Goal: Task Accomplishment & Management: Complete application form

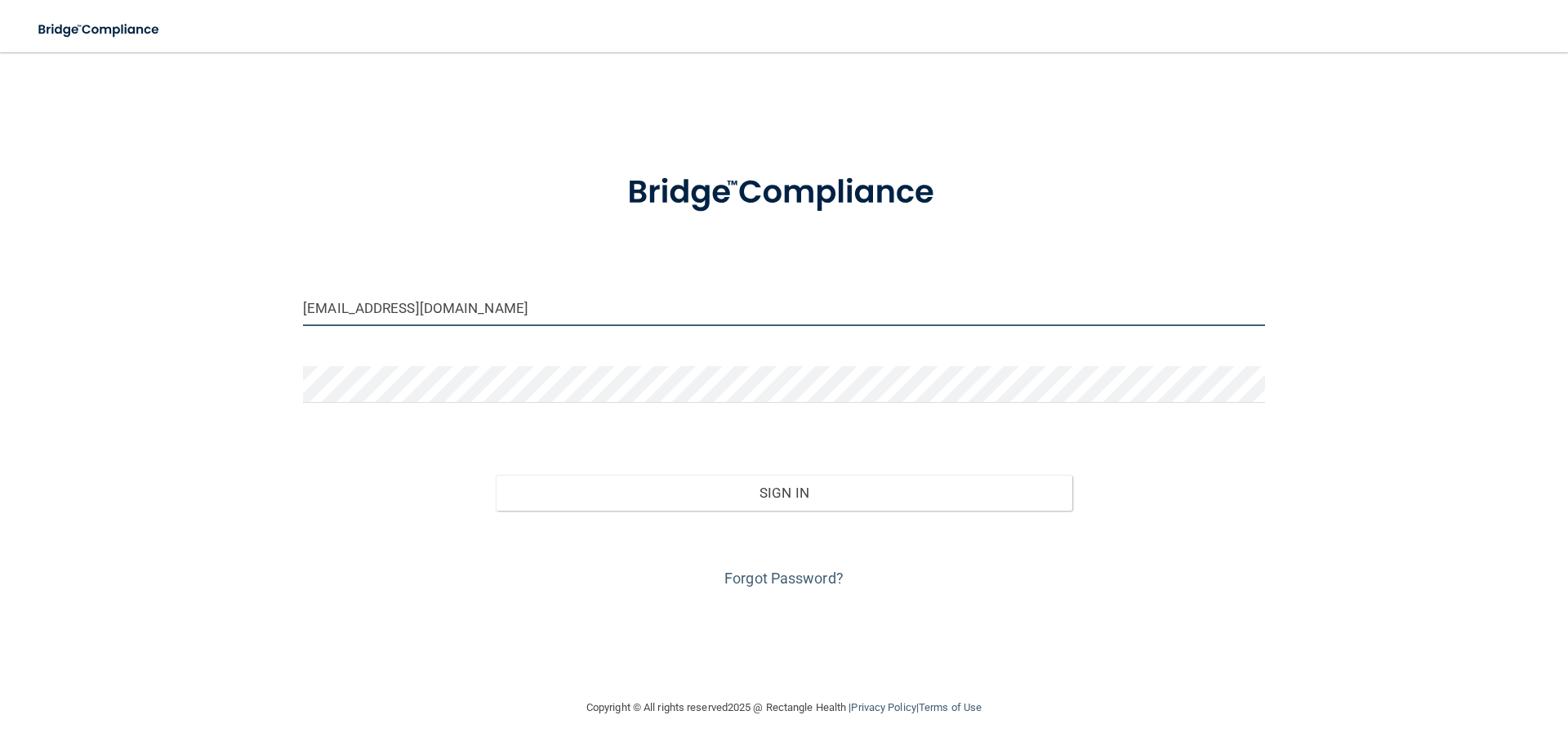
drag, startPoint x: 433, startPoint y: 305, endPoint x: 283, endPoint y: 299, distance: 150.1
click at [283, 299] on div "kaydeezwieg@gmail.com Invalid email/password. You don't have permission to acce…" at bounding box center [783, 375] width 1502 height 613
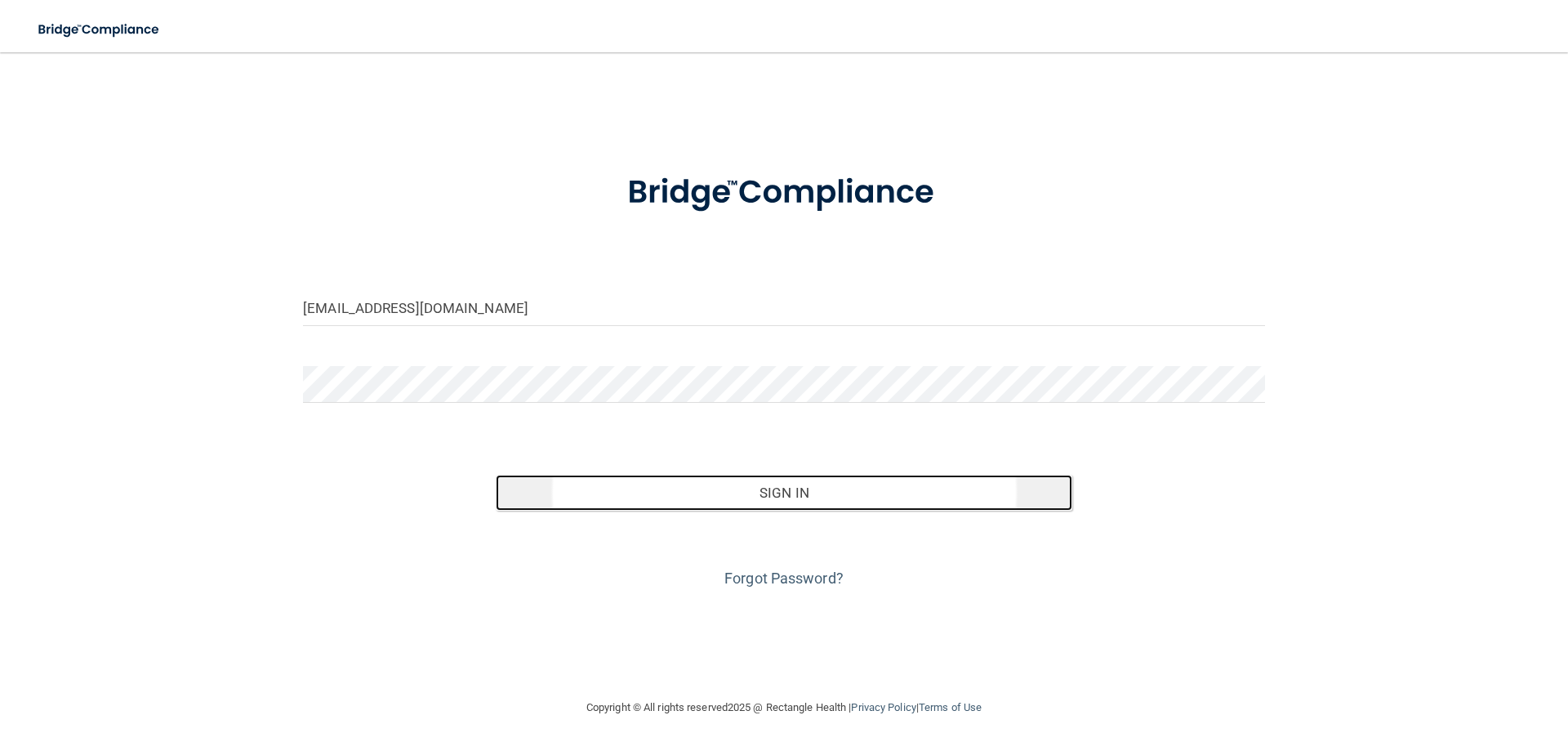
click at [732, 485] on button "Sign In" at bounding box center [784, 492] width 577 height 36
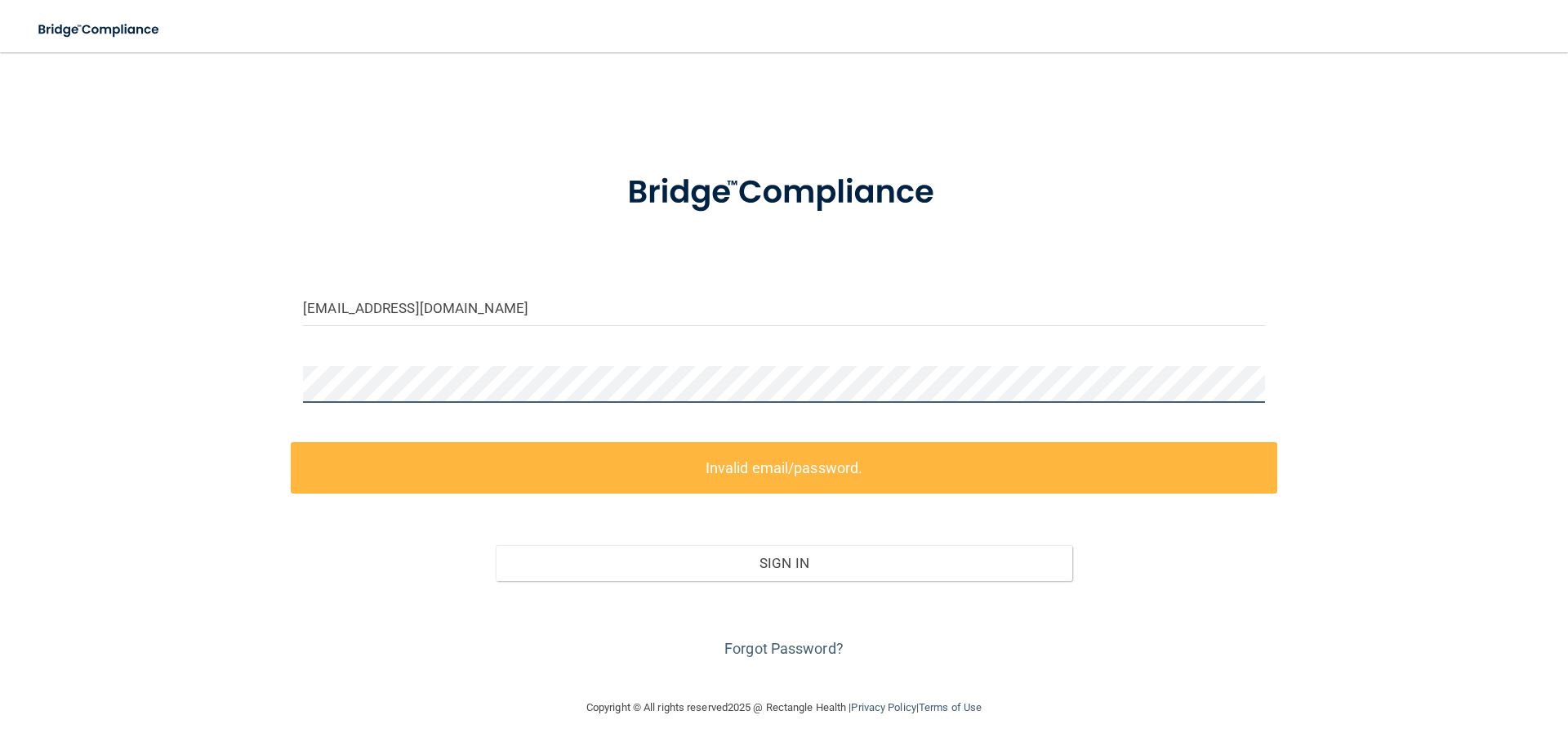
click at [247, 394] on div "simply_jackie@hotmail.com Invalid email/password. You don't have permission to …" at bounding box center [783, 375] width 1502 height 613
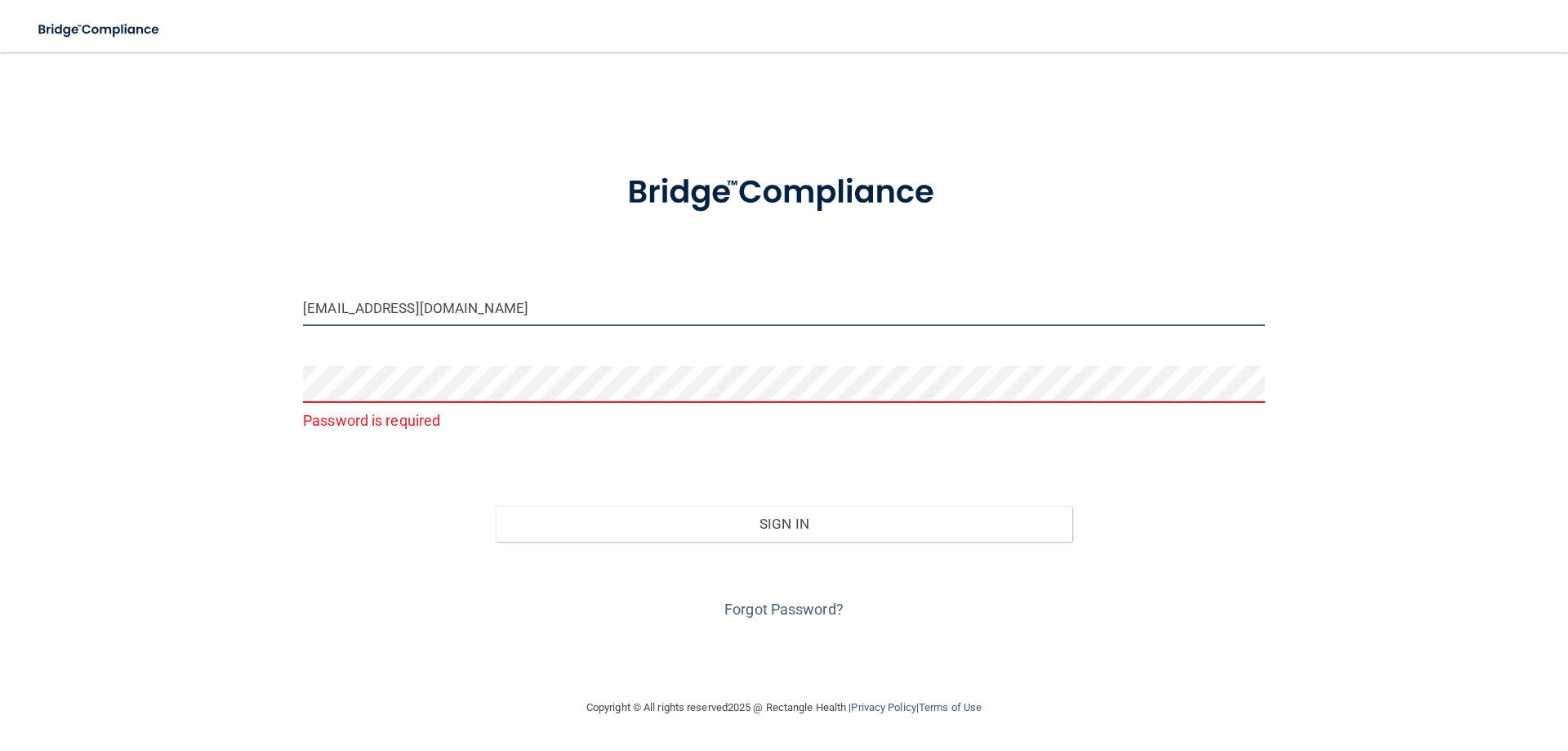
click at [494, 305] on input "[EMAIL_ADDRESS][DOMAIN_NAME]" at bounding box center [784, 307] width 962 height 36
drag, startPoint x: 484, startPoint y: 308, endPoint x: 273, endPoint y: 314, distance: 211.1
click at [273, 314] on div "simply_jackie@hotmail.com Password is required Invalid email/password. You don'…" at bounding box center [783, 375] width 1502 height 613
click at [362, 303] on input "jackiekerrcarver@gmail.com" at bounding box center [784, 307] width 962 height 36
click at [470, 308] on input "jackiecarver@gmail.com" at bounding box center [784, 307] width 962 height 36
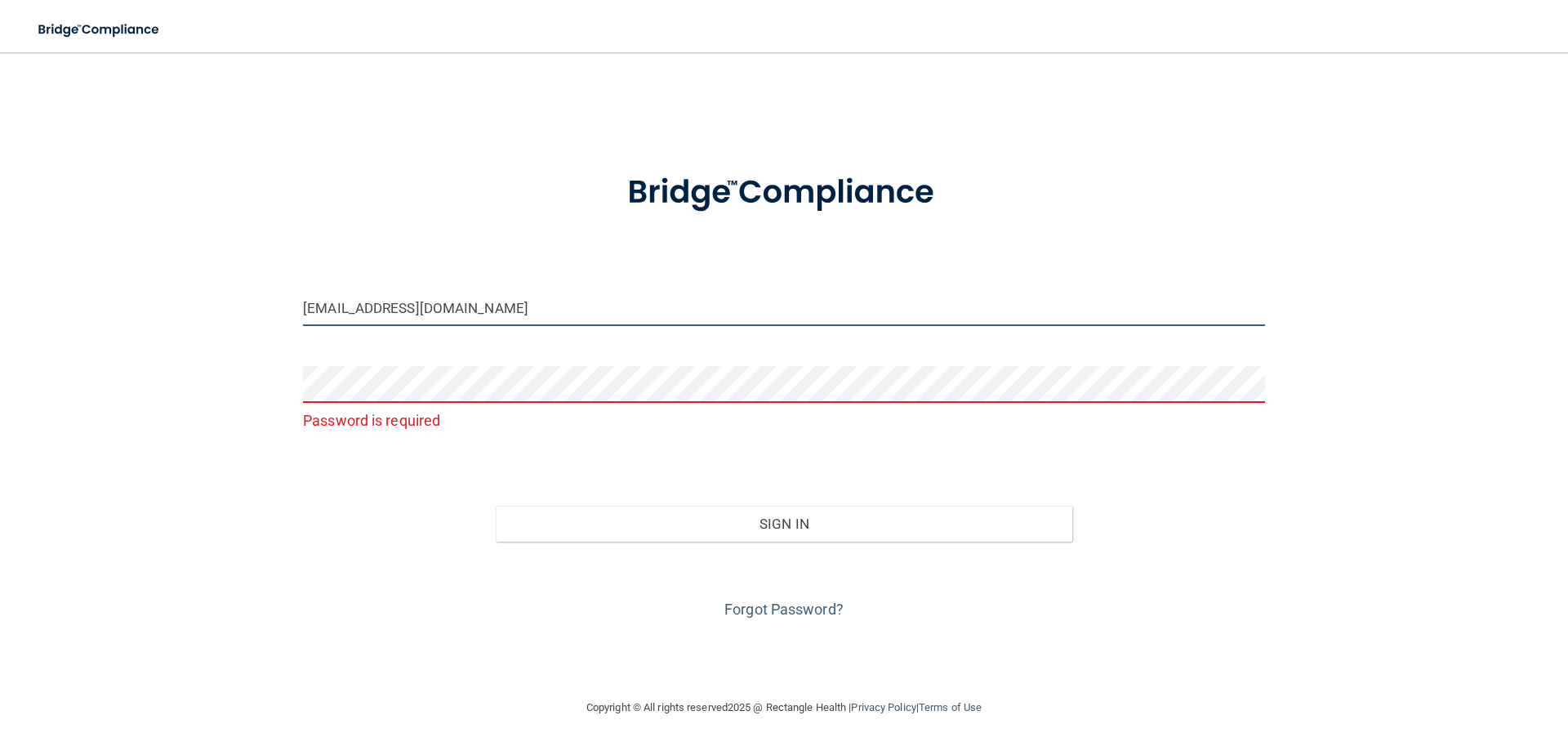
drag, startPoint x: 476, startPoint y: 306, endPoint x: 182, endPoint y: 306, distance: 294.0
click at [182, 306] on div "jackiecarver@gmail.com Password is required Invalid email/password. You don't h…" at bounding box center [783, 375] width 1502 height 613
click at [496, 506] on button "Sign In" at bounding box center [784, 523] width 577 height 36
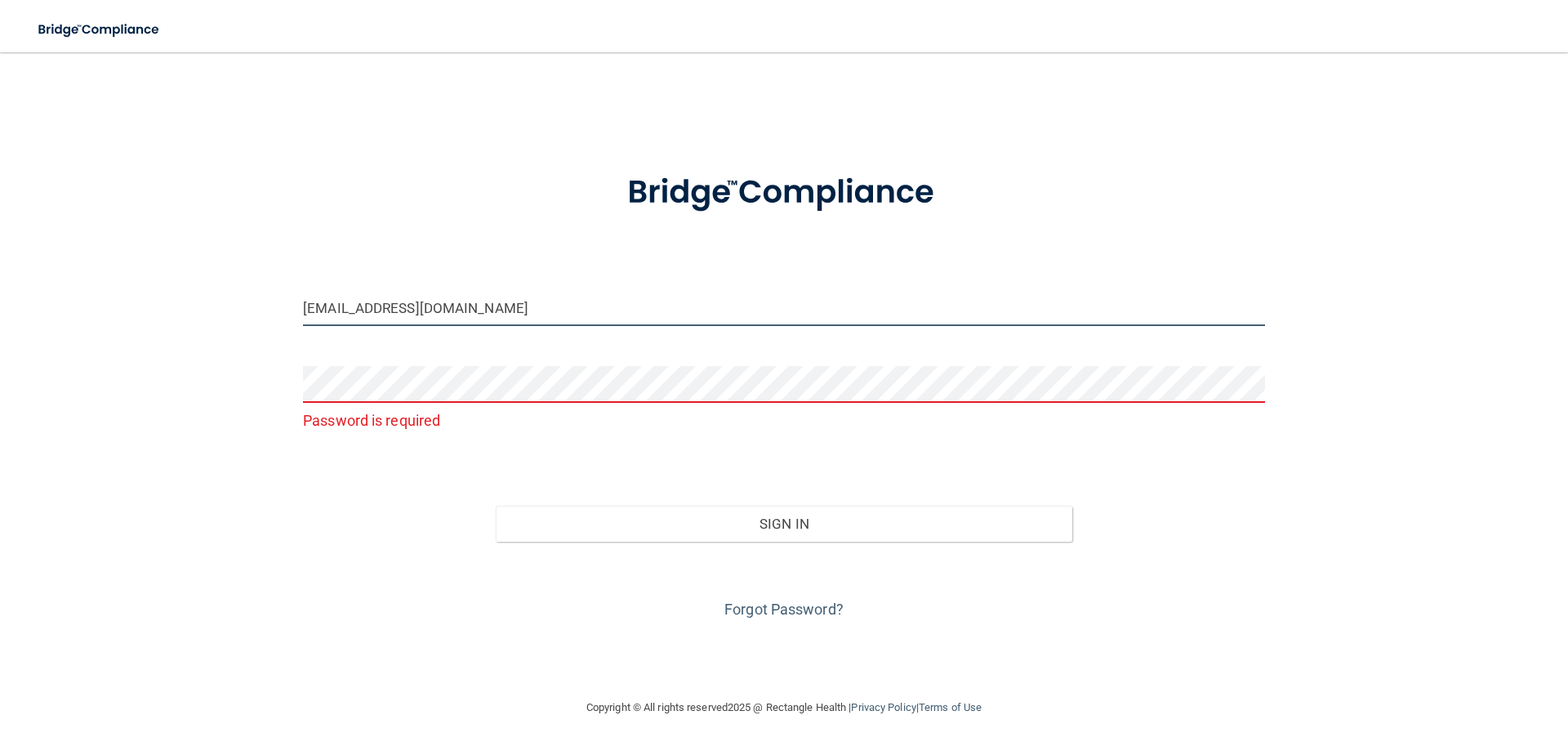
click at [496, 506] on button "Sign In" at bounding box center [784, 523] width 577 height 36
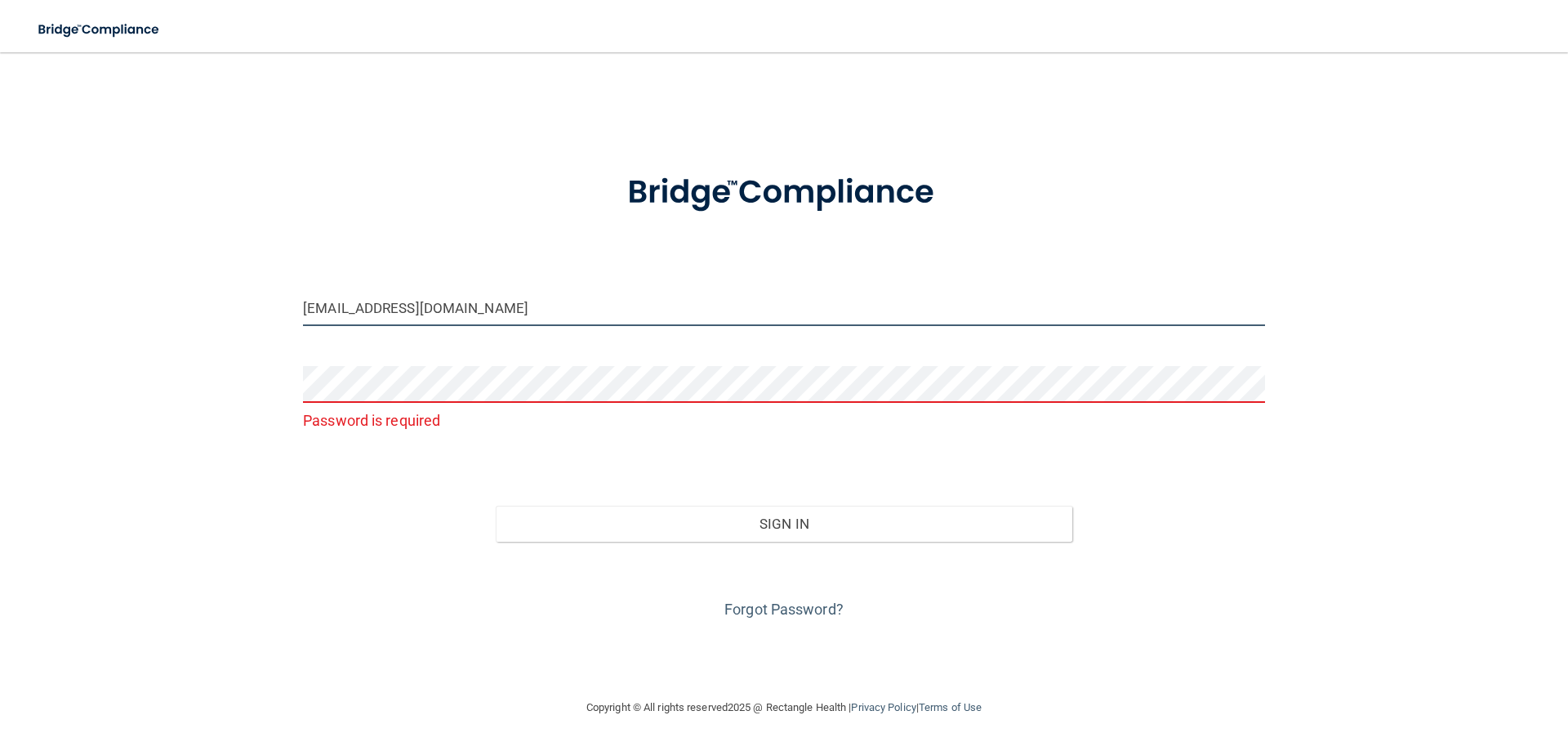
click at [496, 506] on button "Sign In" at bounding box center [784, 523] width 577 height 36
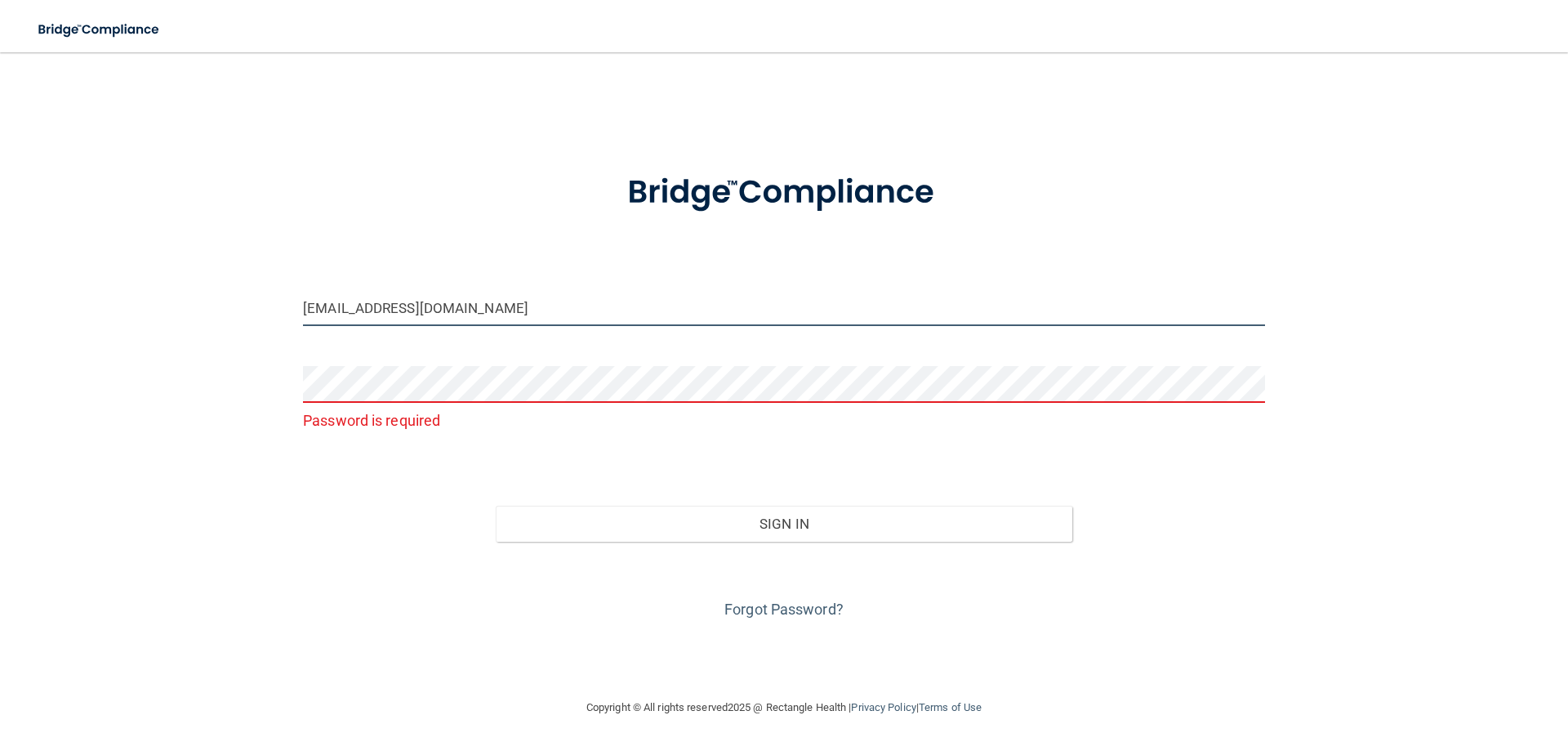
click at [496, 506] on button "Sign In" at bounding box center [784, 523] width 577 height 36
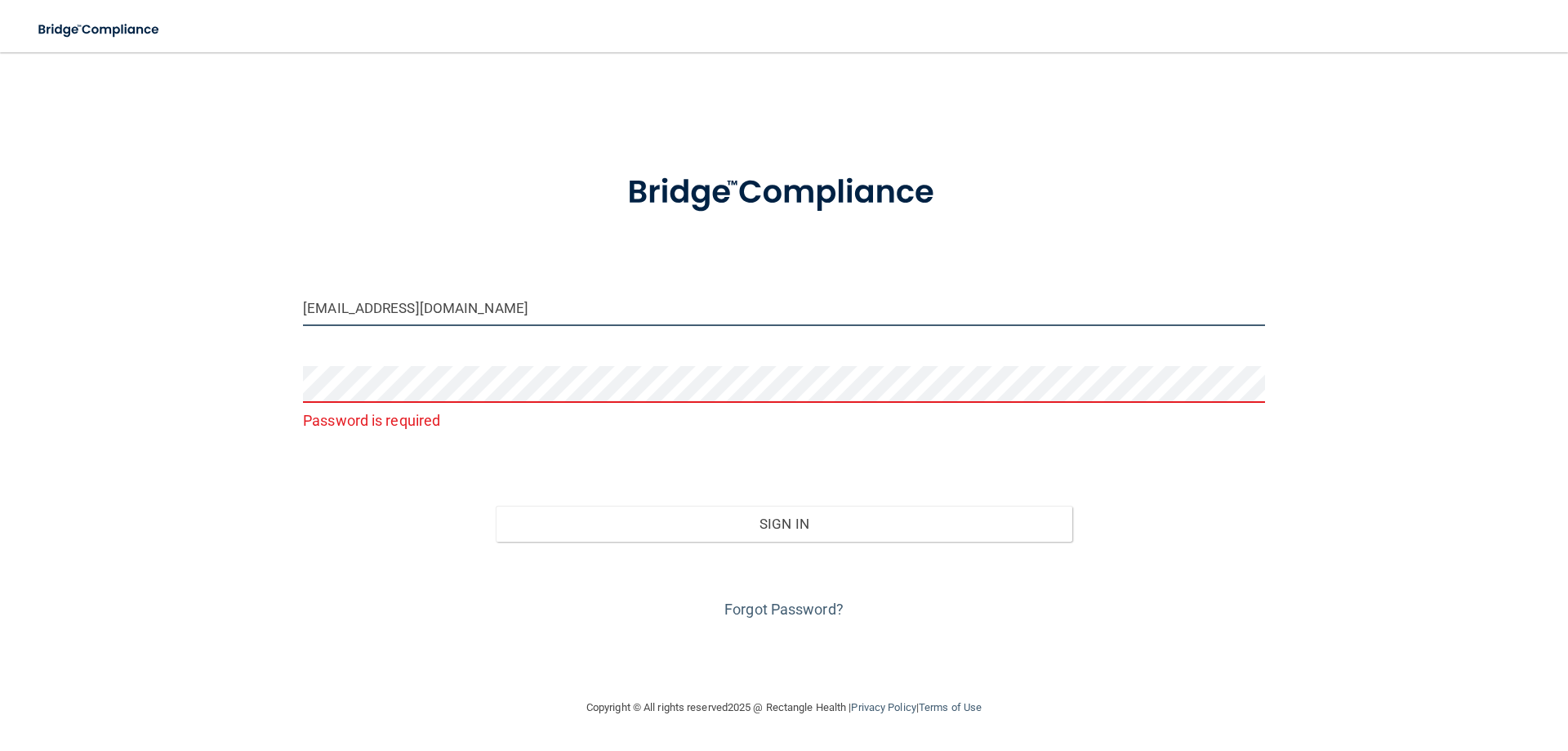
click at [496, 506] on button "Sign In" at bounding box center [784, 523] width 577 height 36
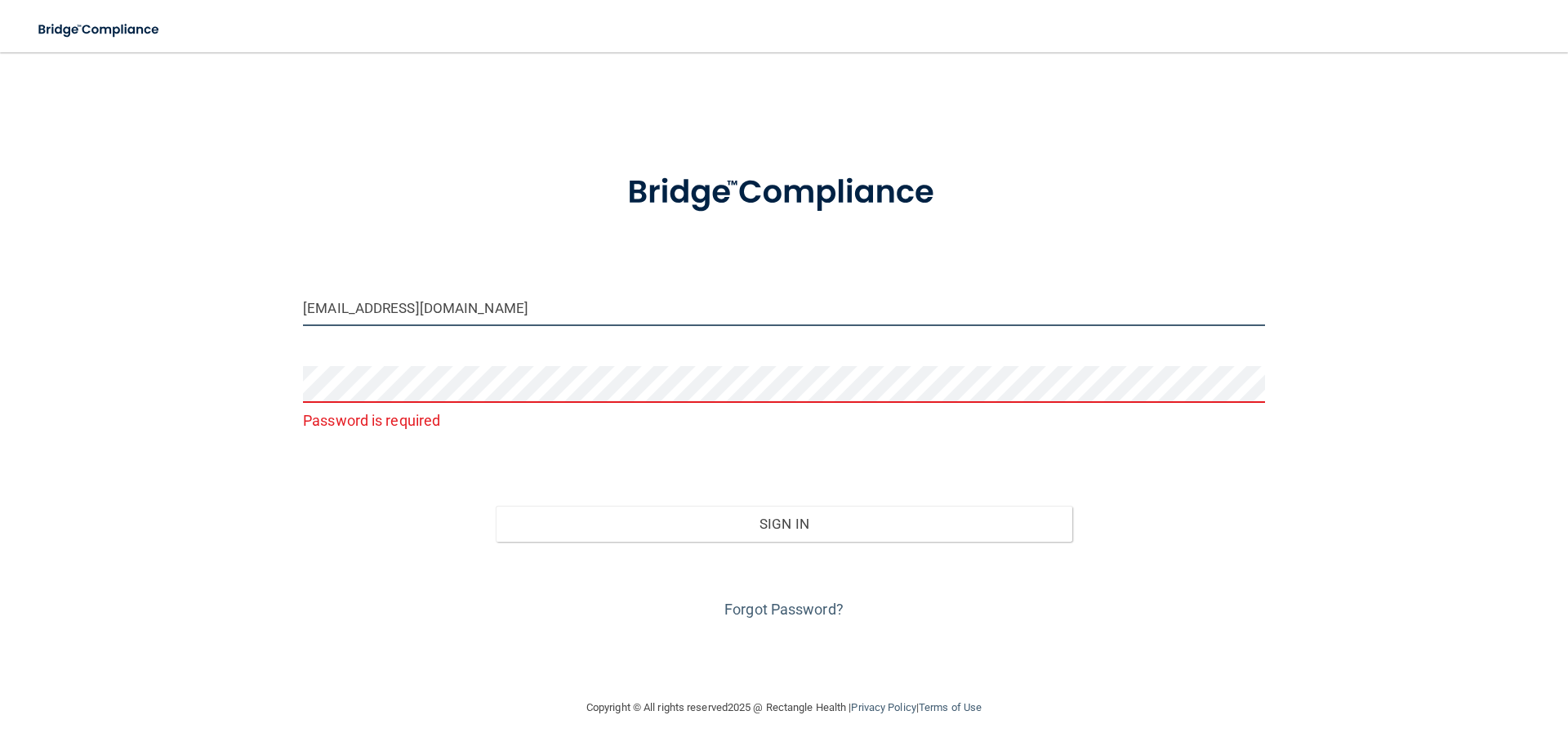
click at [496, 506] on button "Sign In" at bounding box center [784, 523] width 577 height 36
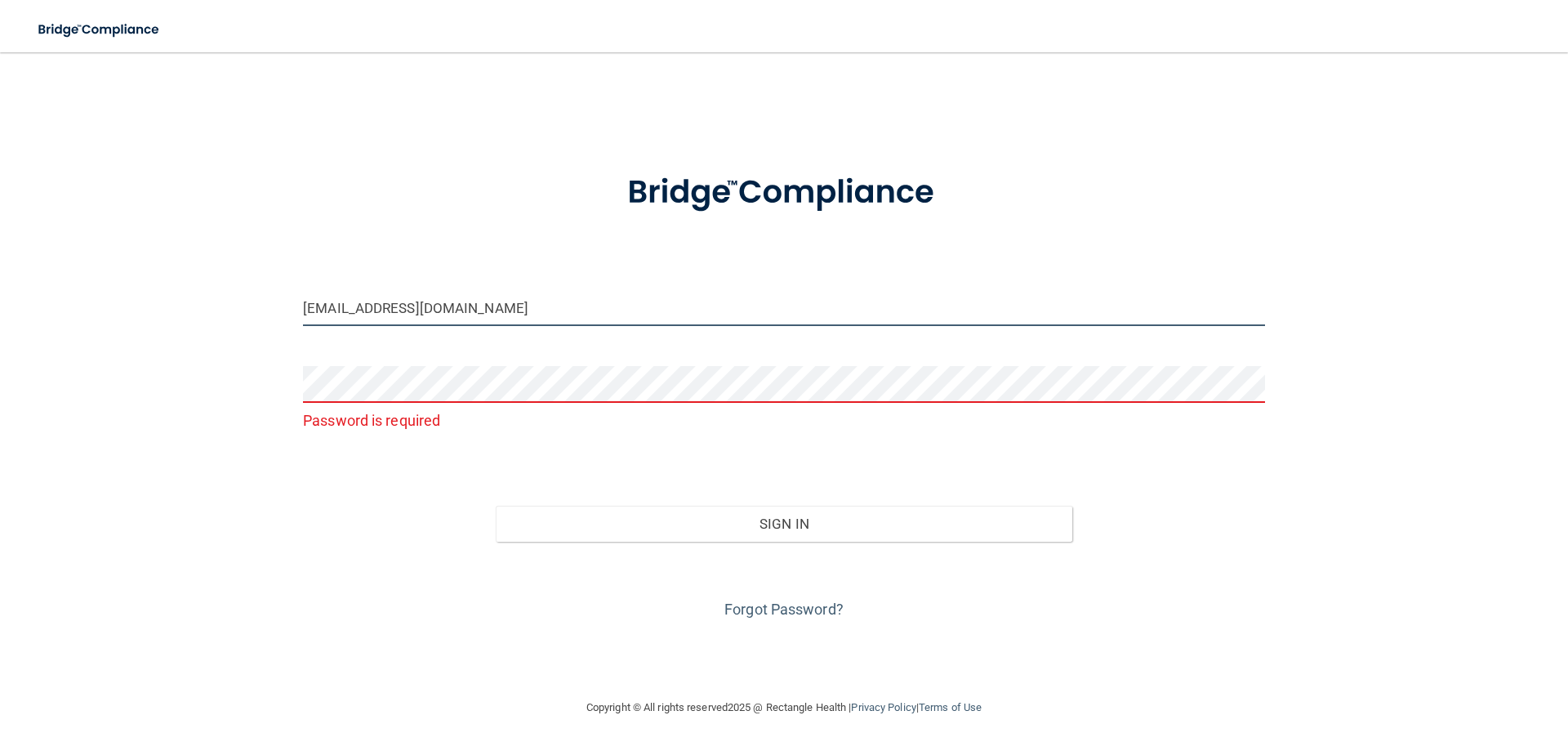
click at [496, 506] on button "Sign In" at bounding box center [784, 523] width 577 height 36
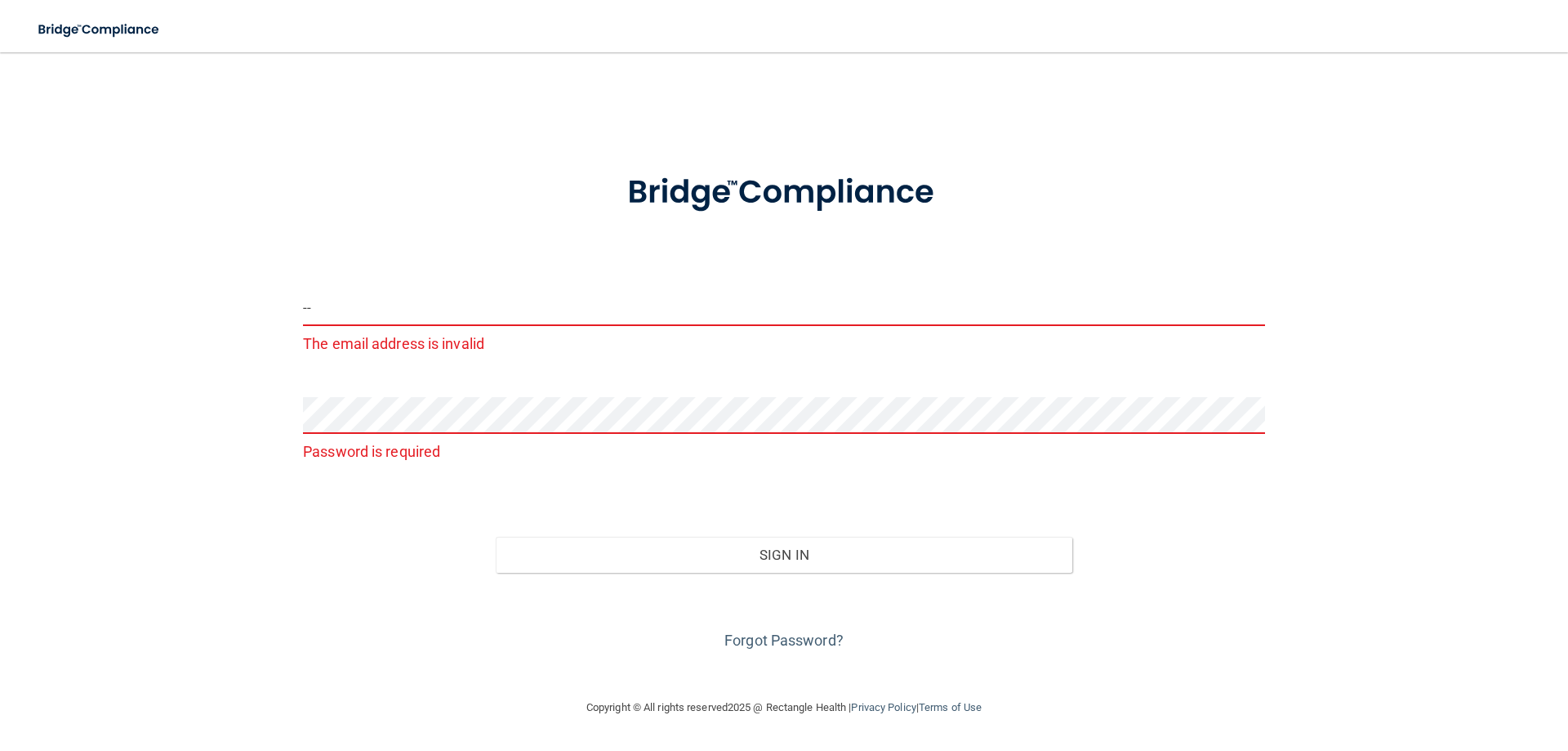
click at [419, 305] on input "--" at bounding box center [784, 307] width 962 height 36
drag, startPoint x: 377, startPoint y: 313, endPoint x: 219, endPoint y: 324, distance: 158.4
click at [220, 324] on div "-- The email address is invalid Password is required Invalid email/password. Yo…" at bounding box center [783, 375] width 1502 height 613
type input "[EMAIL_ADDRESS][DOMAIN_NAME]"
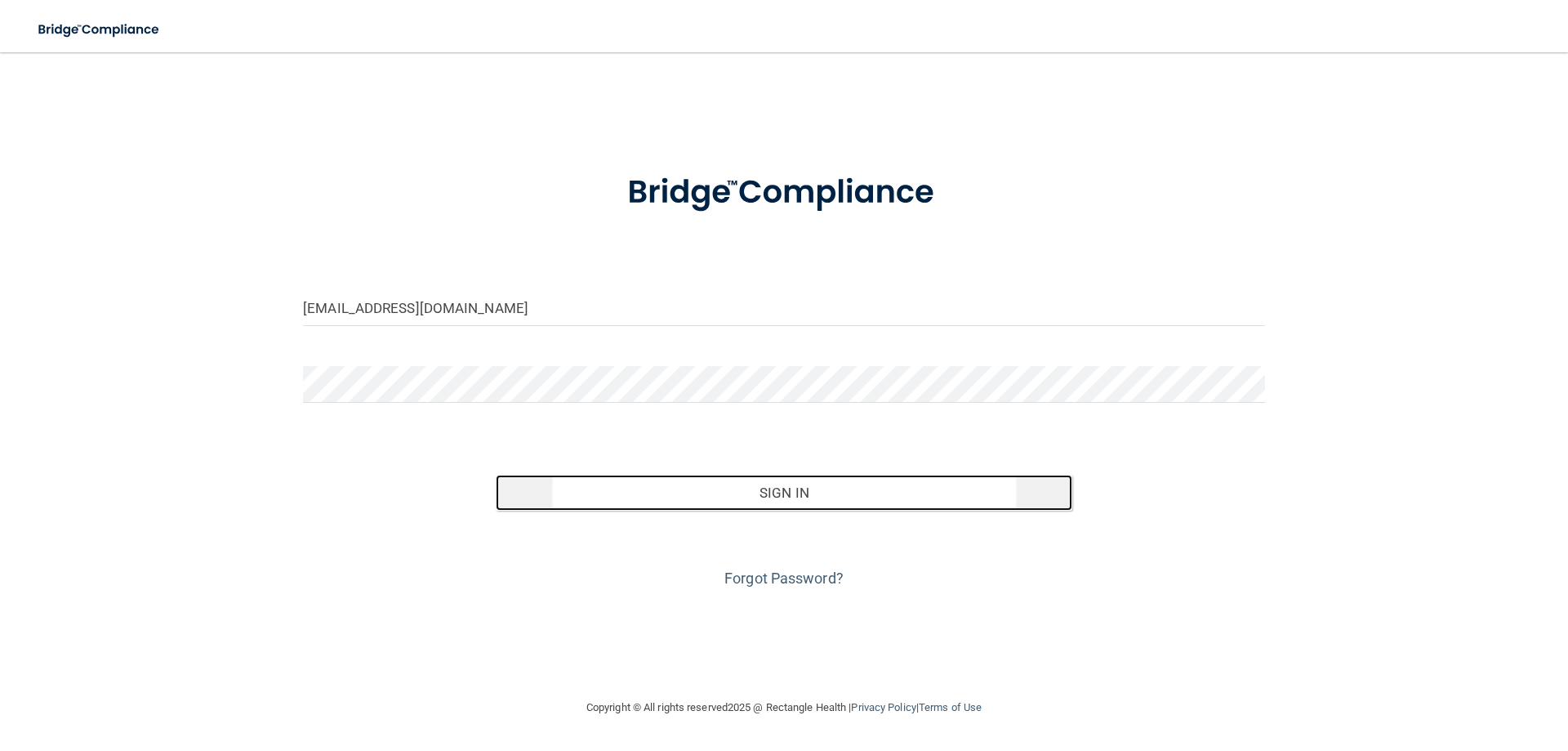
click at [751, 496] on button "Sign In" at bounding box center [784, 492] width 577 height 36
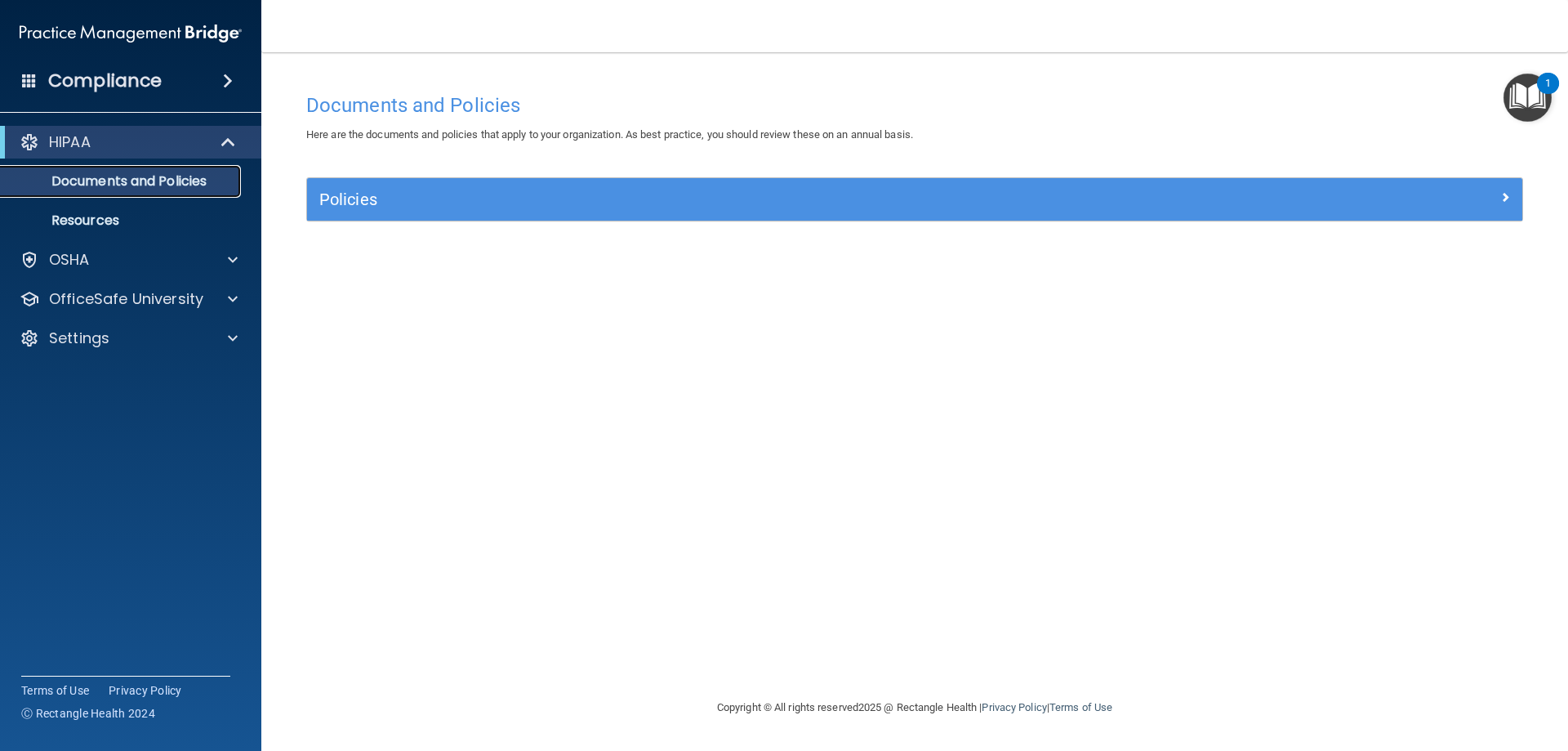
click at [119, 188] on p "Documents and Policies" at bounding box center [122, 181] width 223 height 17
click at [94, 217] on p "Resources" at bounding box center [122, 220] width 223 height 17
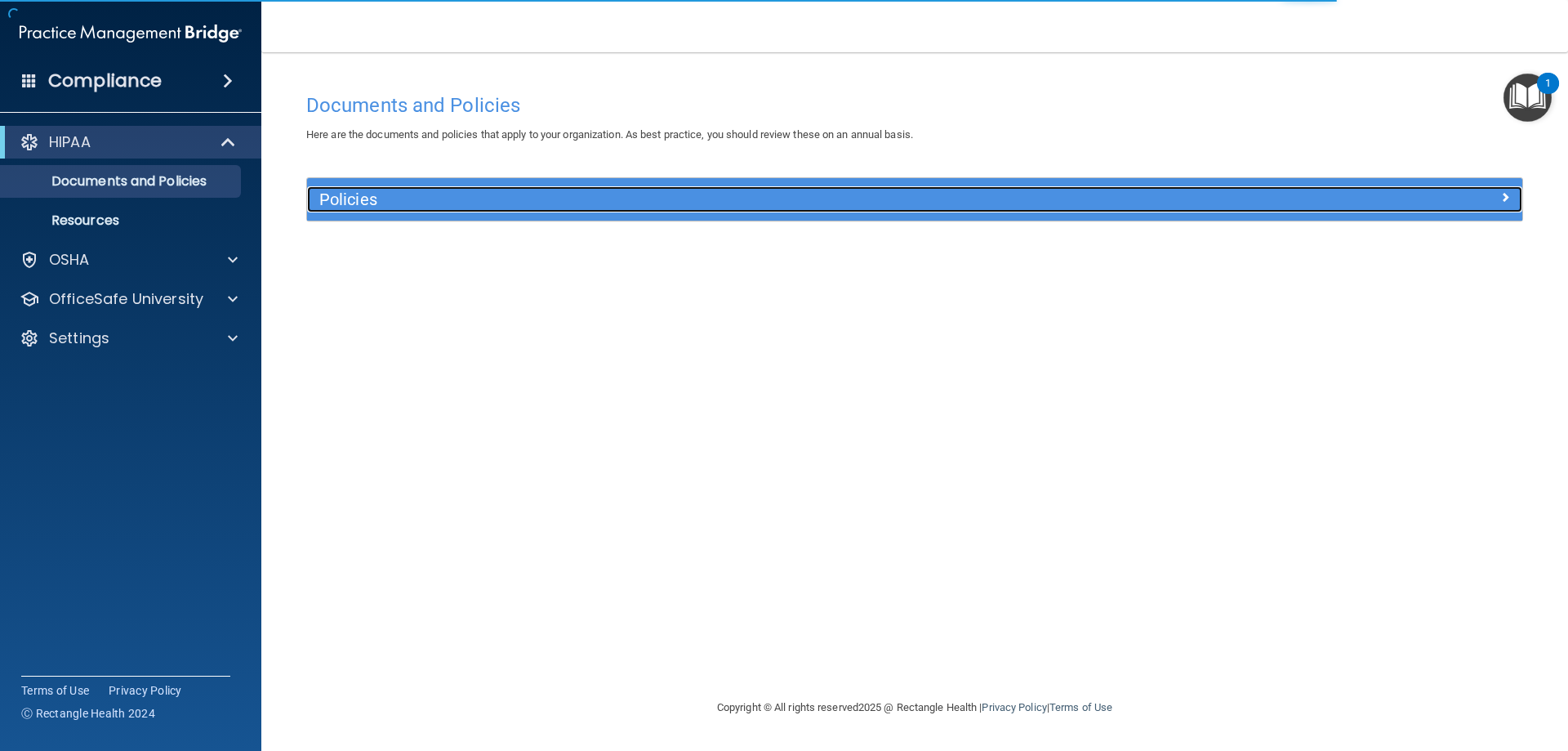
click at [1504, 192] on span at bounding box center [1505, 197] width 10 height 20
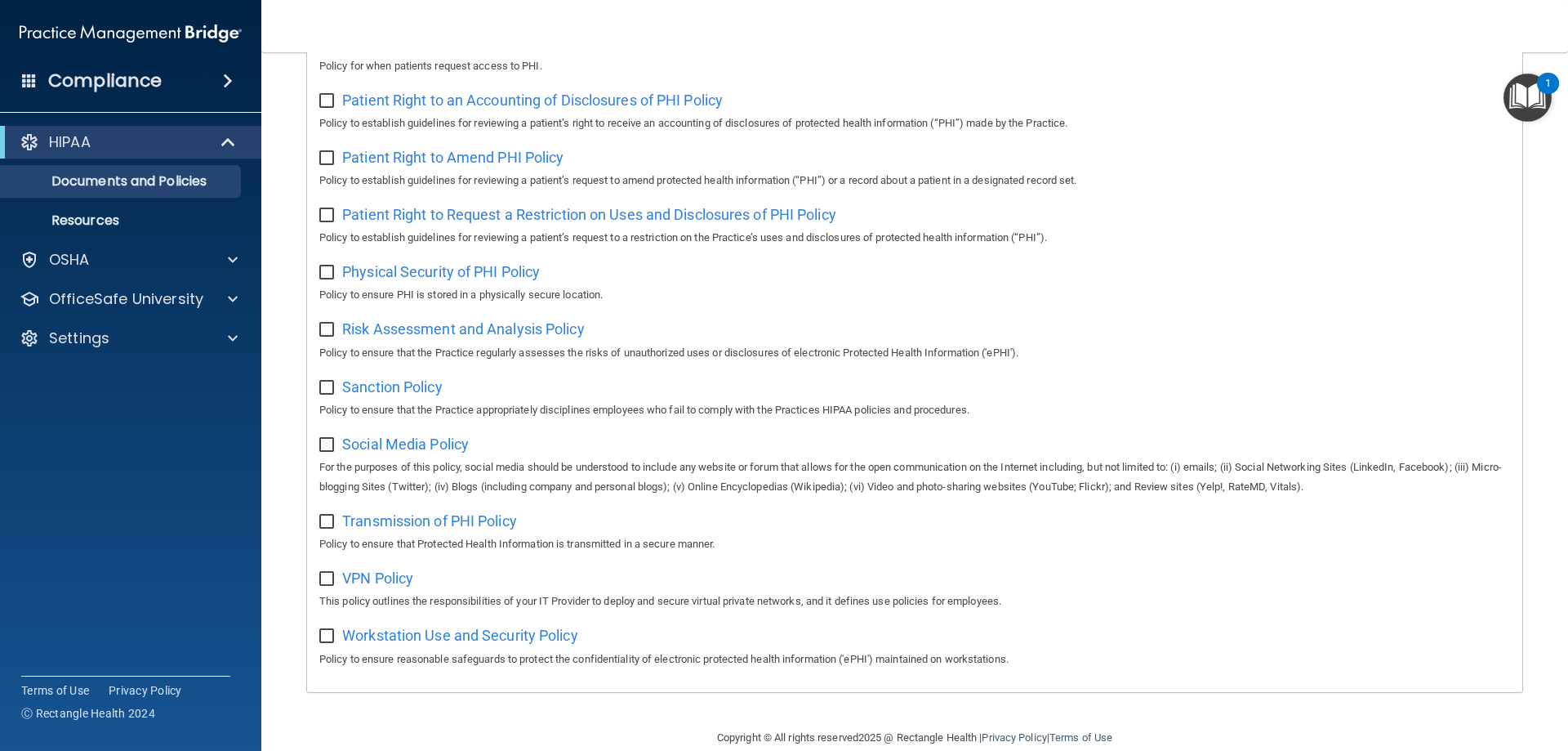
scroll to position [806, 0]
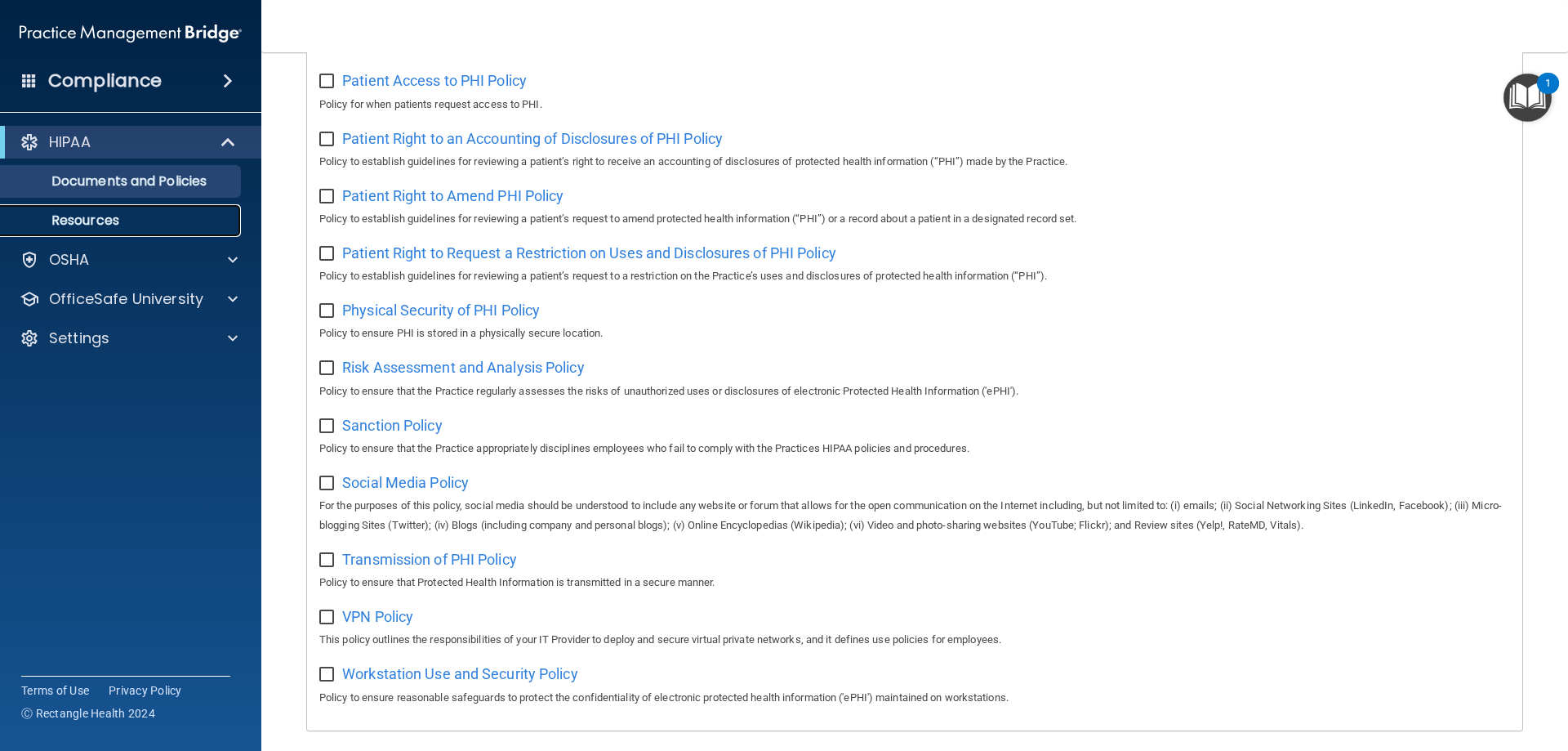
click at [61, 220] on p "Resources" at bounding box center [122, 220] width 223 height 17
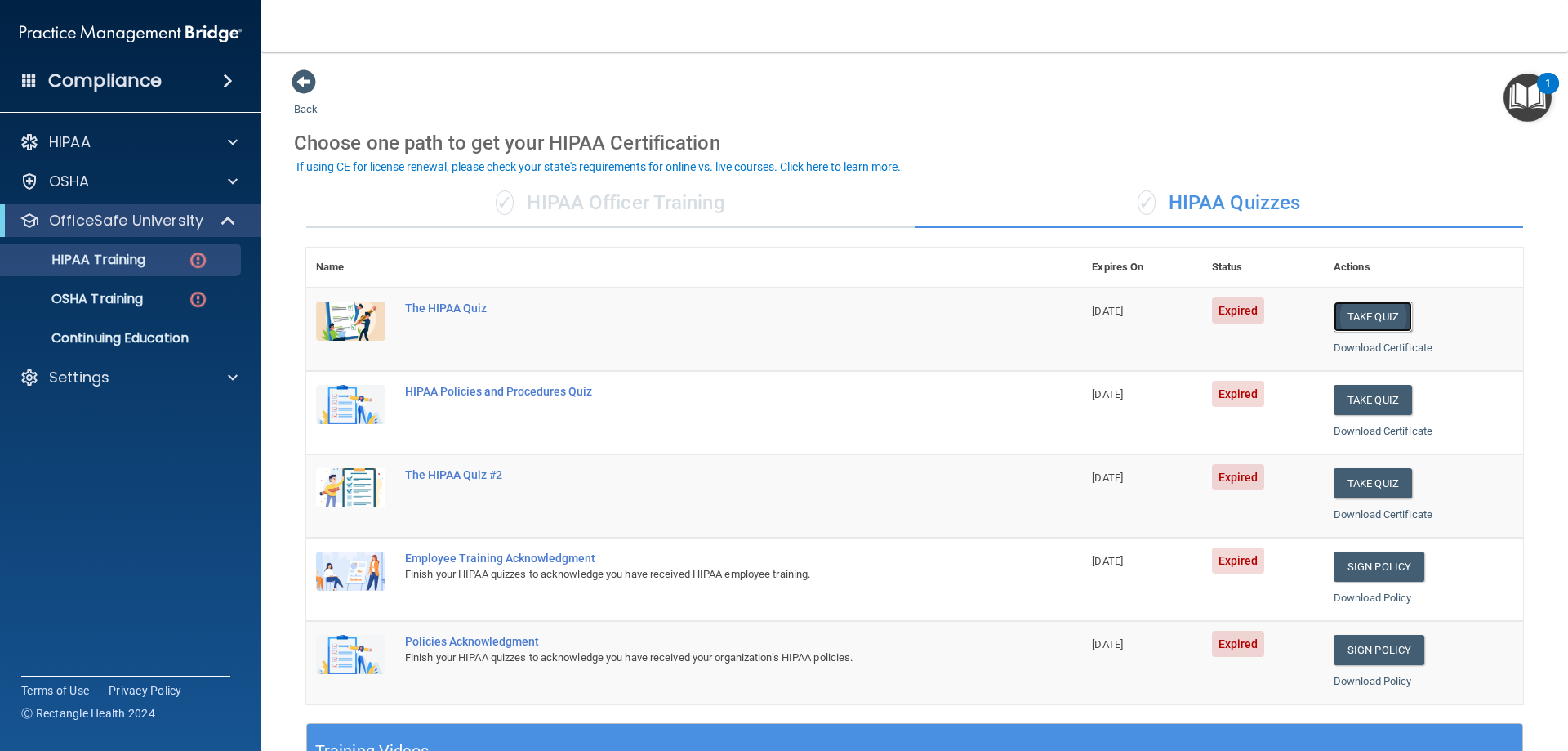
click at [1364, 317] on button "Take Quiz" at bounding box center [1373, 316] width 78 height 30
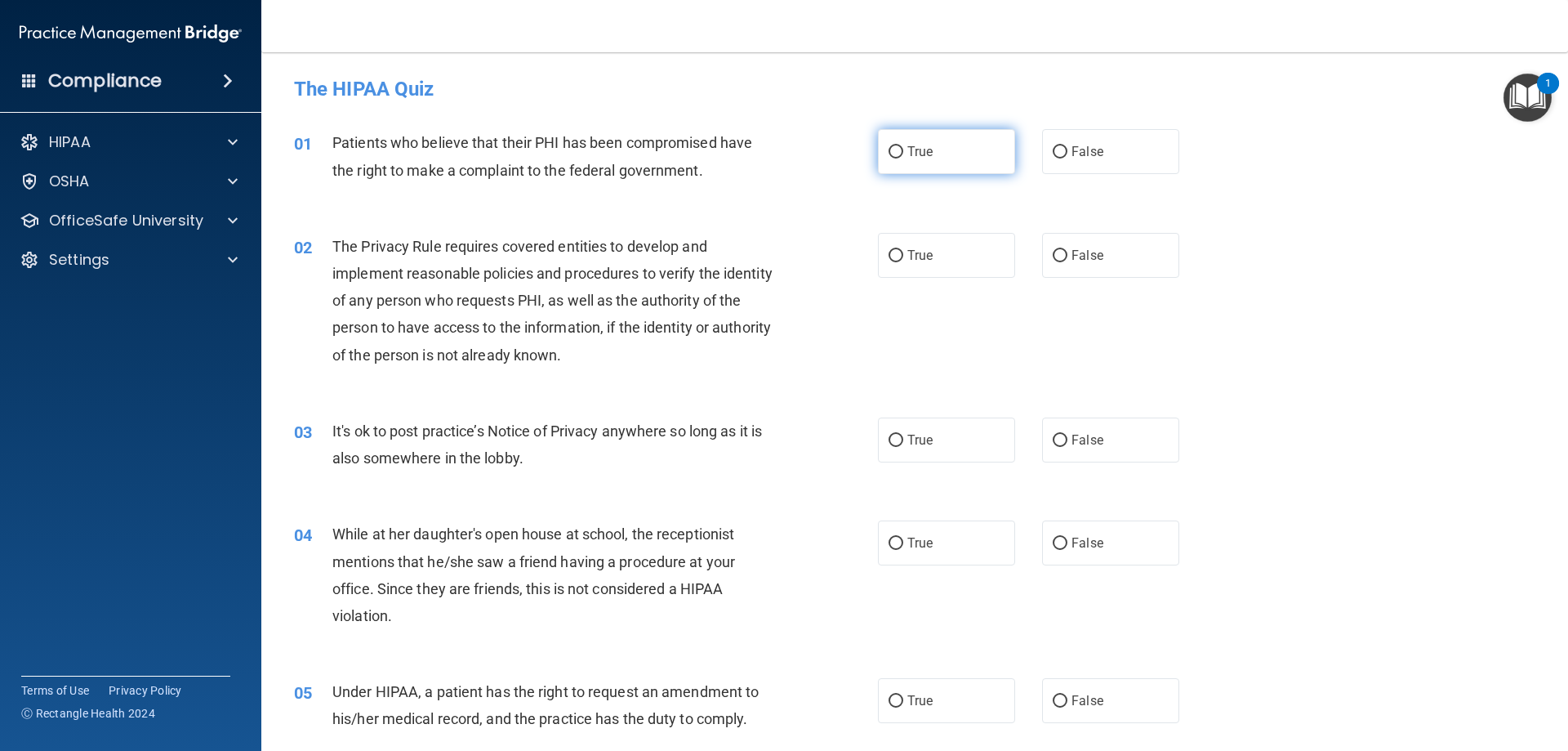
click at [896, 150] on input "True" at bounding box center [895, 152] width 15 height 12
radio input "true"
drag, startPoint x: 893, startPoint y: 255, endPoint x: 893, endPoint y: 265, distance: 10.0
click at [893, 257] on input "True" at bounding box center [895, 256] width 15 height 12
radio input "true"
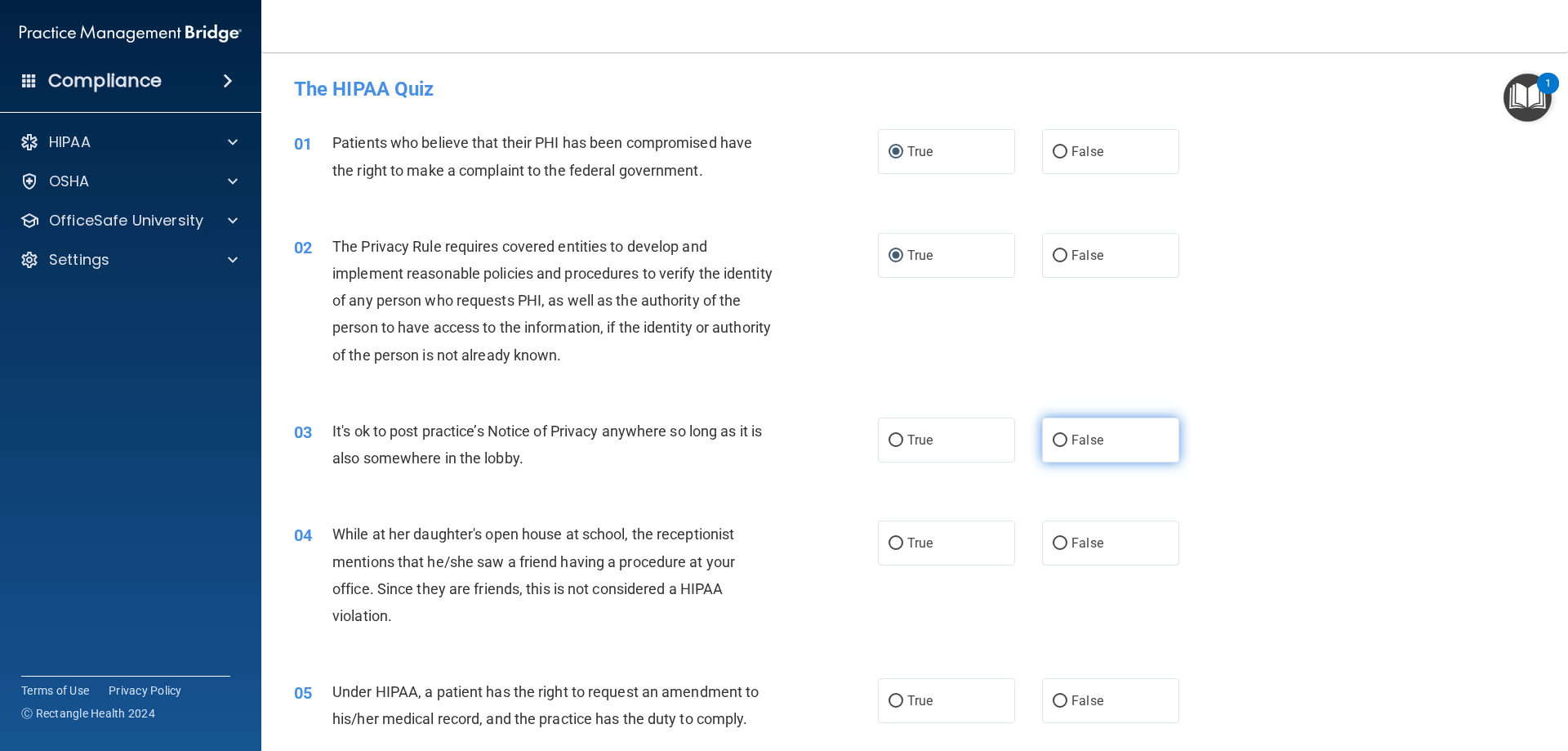
click at [1043, 439] on label "False" at bounding box center [1111, 440] width 137 height 45
click at [1053, 439] on input "False" at bounding box center [1060, 441] width 15 height 12
radio input "true"
click at [1053, 537] on input "False" at bounding box center [1060, 543] width 15 height 12
radio input "true"
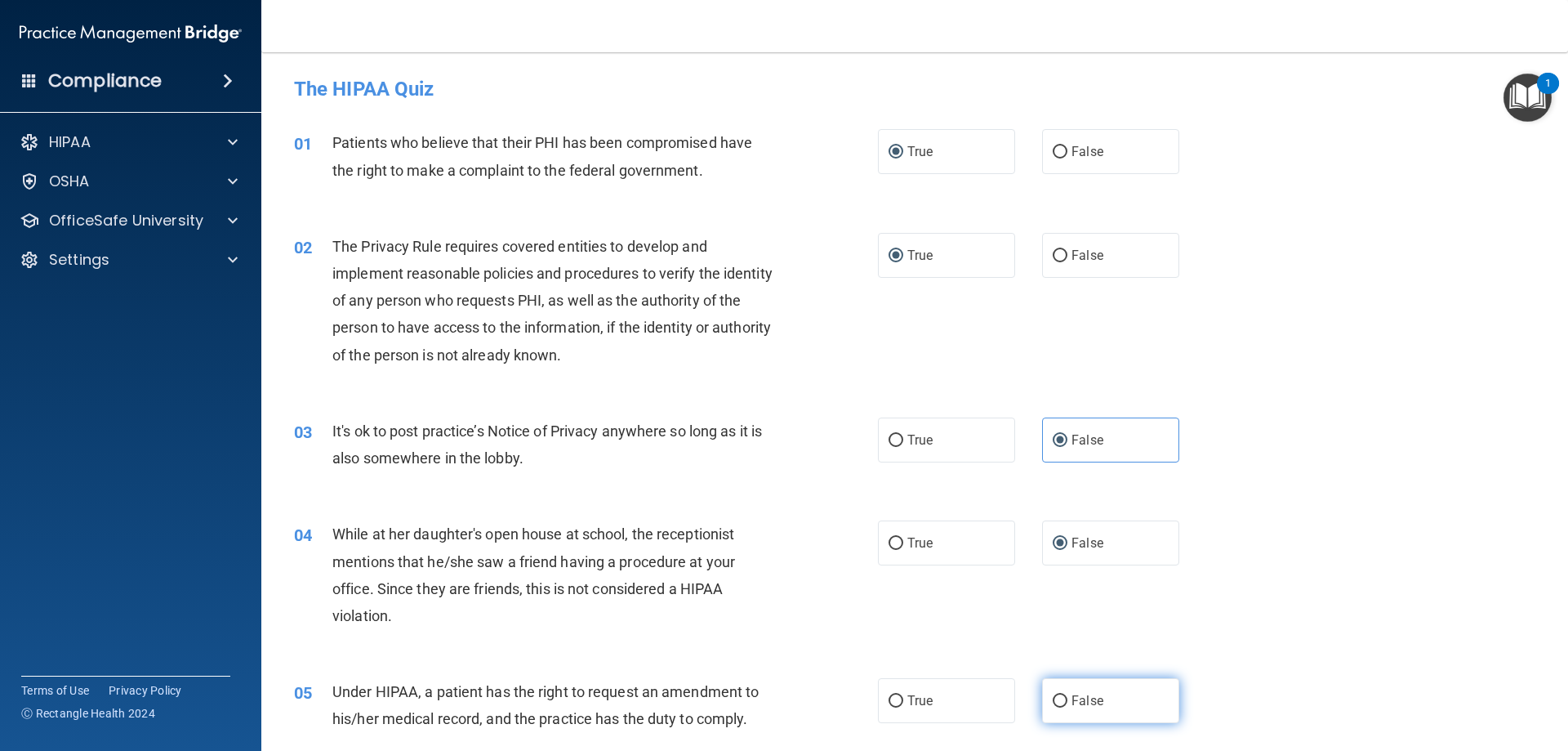
click at [1053, 695] on input "False" at bounding box center [1060, 701] width 15 height 12
radio input "true"
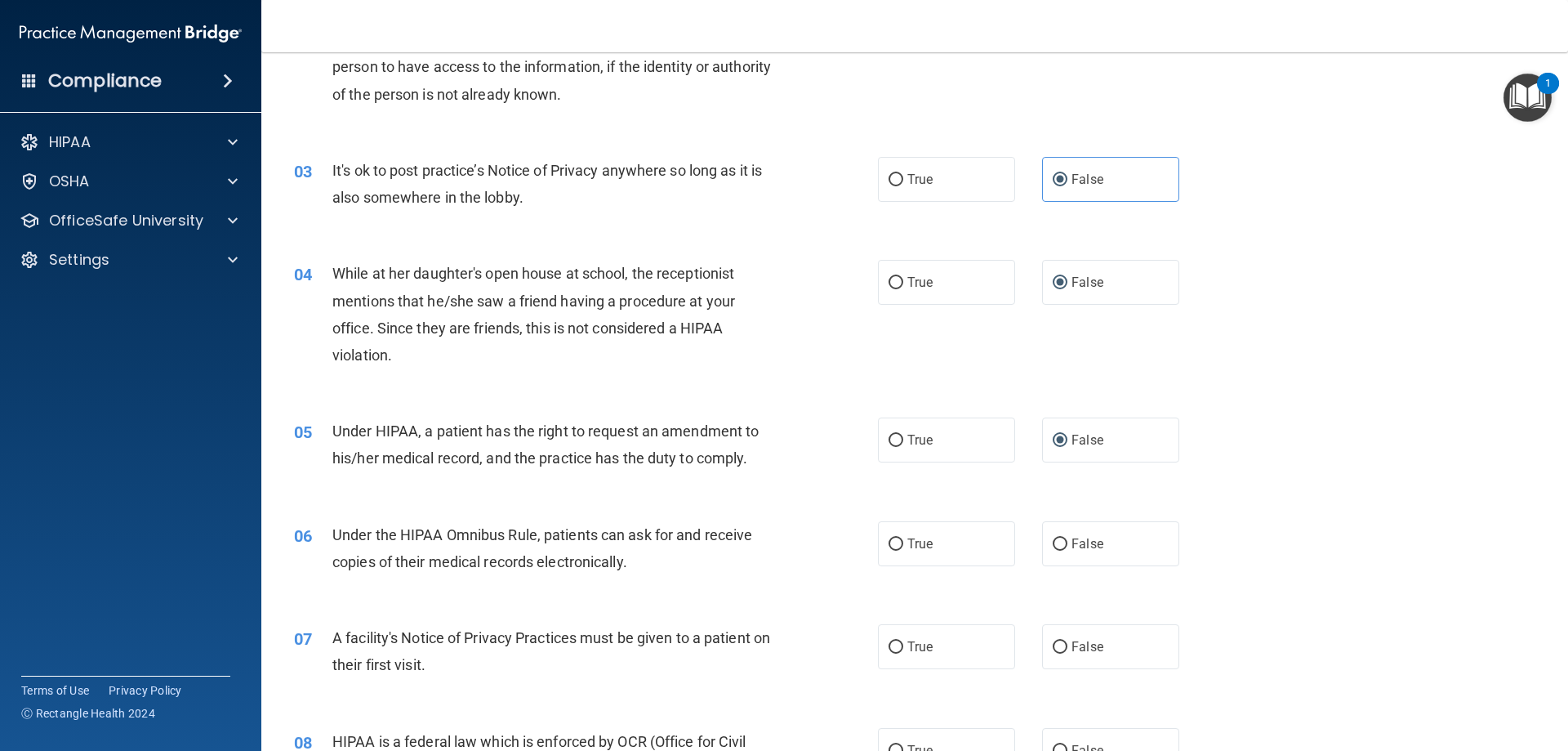
scroll to position [327, 0]
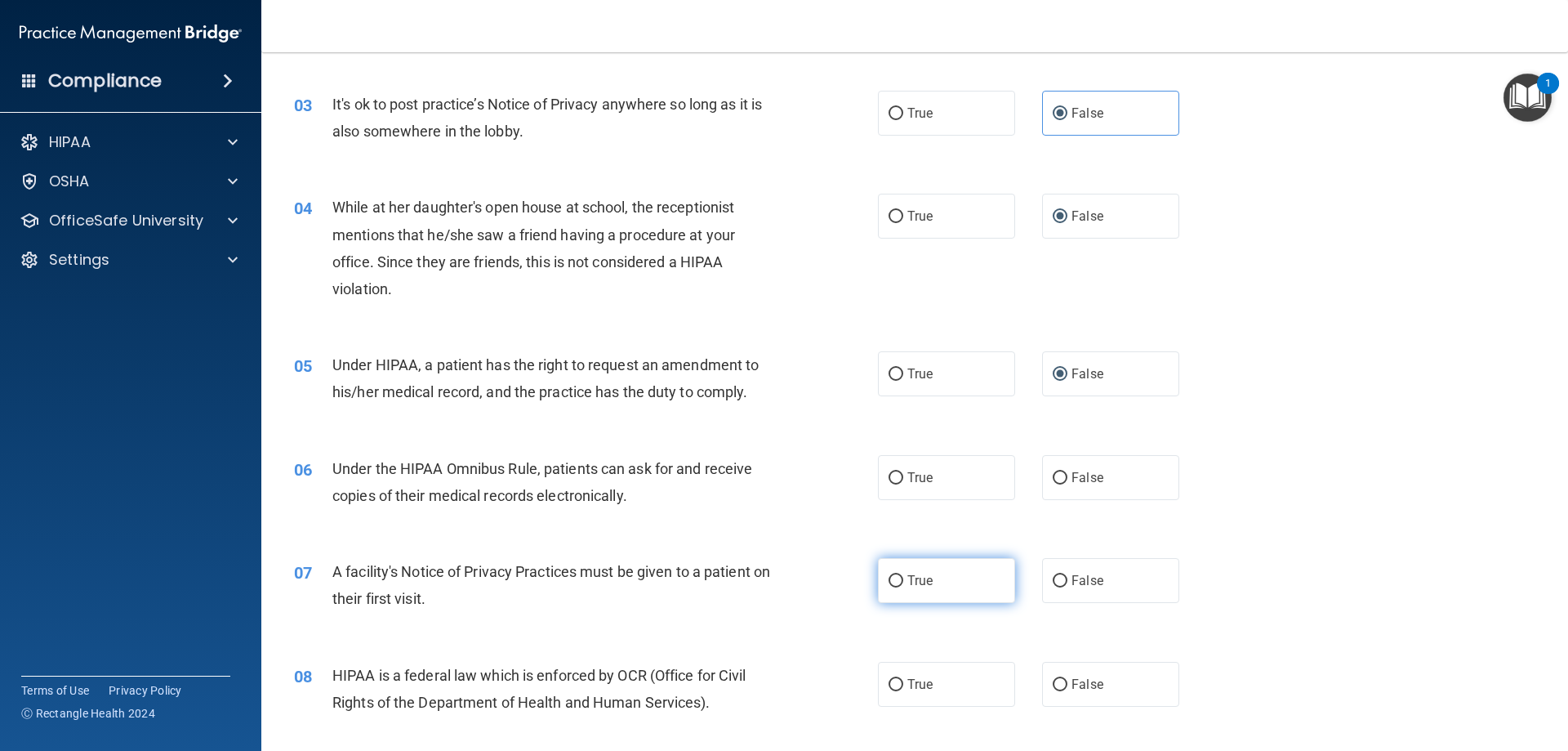
click at [888, 585] on input "True" at bounding box center [895, 581] width 15 height 12
radio input "true"
click at [888, 683] on input "True" at bounding box center [895, 684] width 15 height 12
radio input "true"
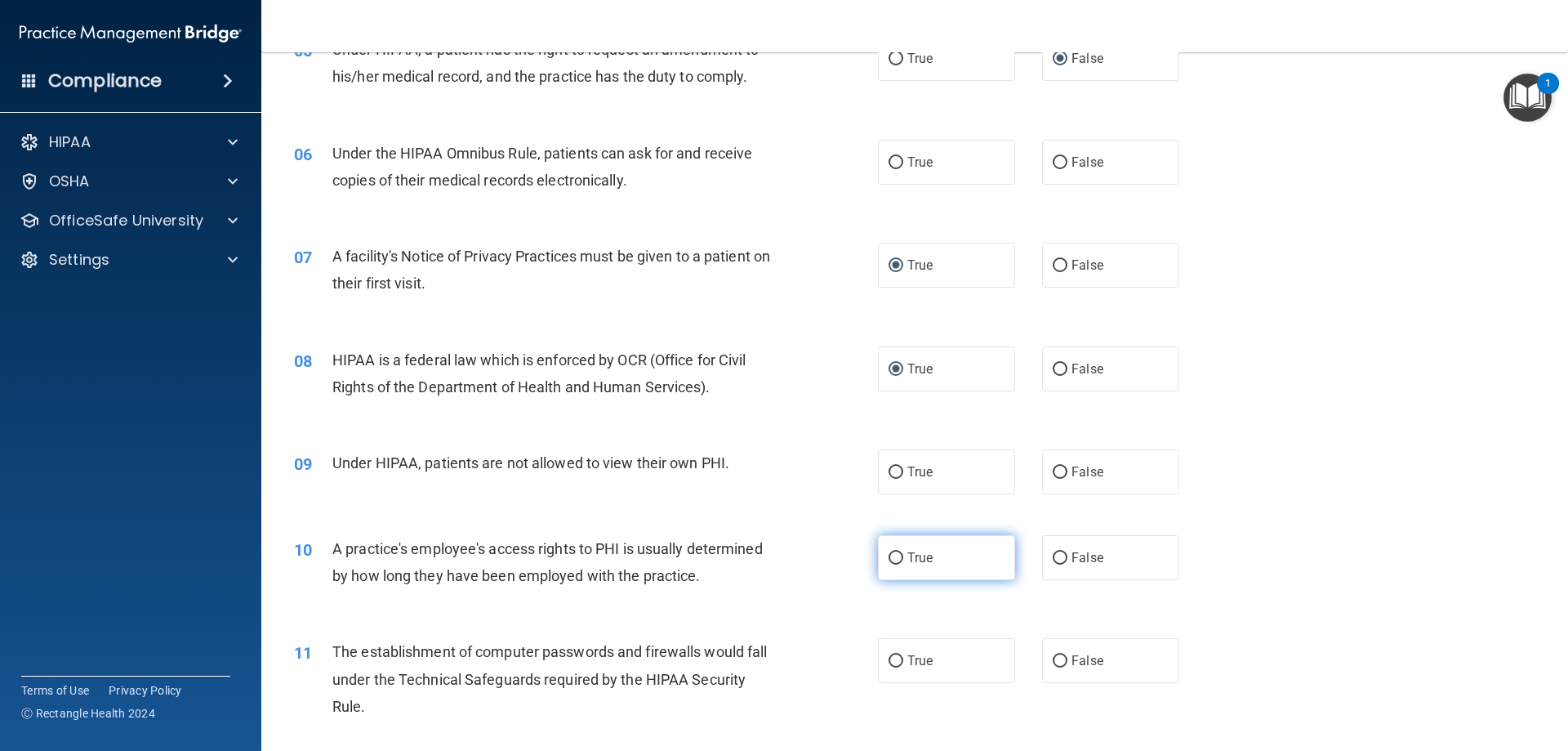
scroll to position [654, 0]
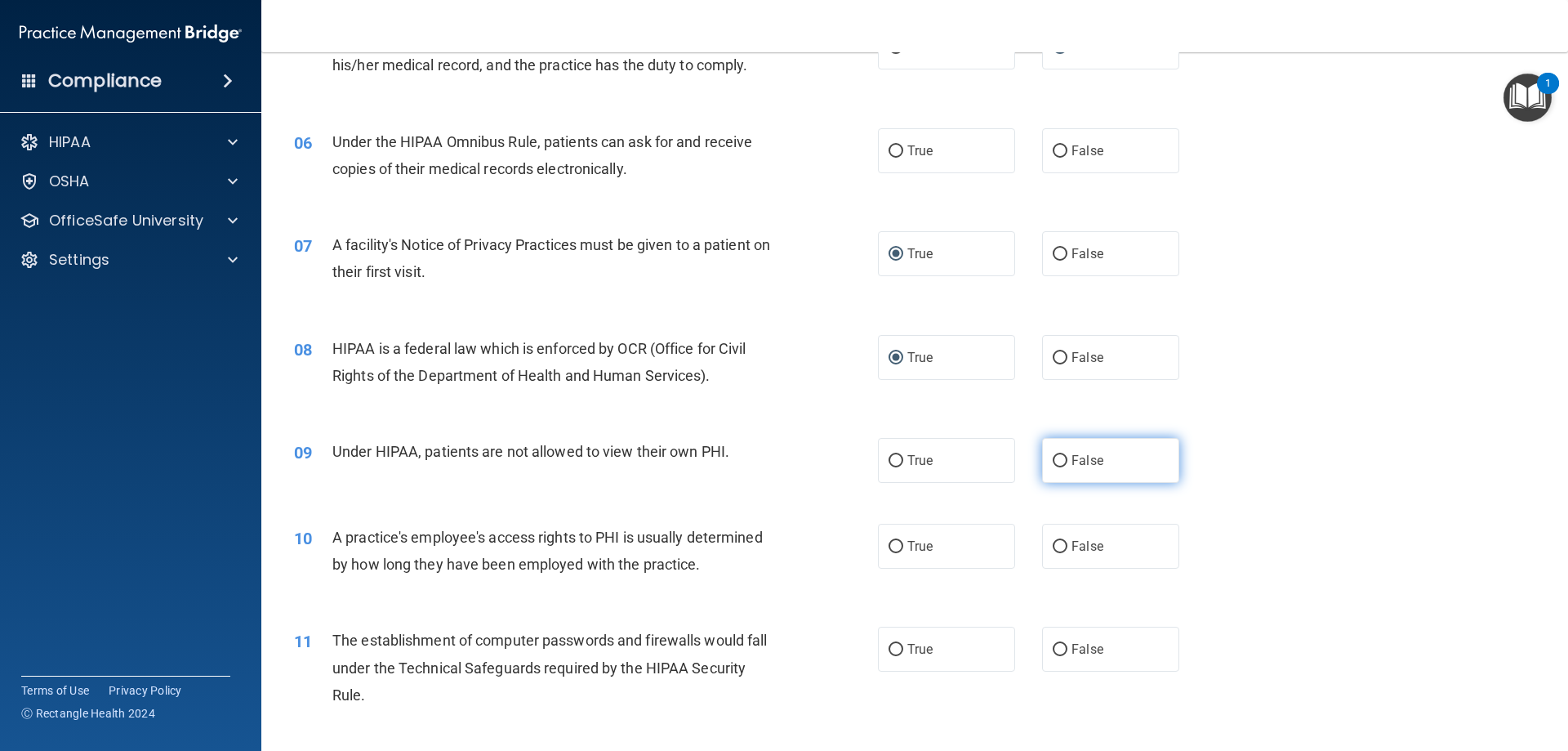
click at [1071, 453] on span "False" at bounding box center [1087, 460] width 31 height 16
click at [1068, 455] on input "False" at bounding box center [1060, 460] width 15 height 12
radio input "true"
click at [1053, 546] on input "False" at bounding box center [1060, 547] width 15 height 12
radio input "true"
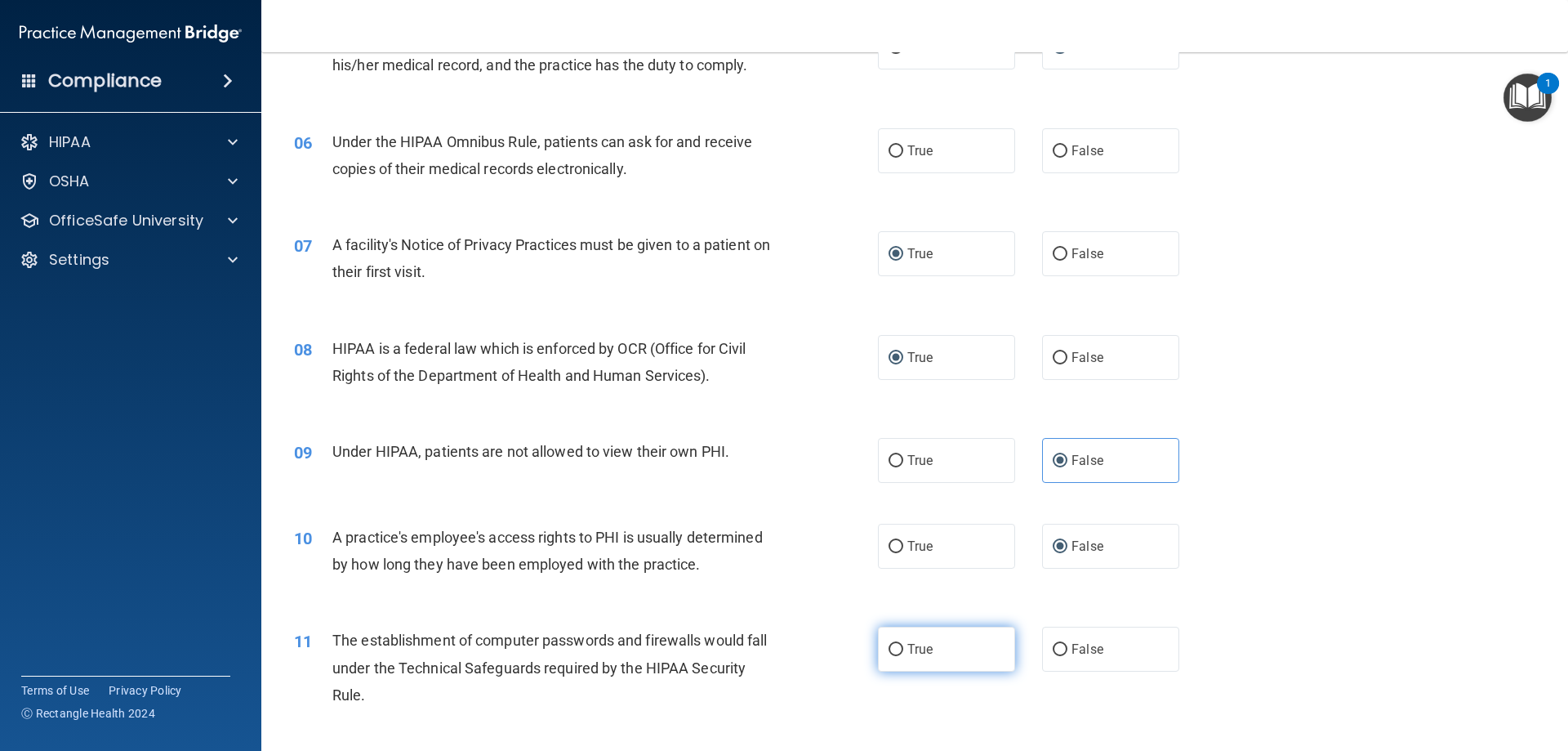
click at [902, 639] on label "True" at bounding box center [946, 649] width 137 height 45
click at [902, 644] on input "True" at bounding box center [895, 650] width 15 height 12
radio input "true"
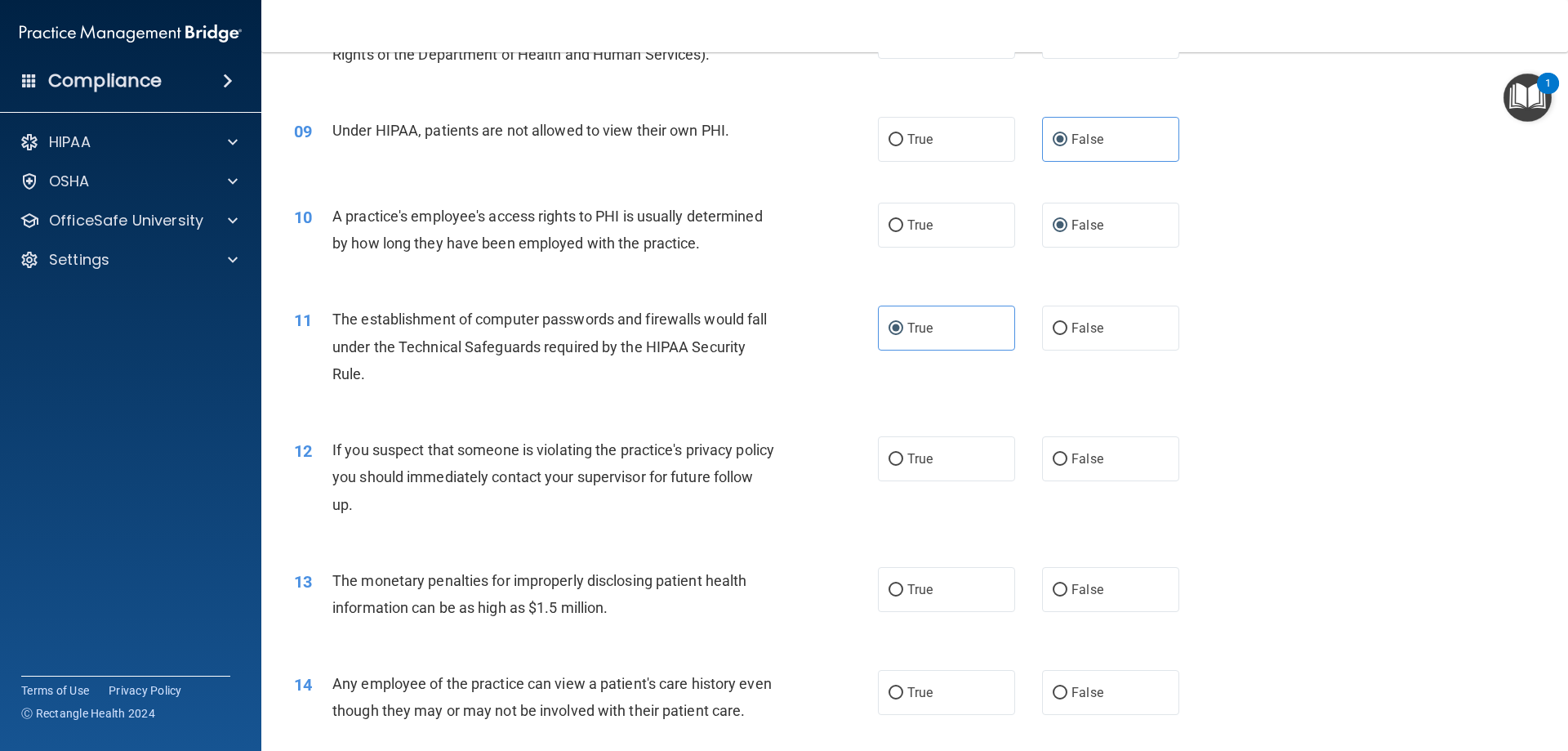
scroll to position [980, 0]
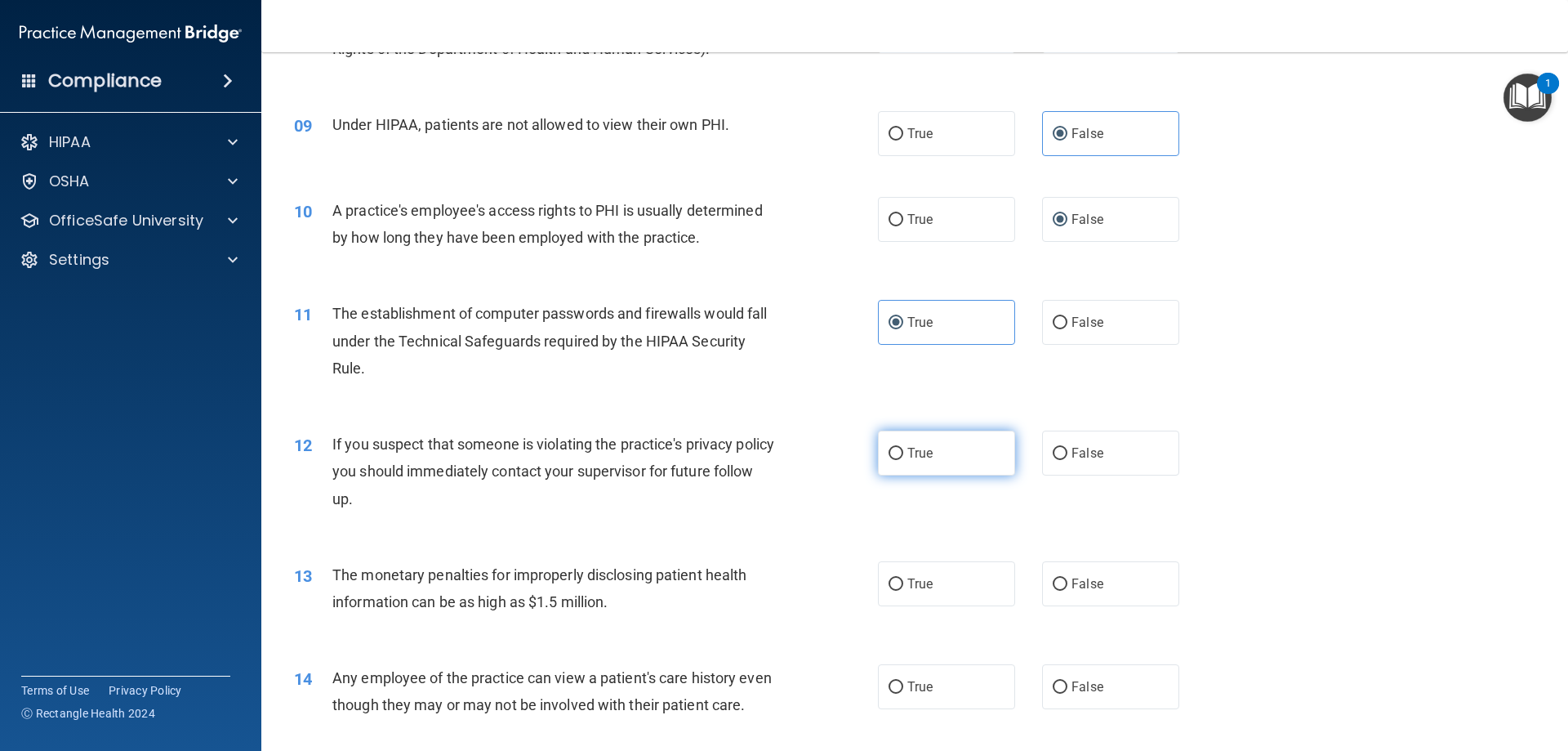
click at [894, 461] on label "True" at bounding box center [946, 453] width 137 height 45
click at [894, 459] on input "True" at bounding box center [895, 454] width 15 height 12
radio input "true"
click at [892, 584] on input "True" at bounding box center [895, 584] width 15 height 12
radio input "true"
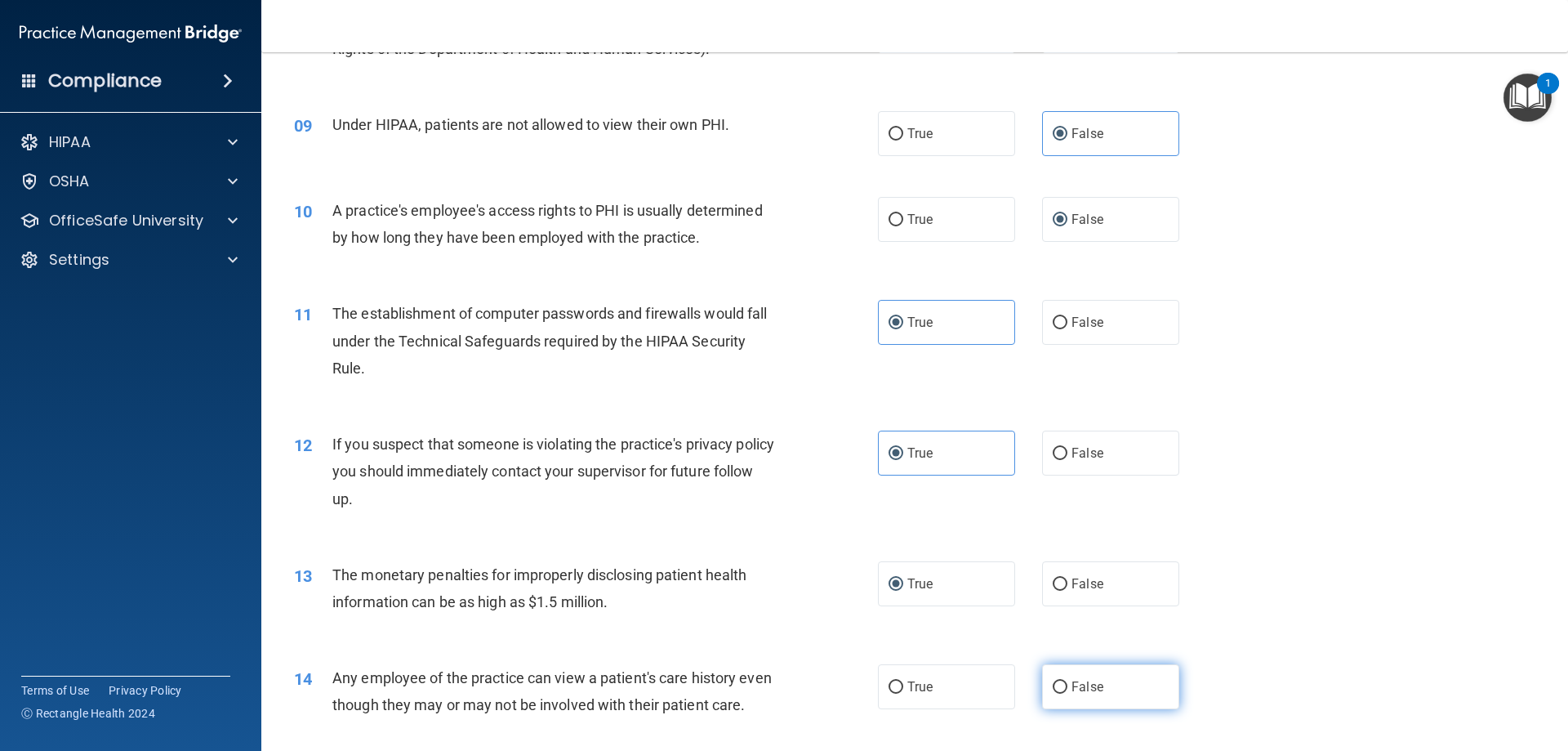
click at [1054, 681] on input "False" at bounding box center [1060, 687] width 15 height 12
radio input "true"
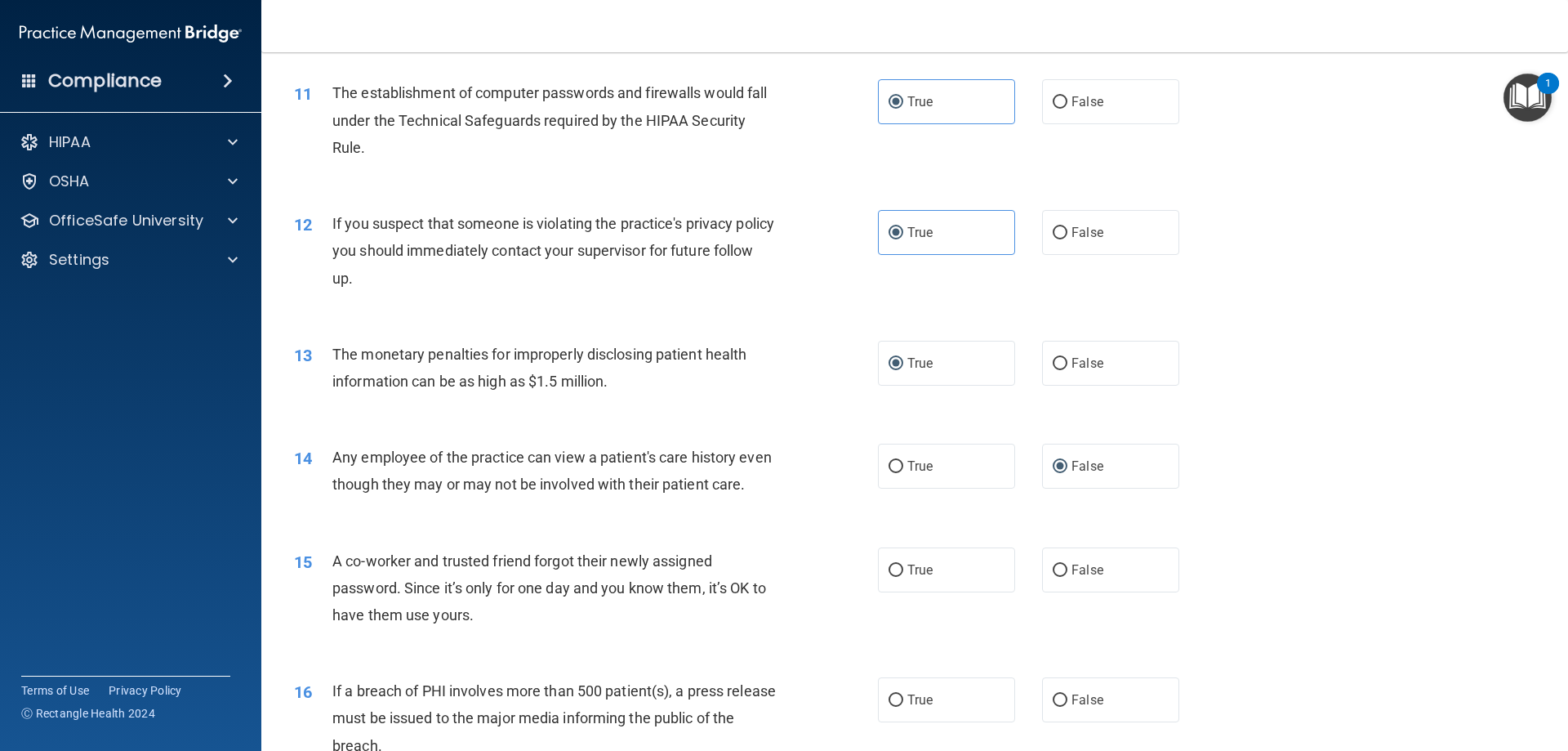
scroll to position [1225, 0]
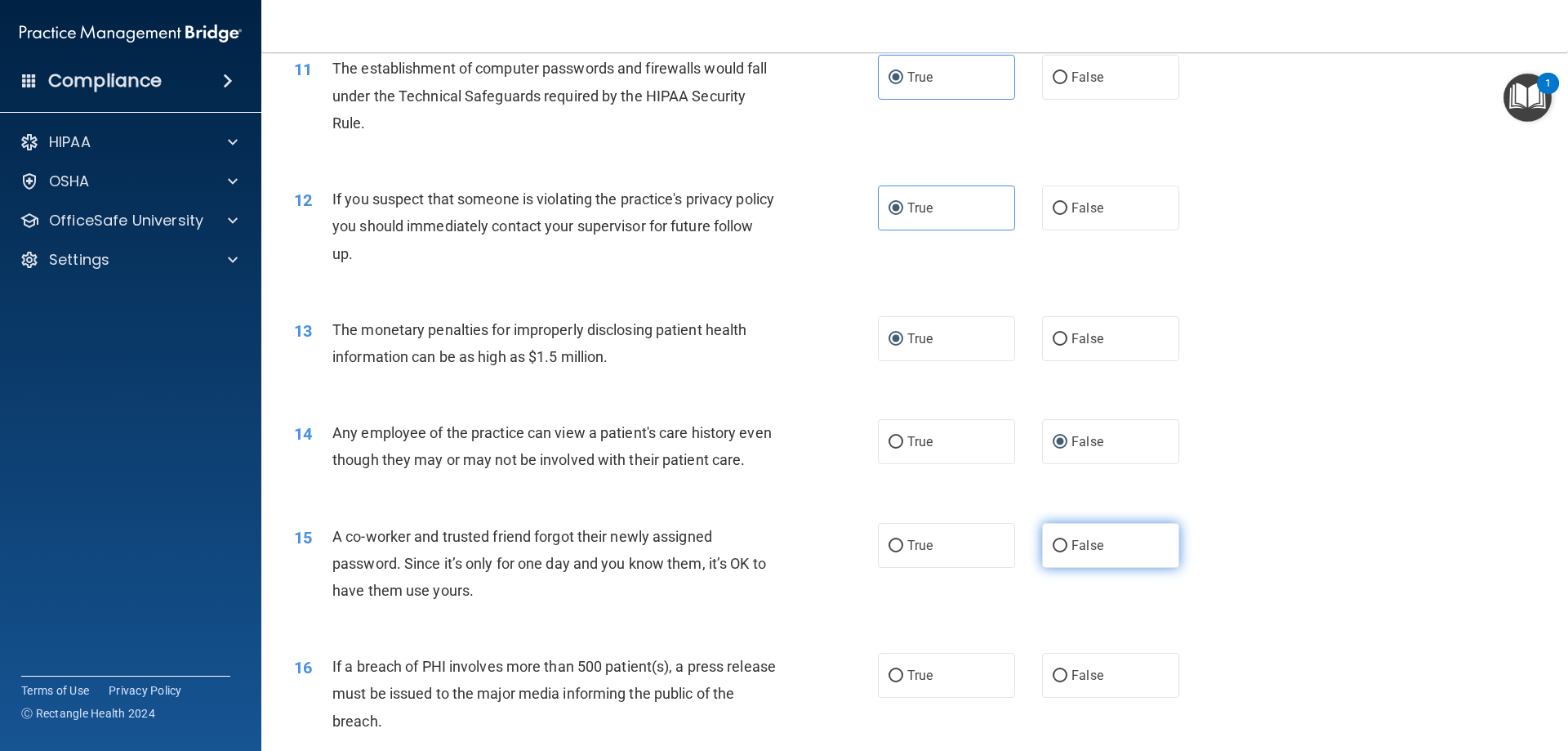
click at [1053, 552] on input "False" at bounding box center [1060, 546] width 15 height 12
radio input "true"
click at [893, 682] on input "True" at bounding box center [895, 675] width 15 height 12
radio input "true"
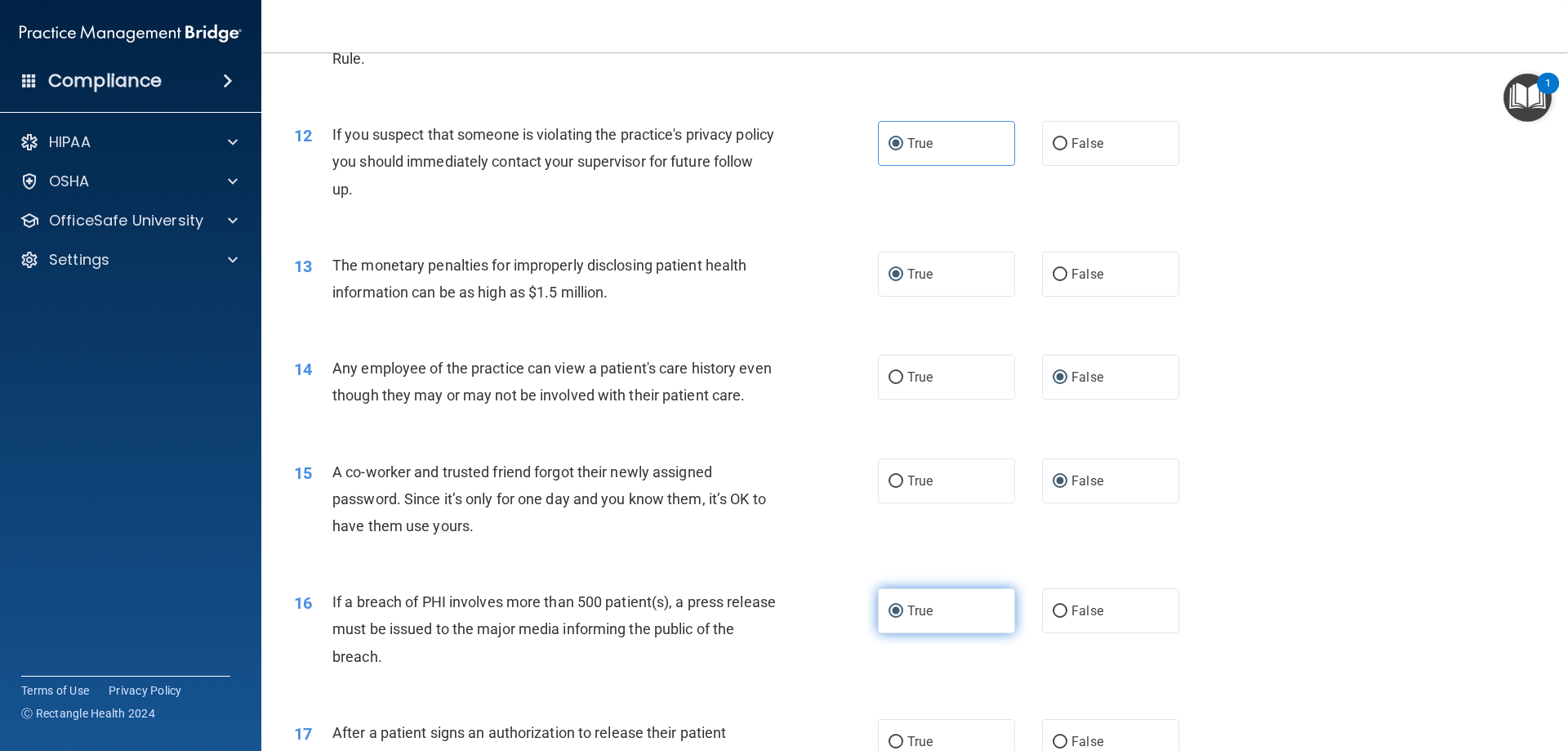
scroll to position [1471, 0]
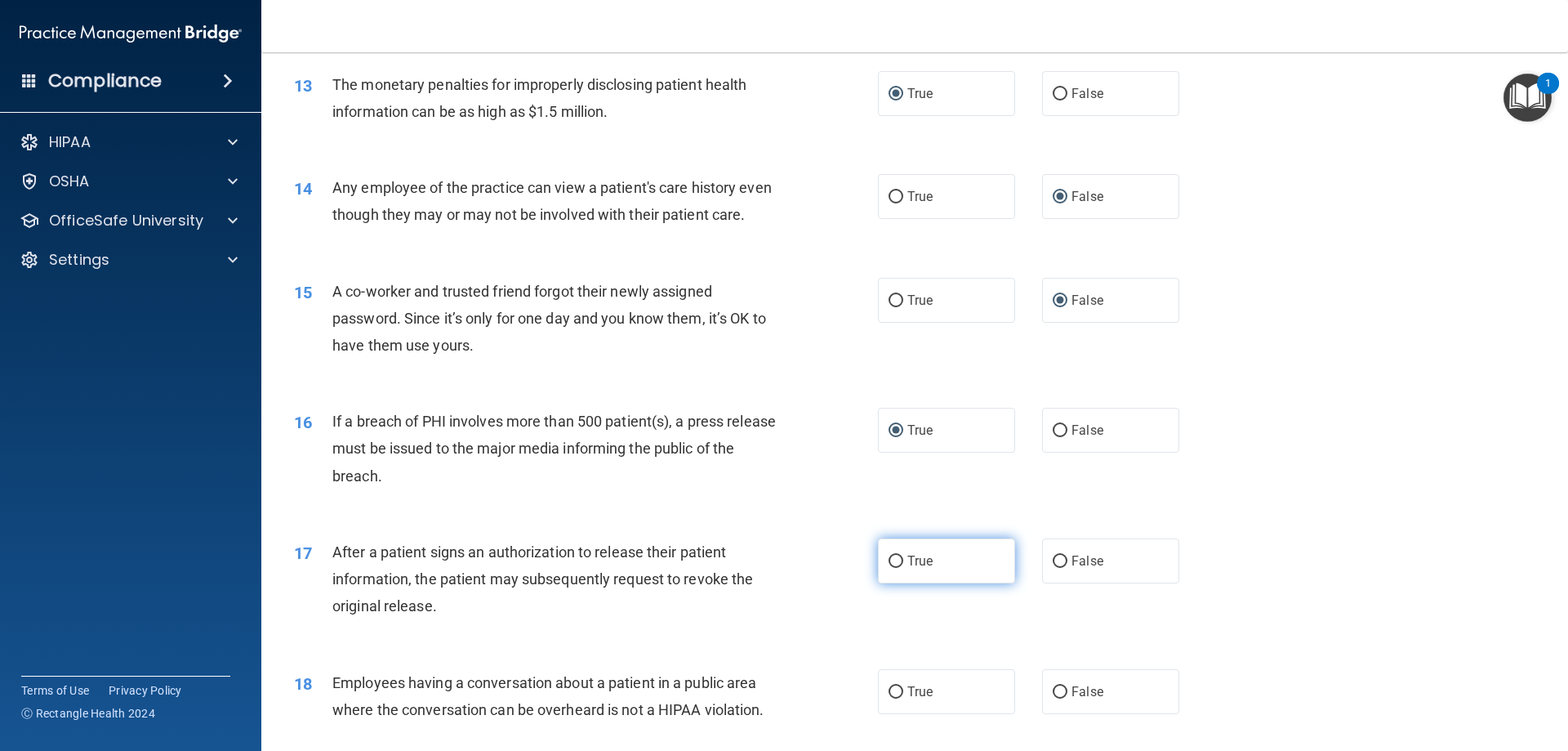
click at [888, 567] on input "True" at bounding box center [895, 562] width 15 height 12
radio input "true"
click at [1071, 699] on span "False" at bounding box center [1087, 691] width 31 height 16
click at [1066, 698] on input "False" at bounding box center [1060, 692] width 15 height 12
radio input "true"
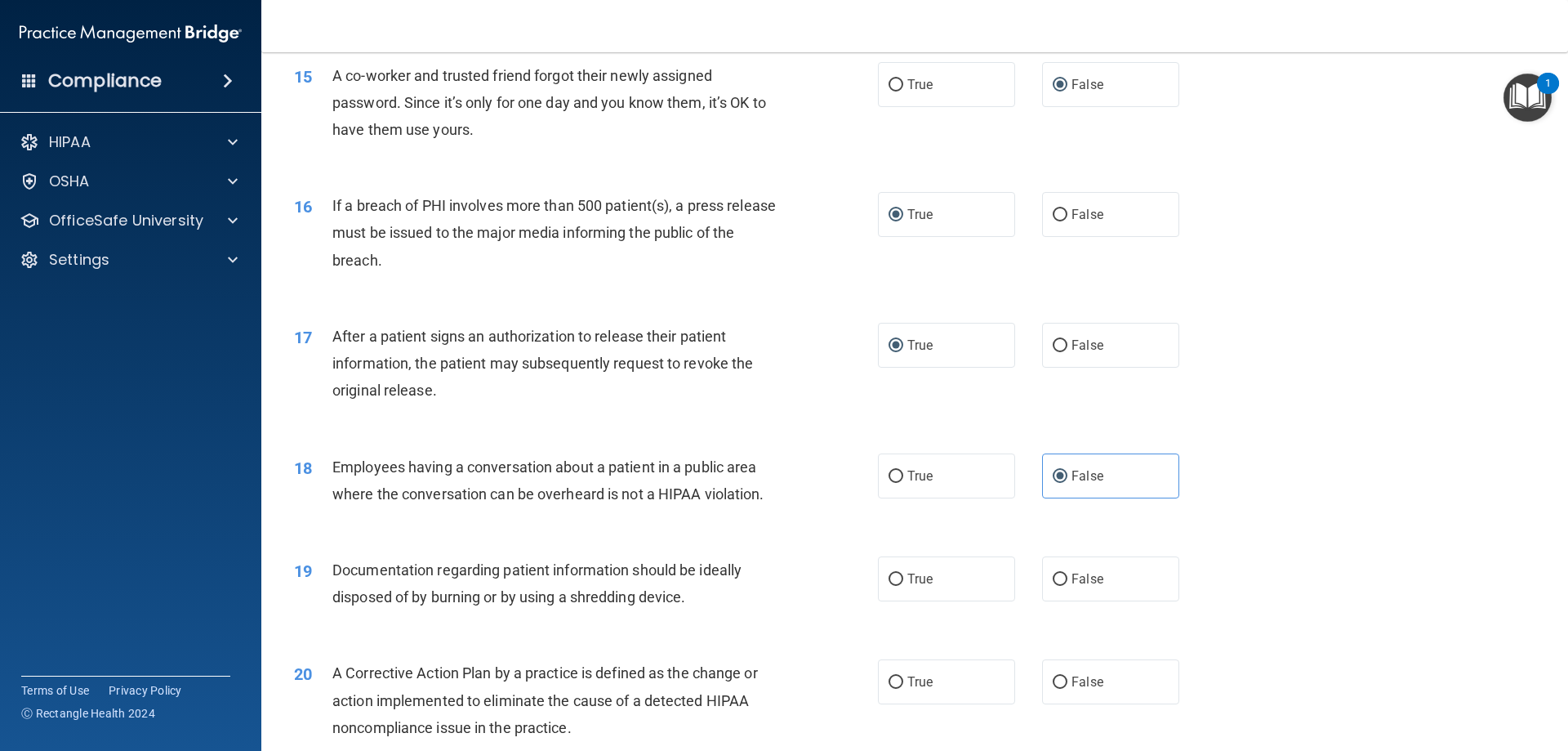
scroll to position [1715, 0]
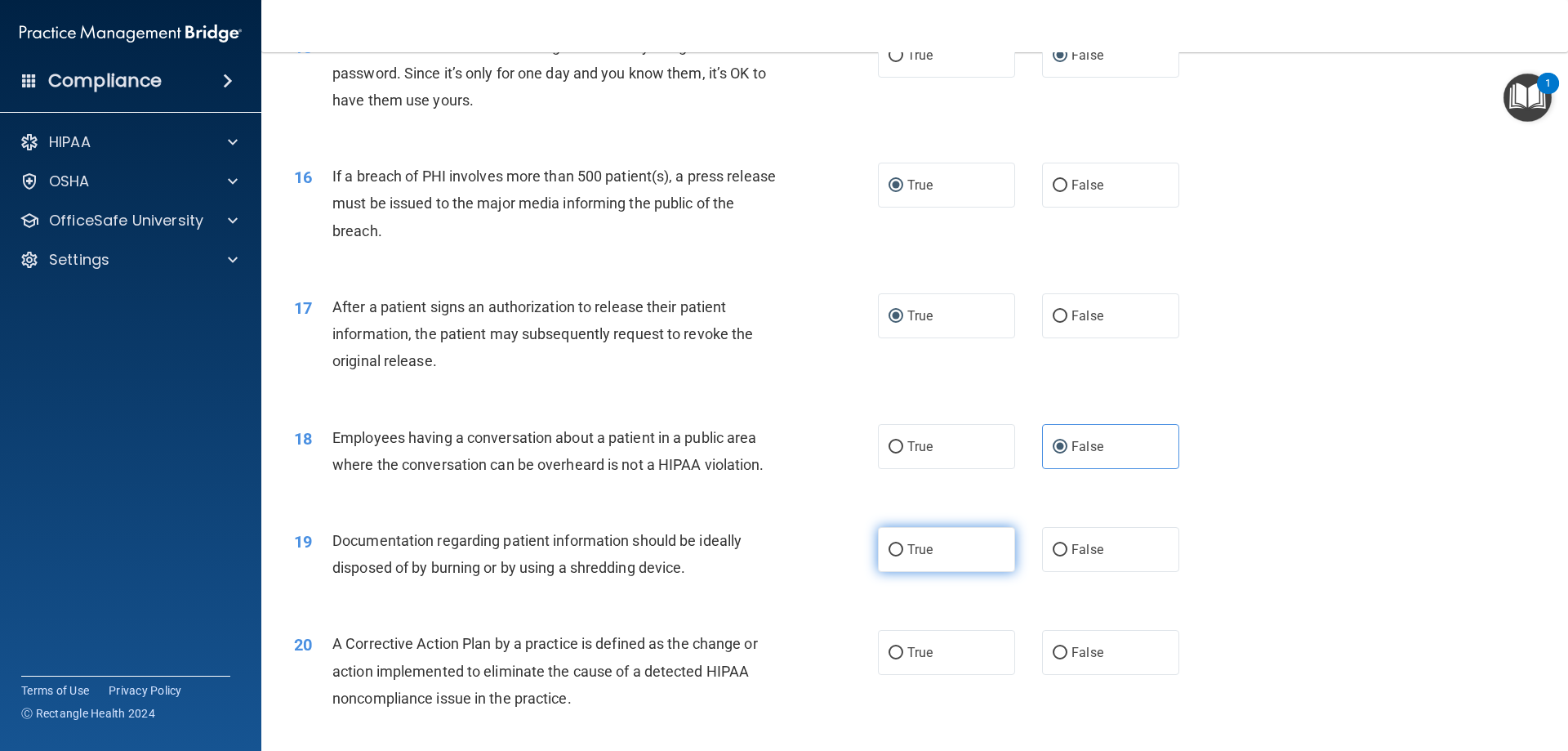
click at [896, 557] on input "True" at bounding box center [895, 550] width 15 height 12
radio input "true"
click at [891, 659] on input "True" at bounding box center [895, 653] width 15 height 12
radio input "true"
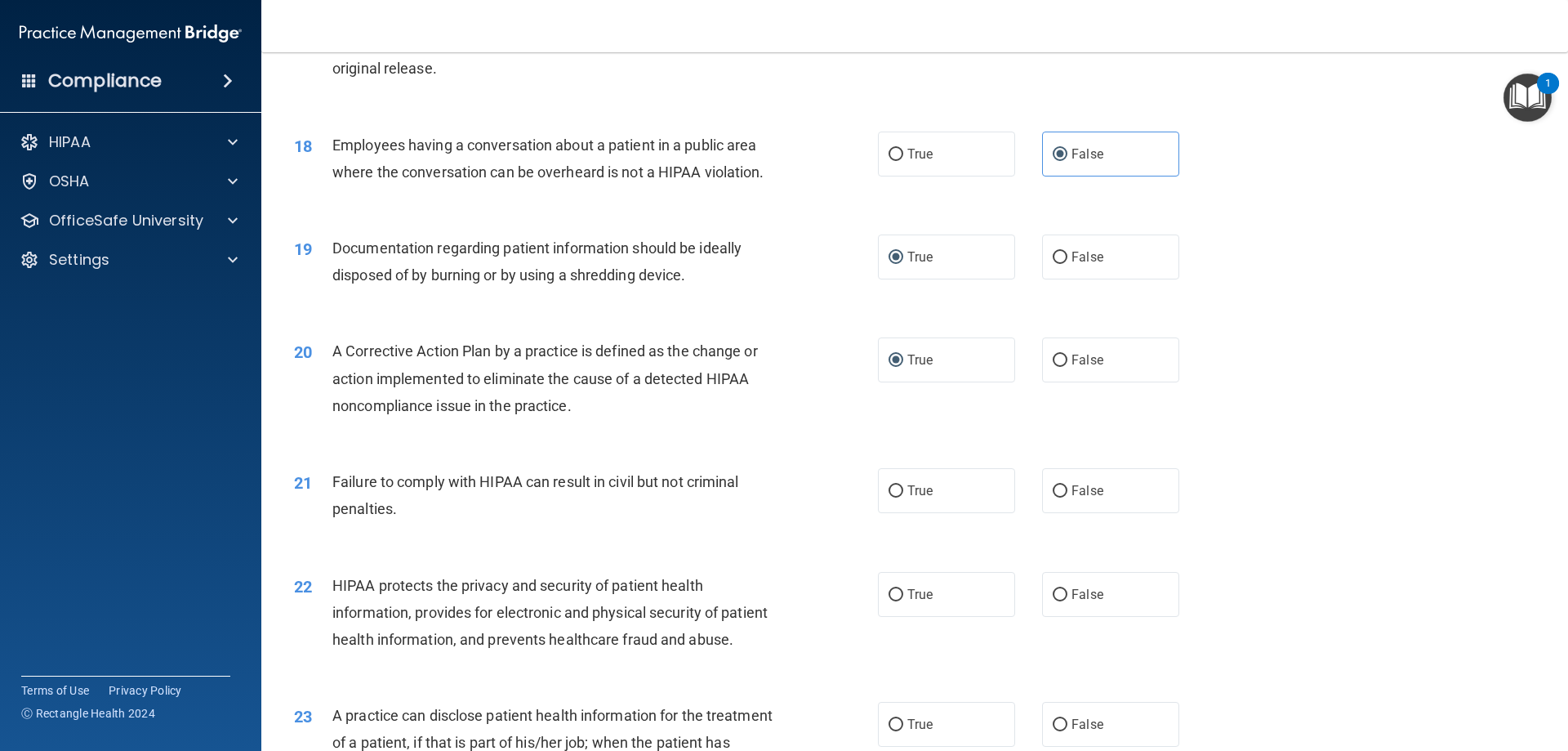
scroll to position [2042, 0]
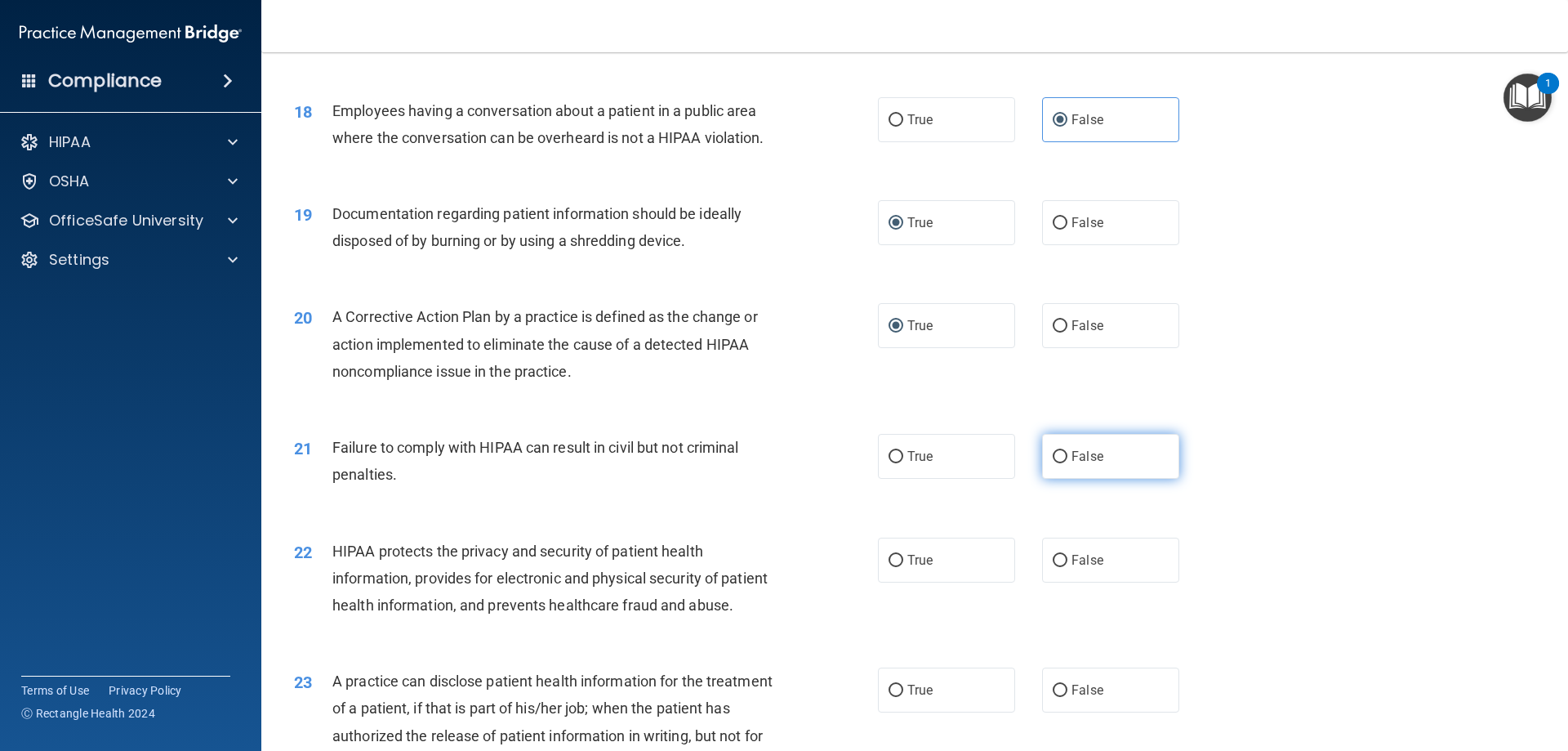
click at [1053, 463] on input "False" at bounding box center [1060, 456] width 15 height 12
radio input "true"
click at [896, 566] on input "True" at bounding box center [895, 561] width 15 height 12
radio input "true"
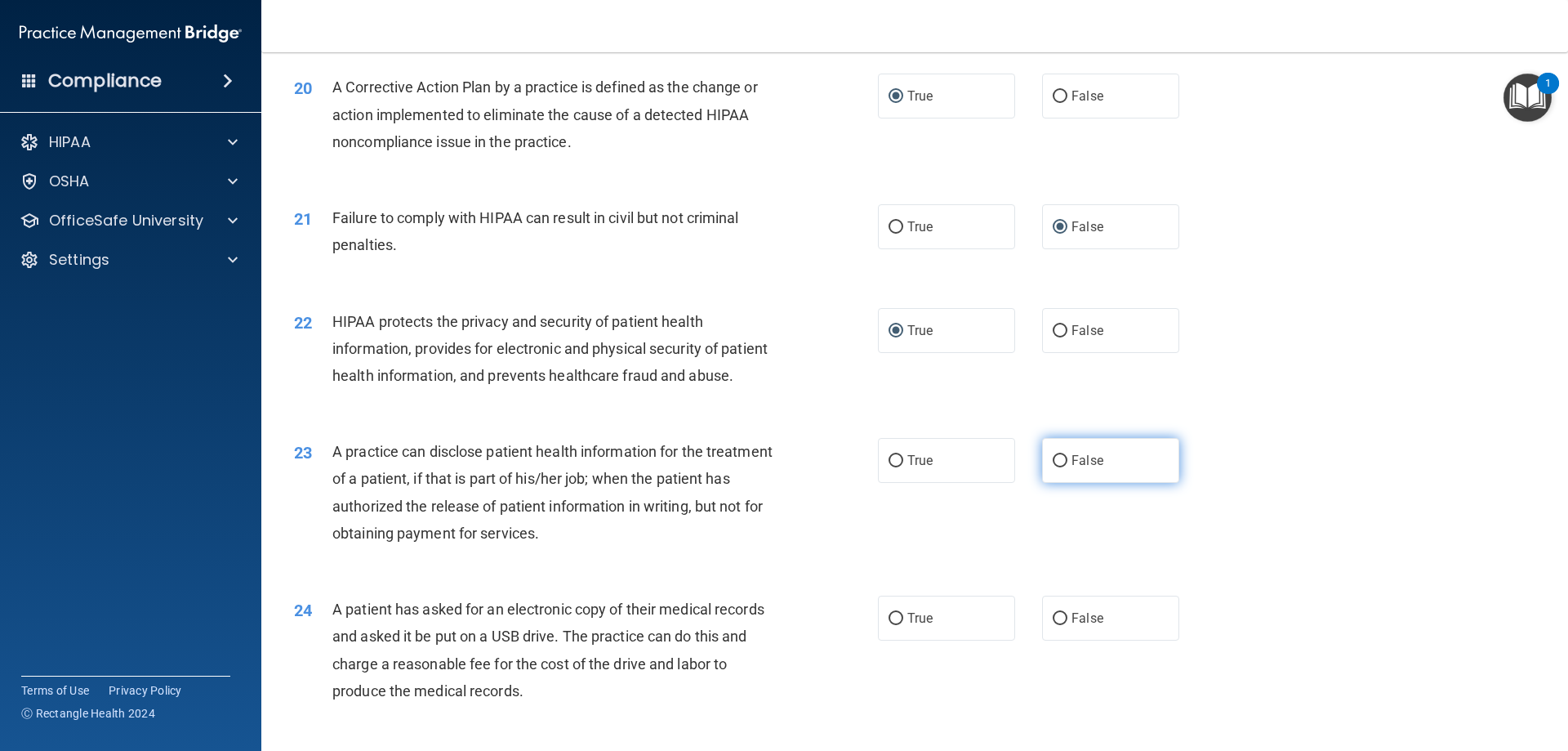
scroll to position [2287, 0]
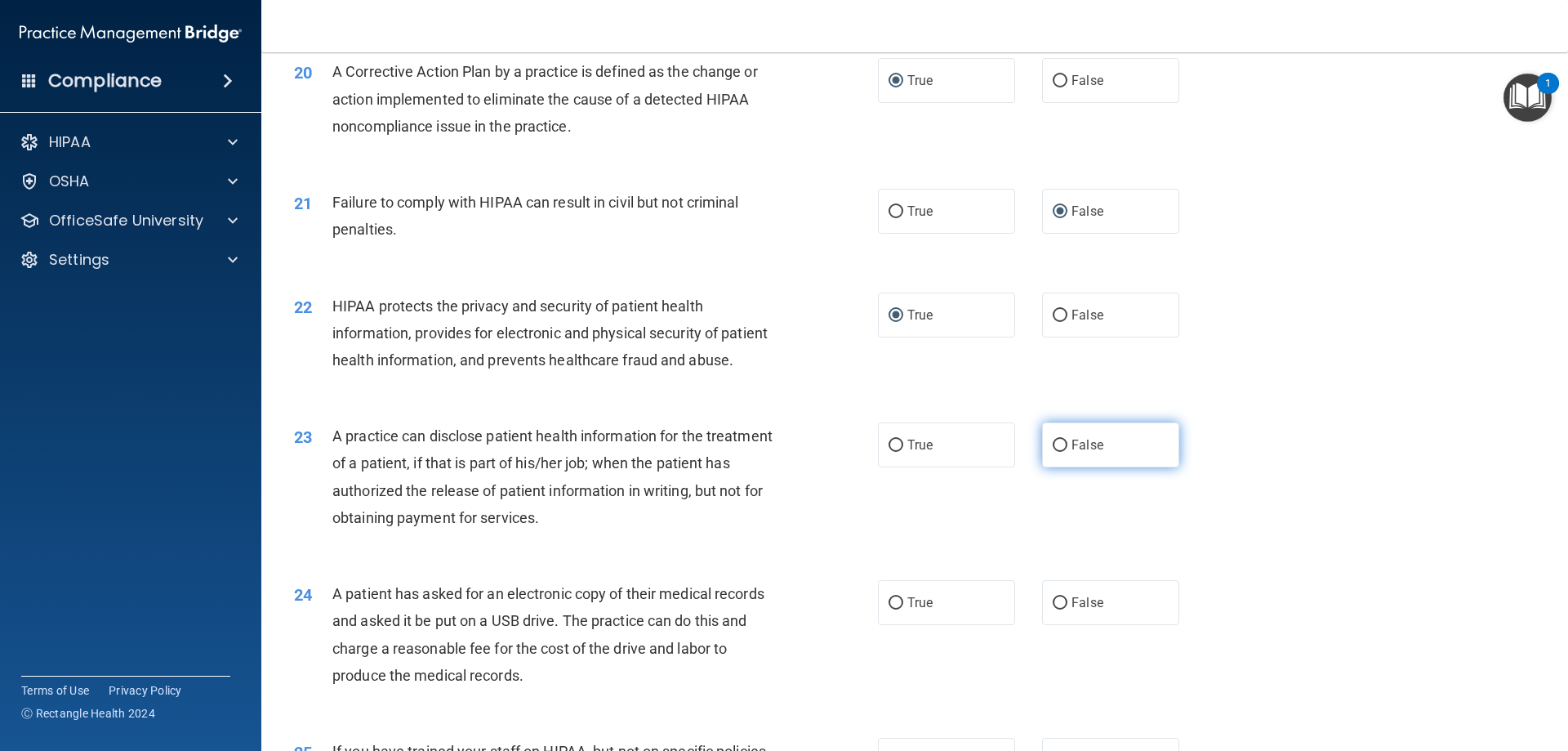
click at [1053, 452] on input "False" at bounding box center [1060, 446] width 15 height 12
radio input "true"
click at [888, 610] on input "True" at bounding box center [895, 603] width 15 height 12
radio input "true"
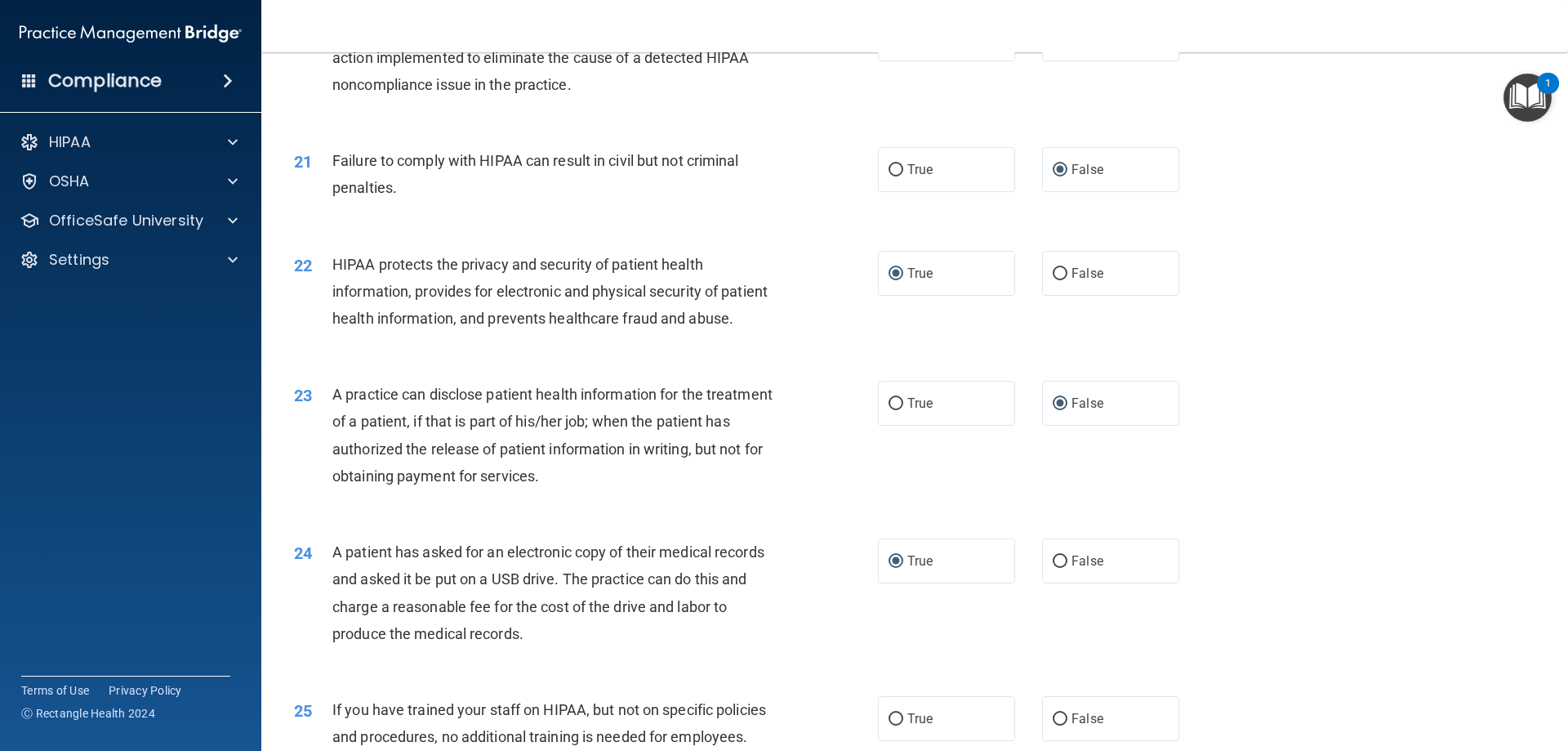
scroll to position [2369, 0]
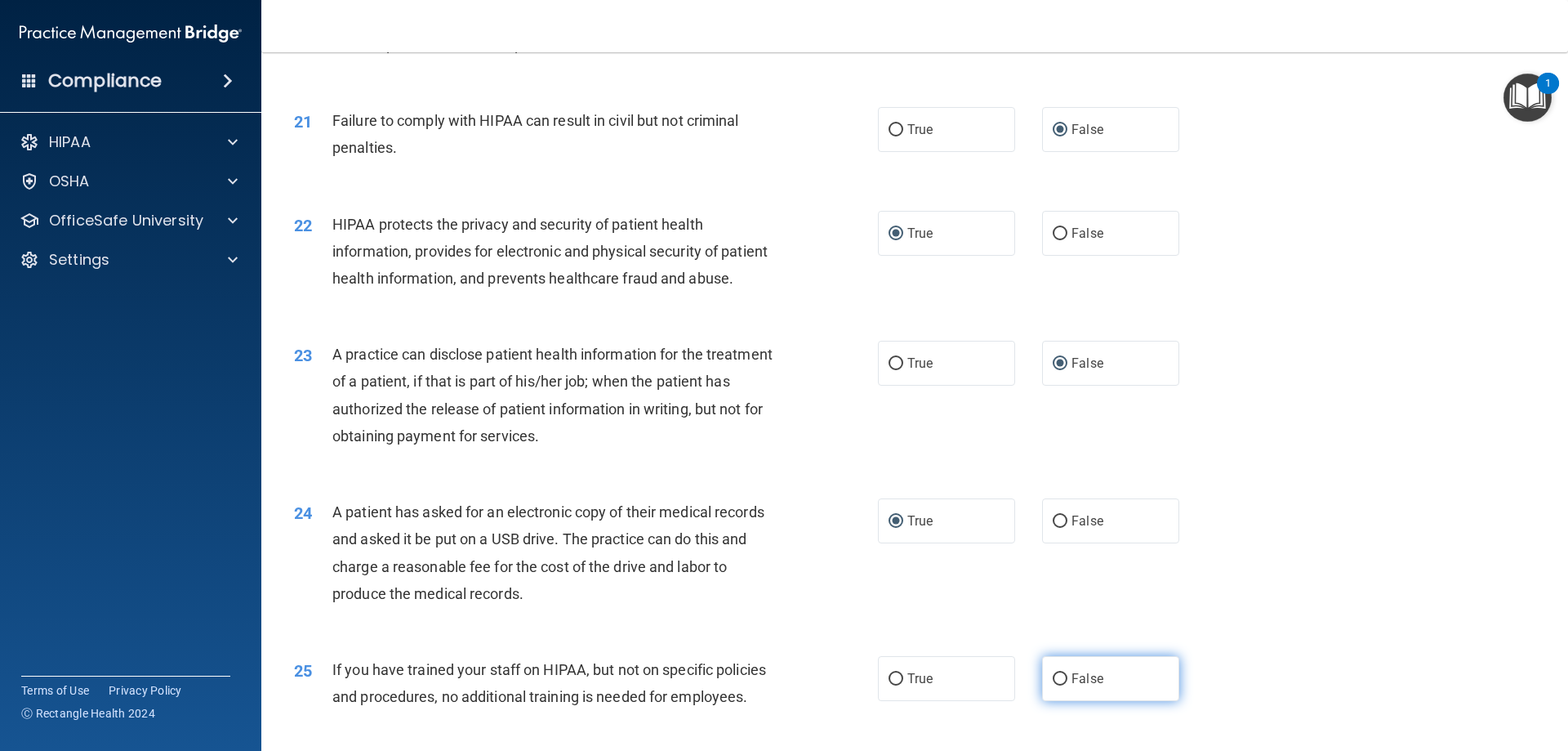
click at [1053, 701] on label "False" at bounding box center [1111, 678] width 137 height 45
click at [1053, 685] on input "False" at bounding box center [1060, 679] width 15 height 12
radio input "true"
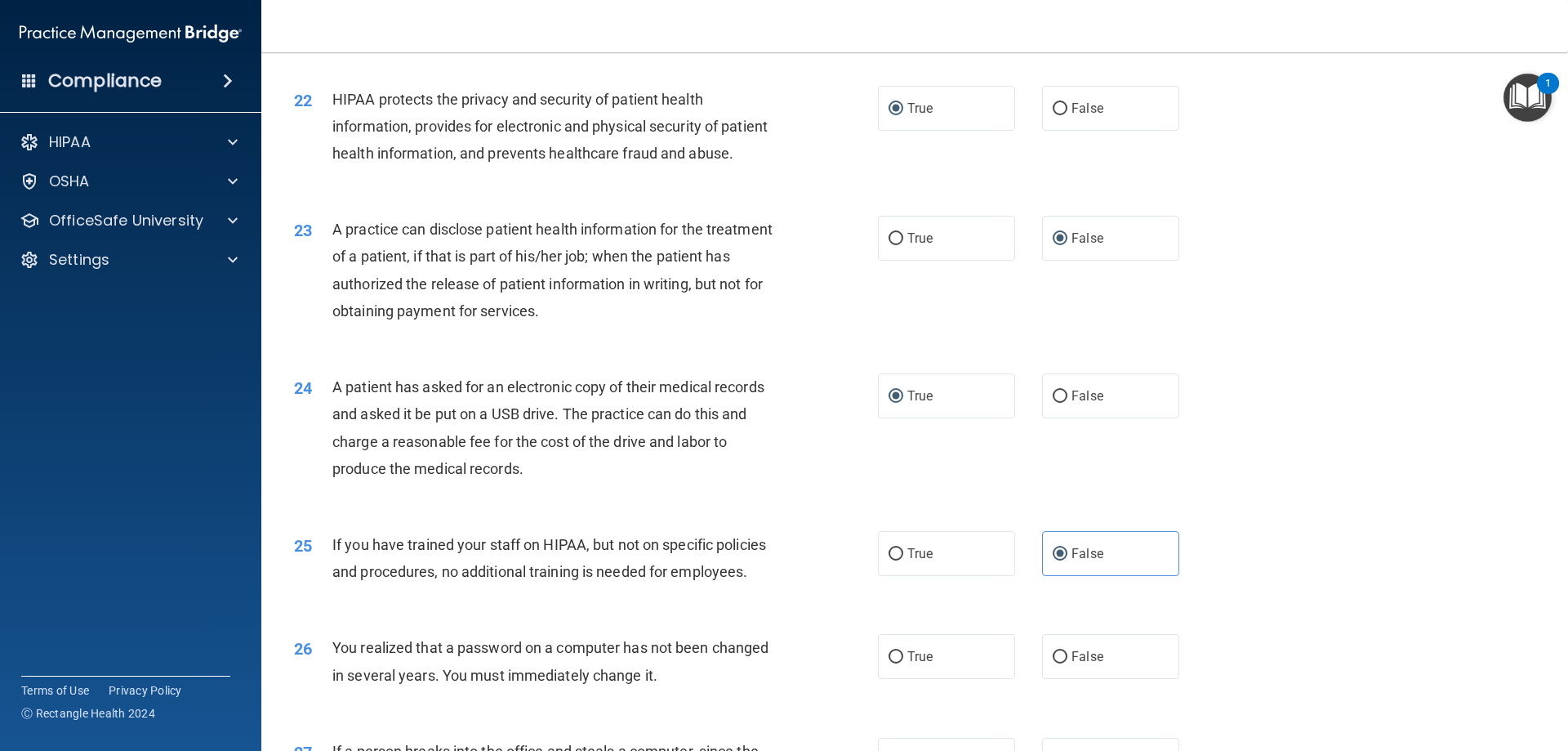
scroll to position [2532, 0]
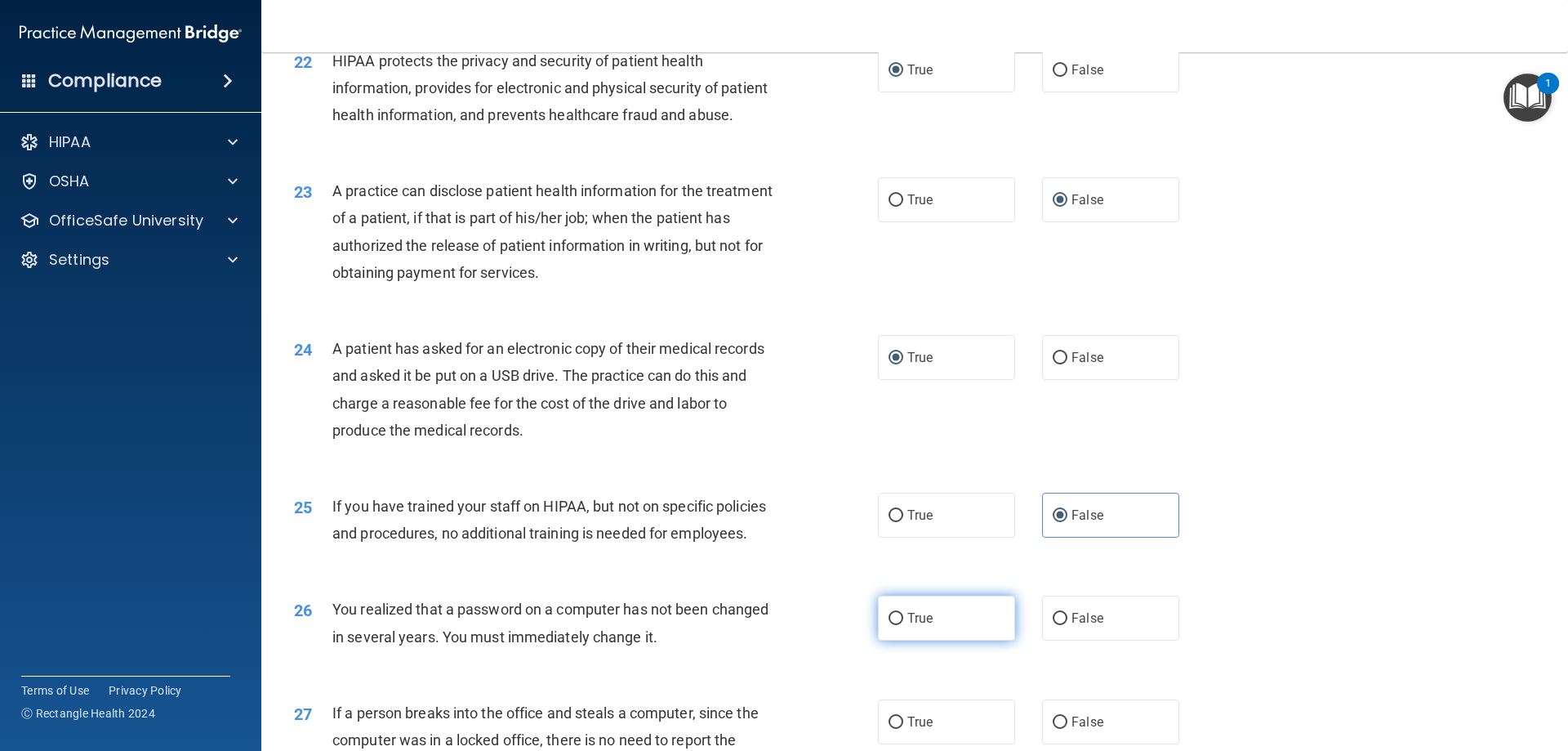
click at [892, 625] on input "True" at bounding box center [895, 618] width 15 height 12
radio input "true"
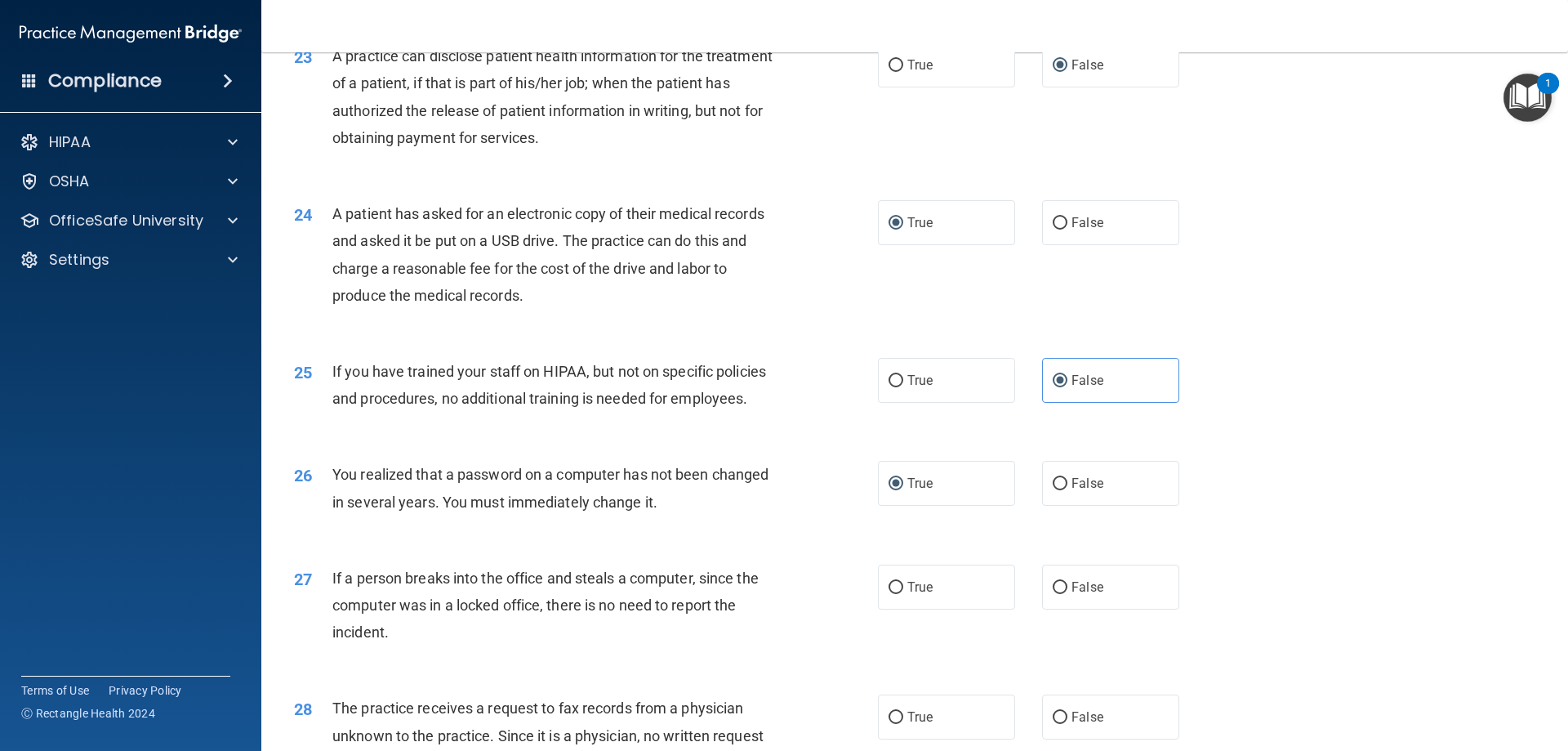
scroll to position [2696, 0]
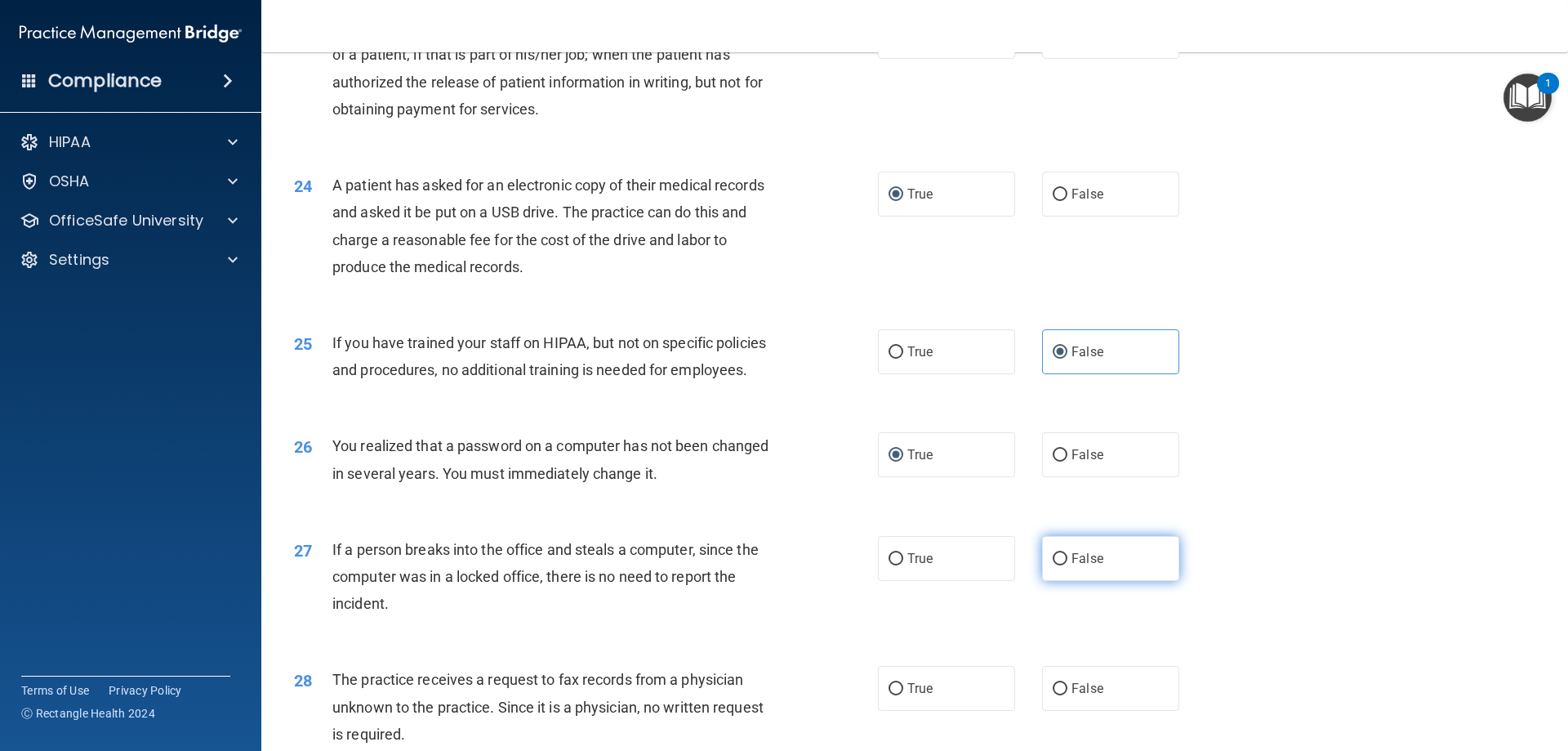
click at [1053, 565] on input "False" at bounding box center [1060, 559] width 15 height 12
radio input "true"
click at [1053, 695] on input "False" at bounding box center [1060, 689] width 15 height 12
radio input "true"
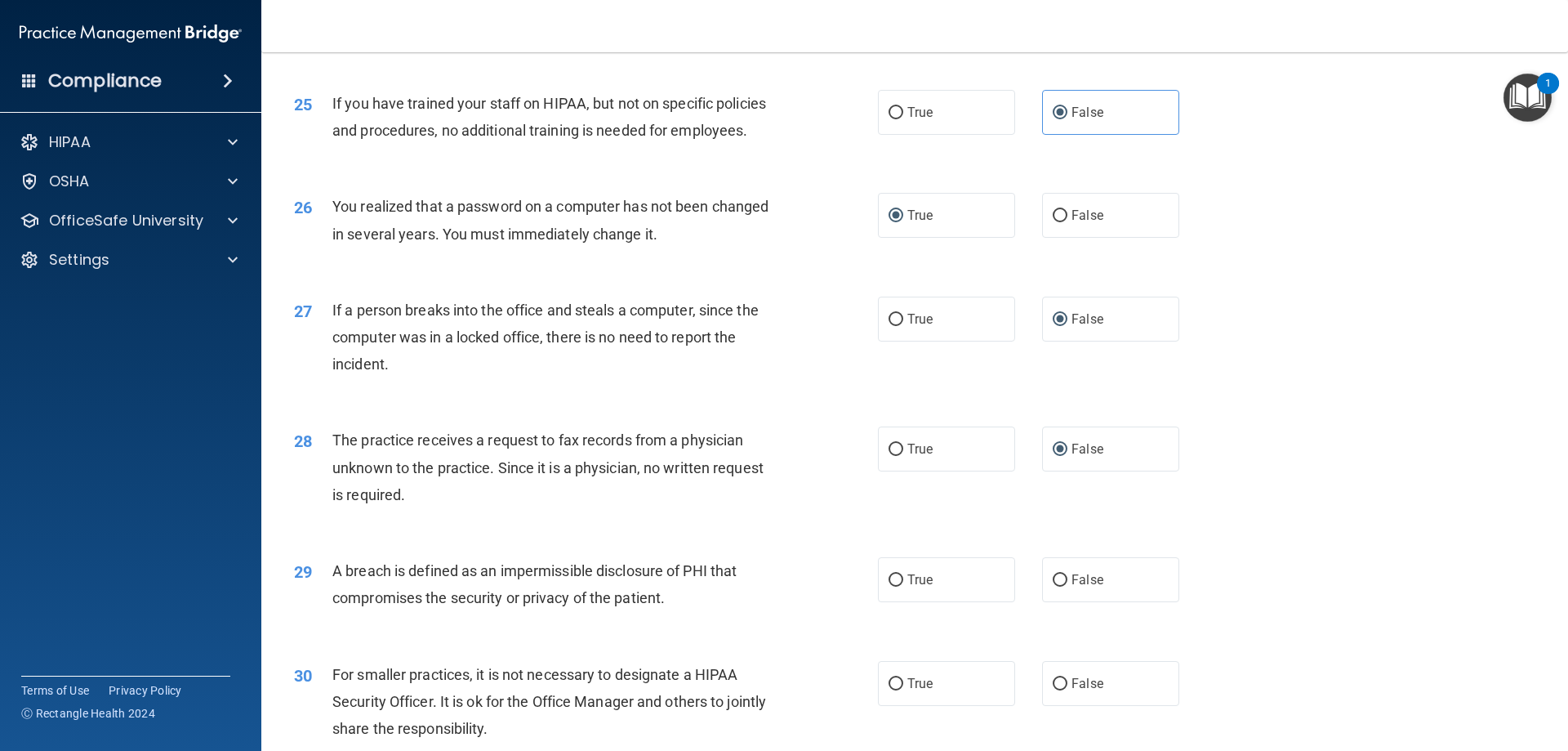
scroll to position [2940, 0]
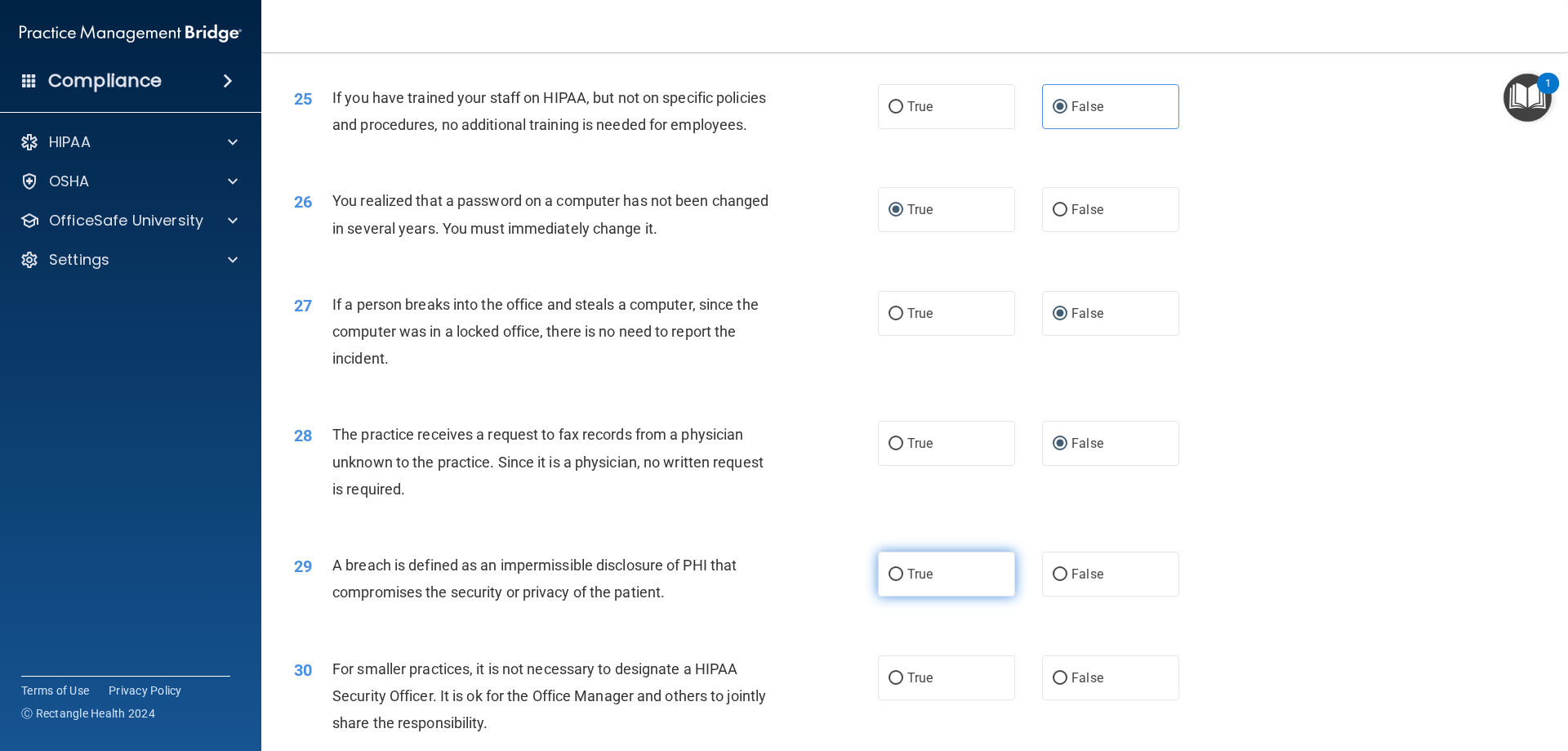
click at [892, 581] on input "True" at bounding box center [895, 574] width 15 height 12
radio input "true"
click at [1056, 684] on input "False" at bounding box center [1060, 678] width 15 height 12
radio input "true"
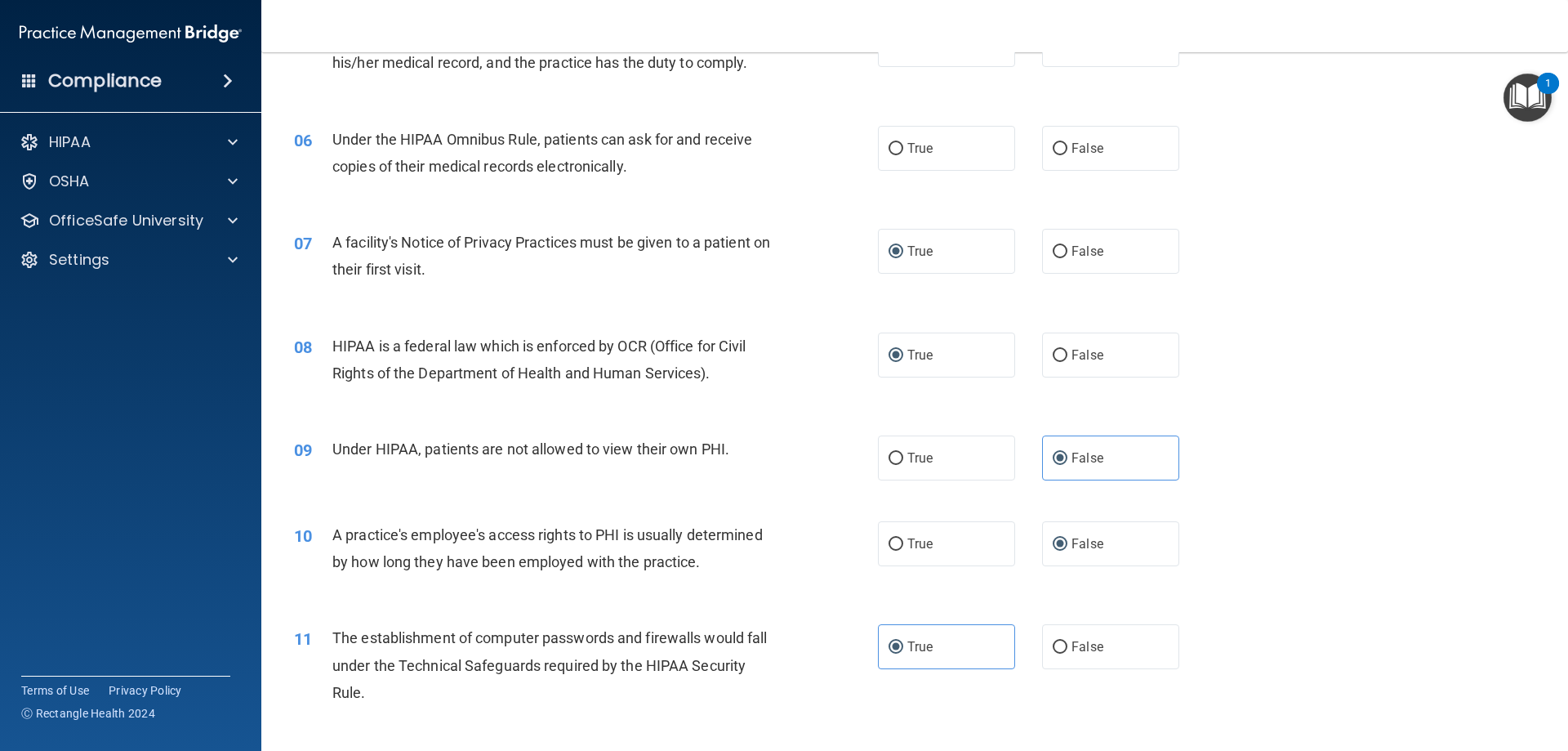
scroll to position [502, 0]
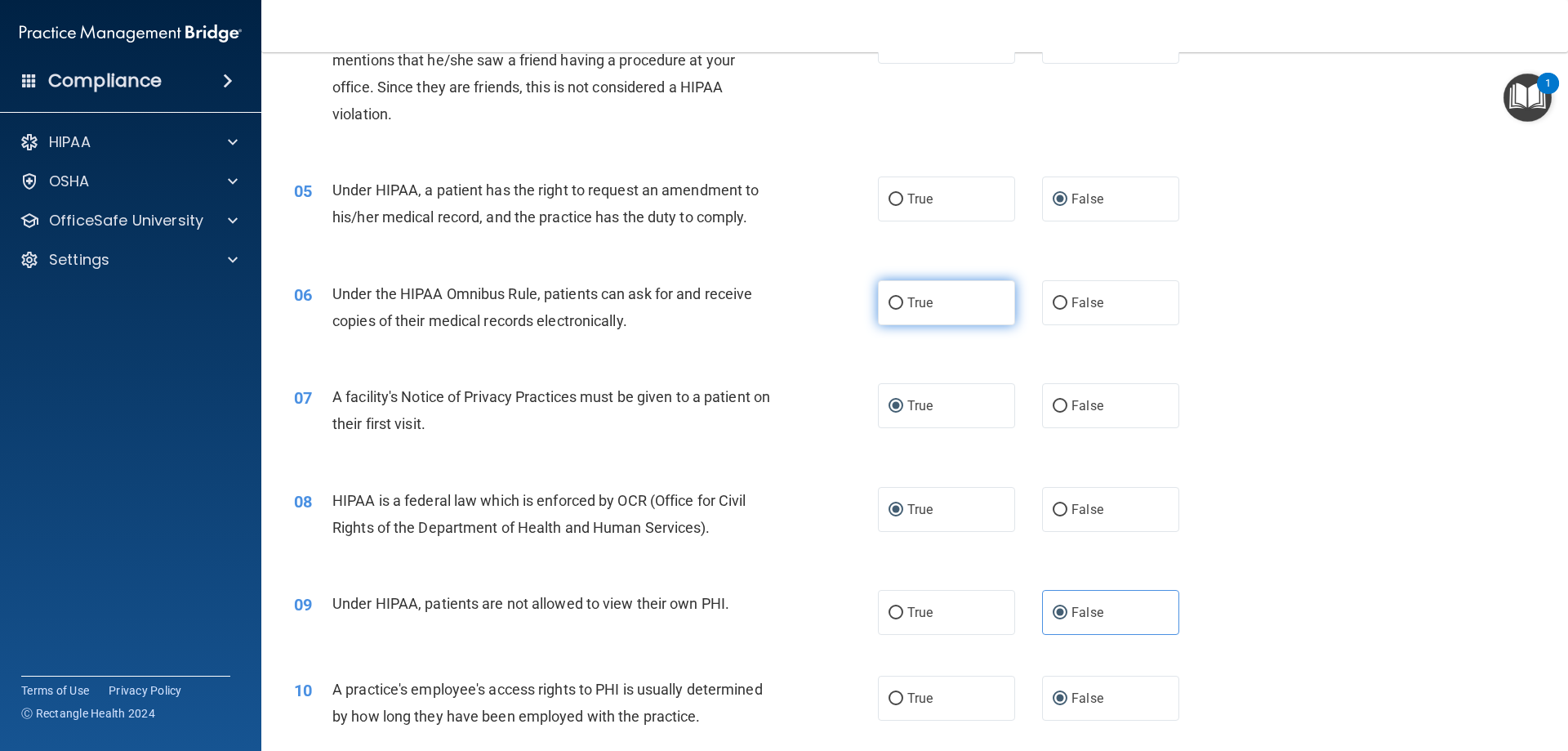
click at [891, 299] on input "True" at bounding box center [895, 303] width 15 height 12
radio input "true"
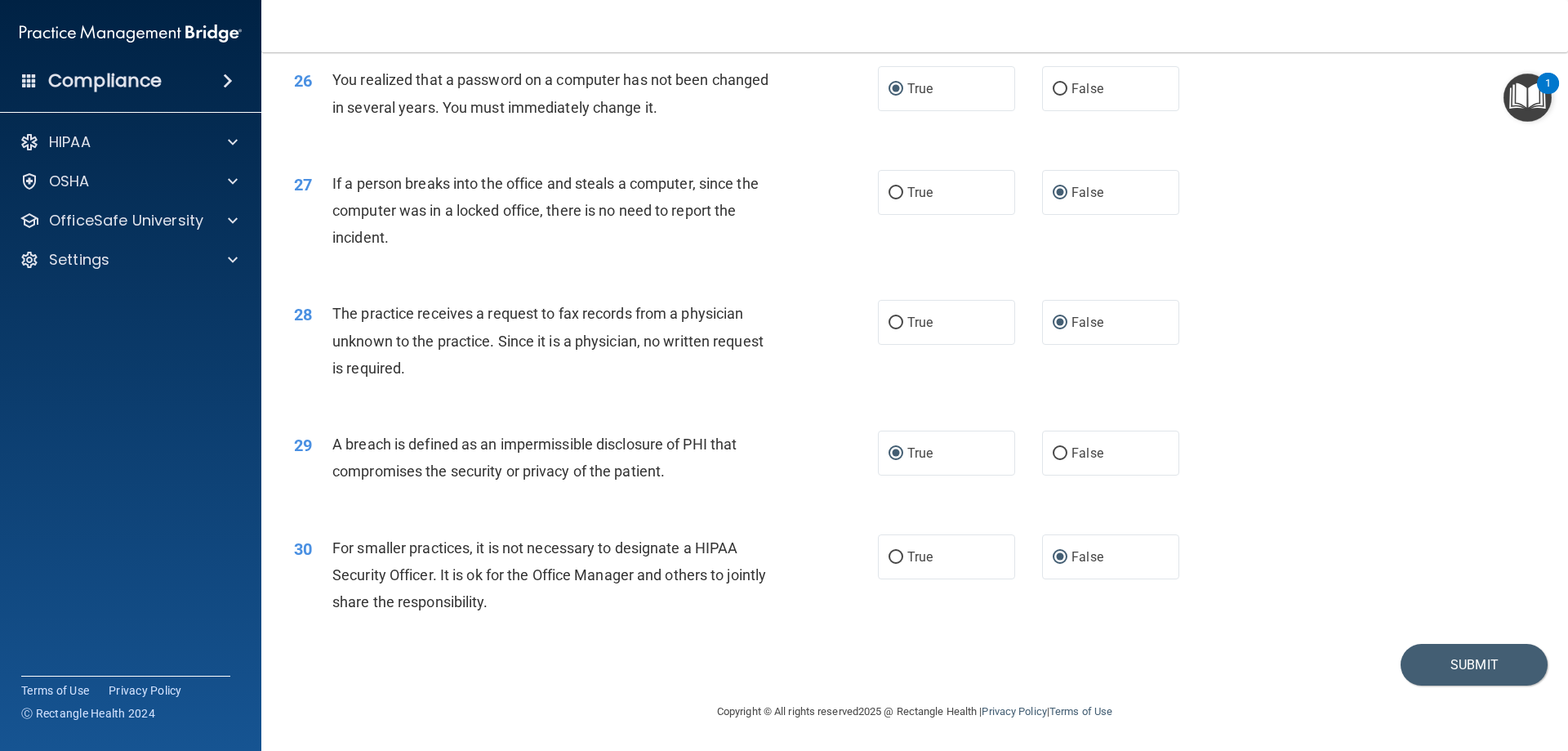
scroll to position [3115, 0]
click at [1455, 662] on button "Submit" at bounding box center [1474, 665] width 147 height 41
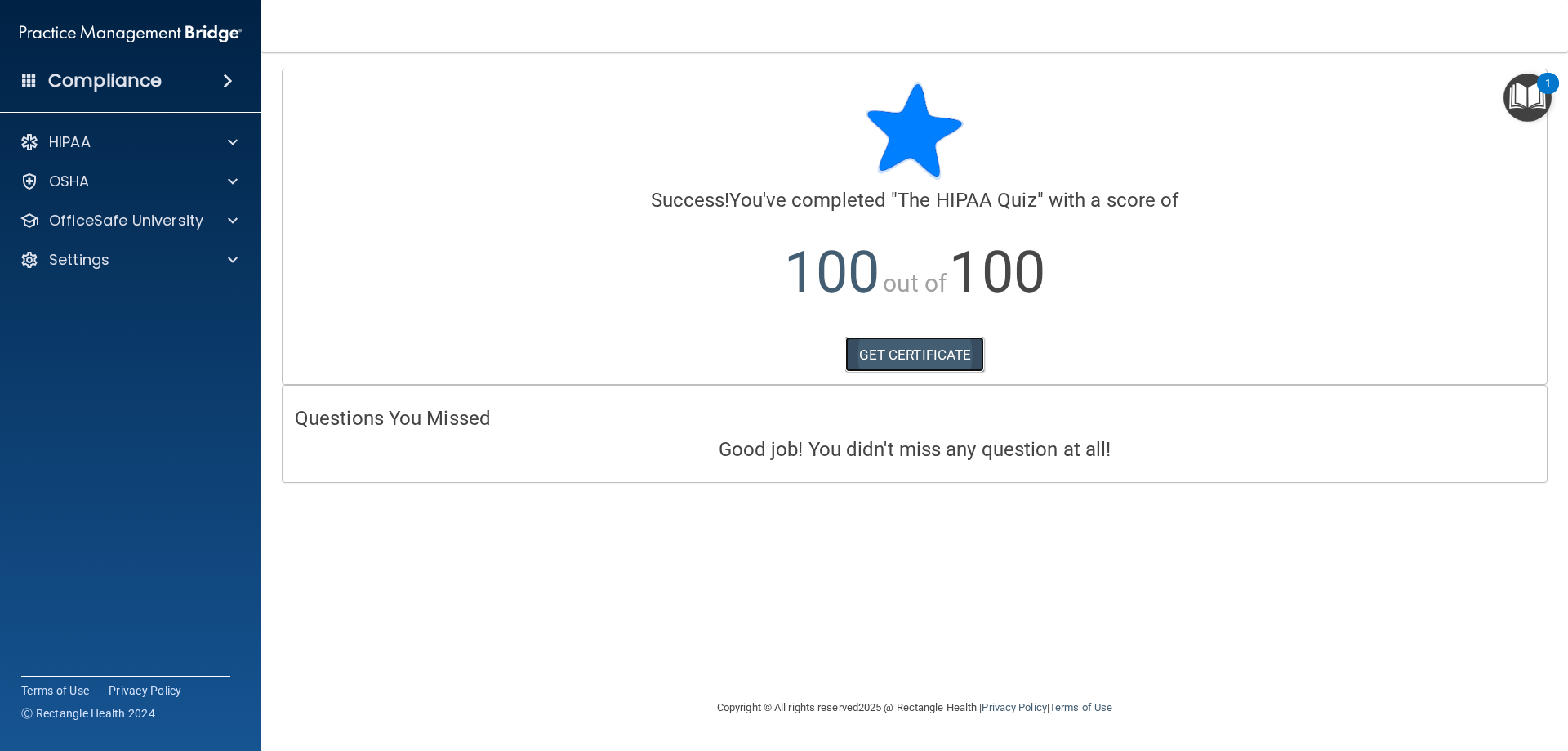
click at [940, 343] on link "GET CERTIFICATE" at bounding box center [915, 354] width 139 height 36
click at [227, 141] on div at bounding box center [231, 142] width 41 height 20
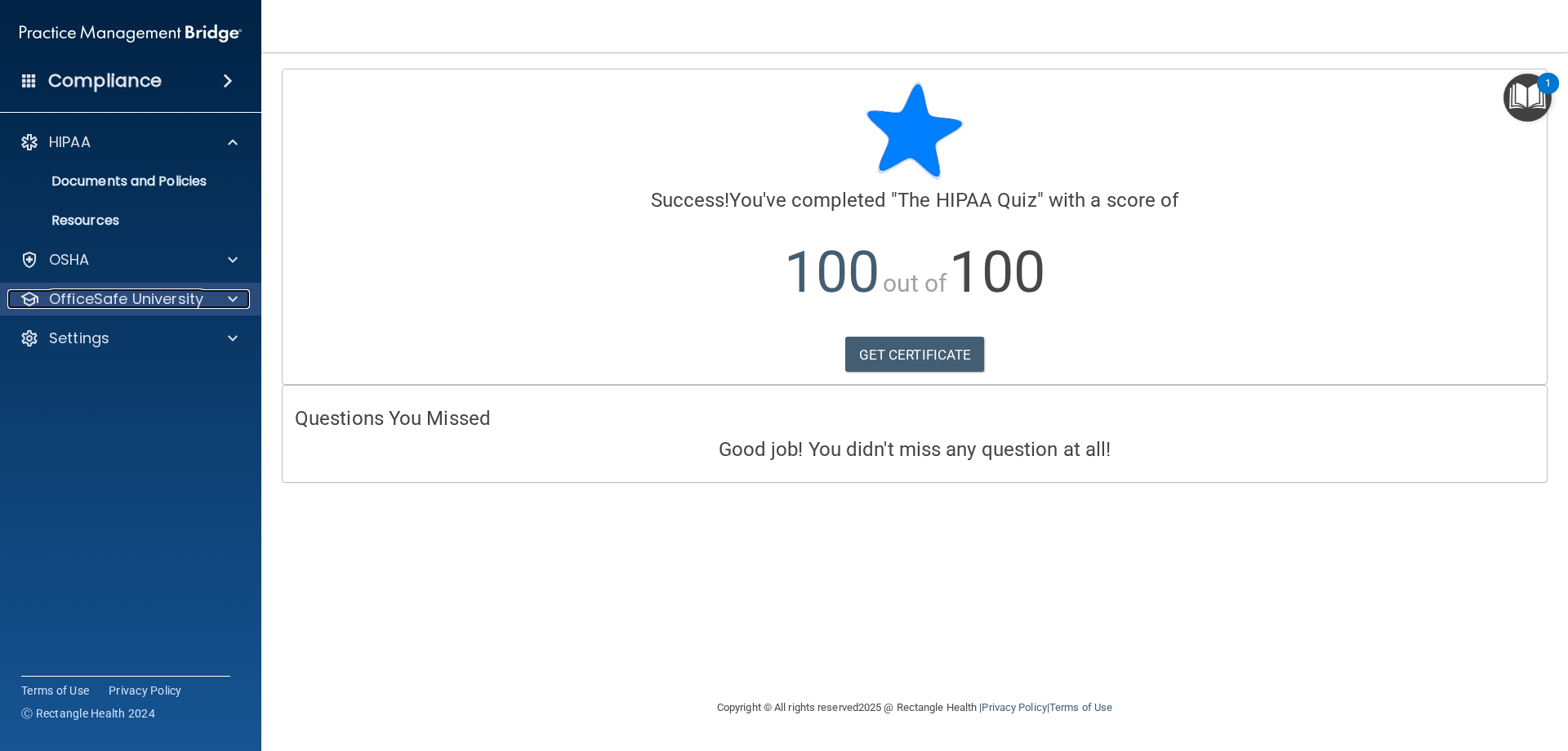
click at [164, 295] on p "OfficeSafe University" at bounding box center [126, 299] width 154 height 20
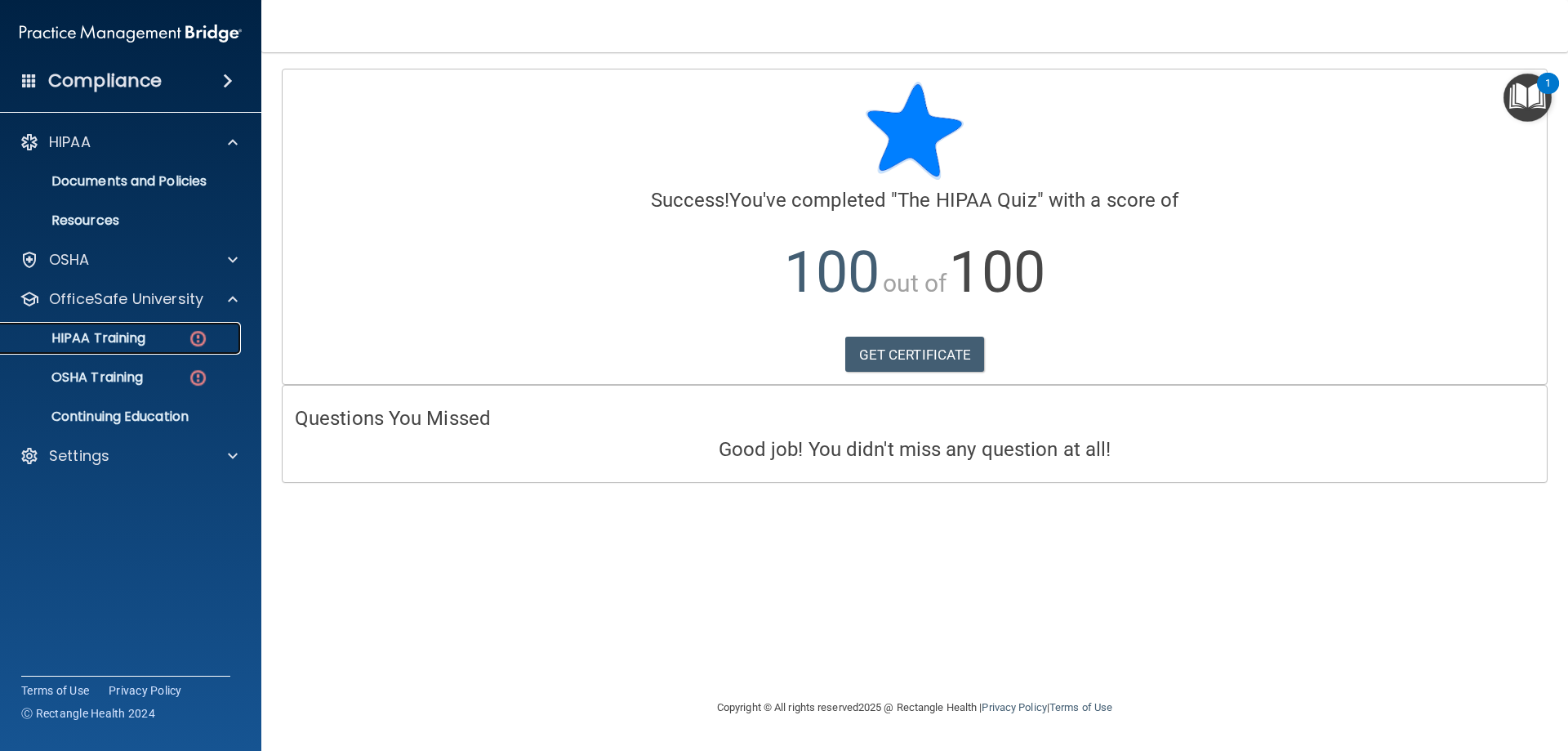
click at [196, 338] on img at bounding box center [197, 338] width 21 height 21
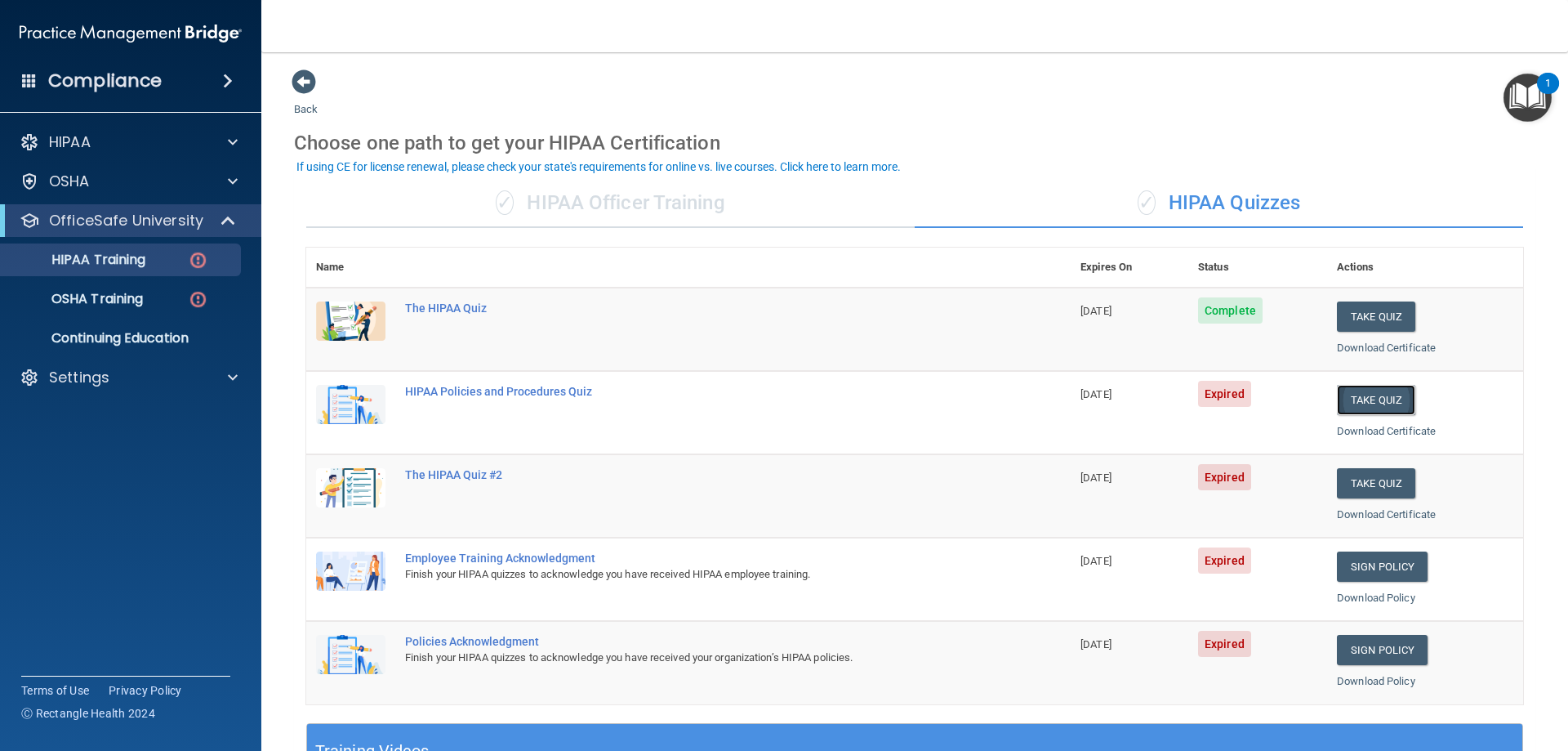
click at [1367, 400] on button "Take Quiz" at bounding box center [1376, 400] width 78 height 30
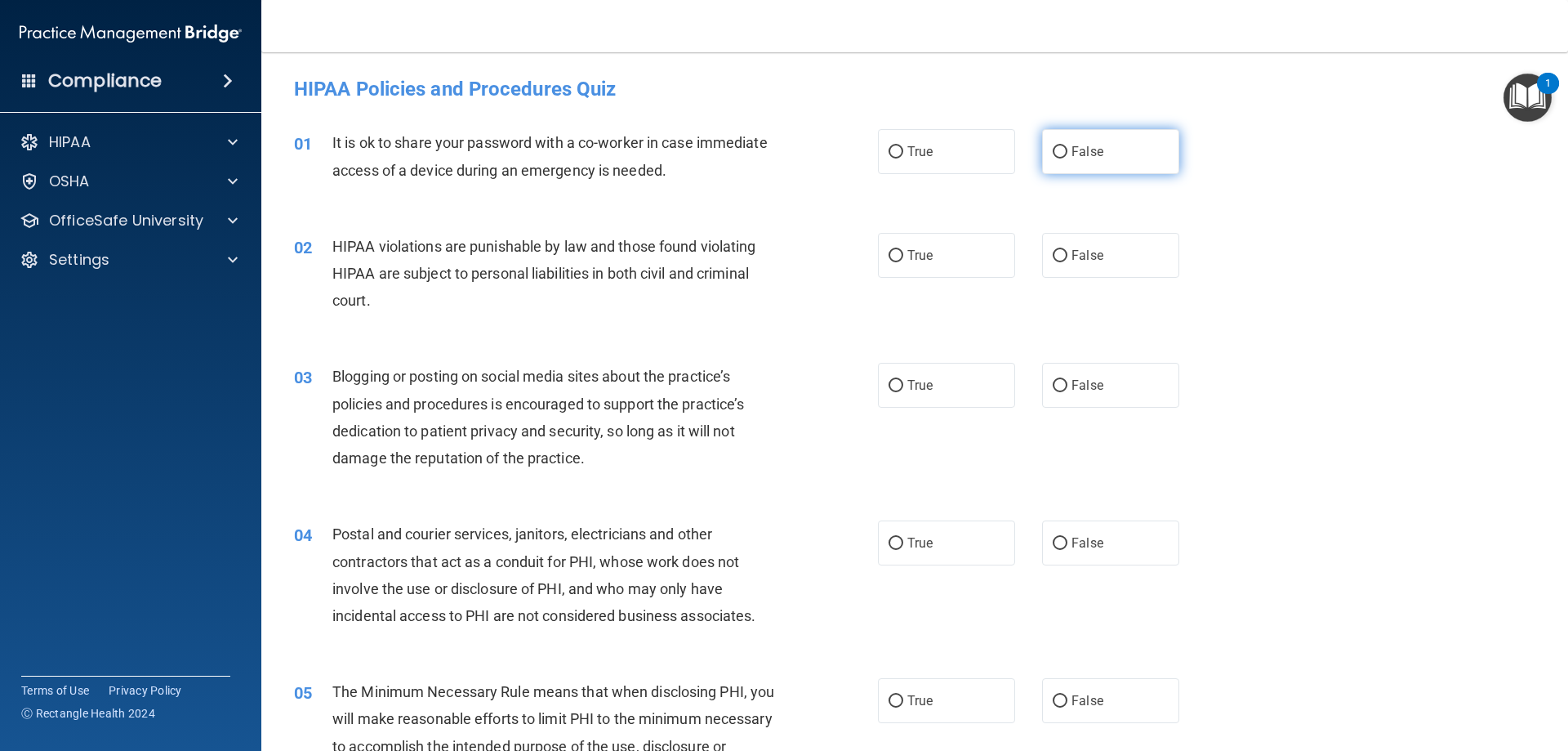
click at [1054, 150] on input "False" at bounding box center [1060, 152] width 15 height 12
radio input "true"
click at [885, 262] on label "True" at bounding box center [946, 255] width 137 height 45
click at [888, 262] on input "True" at bounding box center [895, 256] width 15 height 12
radio input "true"
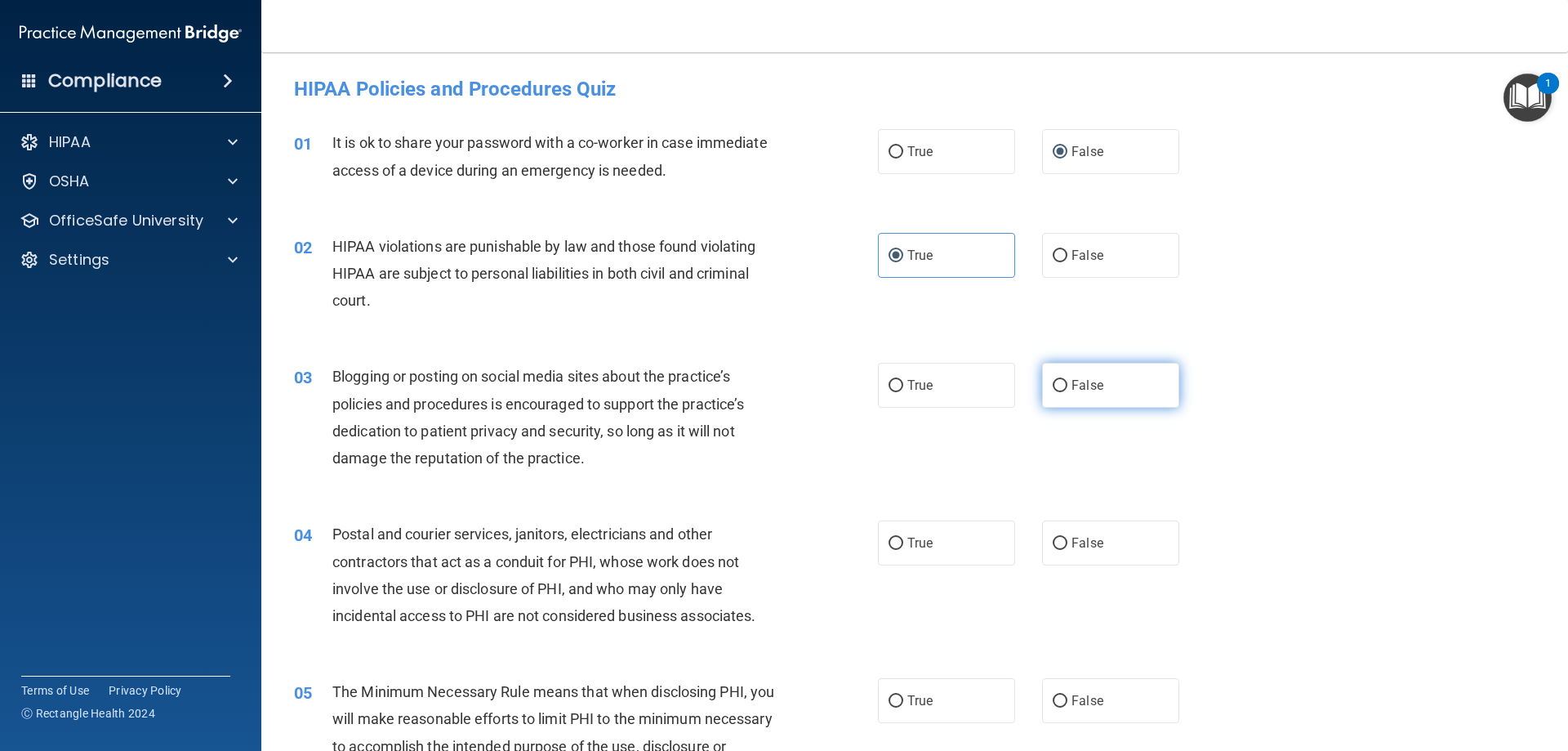
click at [1053, 388] on input "False" at bounding box center [1060, 386] width 15 height 12
radio input "true"
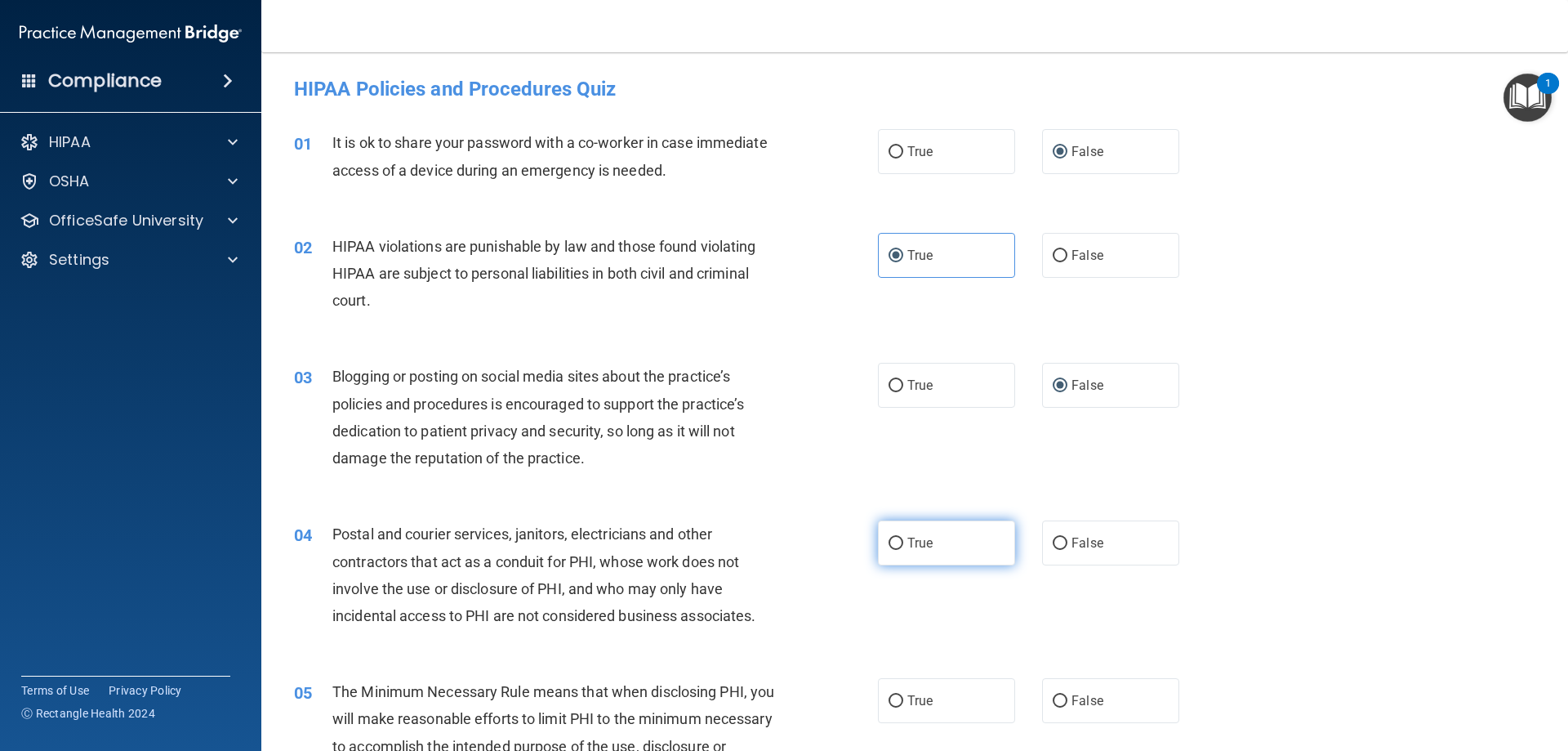
click at [890, 548] on input "True" at bounding box center [895, 543] width 15 height 12
radio input "true"
click at [888, 697] on input "True" at bounding box center [895, 701] width 15 height 12
radio input "true"
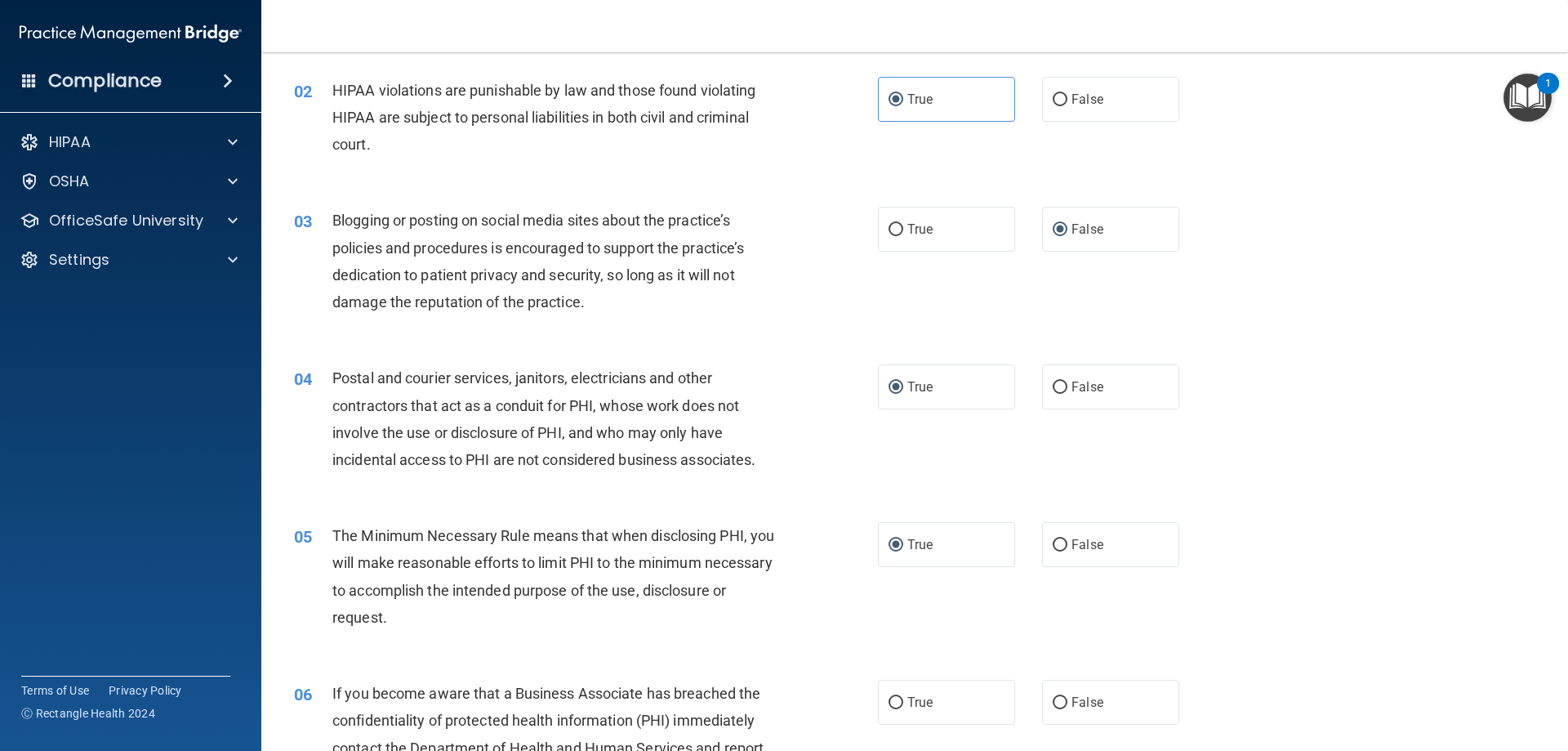
scroll to position [163, 0]
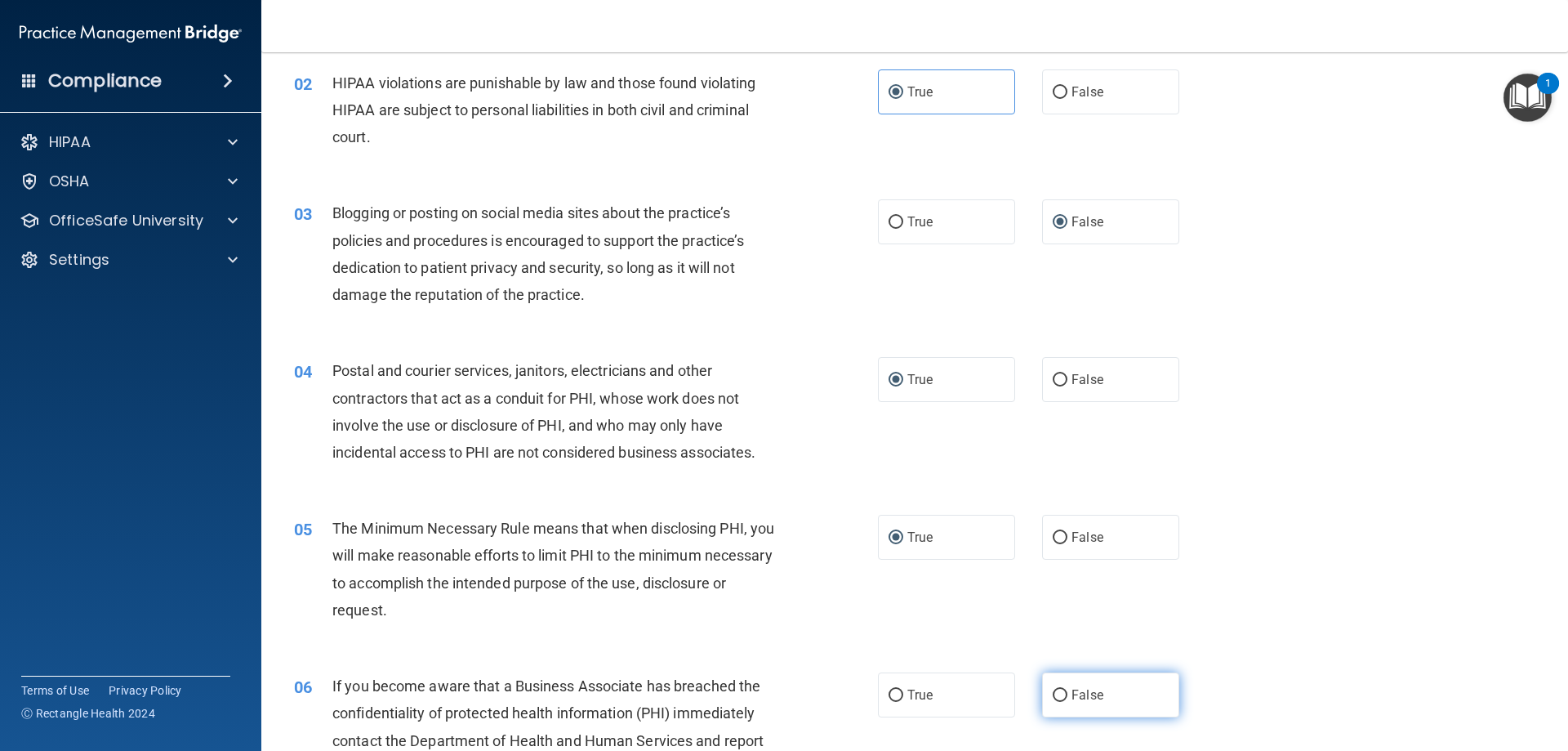
click at [1055, 694] on input "False" at bounding box center [1060, 695] width 15 height 12
radio input "true"
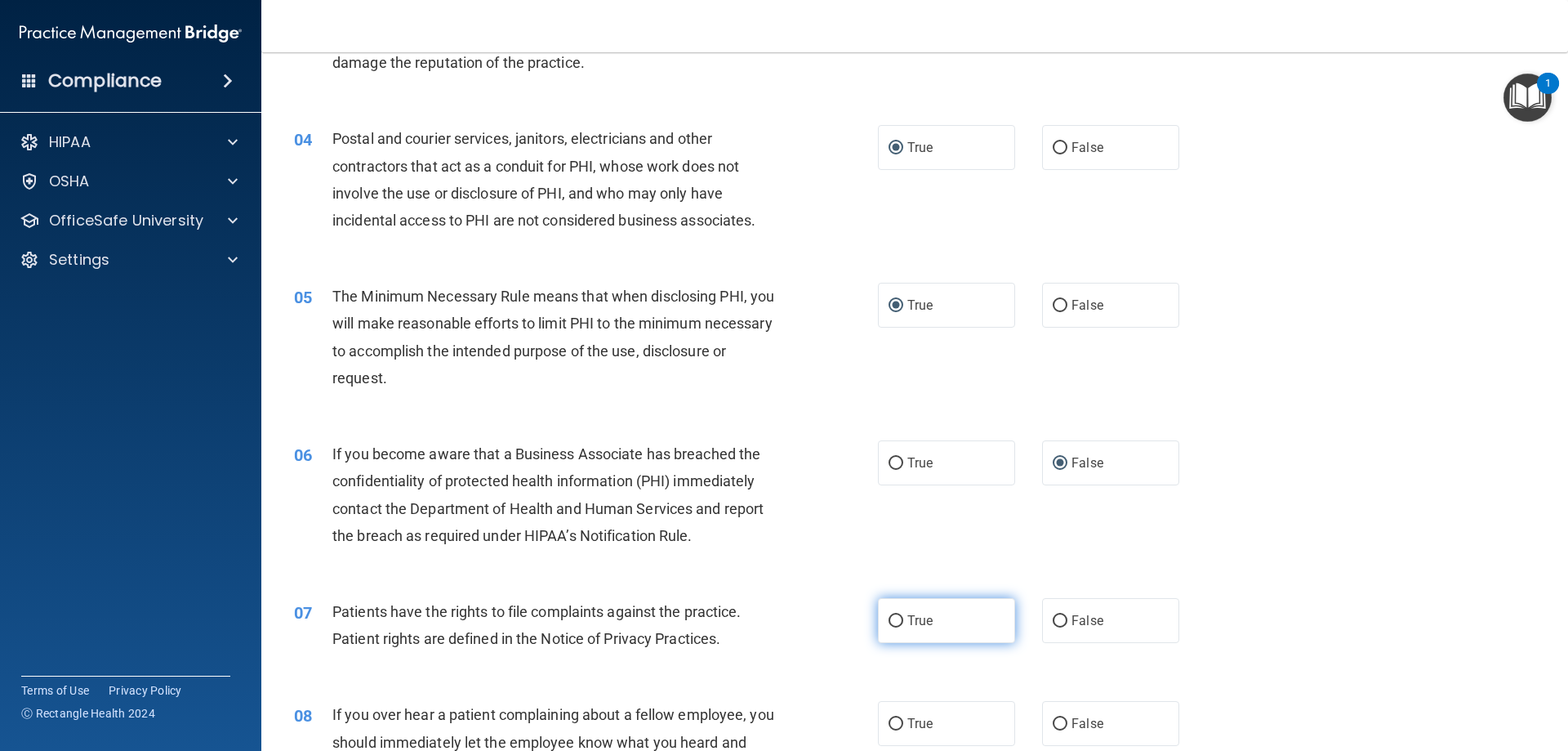
scroll to position [408, 0]
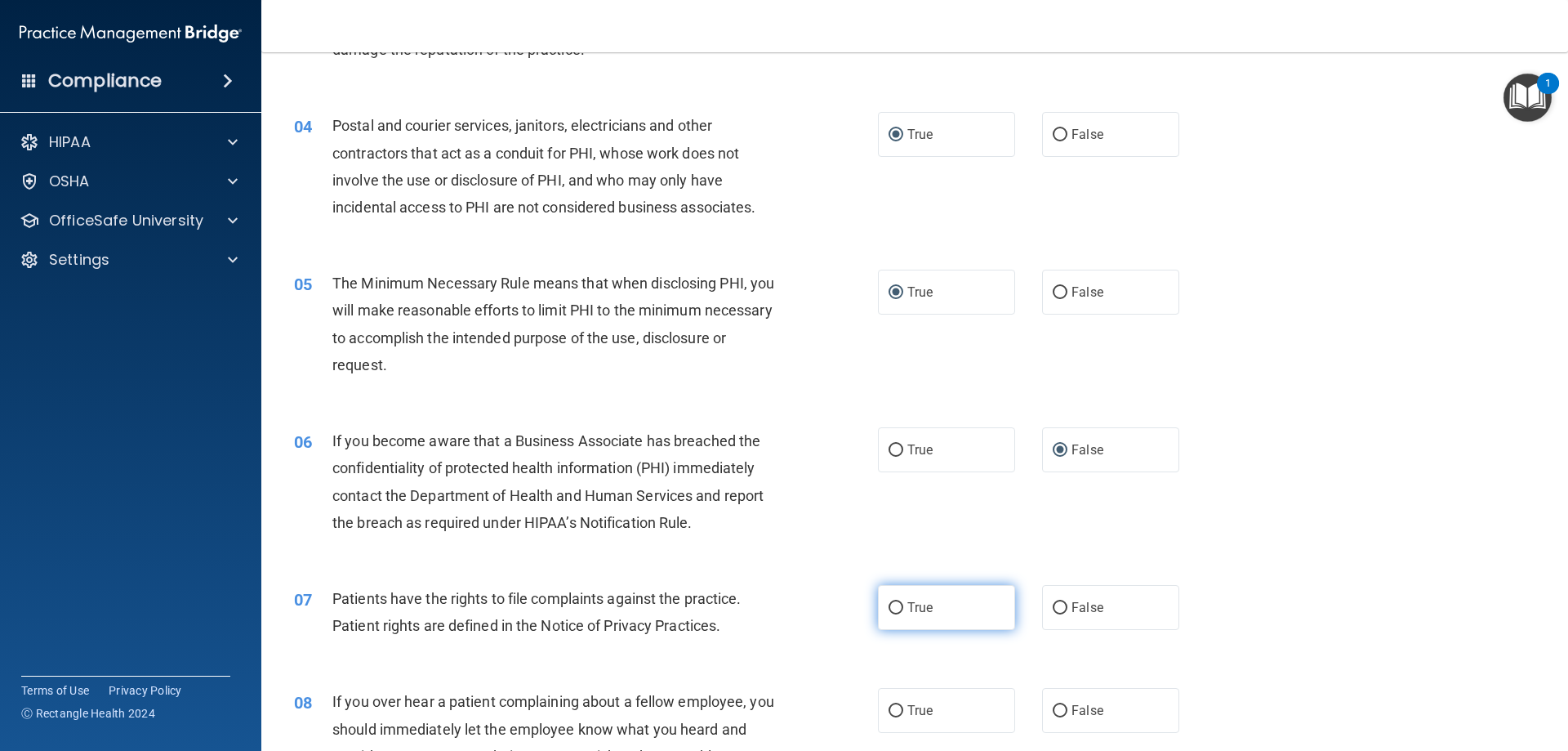
click at [878, 606] on label "True" at bounding box center [946, 608] width 137 height 45
click at [888, 606] on input "True" at bounding box center [895, 608] width 15 height 12
radio input "true"
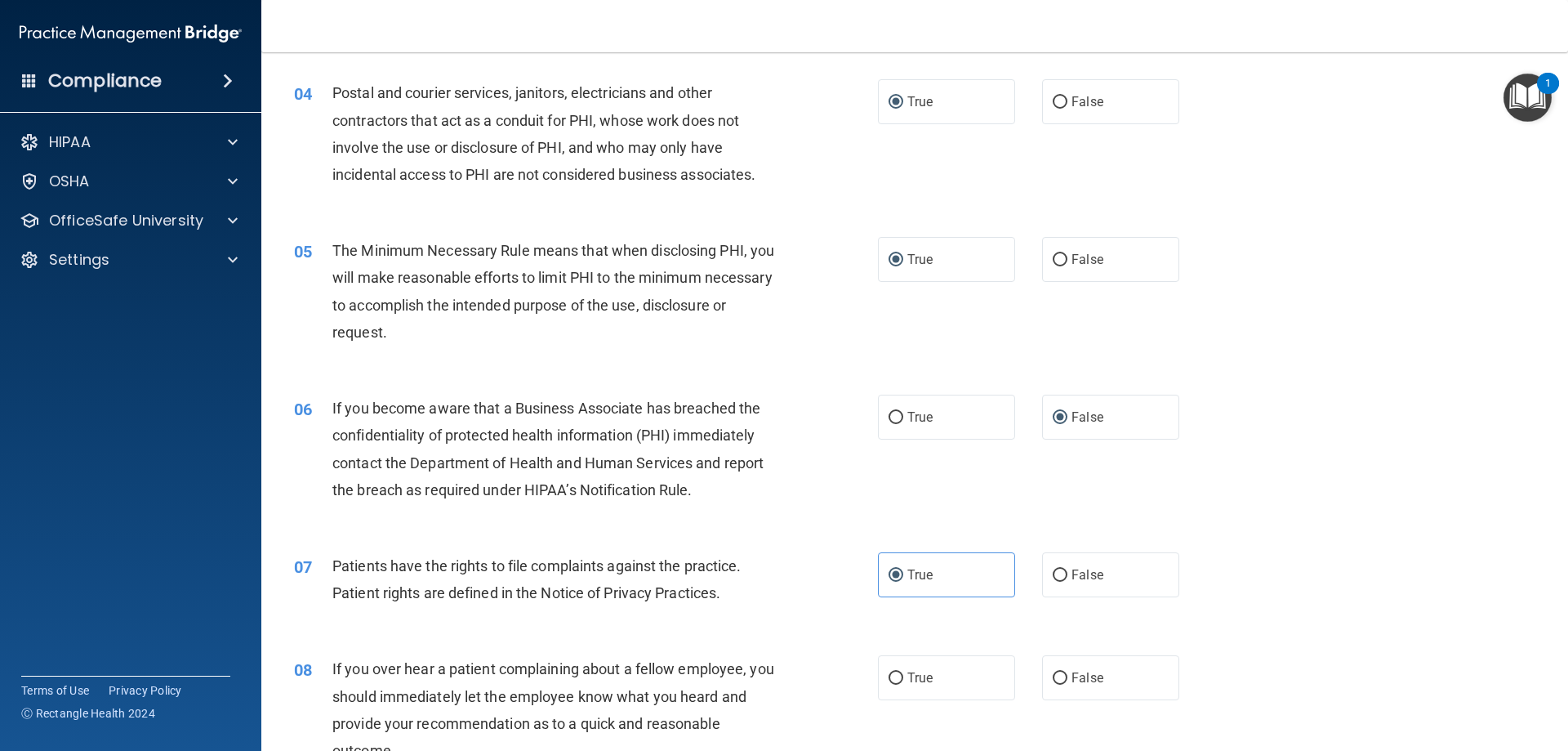
scroll to position [490, 0]
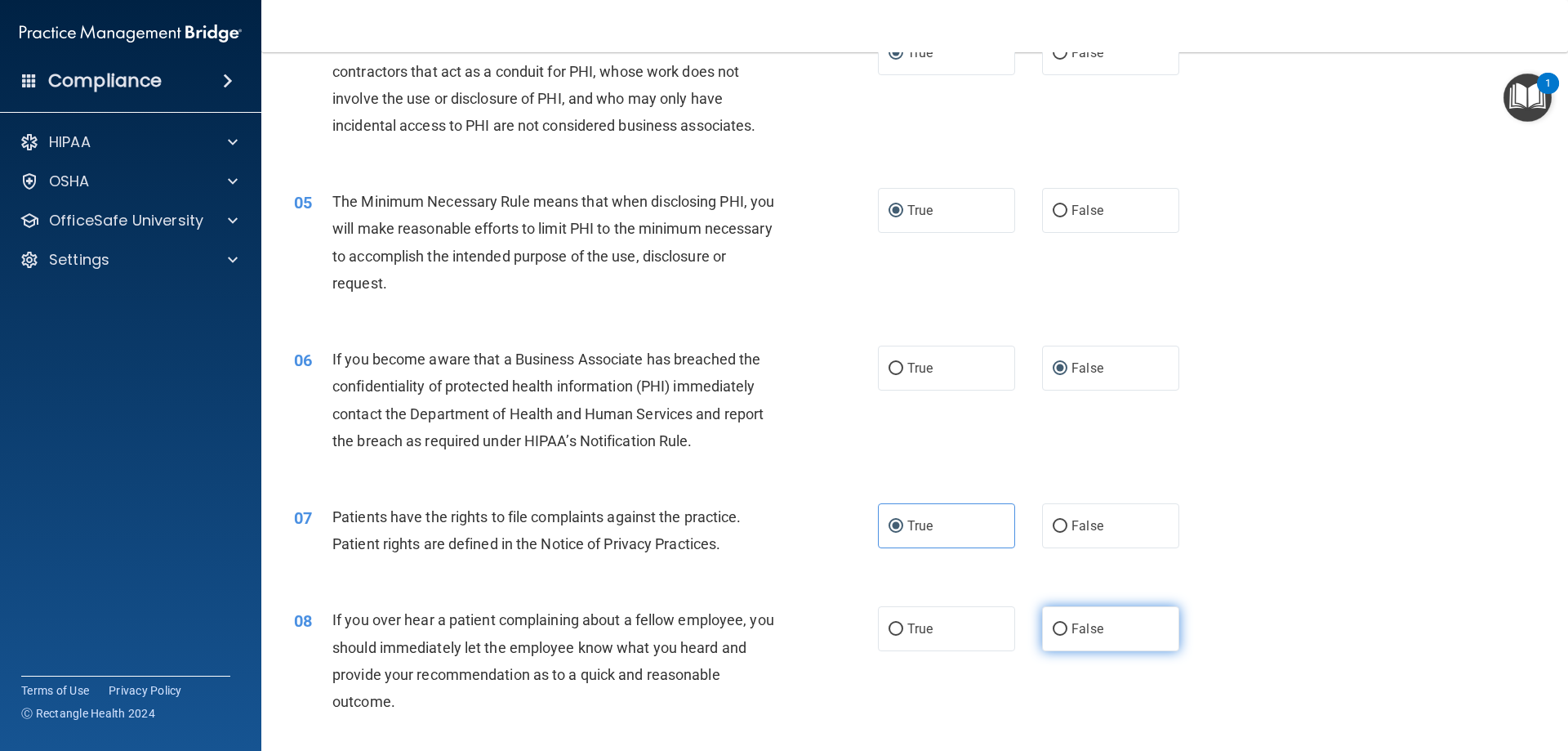
click at [1053, 630] on input "False" at bounding box center [1060, 629] width 15 height 12
radio input "true"
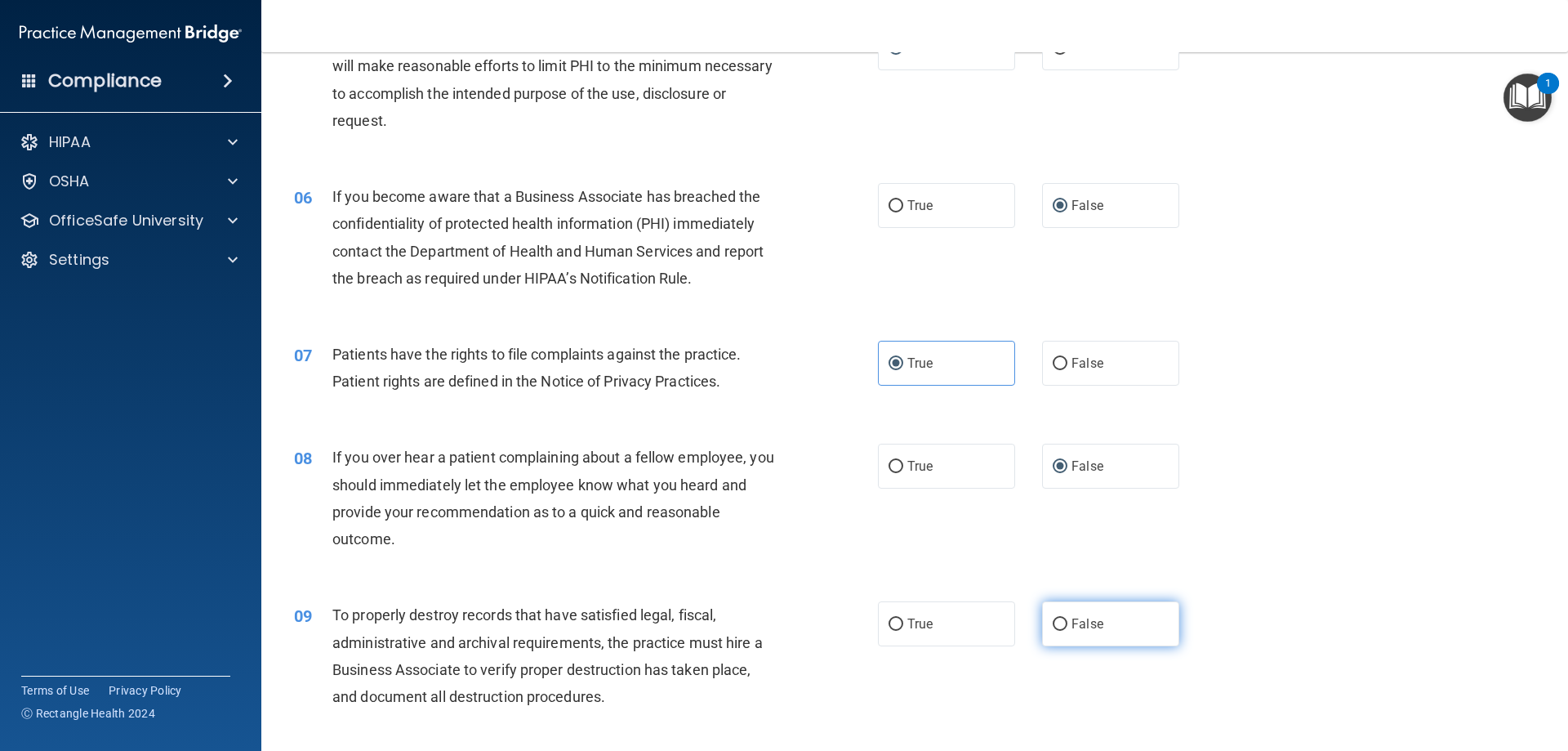
scroll to position [654, 0]
click at [1053, 619] on input "False" at bounding box center [1060, 623] width 15 height 12
radio input "true"
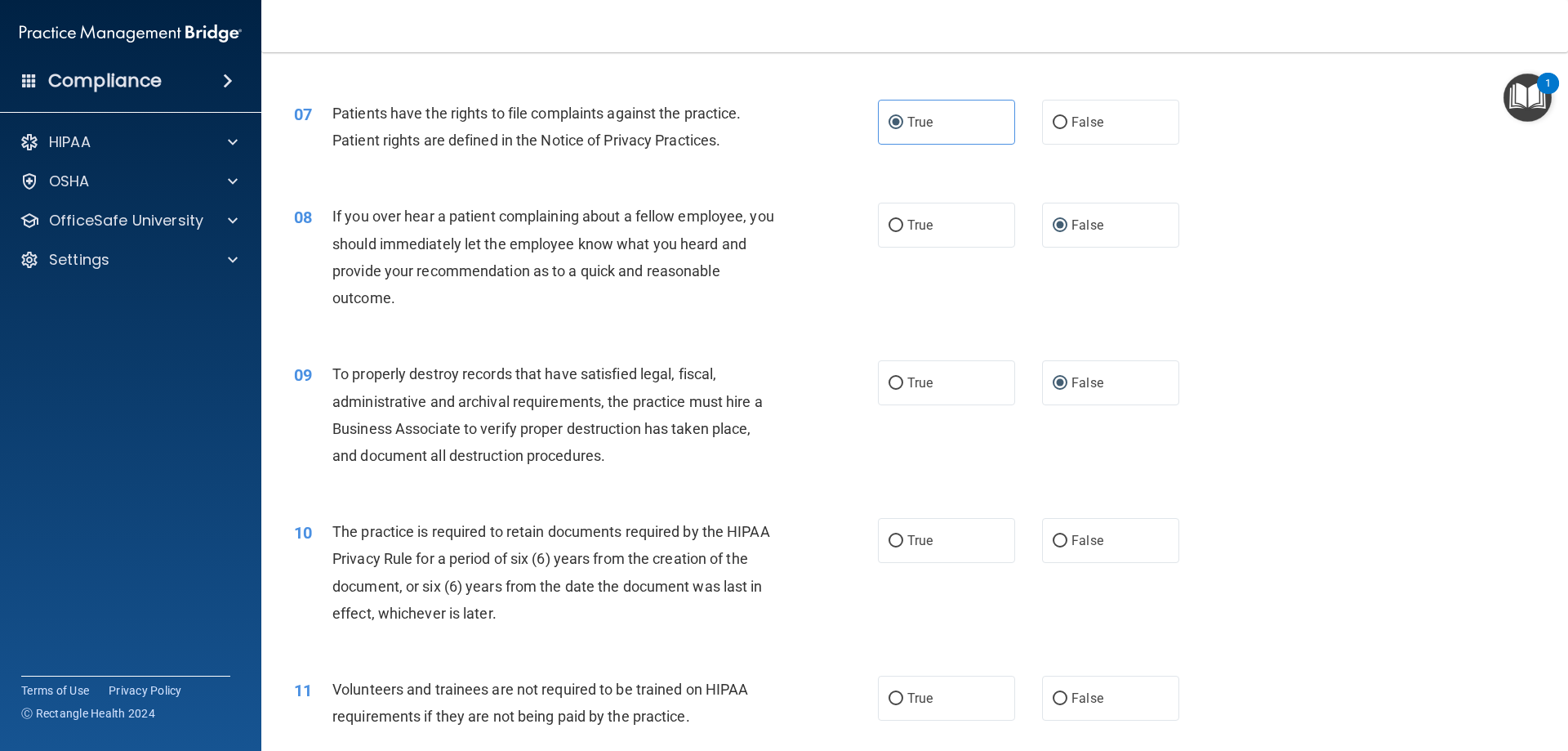
scroll to position [898, 0]
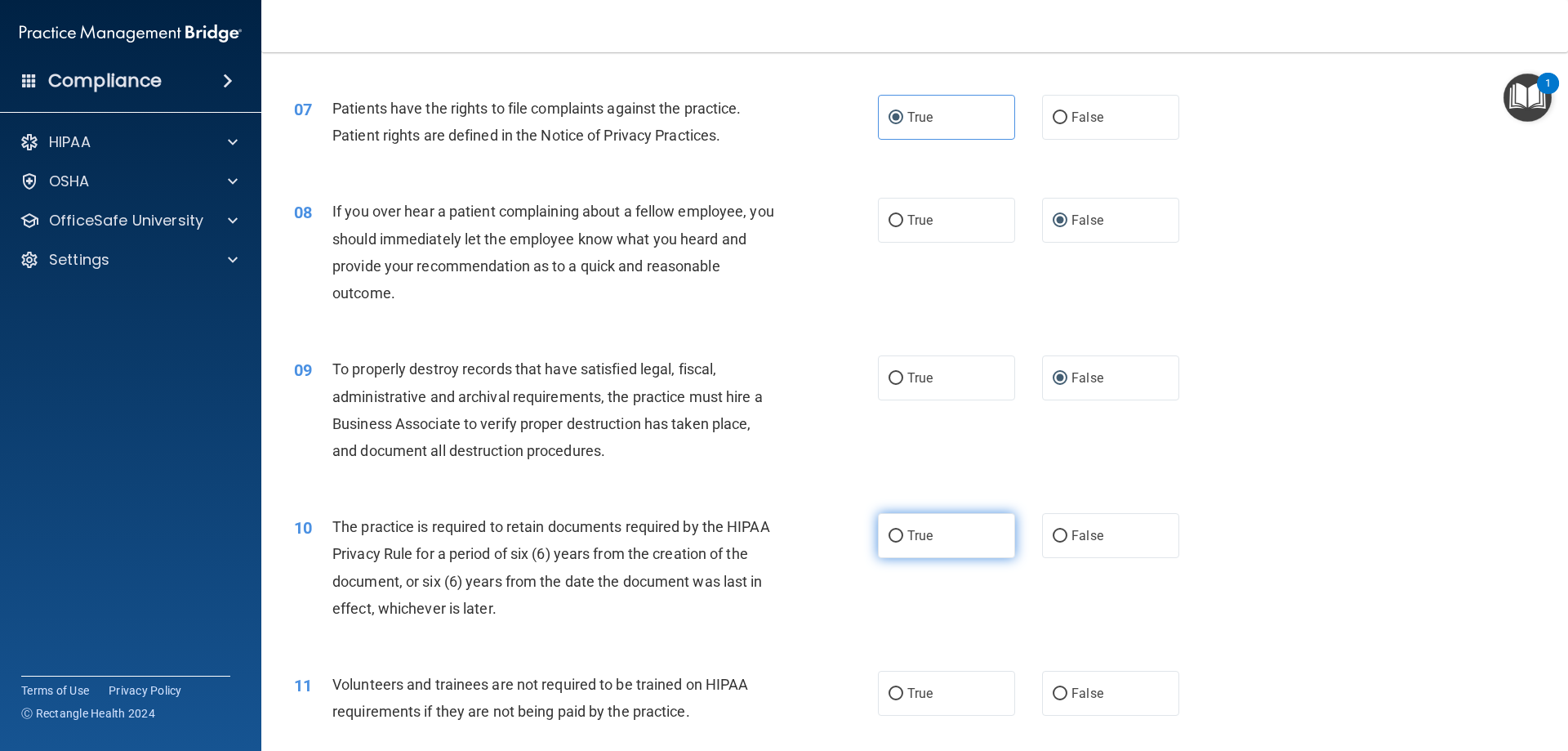
click at [888, 536] on input "True" at bounding box center [895, 536] width 15 height 12
radio input "true"
click at [1053, 692] on input "False" at bounding box center [1060, 694] width 15 height 12
radio input "true"
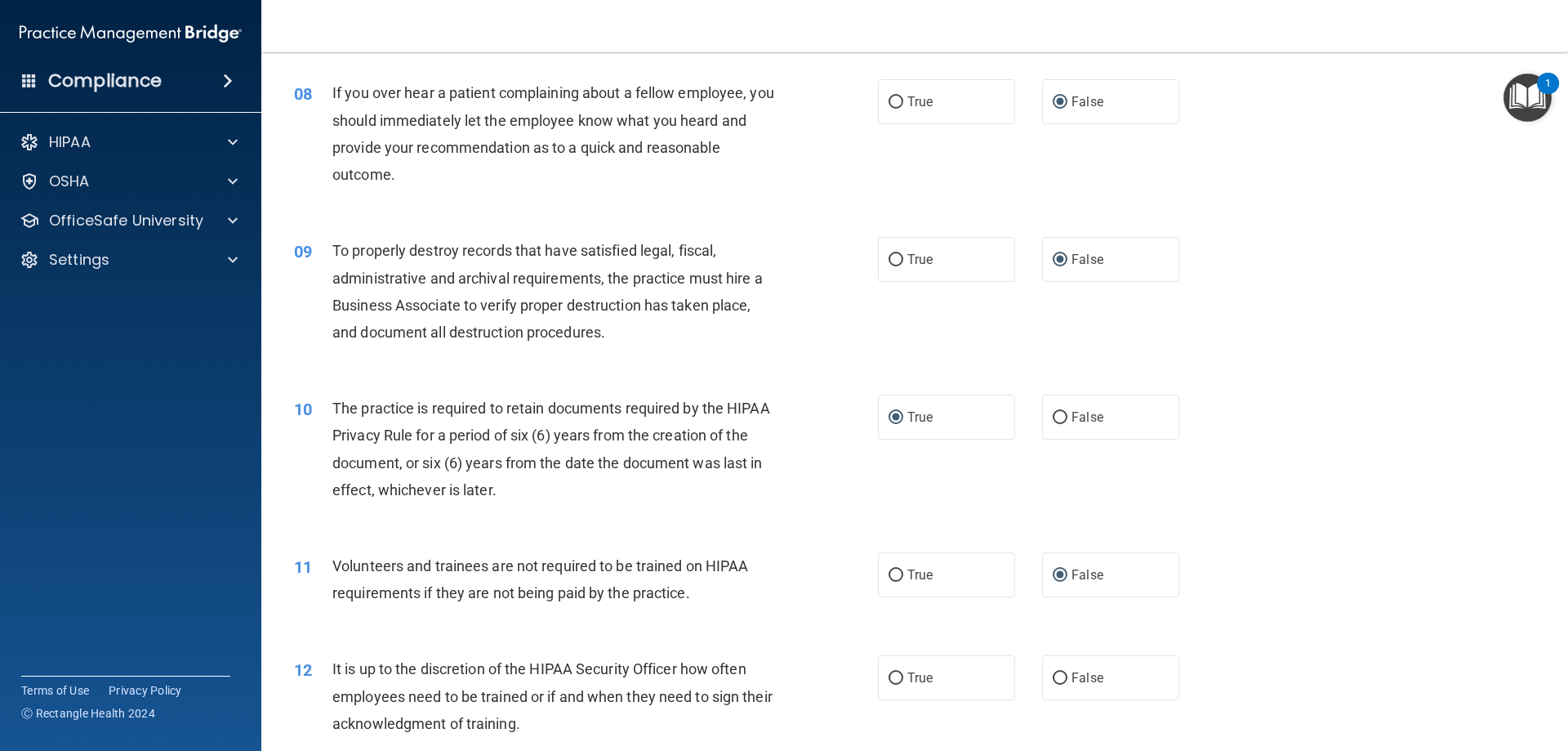
scroll to position [1144, 0]
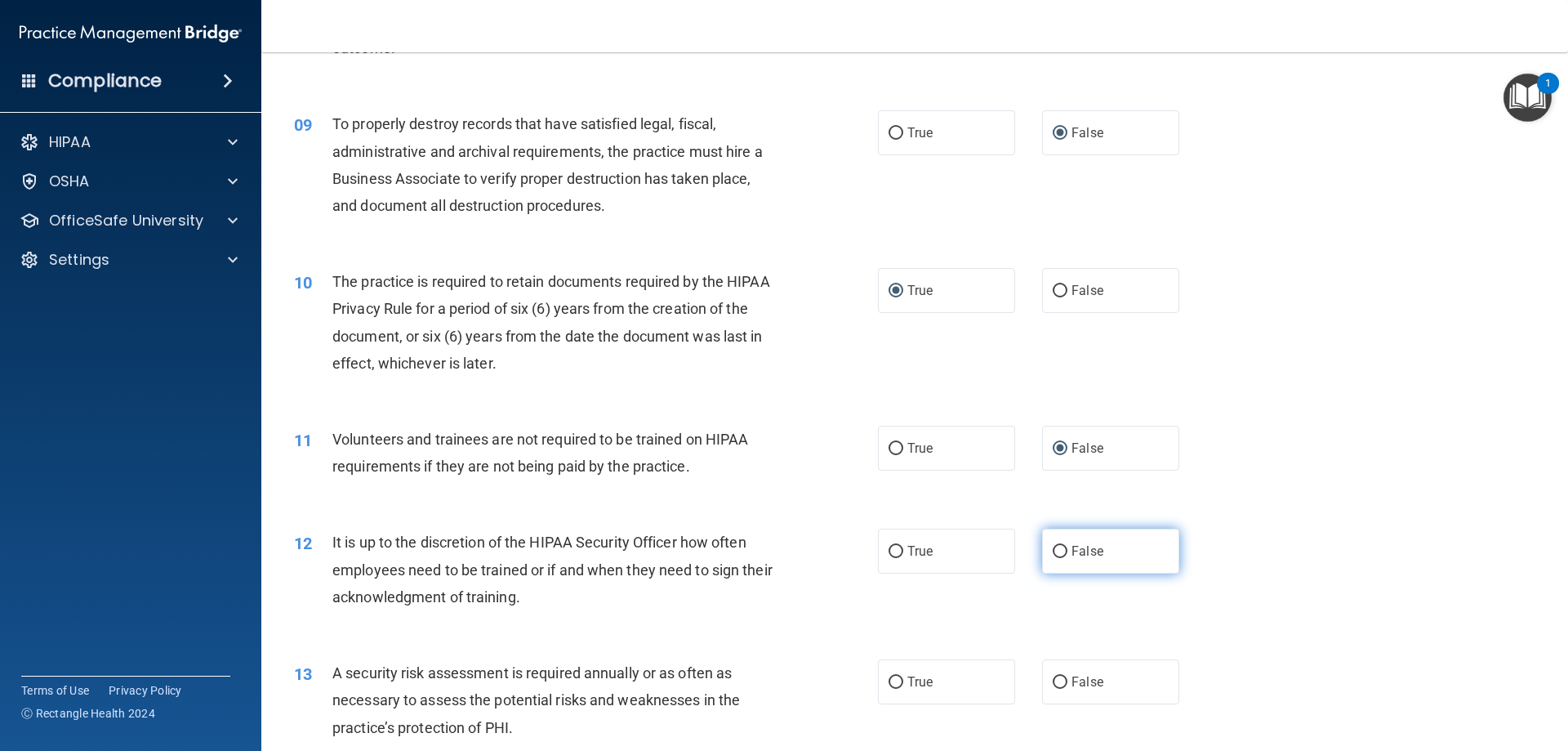
click at [1053, 555] on input "False" at bounding box center [1060, 552] width 15 height 12
radio input "true"
click at [888, 681] on input "True" at bounding box center [895, 682] width 15 height 12
radio input "true"
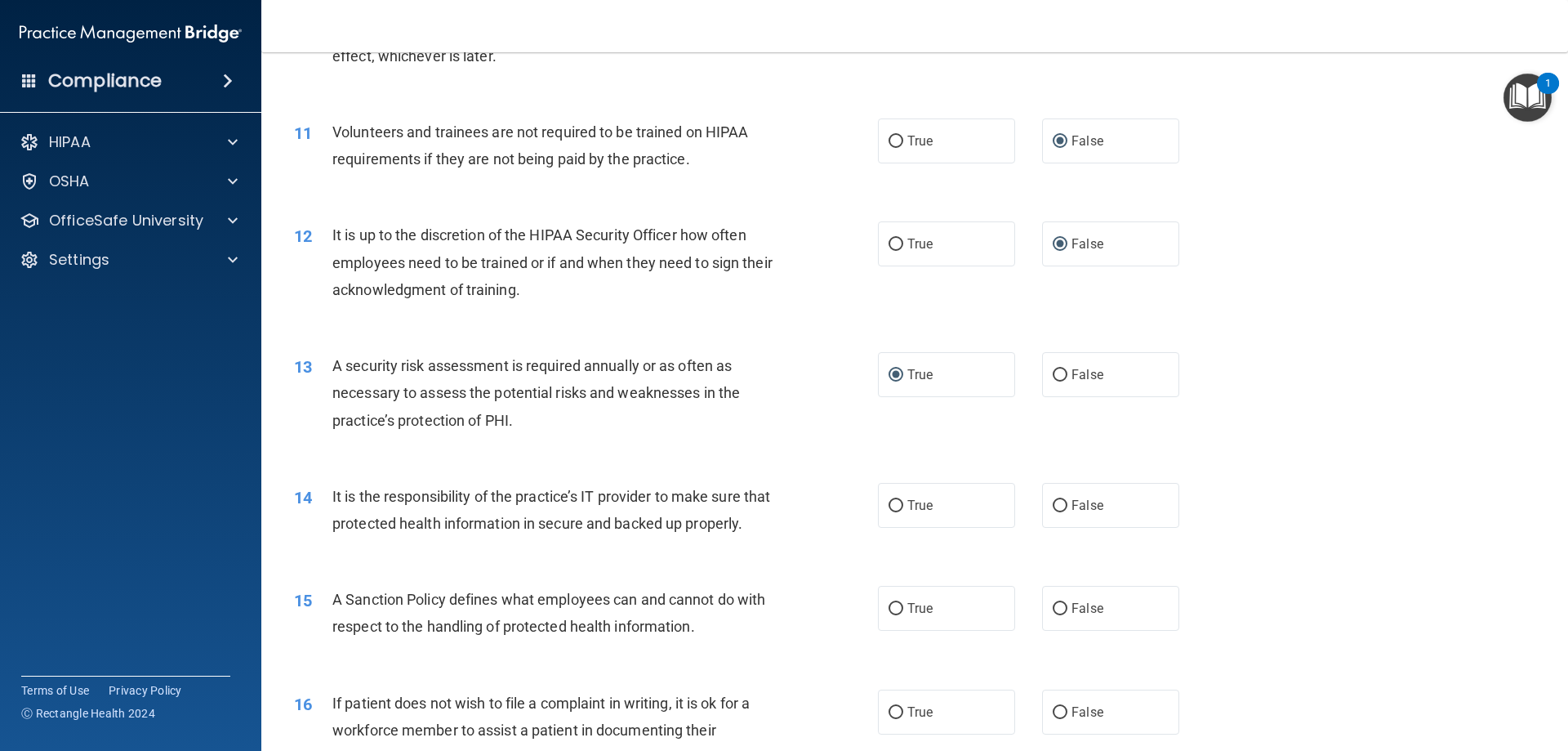
scroll to position [1471, 0]
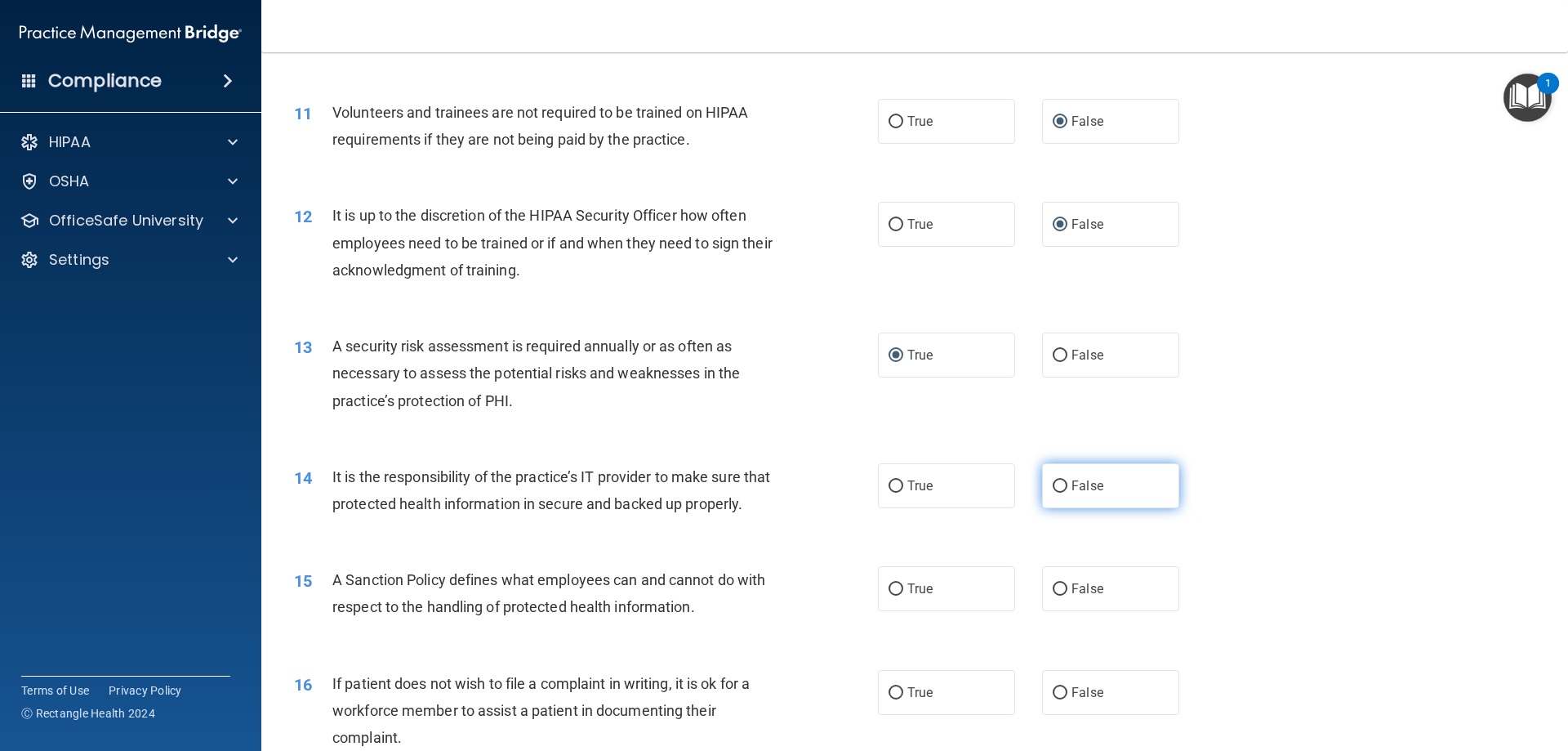
click at [1056, 482] on input "False" at bounding box center [1060, 486] width 15 height 12
radio input "true"
click at [1058, 596] on input "False" at bounding box center [1060, 589] width 15 height 12
radio input "true"
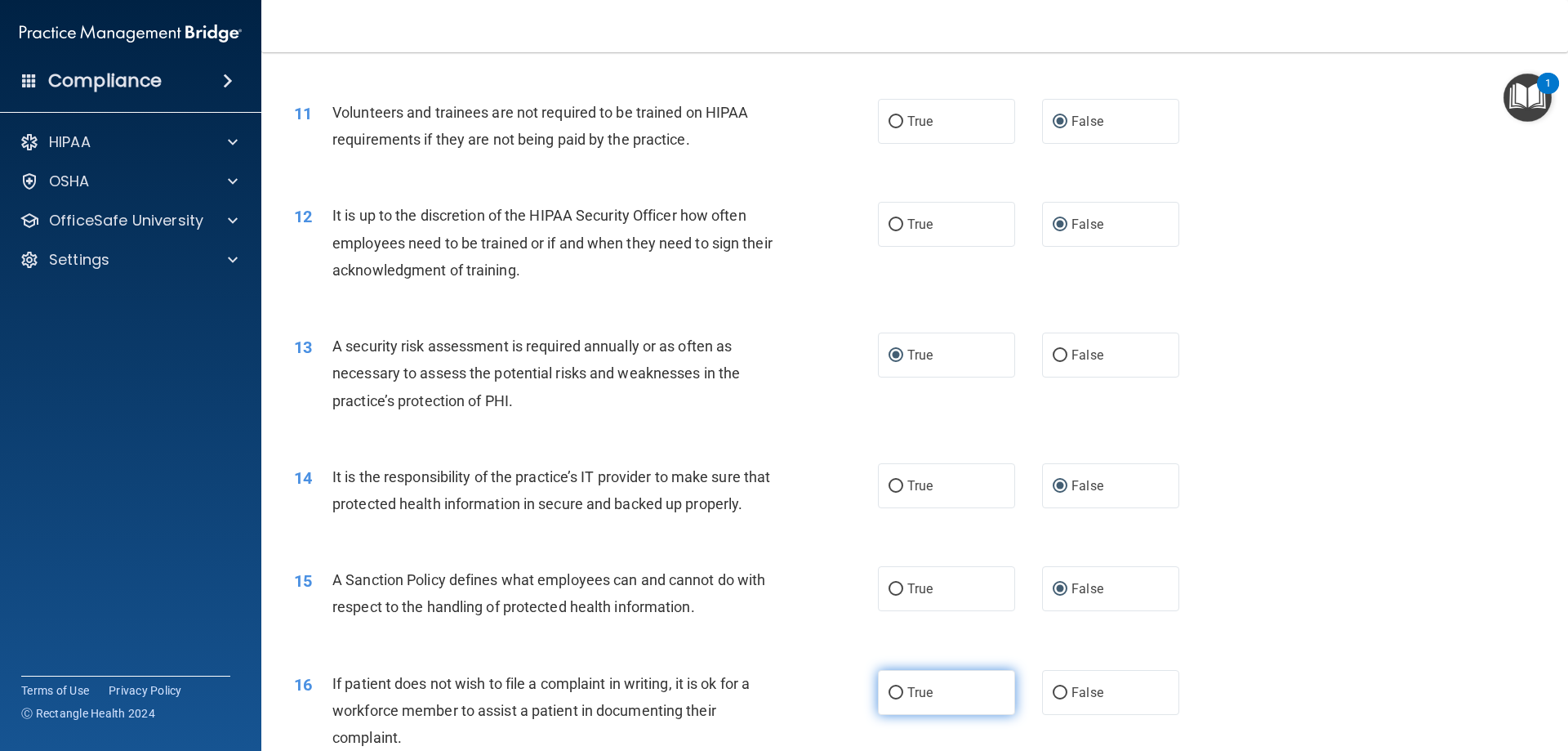
click at [893, 699] on input "True" at bounding box center [895, 693] width 15 height 12
radio input "true"
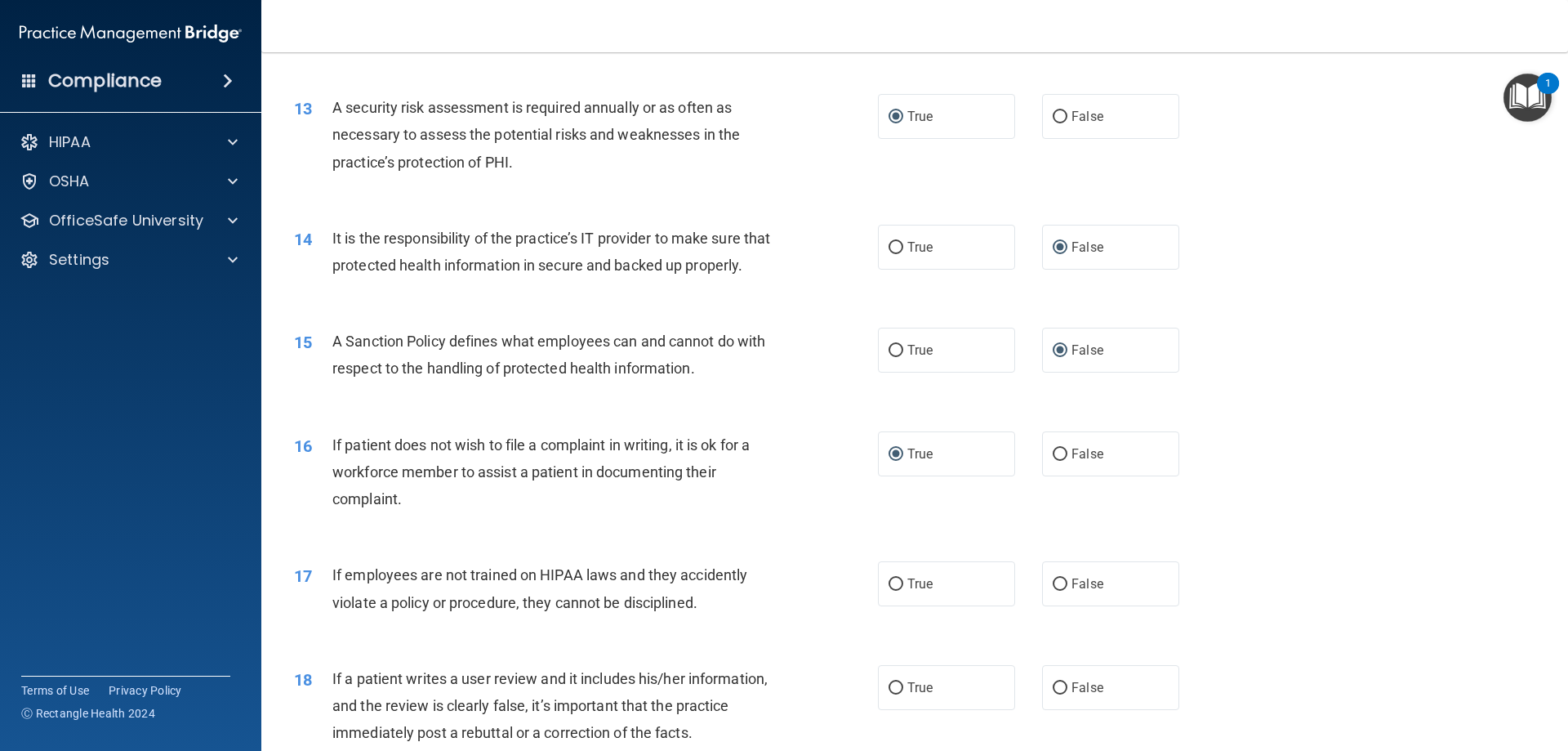
scroll to position [1960, 0]
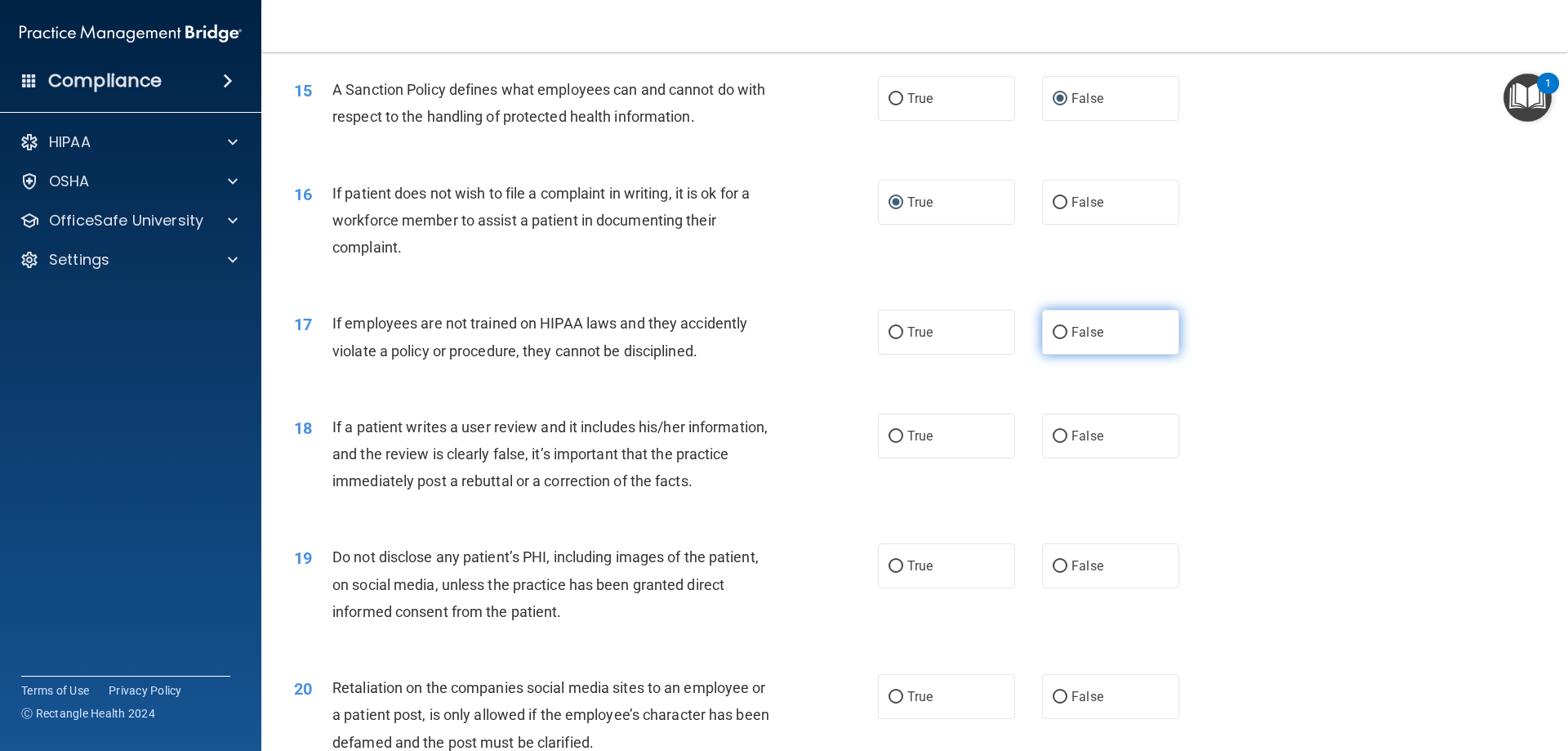
click at [1053, 339] on input "False" at bounding box center [1060, 333] width 15 height 12
radio input "true"
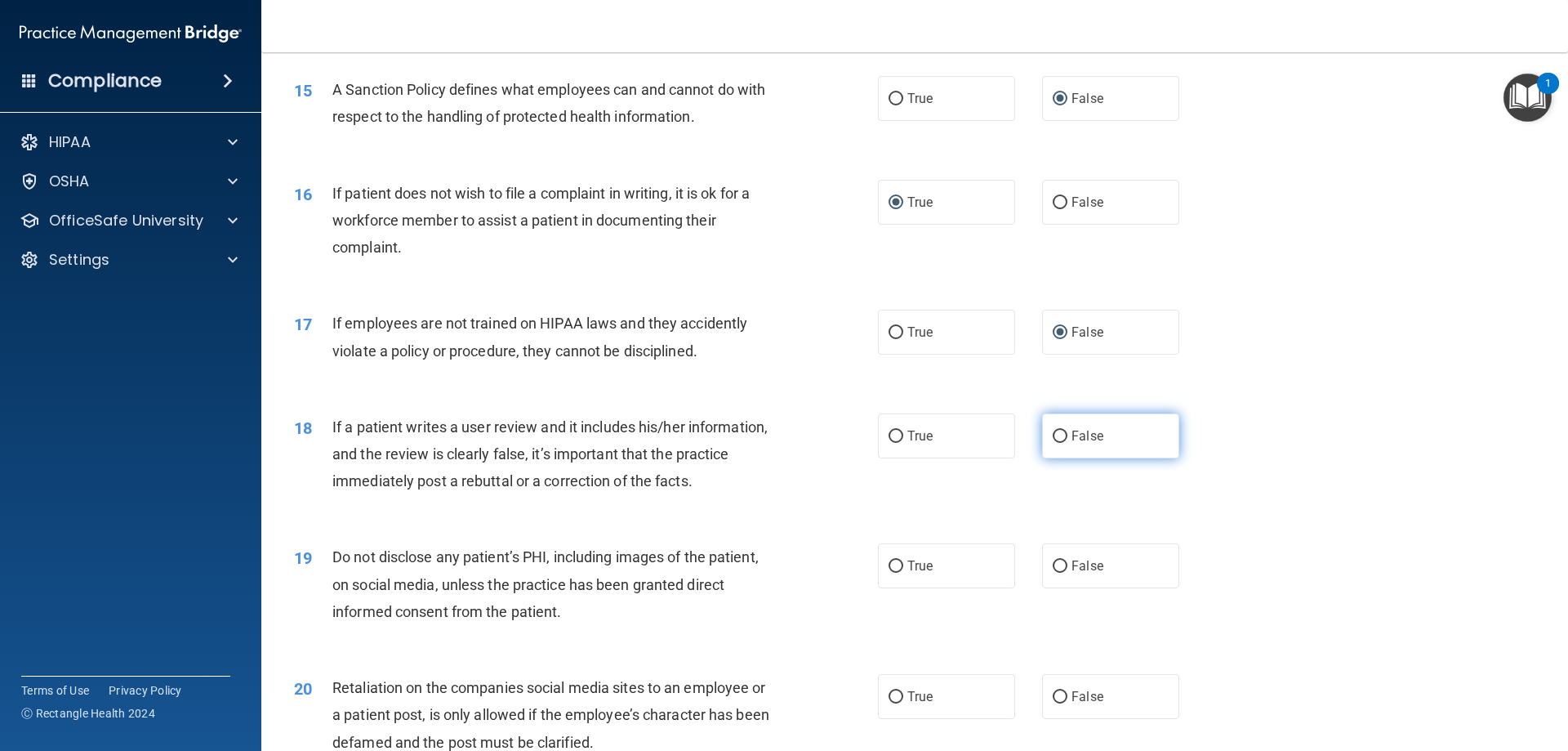
click at [1058, 443] on input "False" at bounding box center [1060, 436] width 15 height 12
radio input "true"
click at [890, 572] on input "True" at bounding box center [895, 566] width 15 height 12
radio input "true"
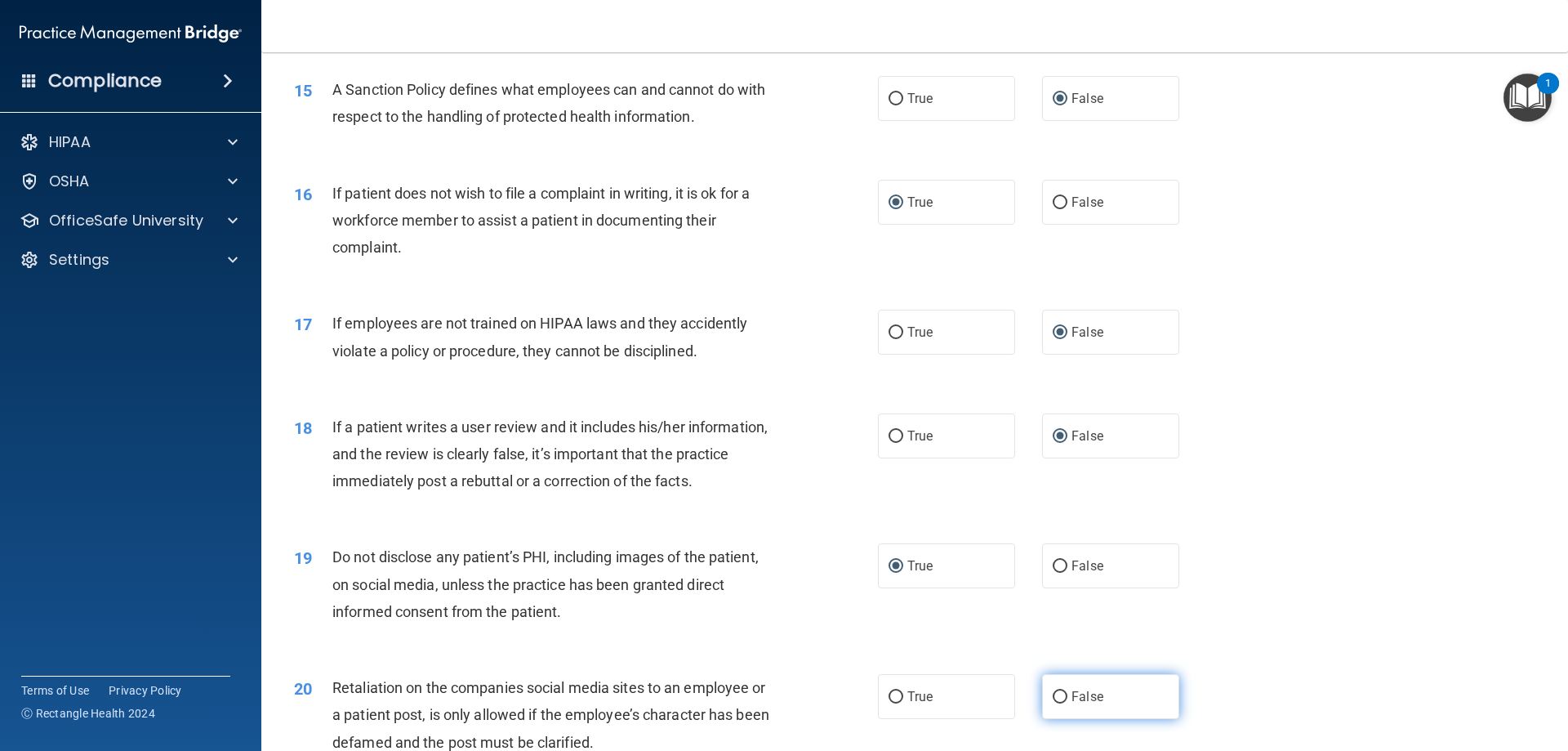
click at [1061, 719] on label "False" at bounding box center [1111, 696] width 137 height 45
click at [1061, 703] on input "False" at bounding box center [1060, 697] width 15 height 12
radio input "true"
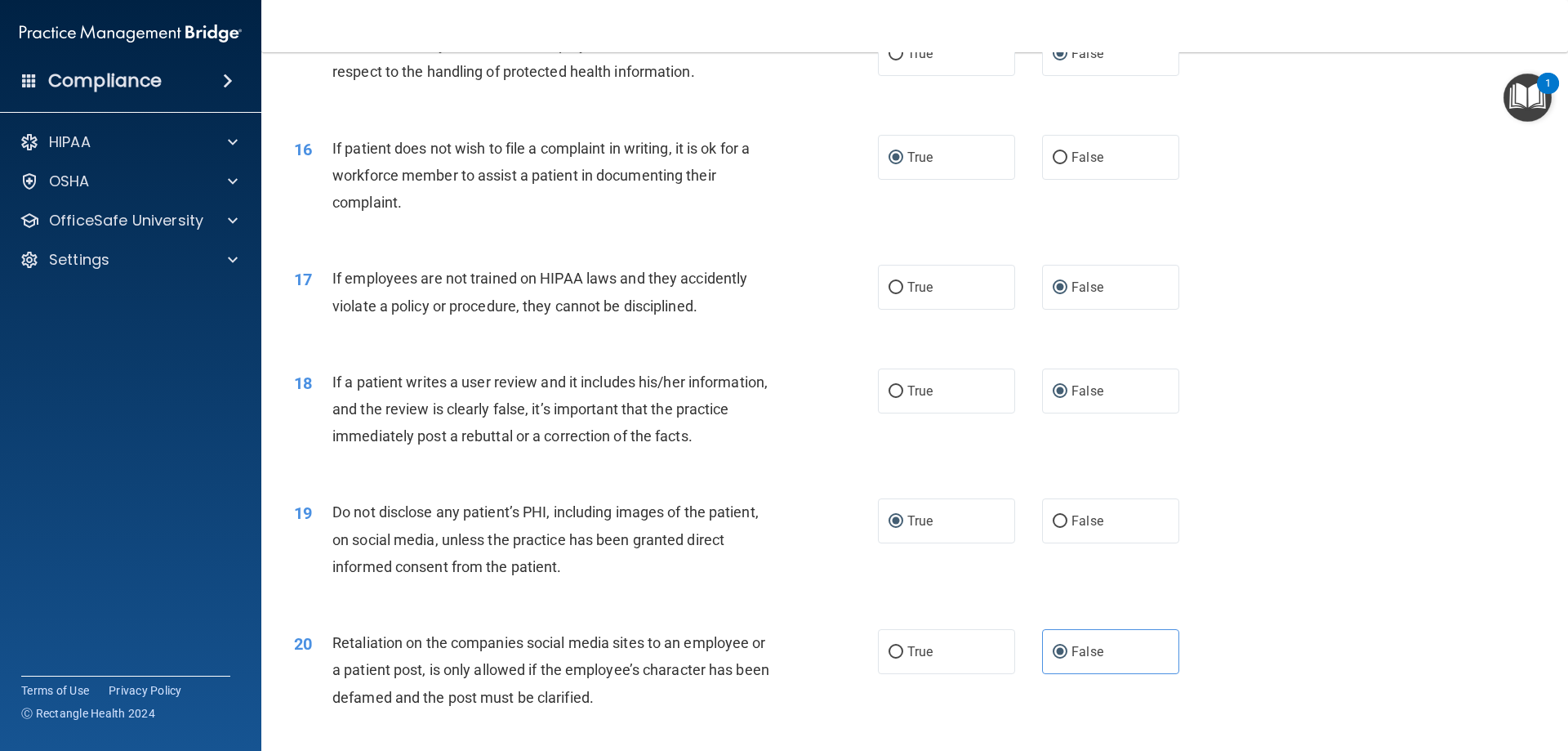
scroll to position [2123, 0]
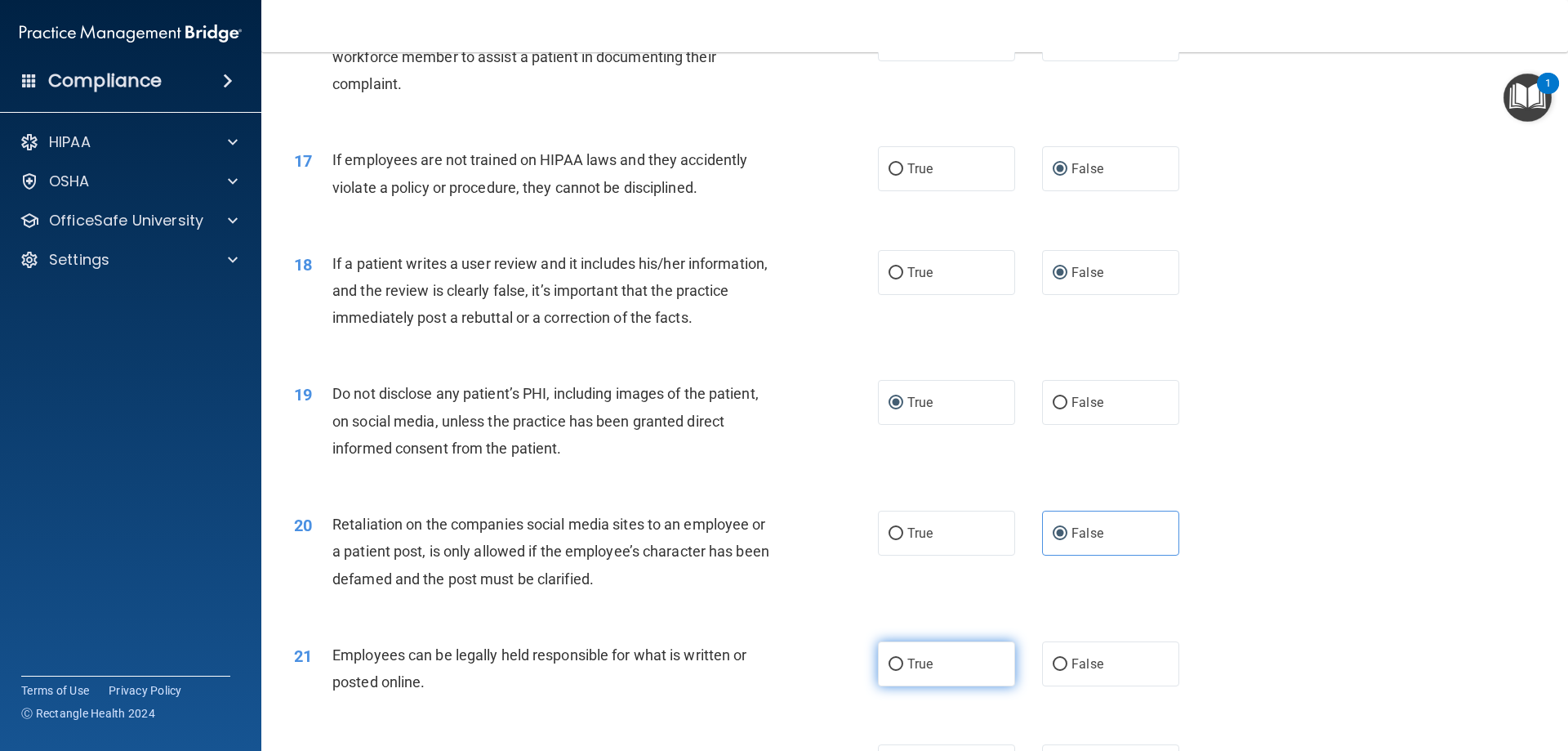
click at [889, 671] on input "True" at bounding box center [895, 665] width 15 height 12
radio input "true"
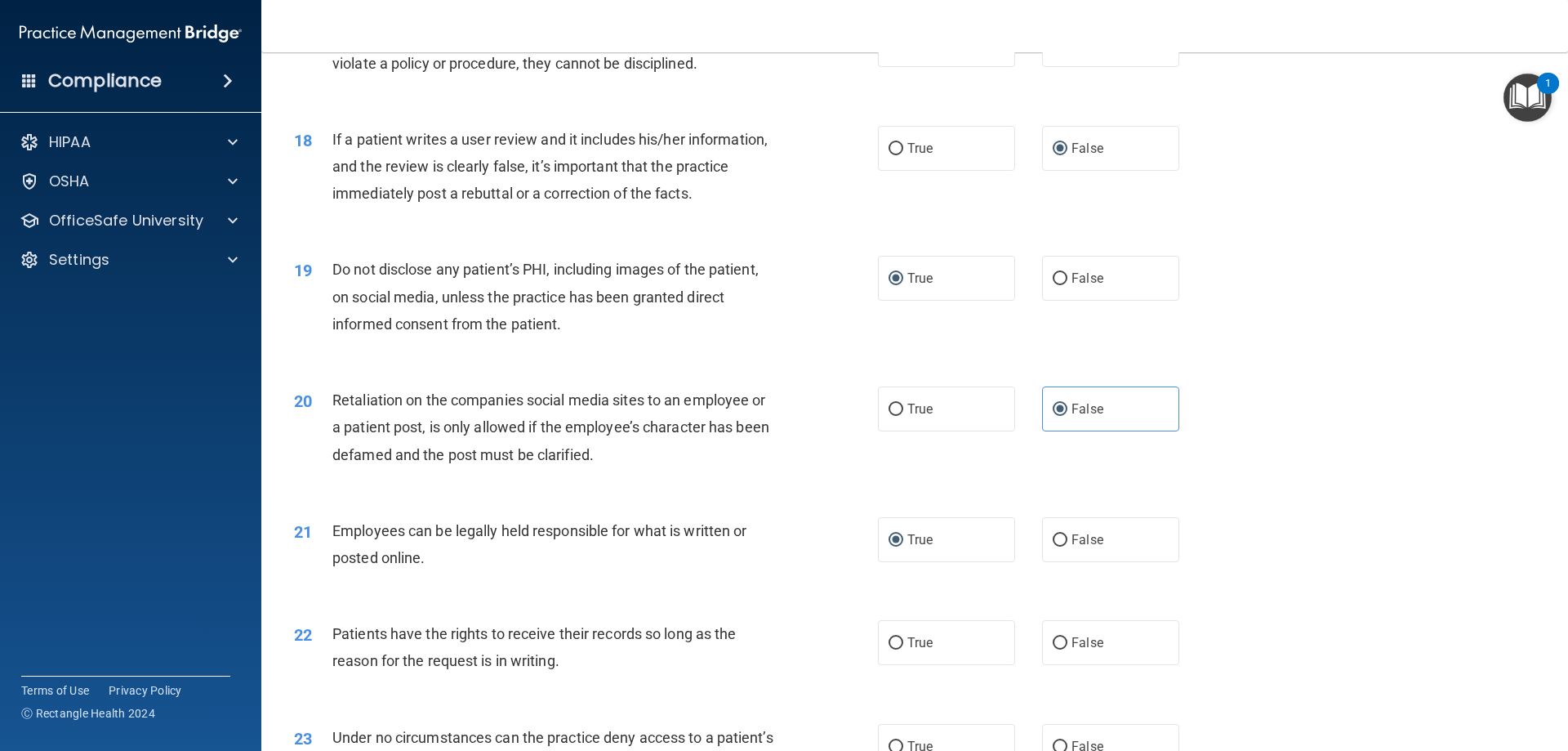
scroll to position [2287, 0]
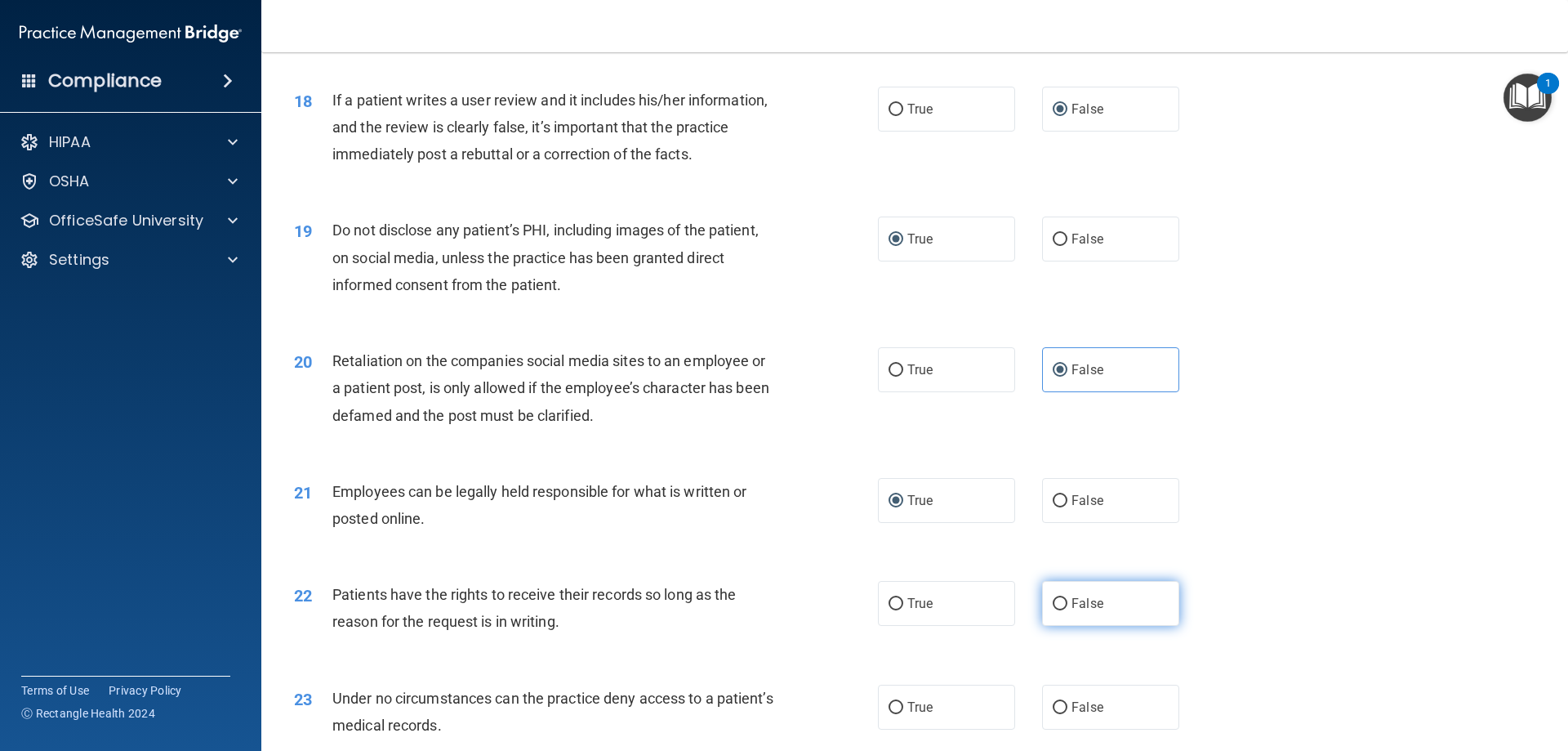
click at [1053, 611] on input "False" at bounding box center [1060, 604] width 15 height 12
radio input "true"
click at [1054, 714] on input "False" at bounding box center [1060, 708] width 15 height 12
radio input "true"
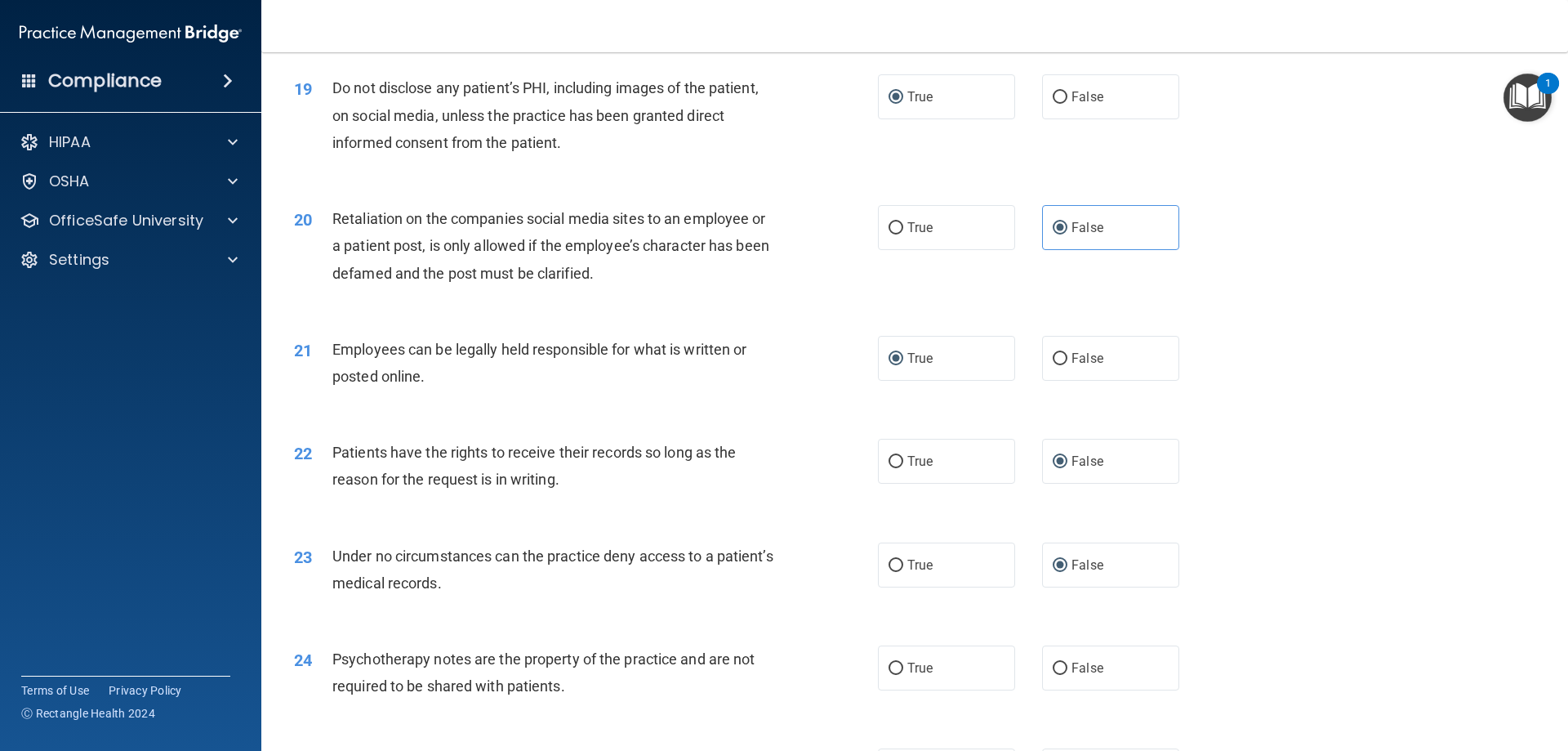
scroll to position [2450, 0]
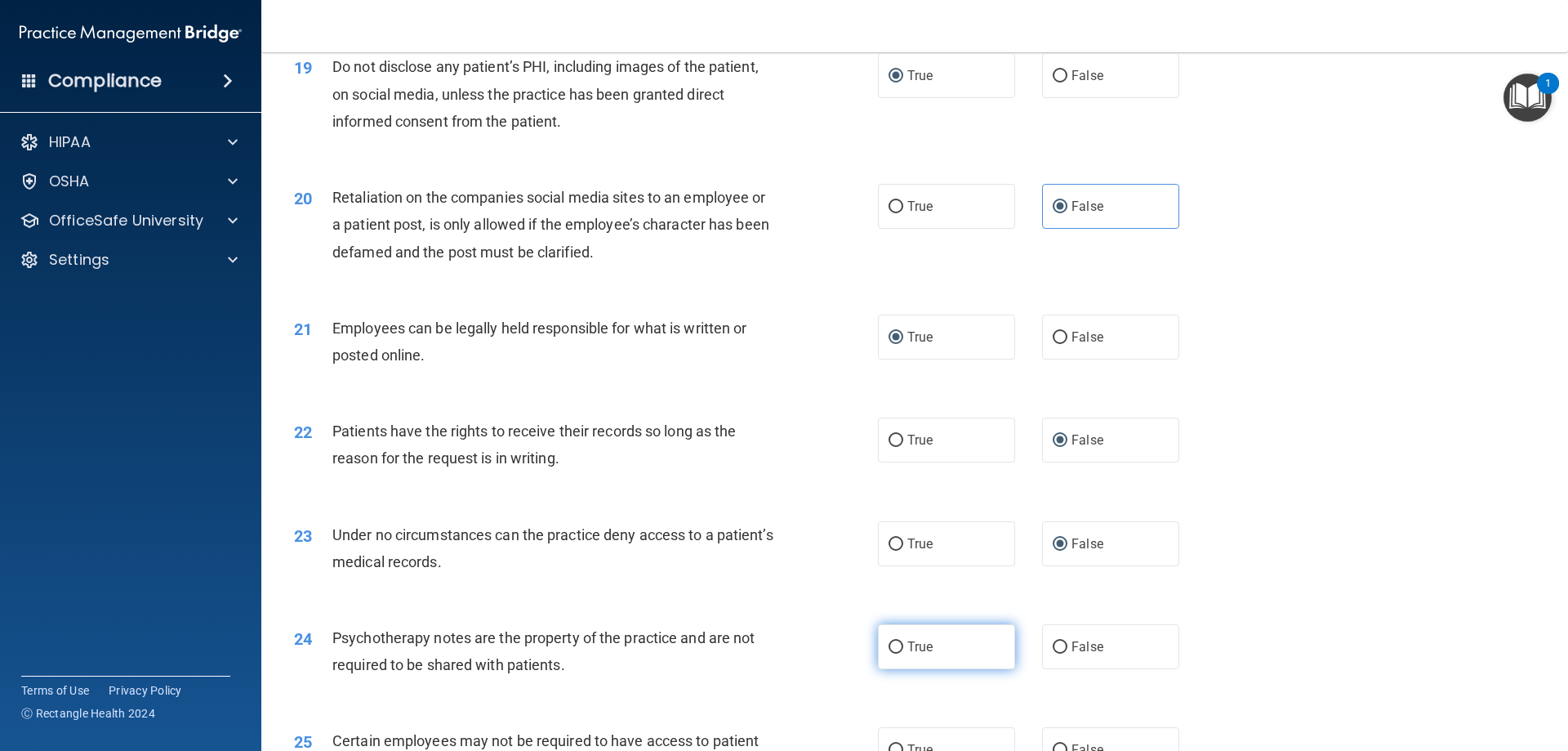
click at [893, 654] on input "True" at bounding box center [895, 647] width 15 height 12
radio input "true"
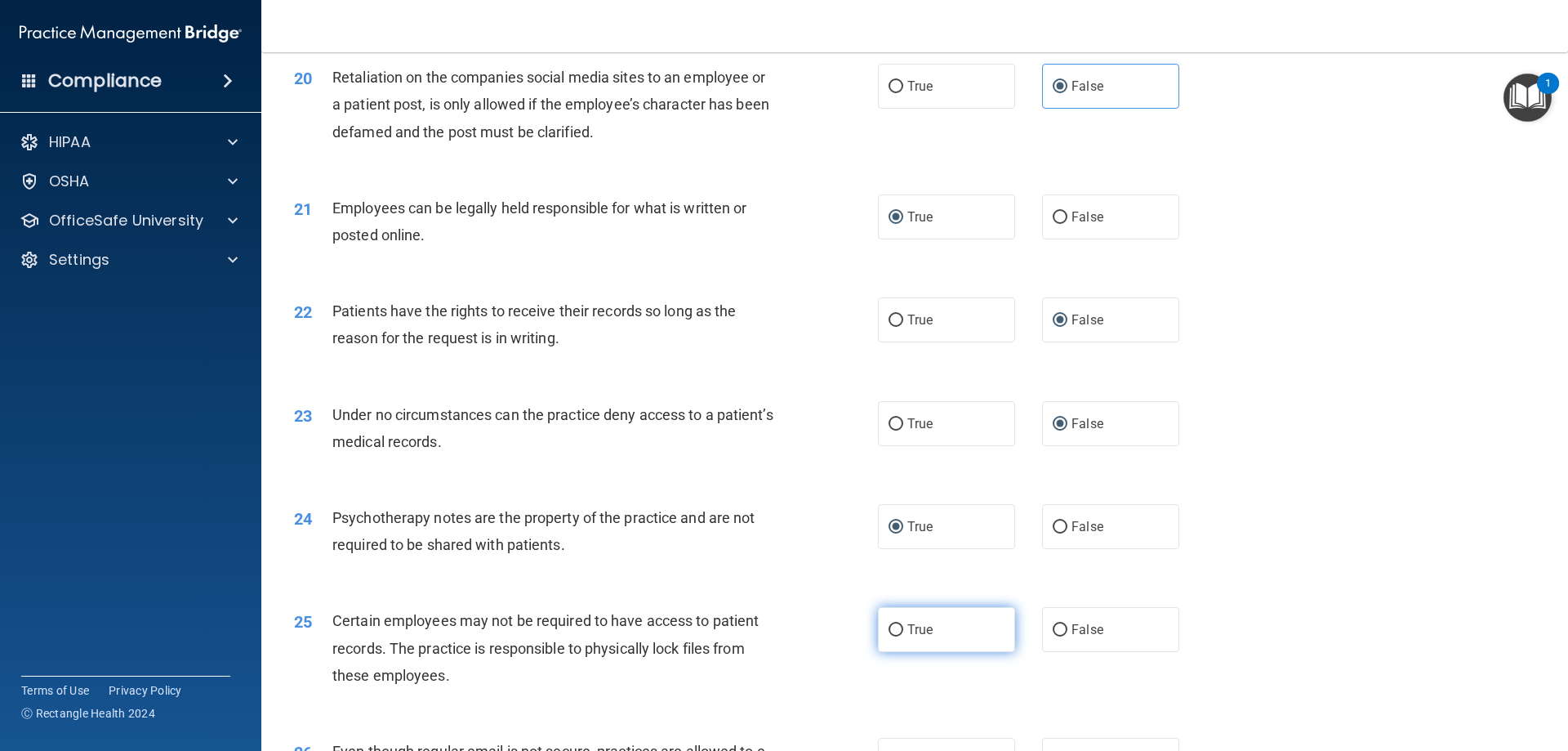
scroll to position [2614, 0]
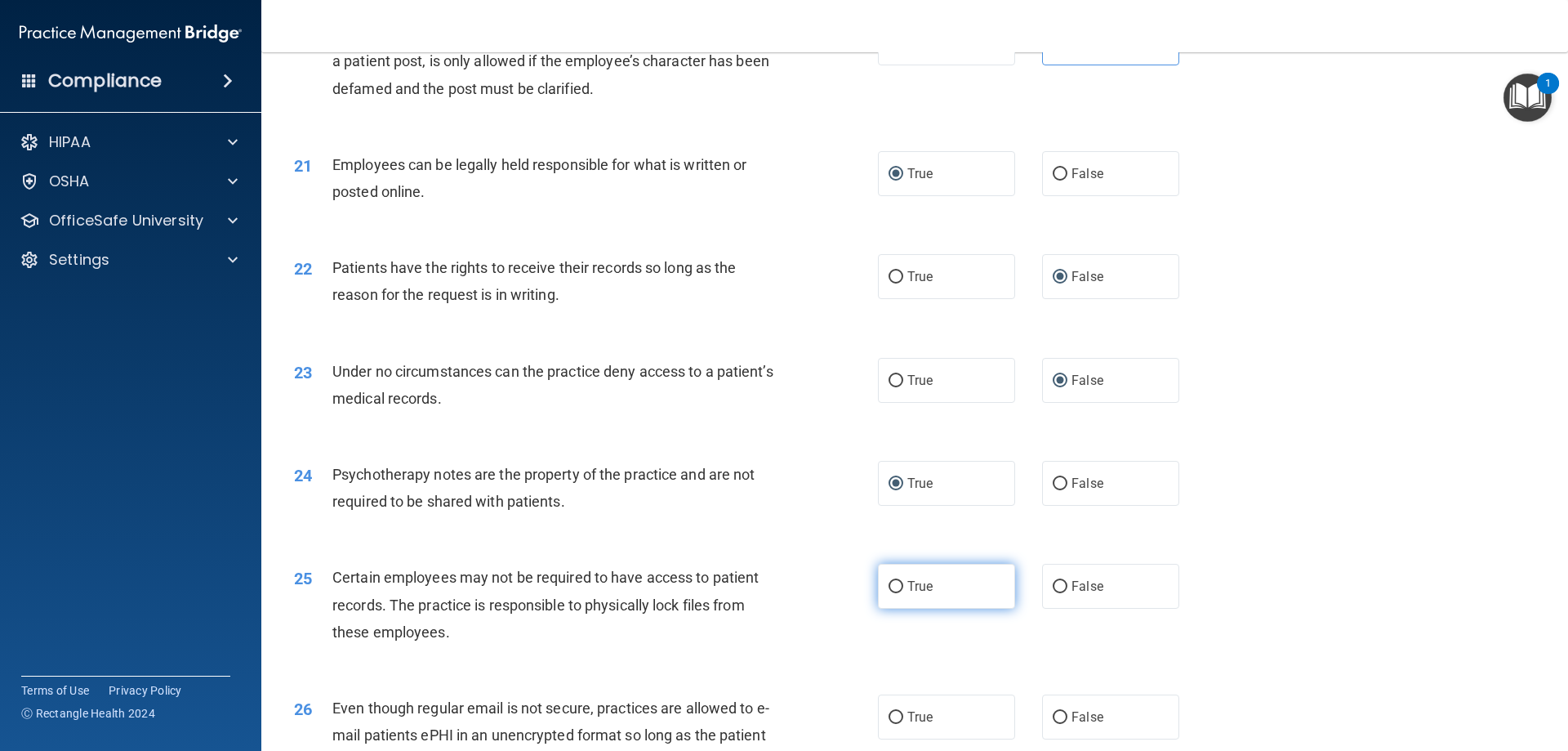
click at [888, 593] on input "True" at bounding box center [895, 587] width 15 height 12
radio input "true"
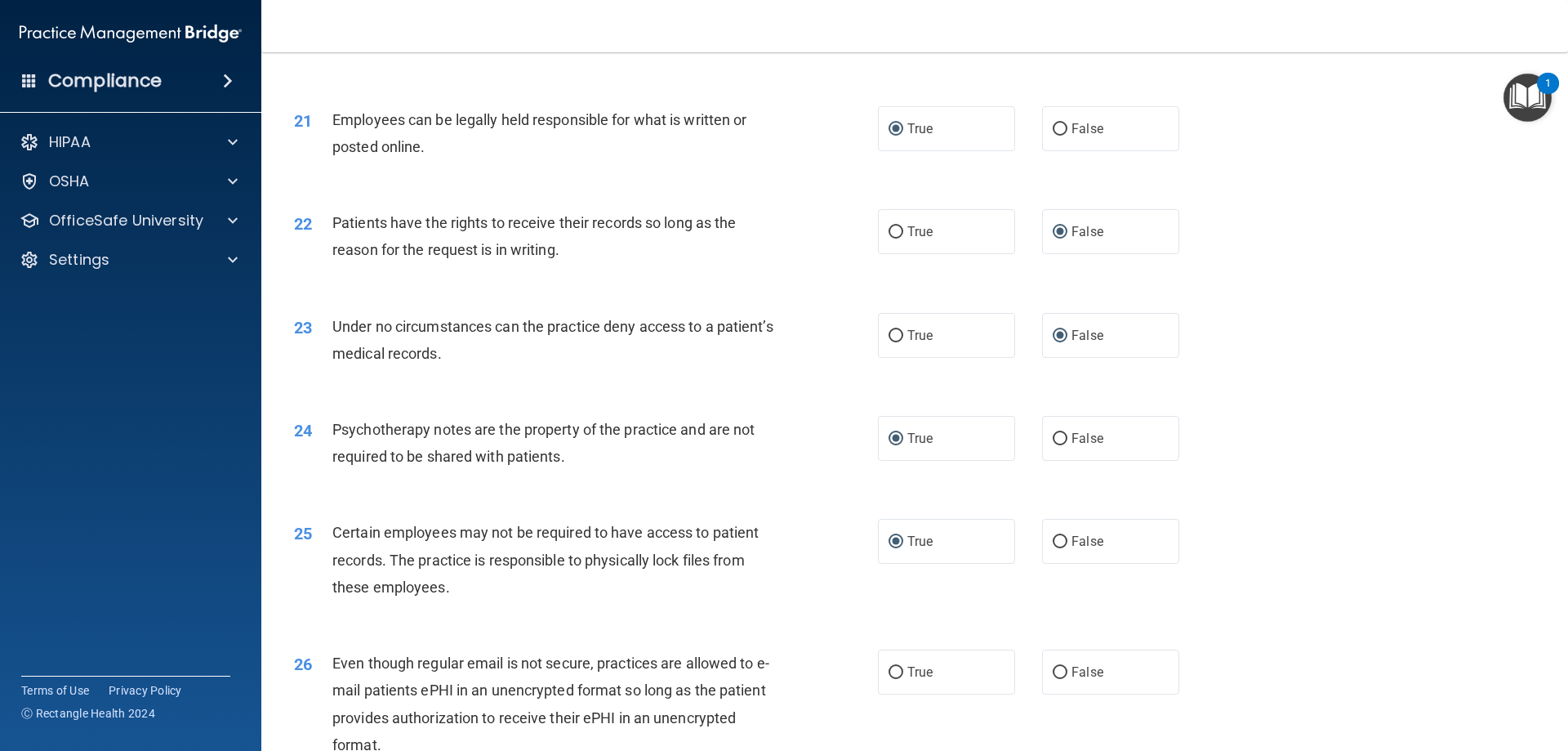
scroll to position [2696, 0]
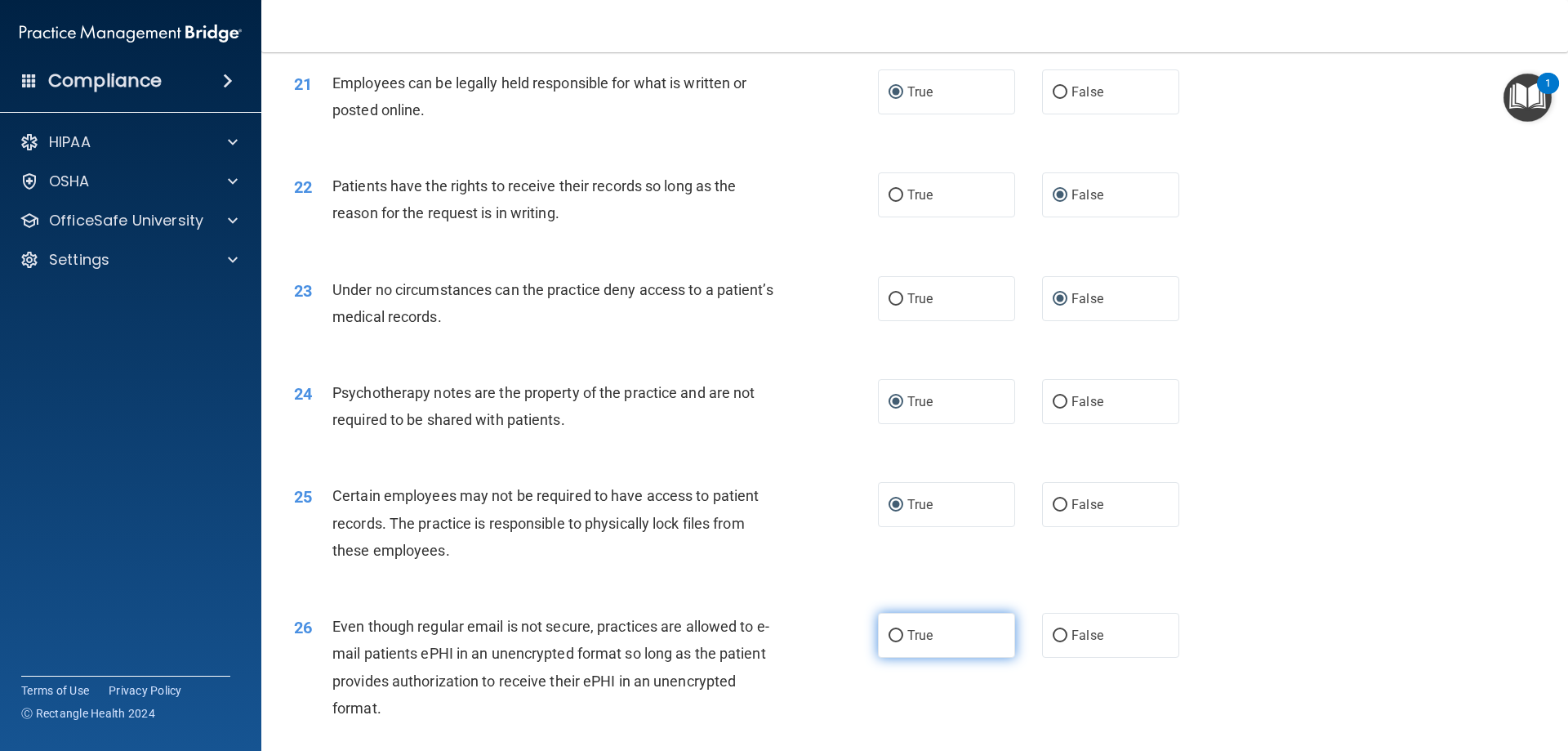
click at [888, 642] on input "True" at bounding box center [895, 636] width 15 height 12
radio input "true"
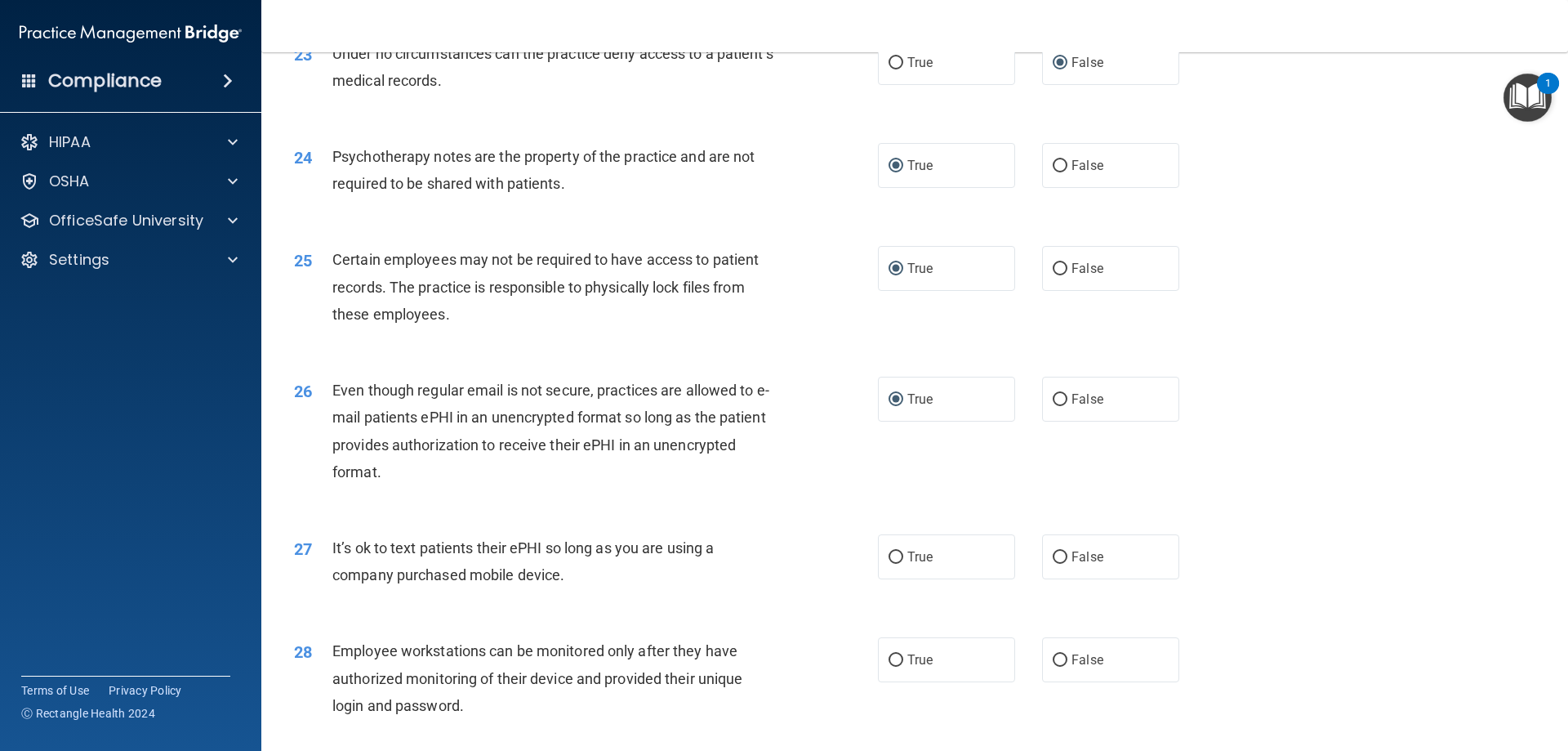
scroll to position [2940, 0]
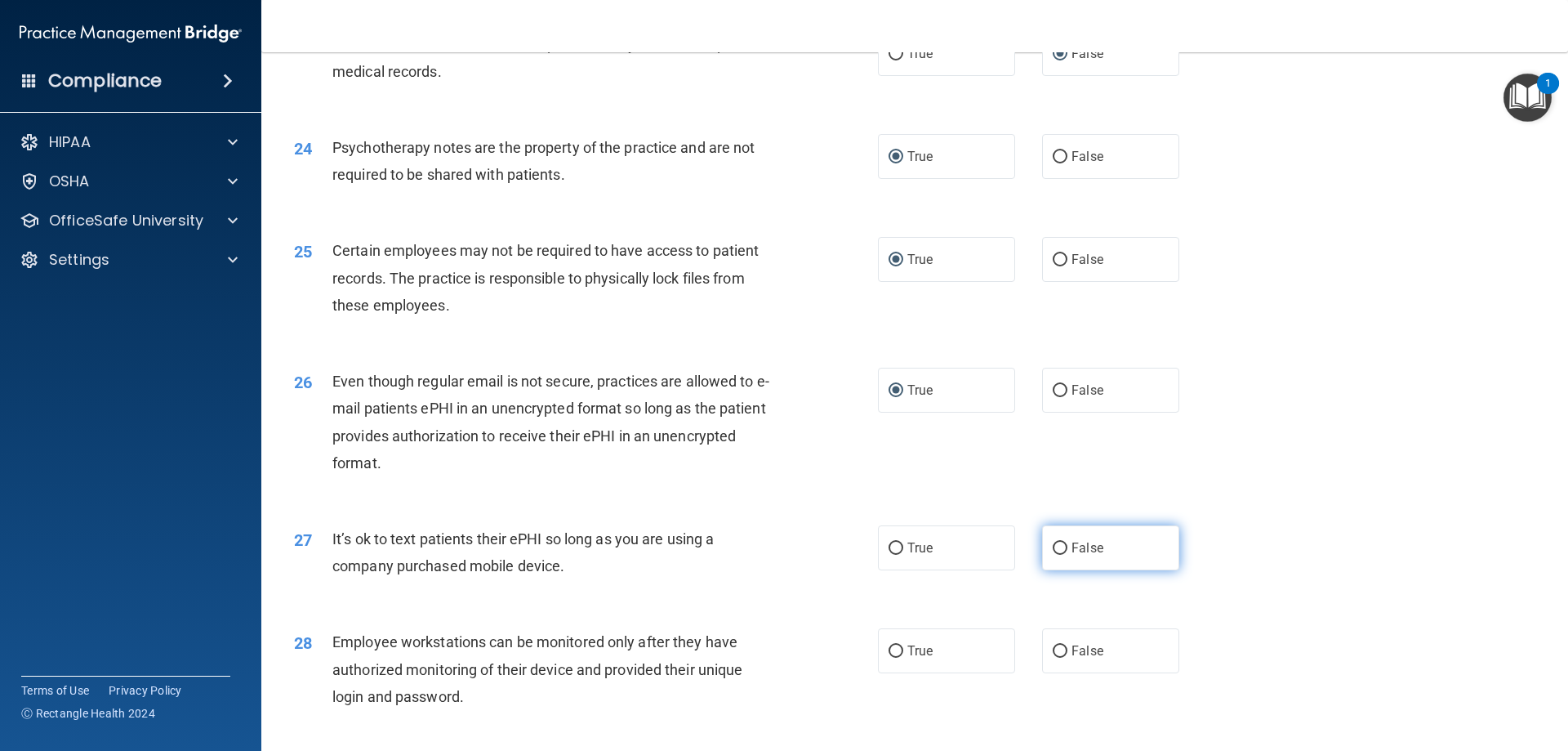
click at [1053, 555] on input "False" at bounding box center [1060, 548] width 15 height 12
radio input "true"
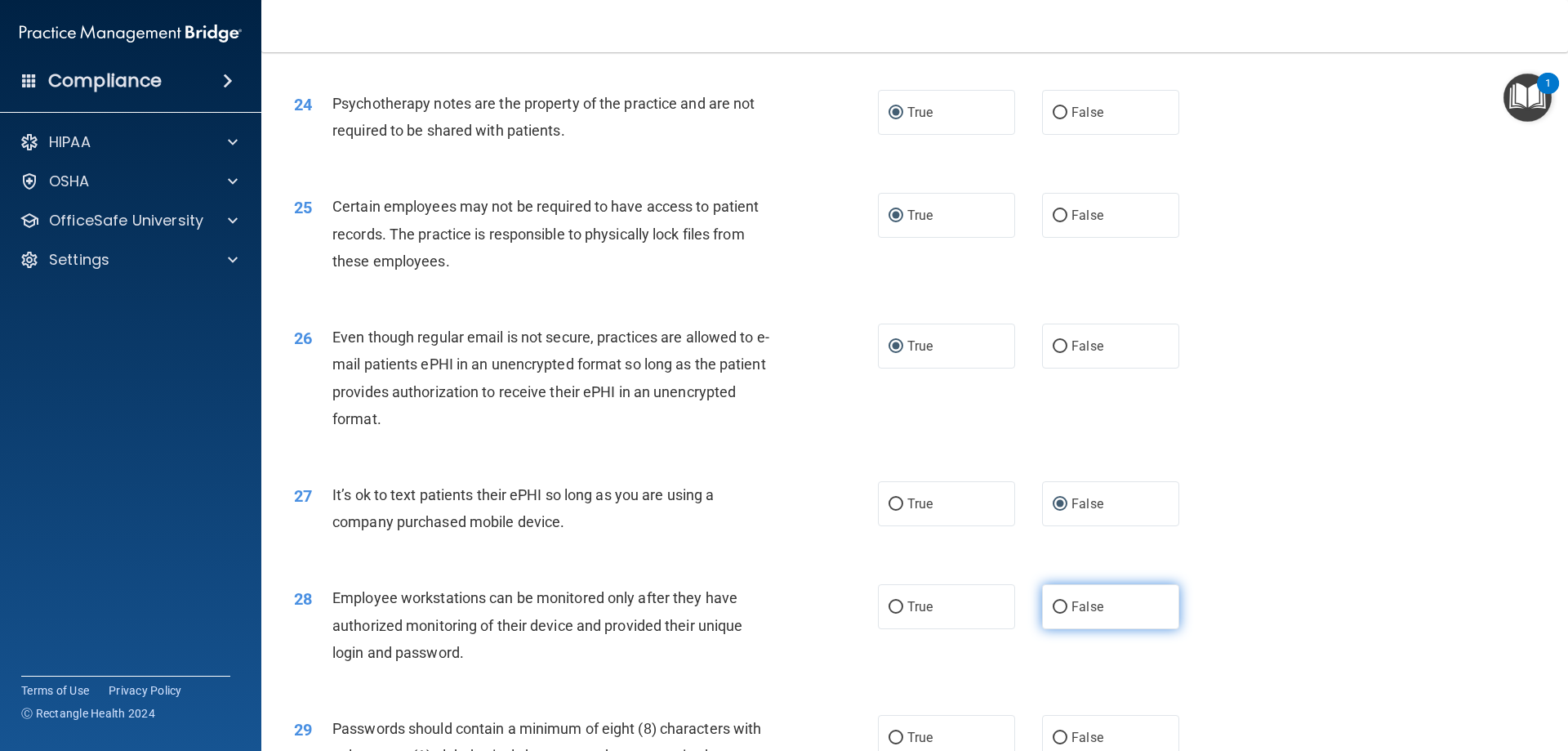
scroll to position [3023, 0]
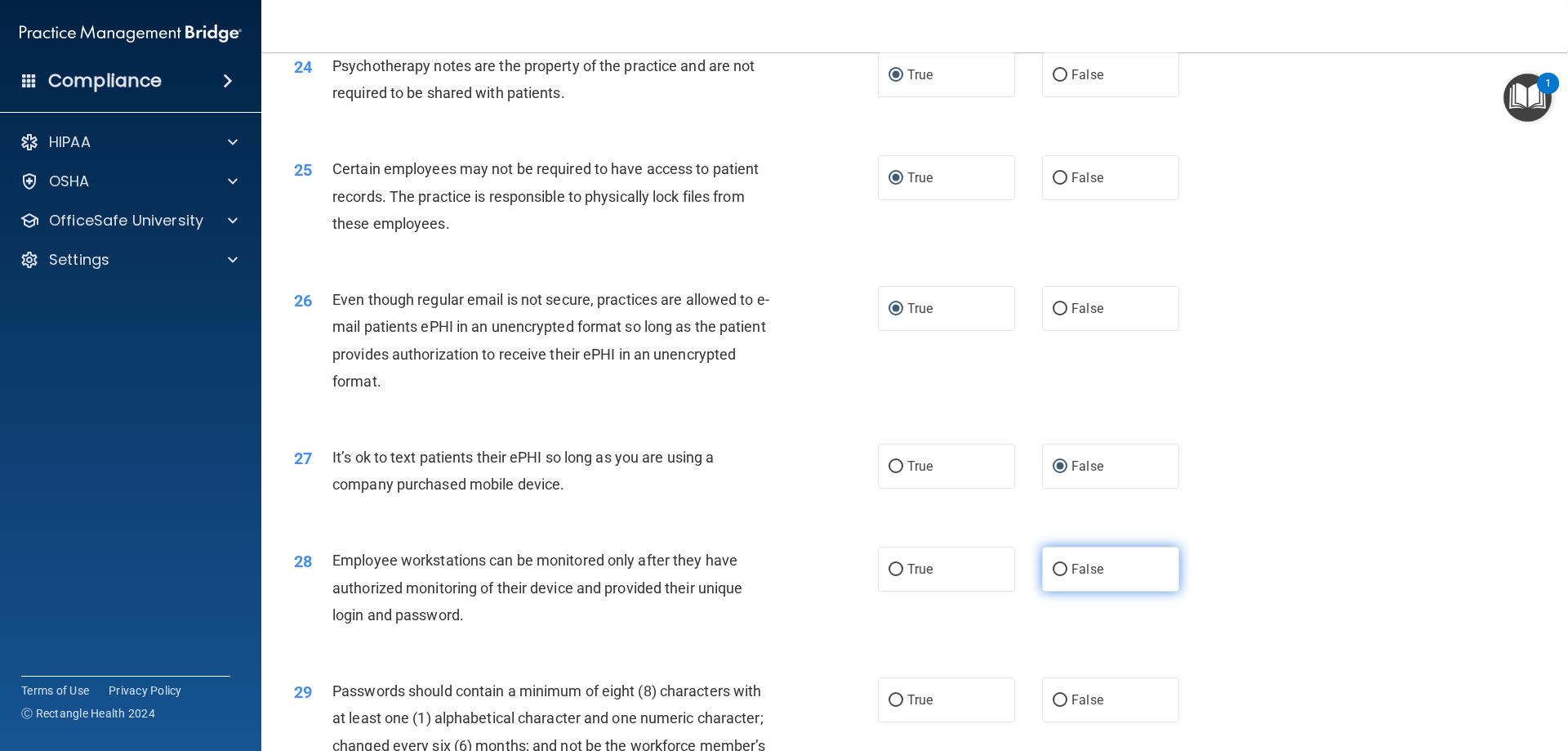
click at [1053, 576] on input "False" at bounding box center [1060, 569] width 15 height 12
radio input "true"
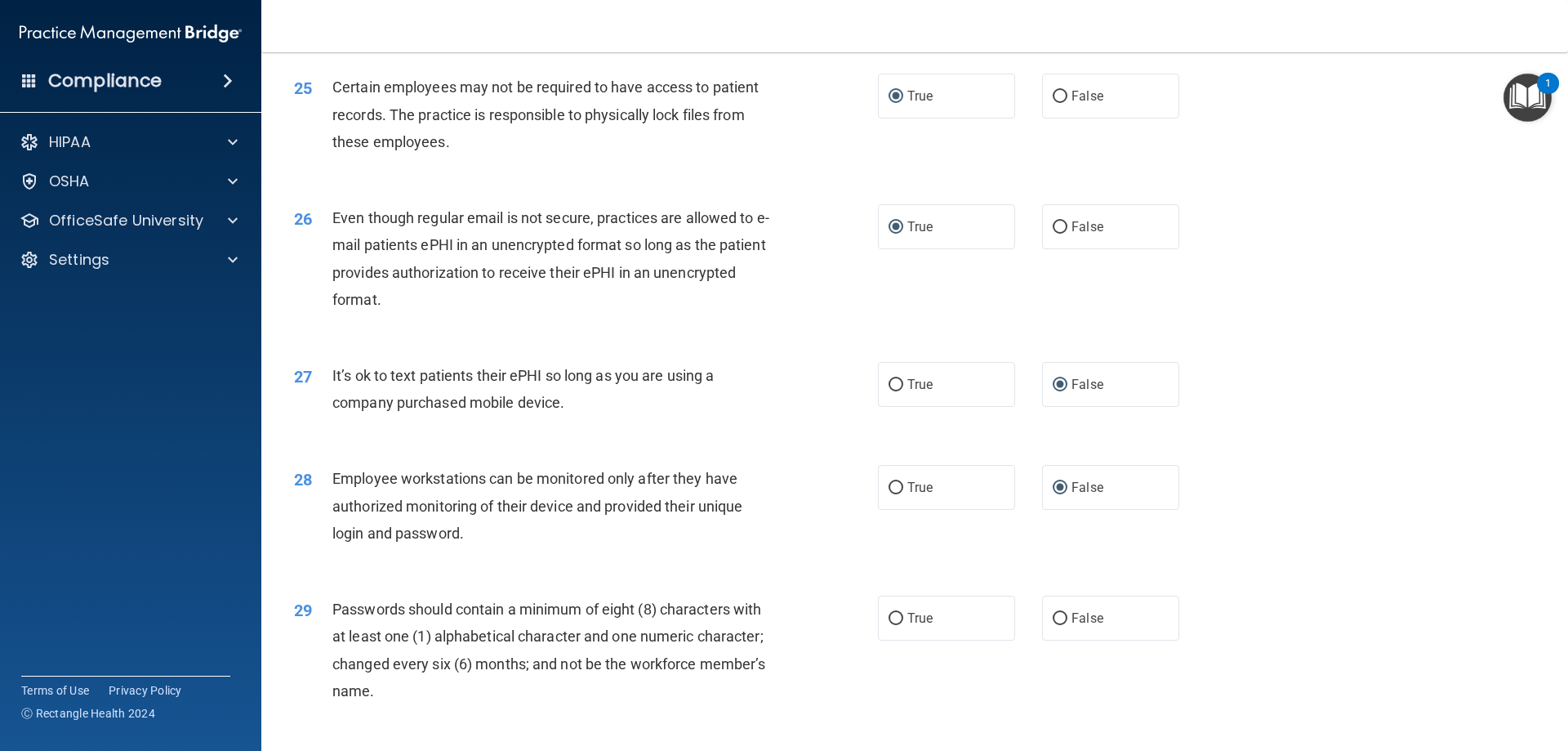
scroll to position [3186, 0]
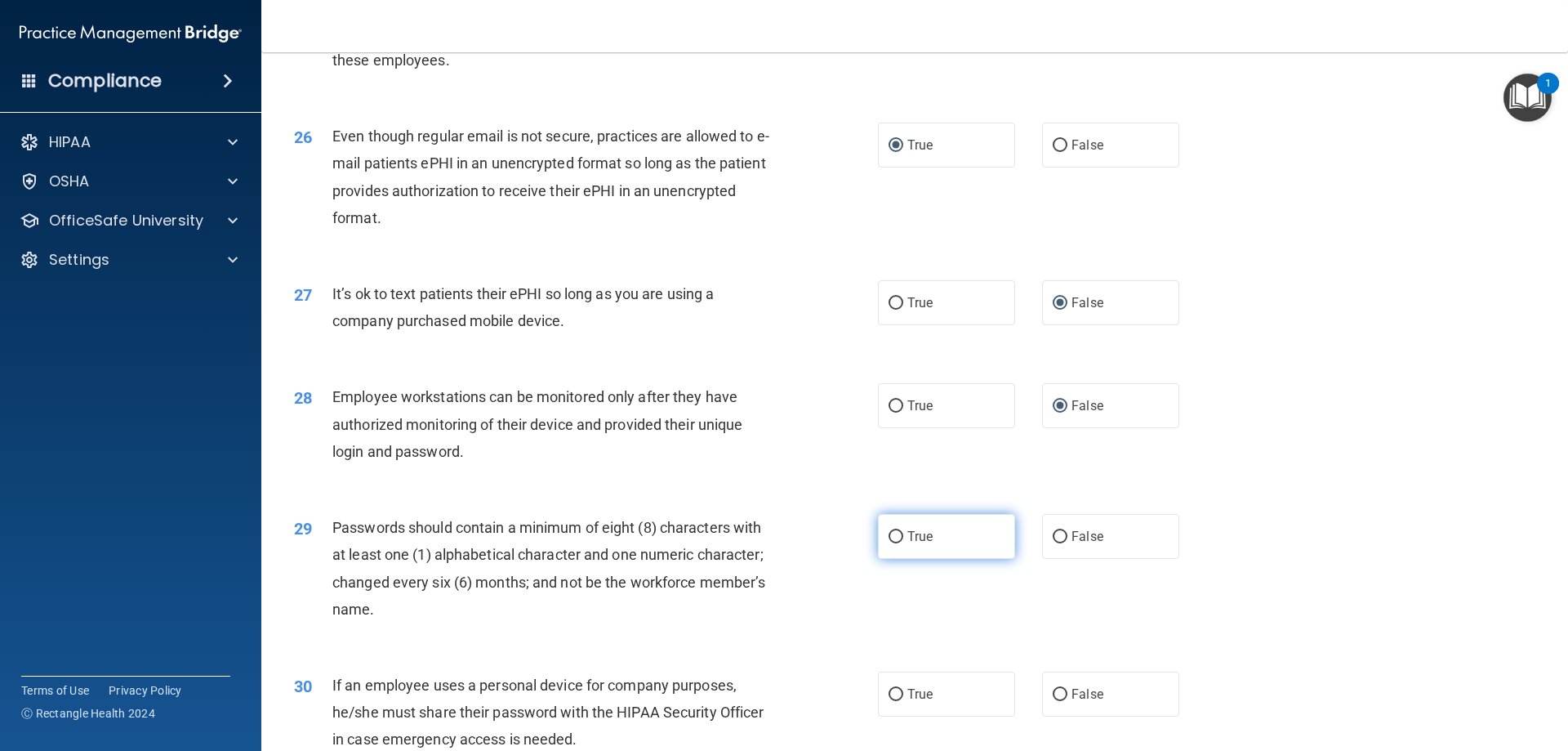
click at [888, 543] on input "True" at bounding box center [895, 537] width 15 height 12
radio input "true"
click at [1053, 701] on input "False" at bounding box center [1060, 694] width 15 height 12
radio input "true"
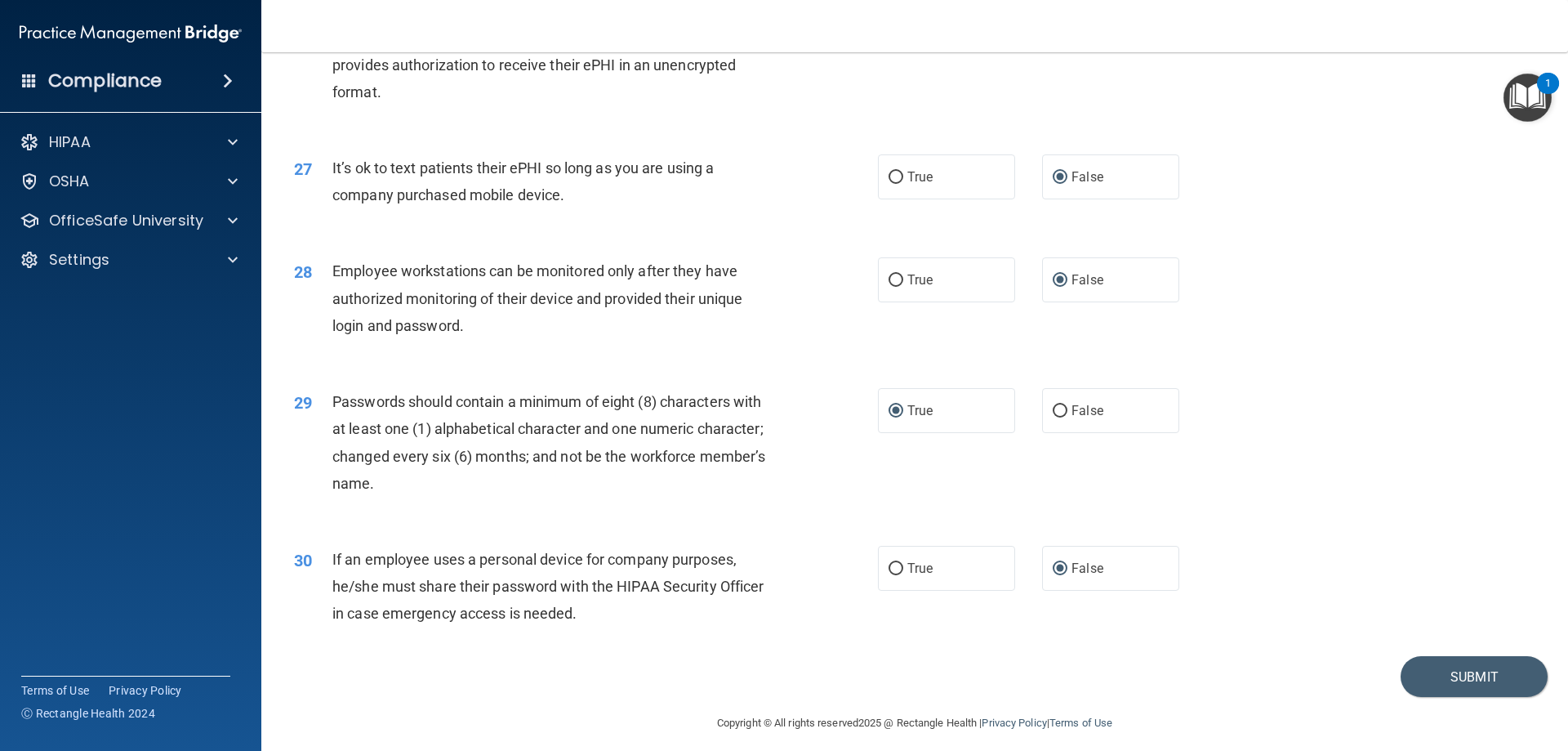
scroll to position [3350, 0]
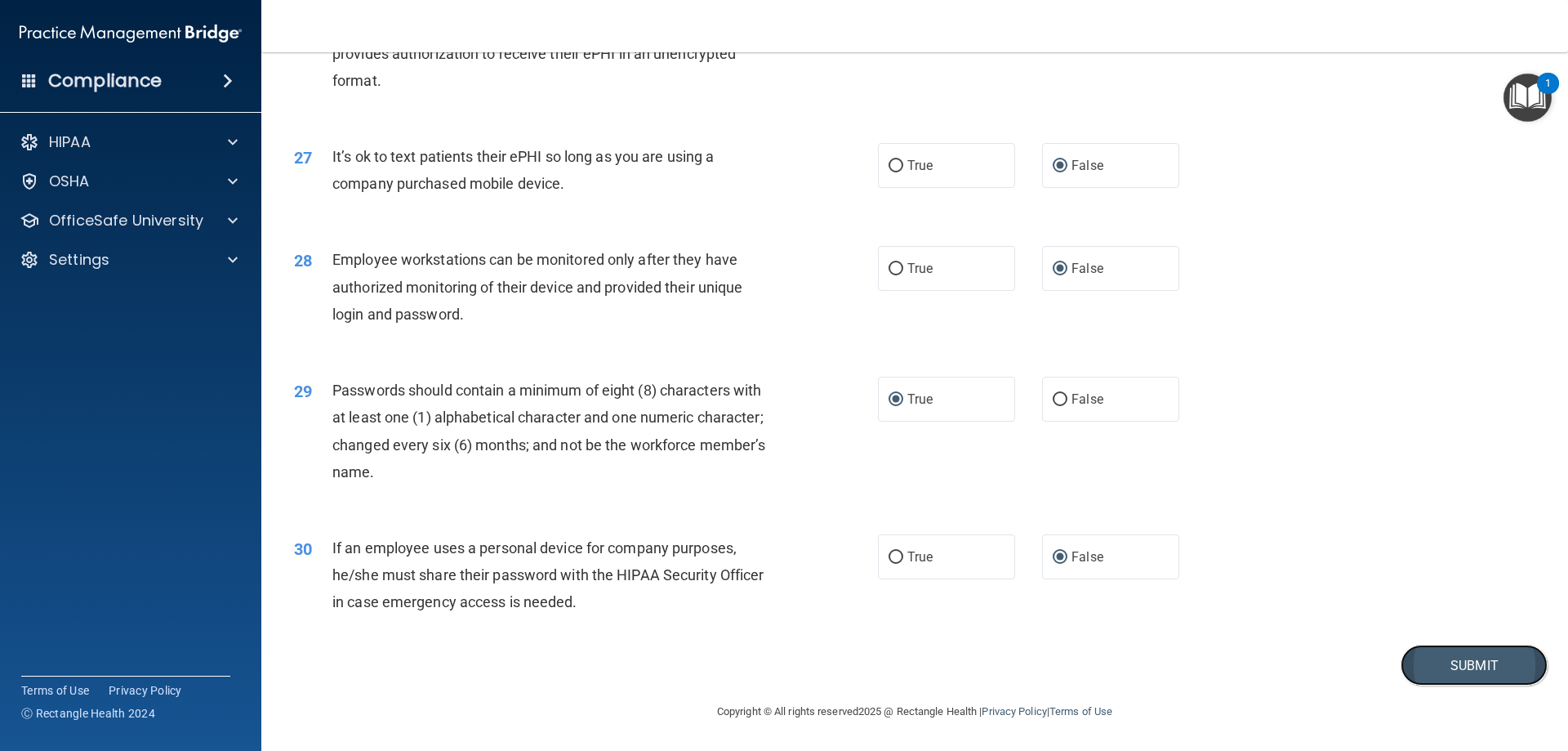
click at [1444, 664] on button "Submit" at bounding box center [1474, 665] width 147 height 41
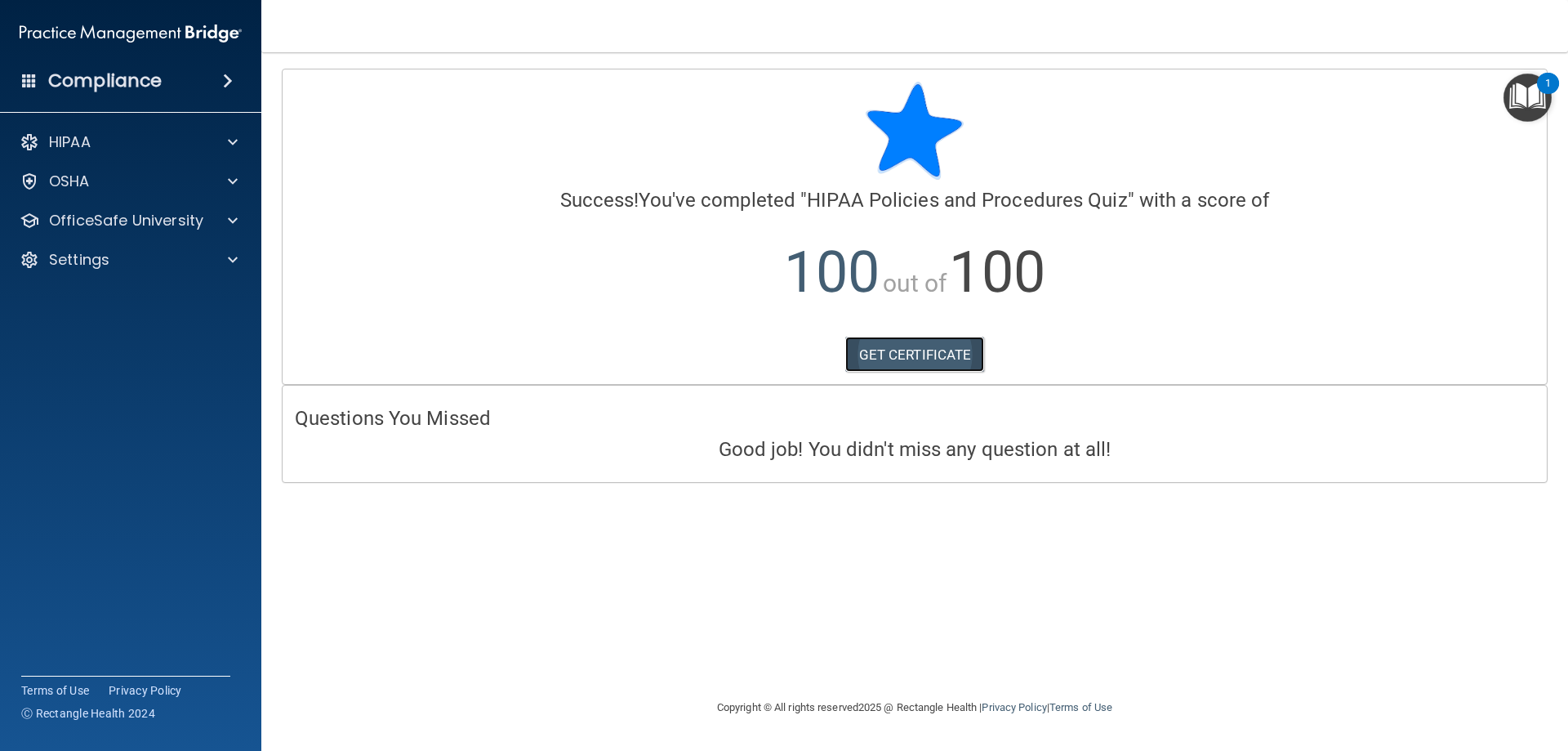
click at [903, 350] on link "GET CERTIFICATE" at bounding box center [915, 354] width 139 height 36
click at [226, 217] on div at bounding box center [231, 221] width 41 height 20
click at [192, 255] on img at bounding box center [197, 260] width 21 height 21
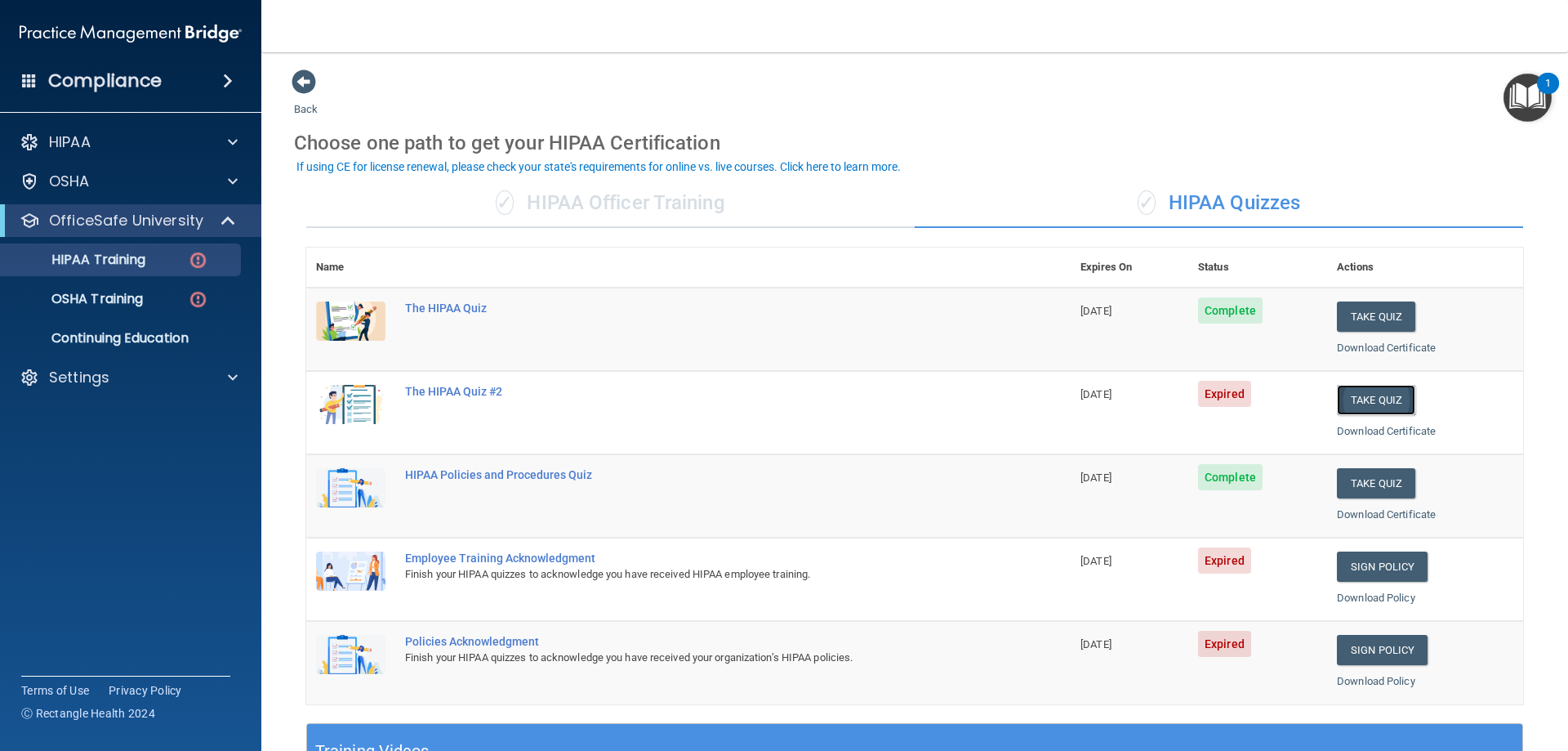
click at [1374, 396] on button "Take Quiz" at bounding box center [1376, 400] width 78 height 30
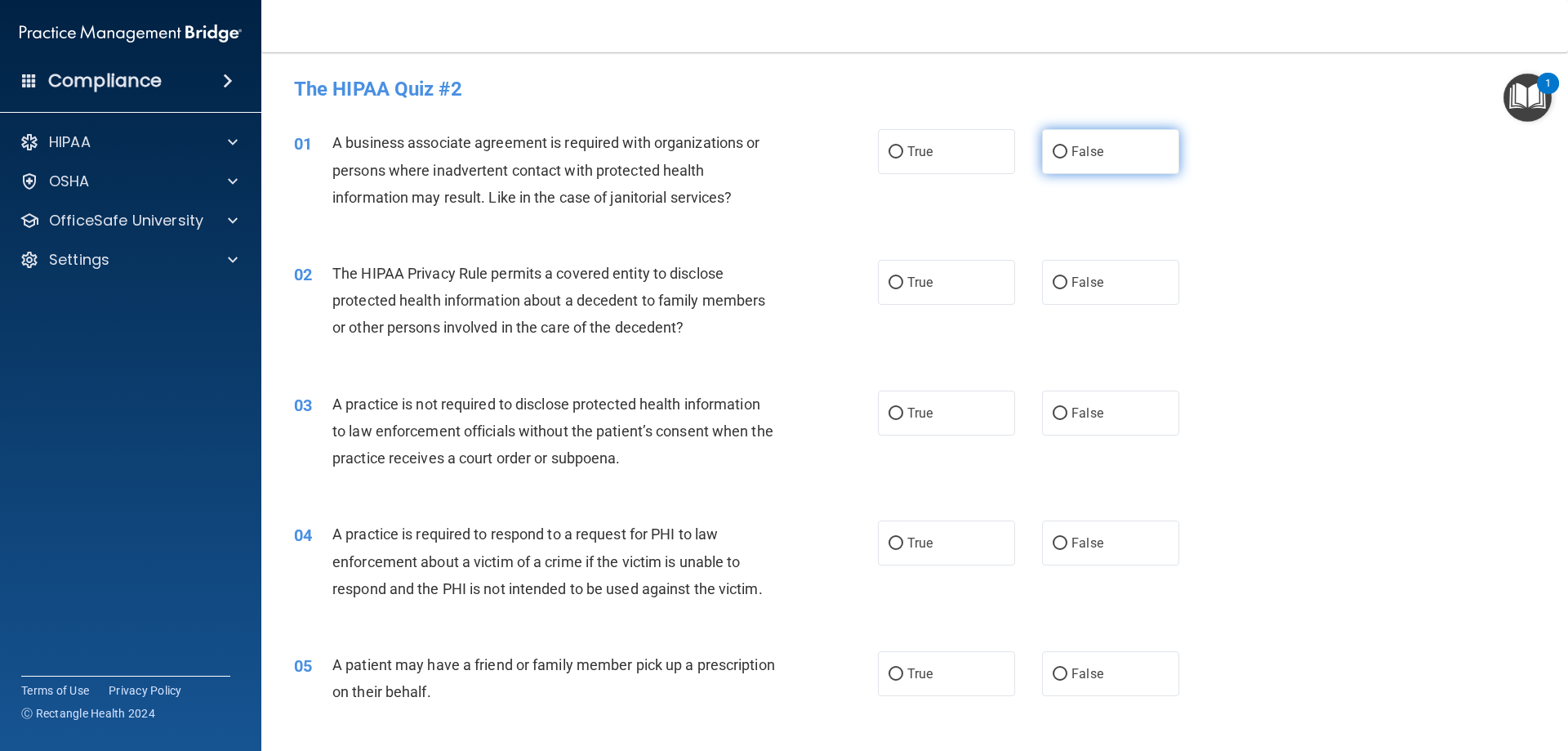
click at [1053, 151] on input "False" at bounding box center [1060, 152] width 15 height 12
radio input "true"
click at [896, 281] on input "True" at bounding box center [895, 283] width 15 height 12
radio input "true"
click at [1053, 415] on input "False" at bounding box center [1060, 413] width 15 height 12
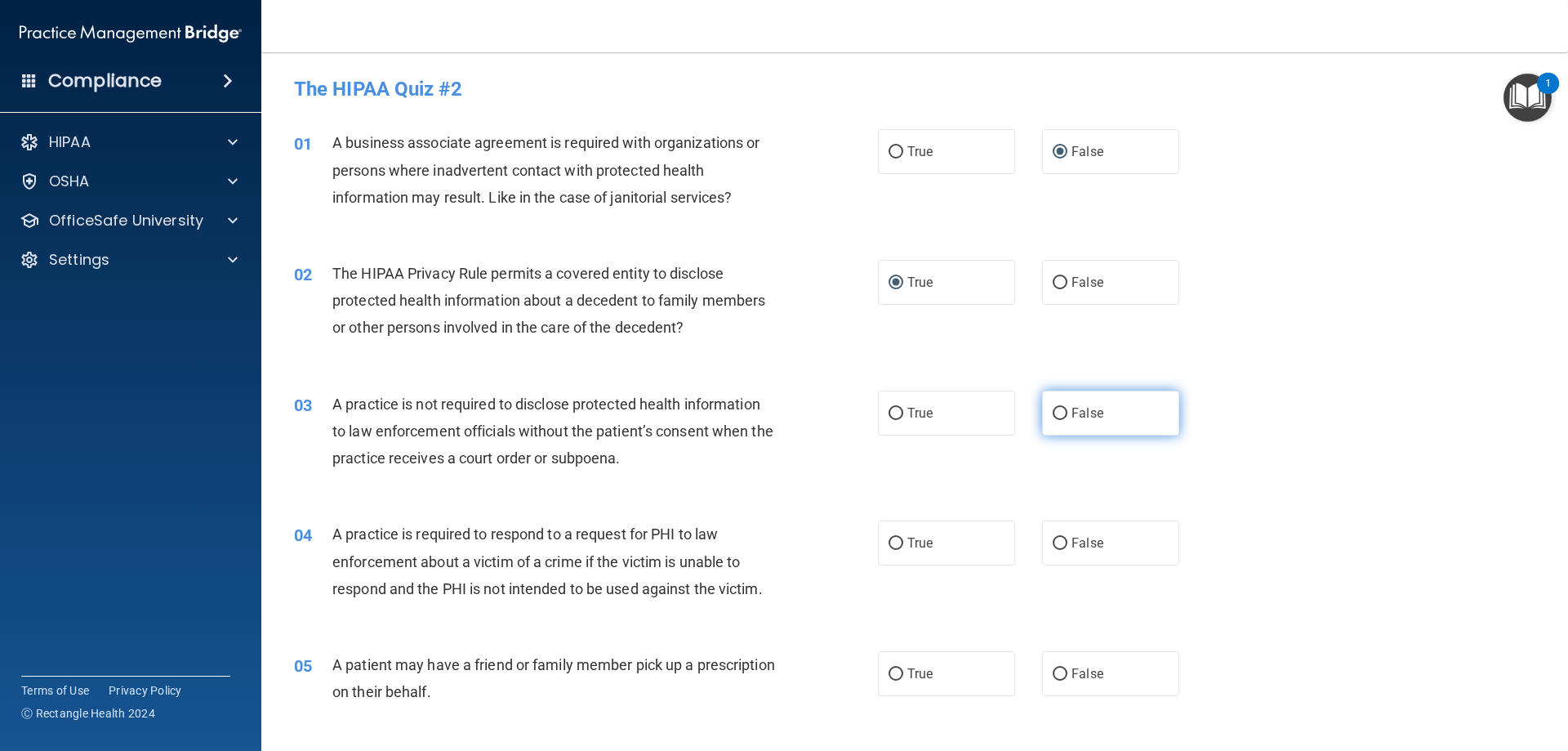
radio input "true"
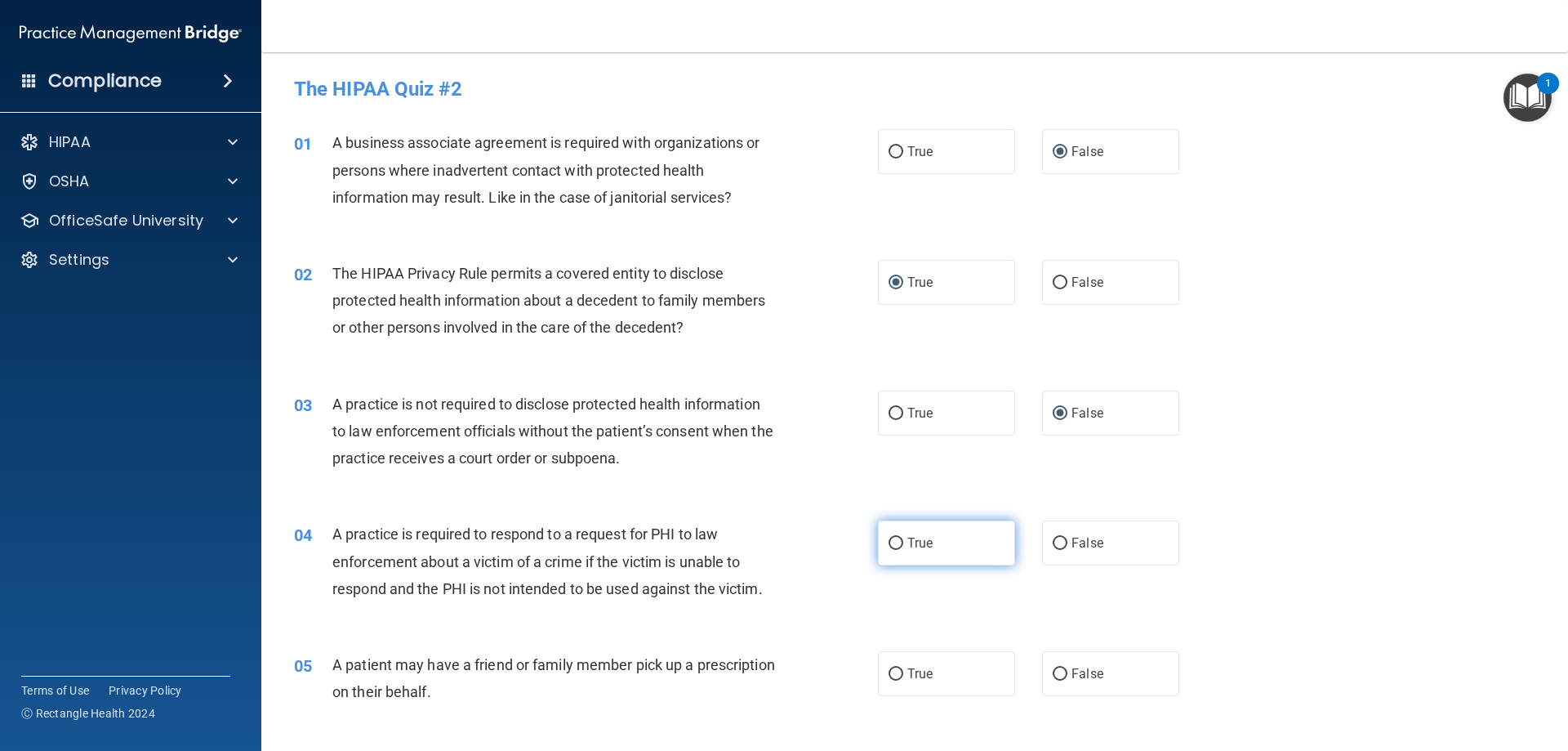
click at [888, 539] on input "True" at bounding box center [895, 543] width 15 height 12
radio input "true"
click at [888, 674] on input "True" at bounding box center [895, 674] width 15 height 12
radio input "true"
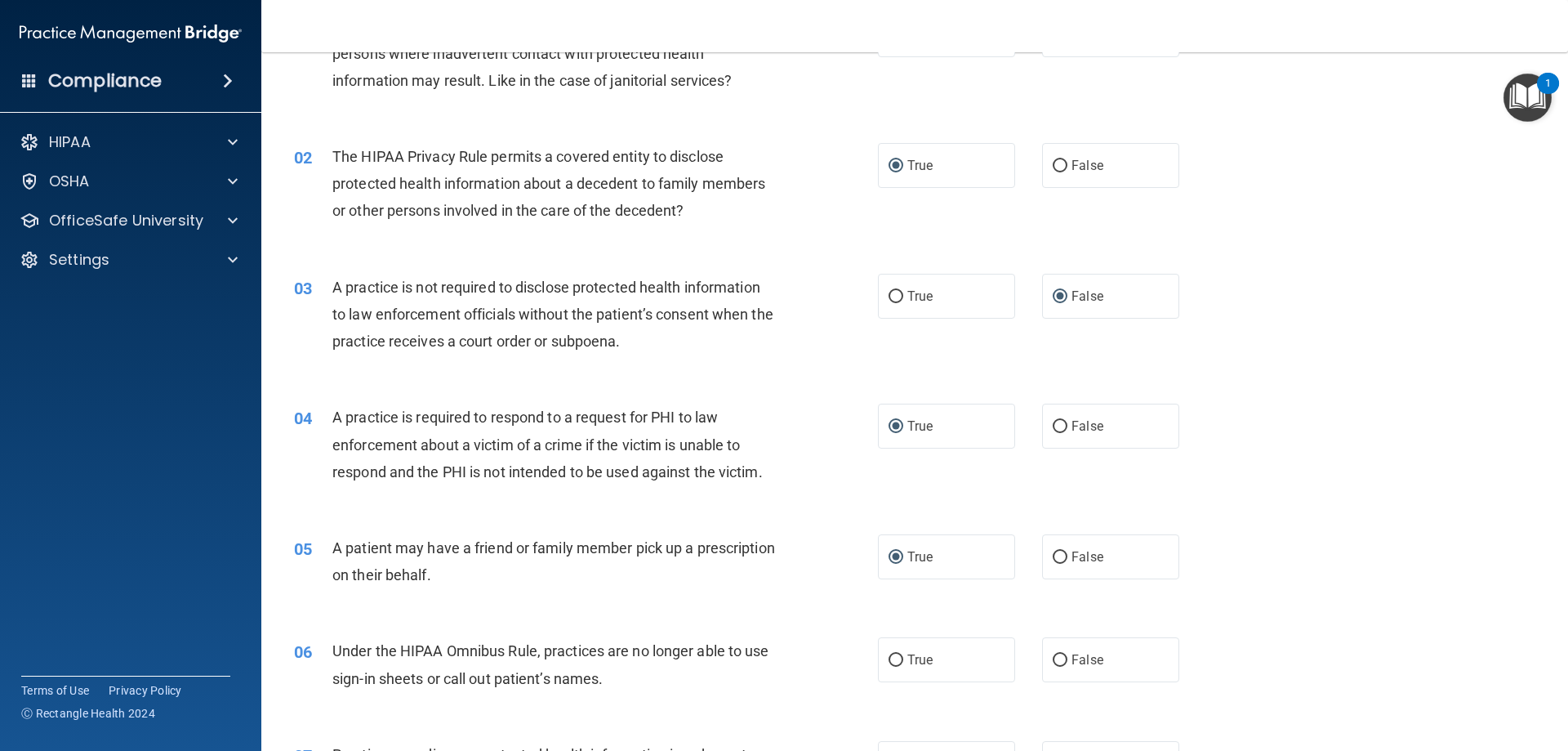
scroll to position [245, 0]
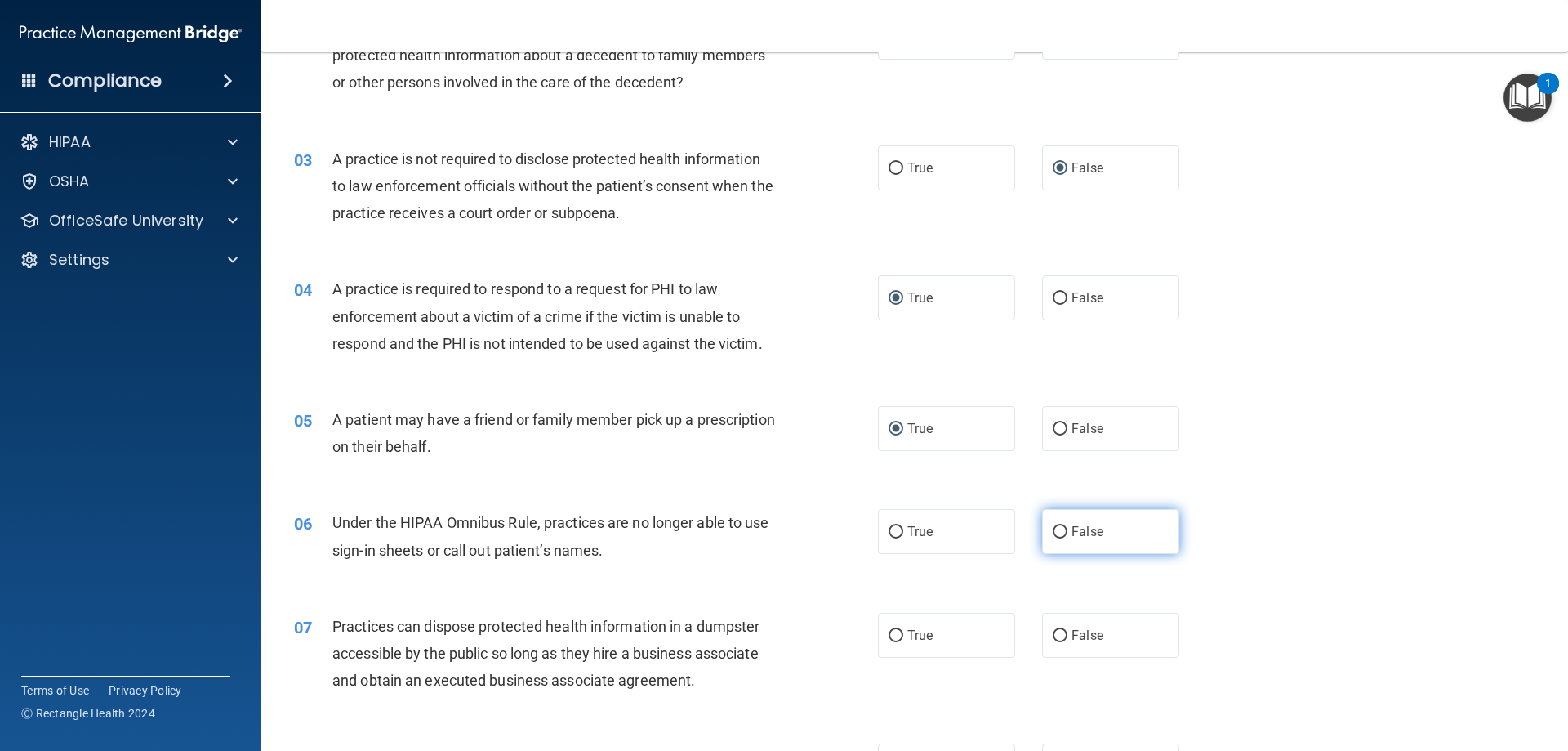
click at [1053, 527] on input "False" at bounding box center [1060, 532] width 15 height 12
radio input "true"
click at [1055, 632] on input "False" at bounding box center [1060, 636] width 15 height 12
radio input "true"
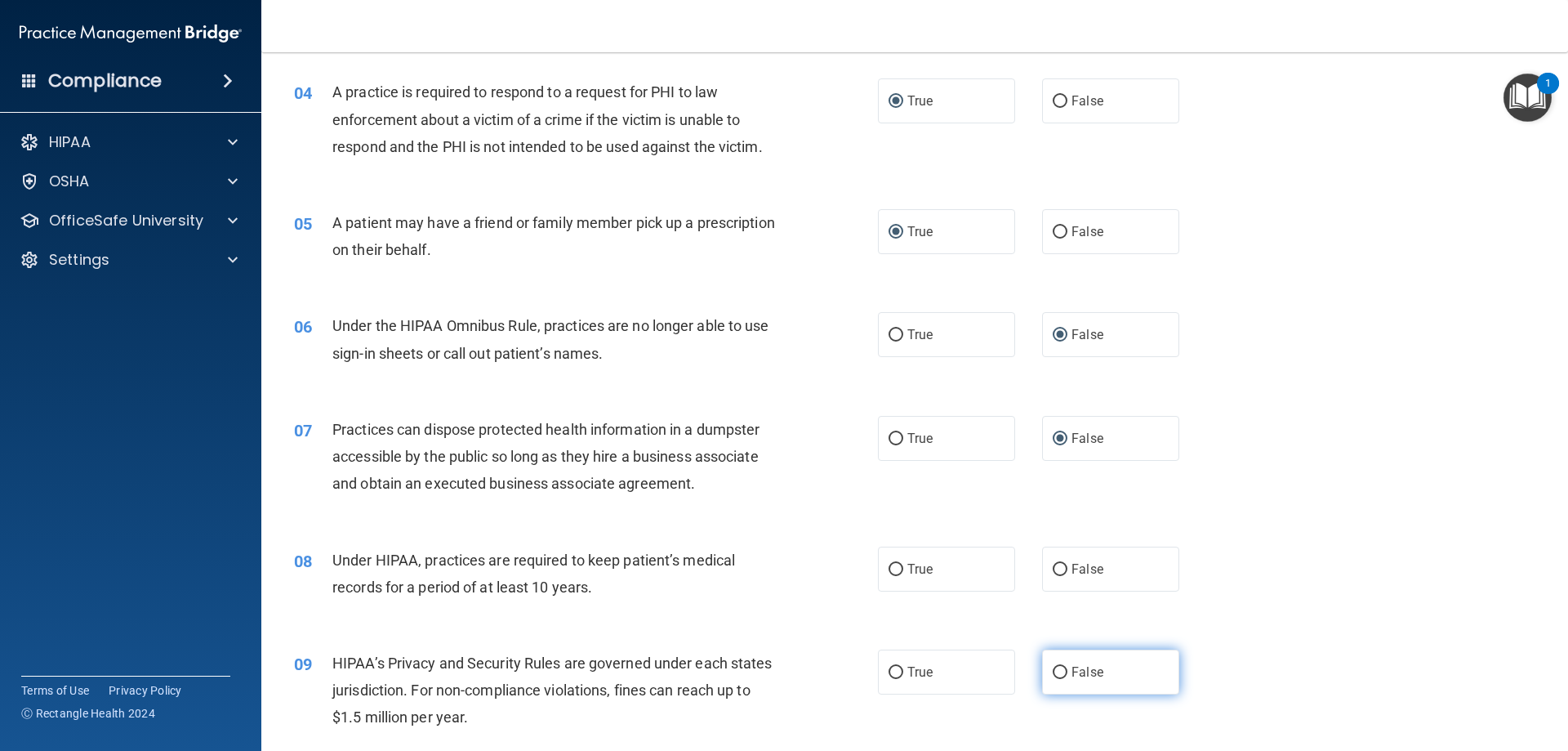
scroll to position [490, 0]
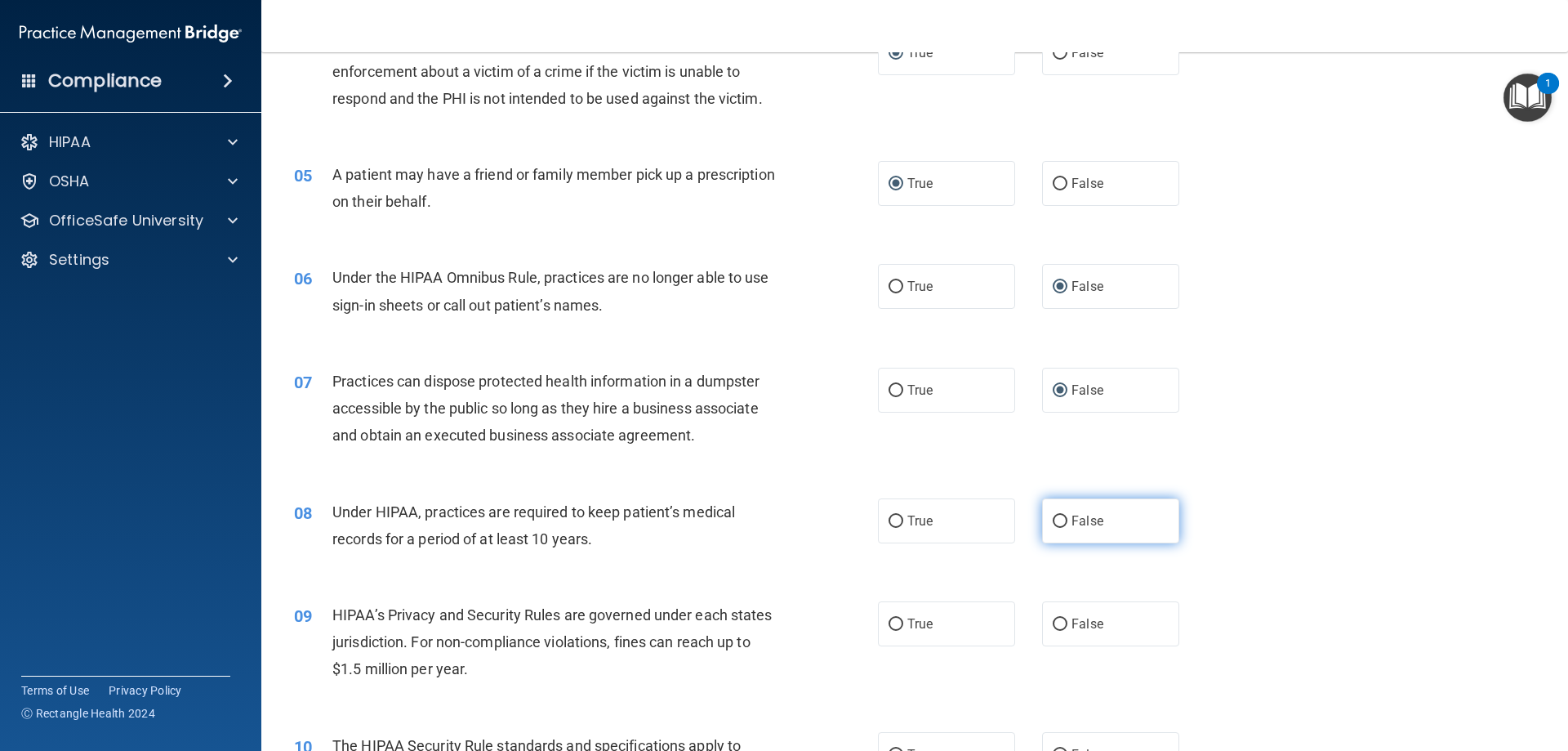
click at [1053, 523] on input "False" at bounding box center [1060, 521] width 15 height 12
radio input "true"
click at [1053, 625] on input "False" at bounding box center [1060, 624] width 15 height 12
radio input "true"
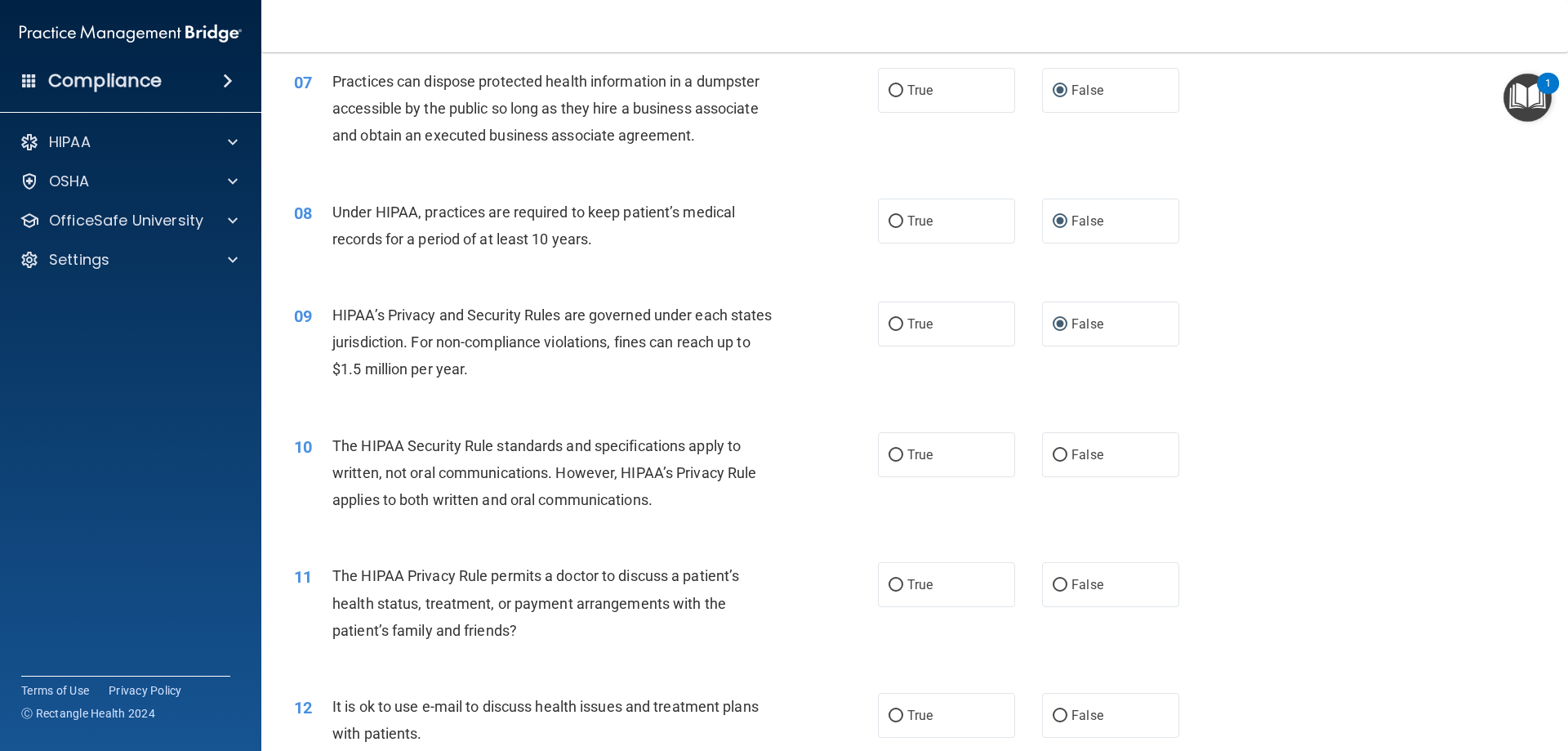
scroll to position [817, 0]
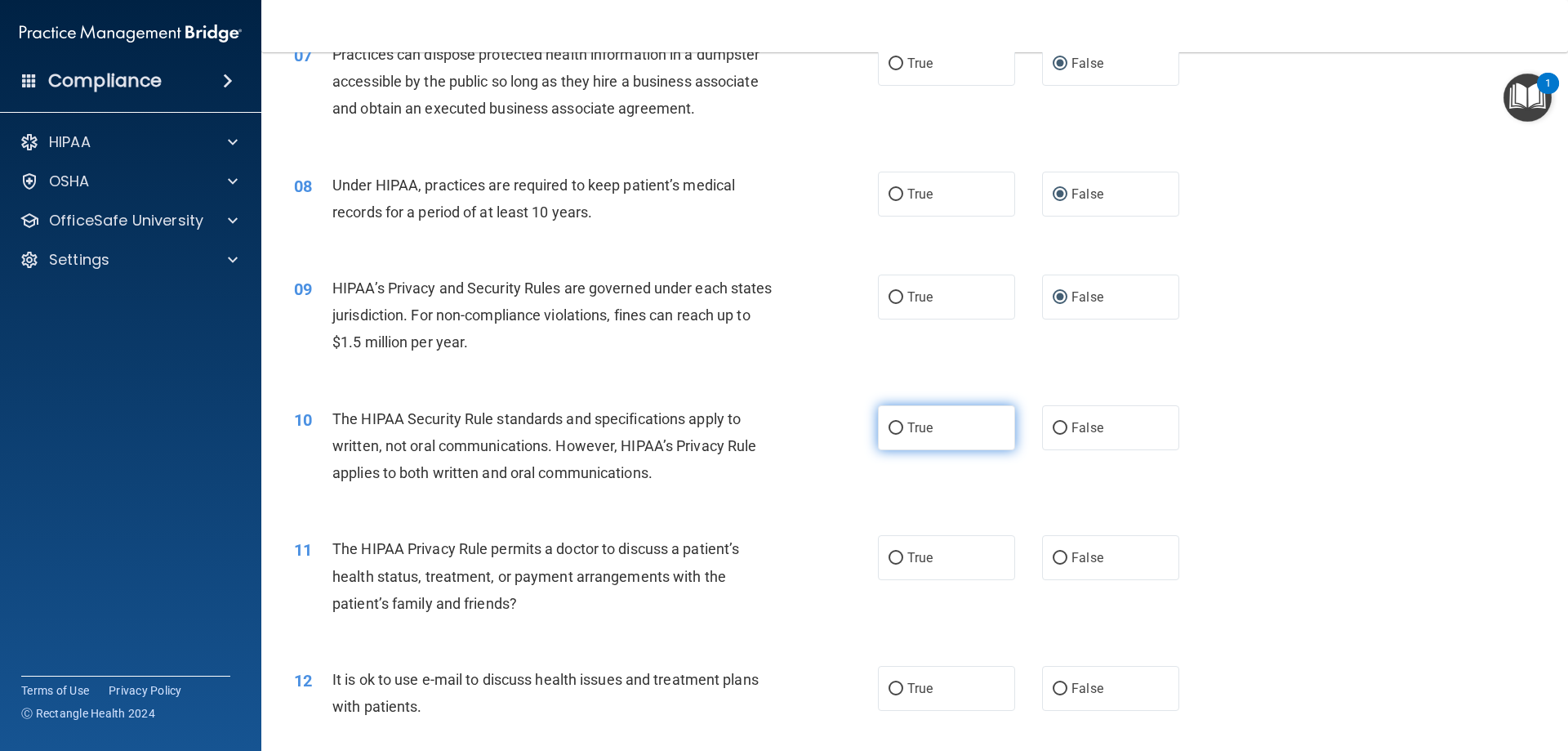
click at [891, 425] on input "True" at bounding box center [895, 428] width 15 height 12
radio input "true"
click at [888, 561] on input "True" at bounding box center [895, 558] width 15 height 12
radio input "true"
click at [894, 687] on input "True" at bounding box center [895, 689] width 15 height 12
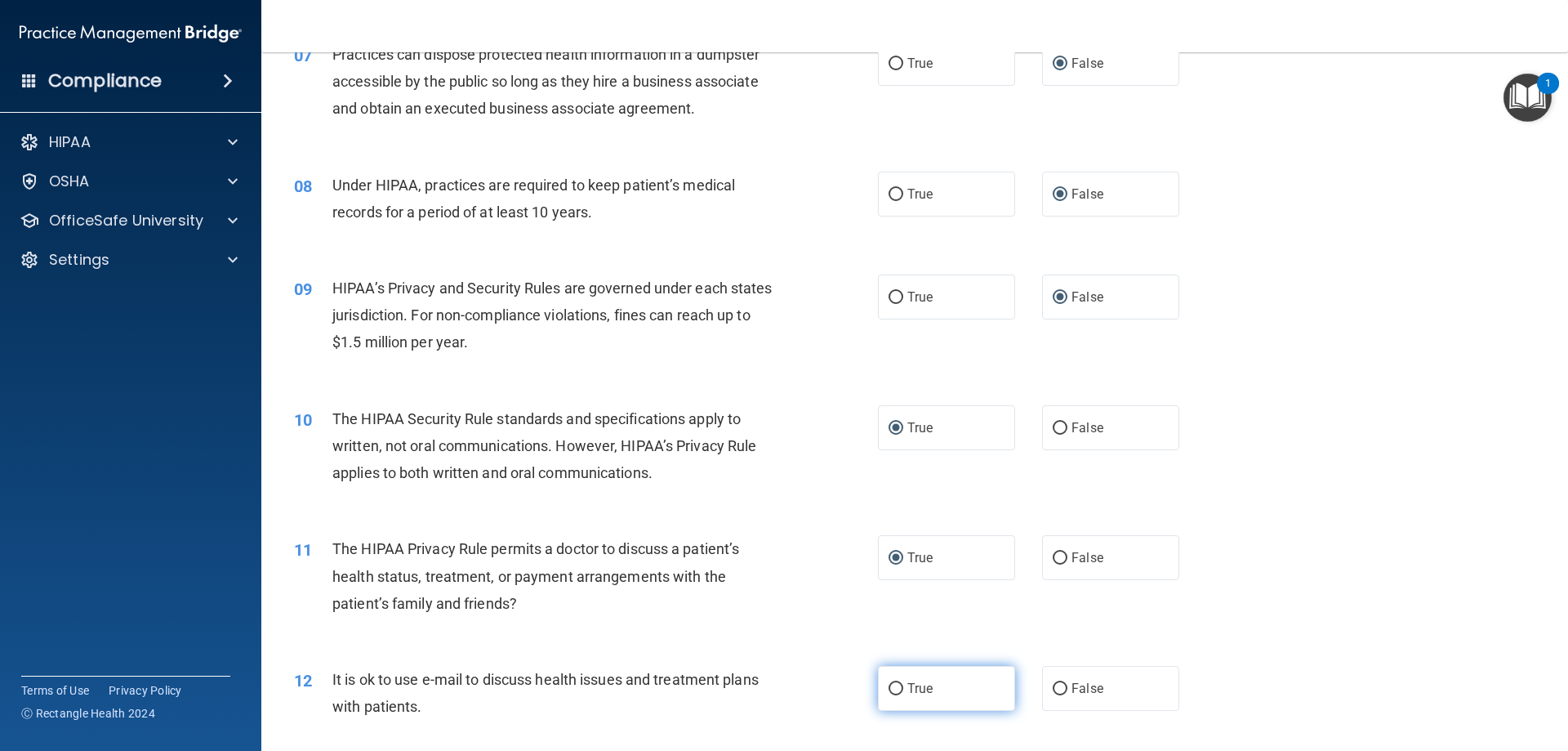
radio input "true"
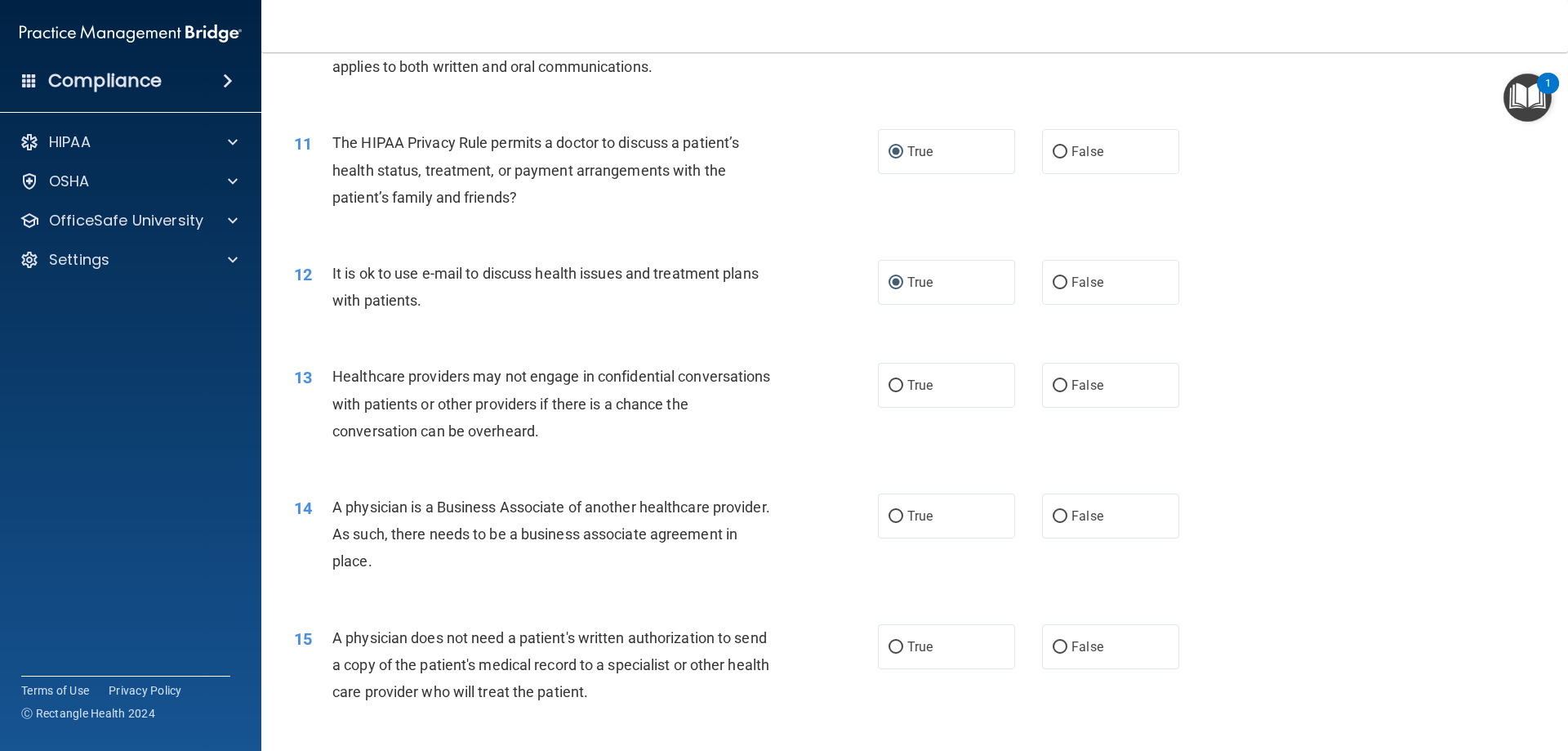
scroll to position [1225, 0]
click at [1053, 379] on input "False" at bounding box center [1060, 383] width 15 height 12
radio input "true"
click at [1053, 513] on input "False" at bounding box center [1060, 514] width 15 height 12
radio input "true"
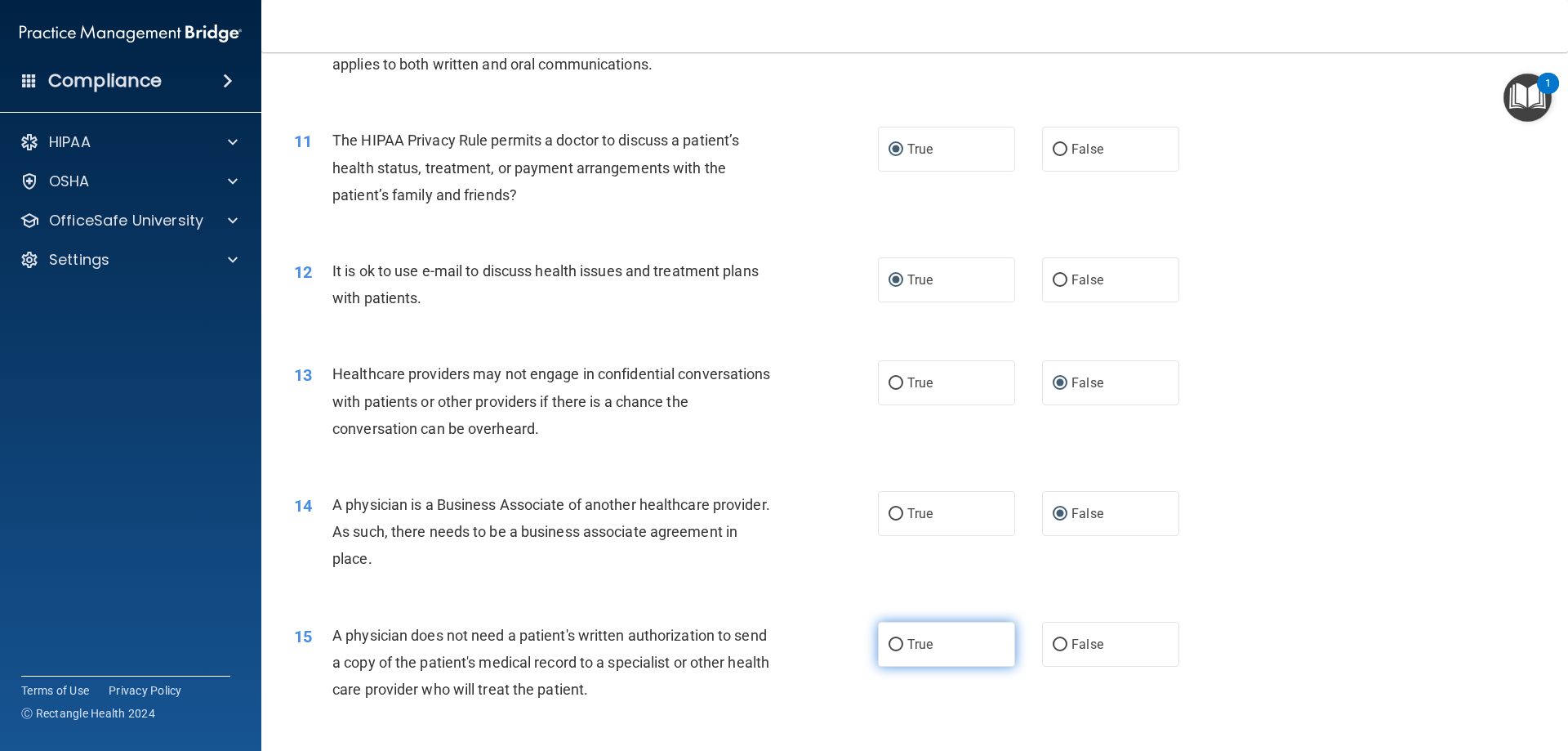
click at [888, 644] on input "True" at bounding box center [895, 645] width 15 height 12
radio input "true"
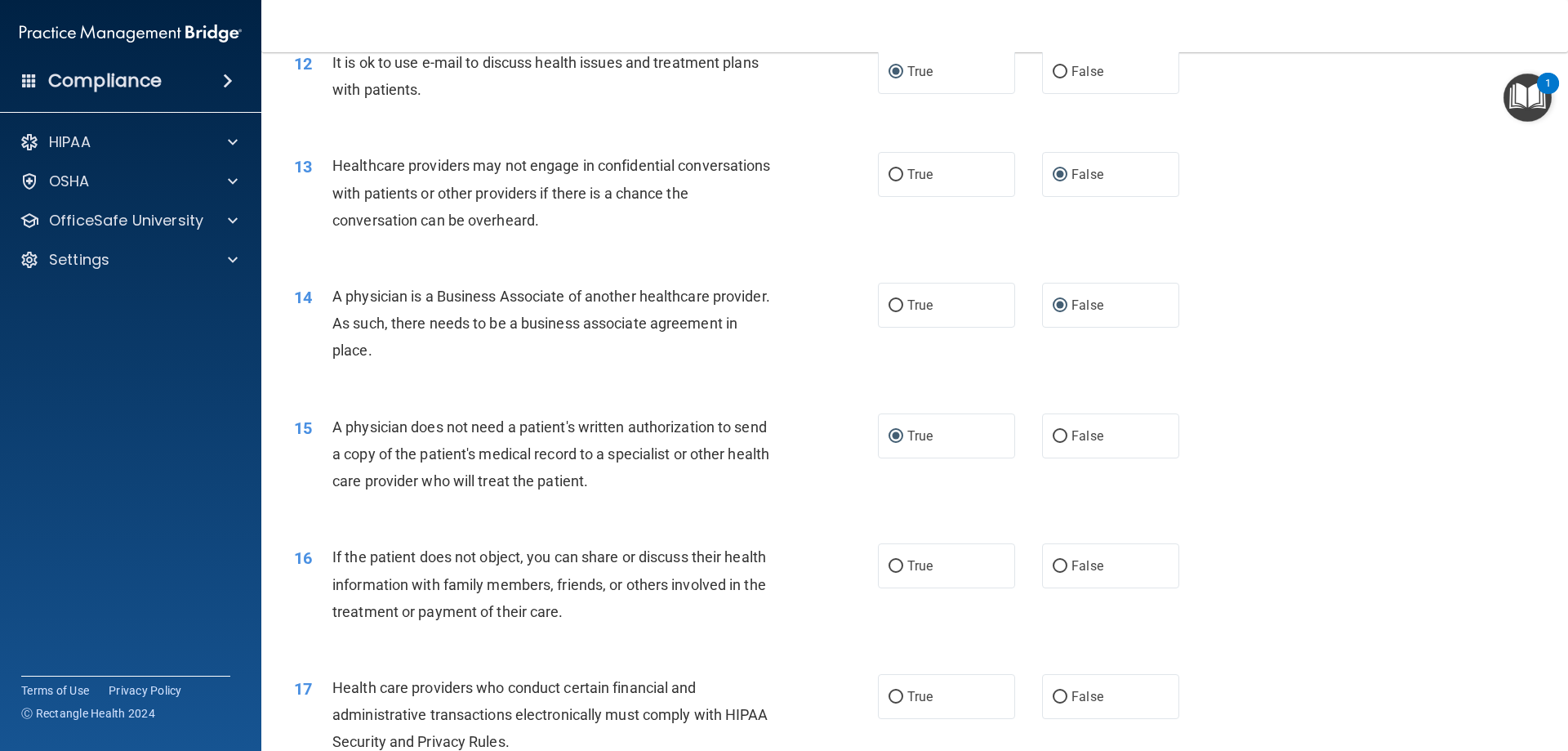
scroll to position [1471, 0]
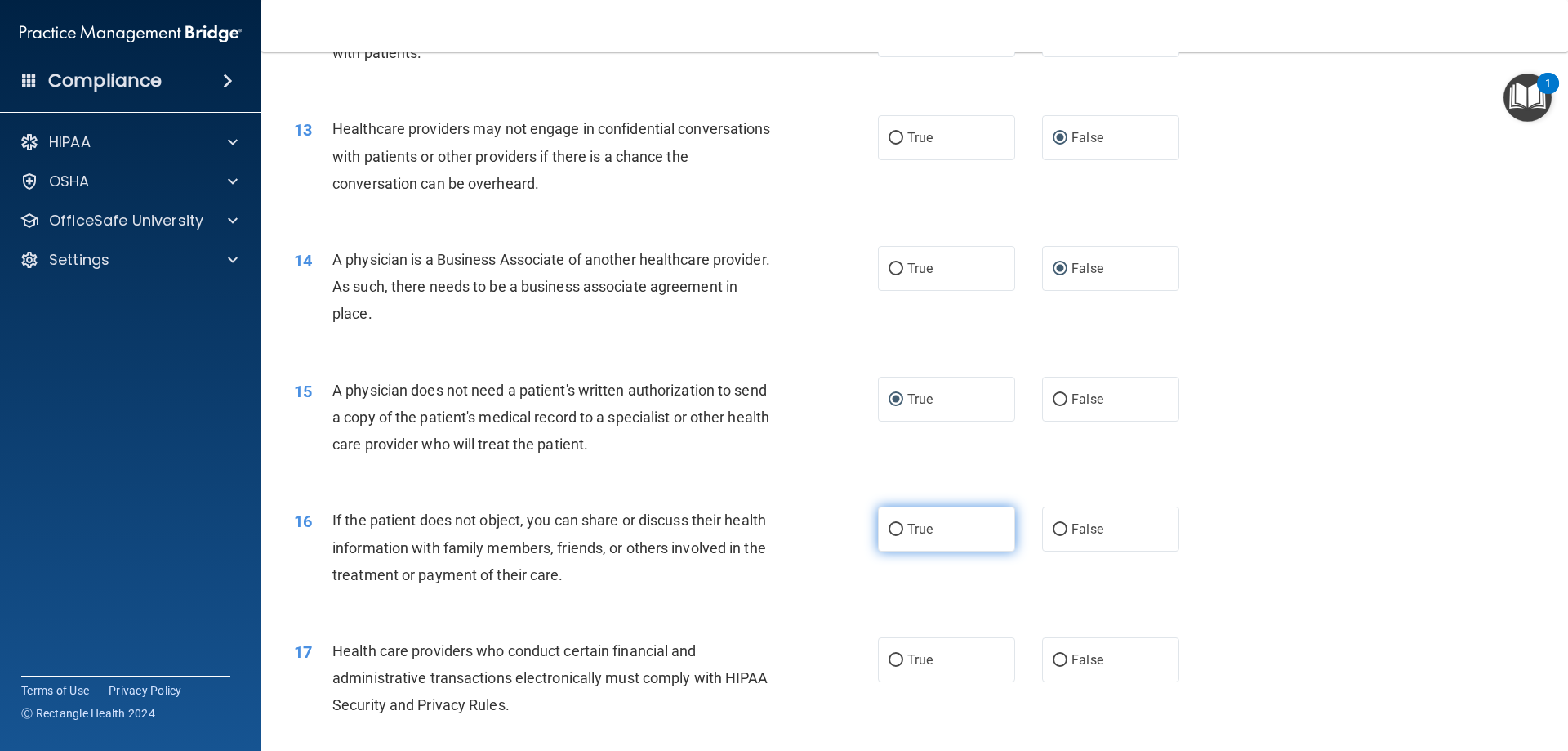
click at [892, 528] on input "True" at bounding box center [895, 529] width 15 height 12
radio input "true"
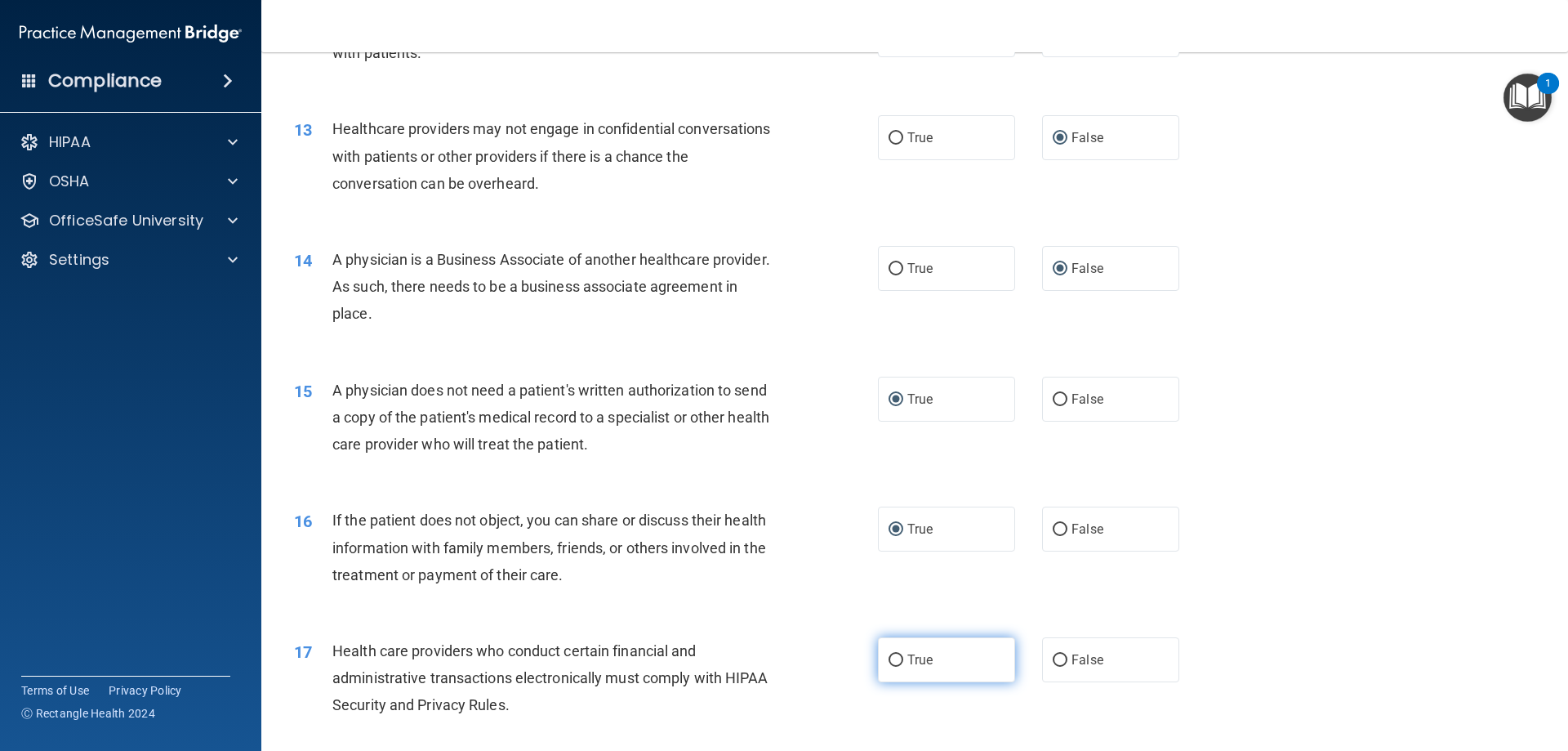
click at [888, 659] on input "True" at bounding box center [895, 660] width 15 height 12
radio input "true"
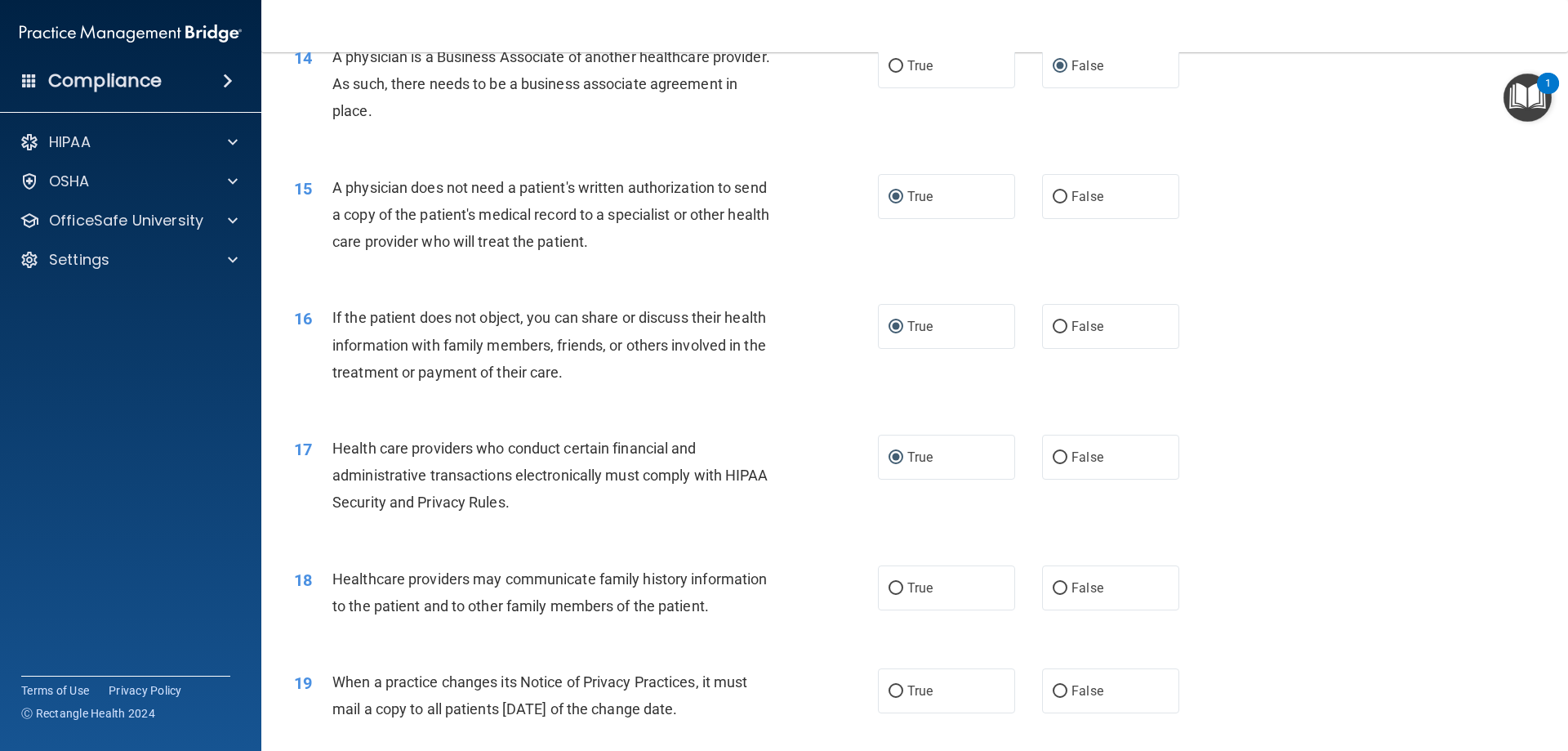
scroll to position [1715, 0]
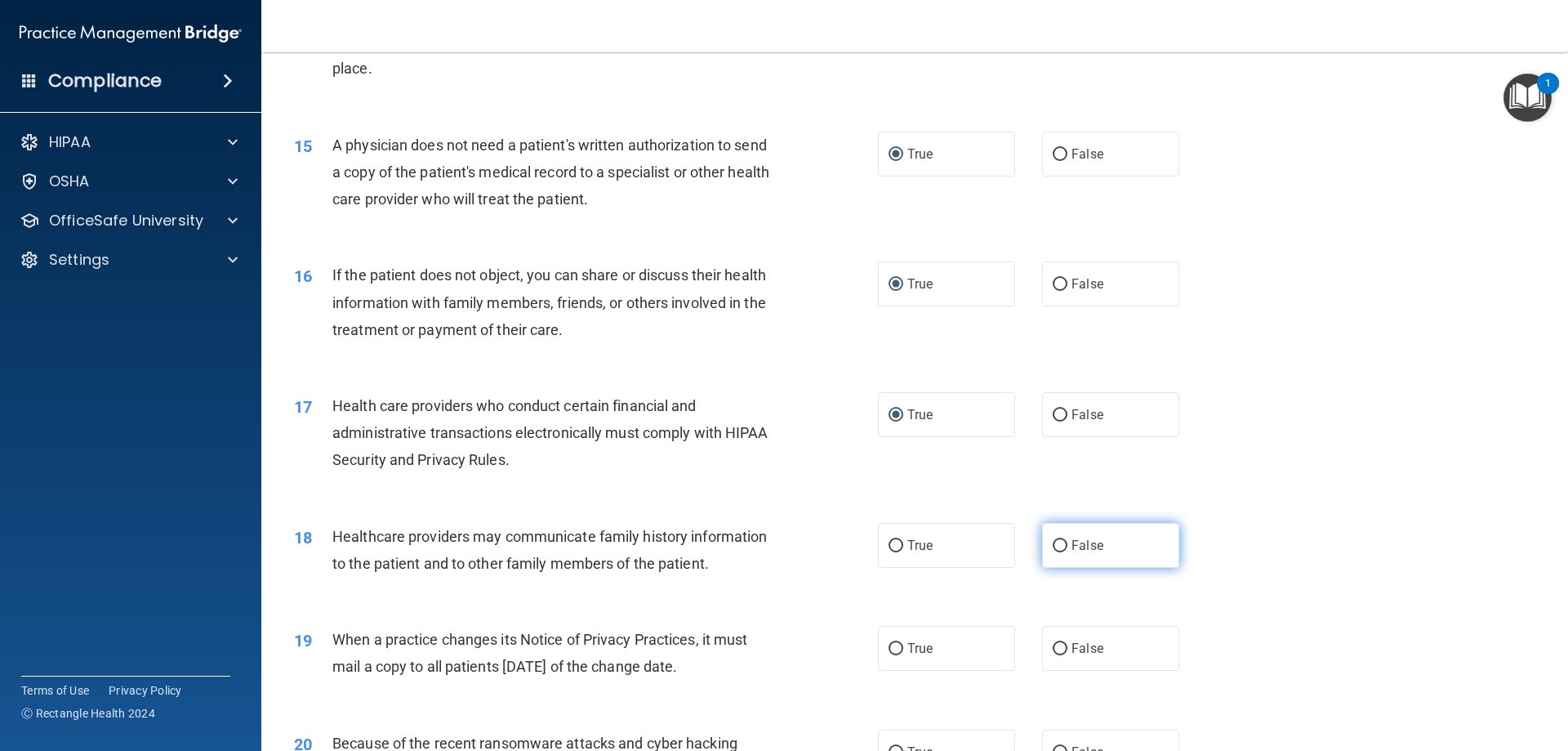
click at [1058, 543] on input "False" at bounding box center [1060, 546] width 15 height 12
radio input "true"
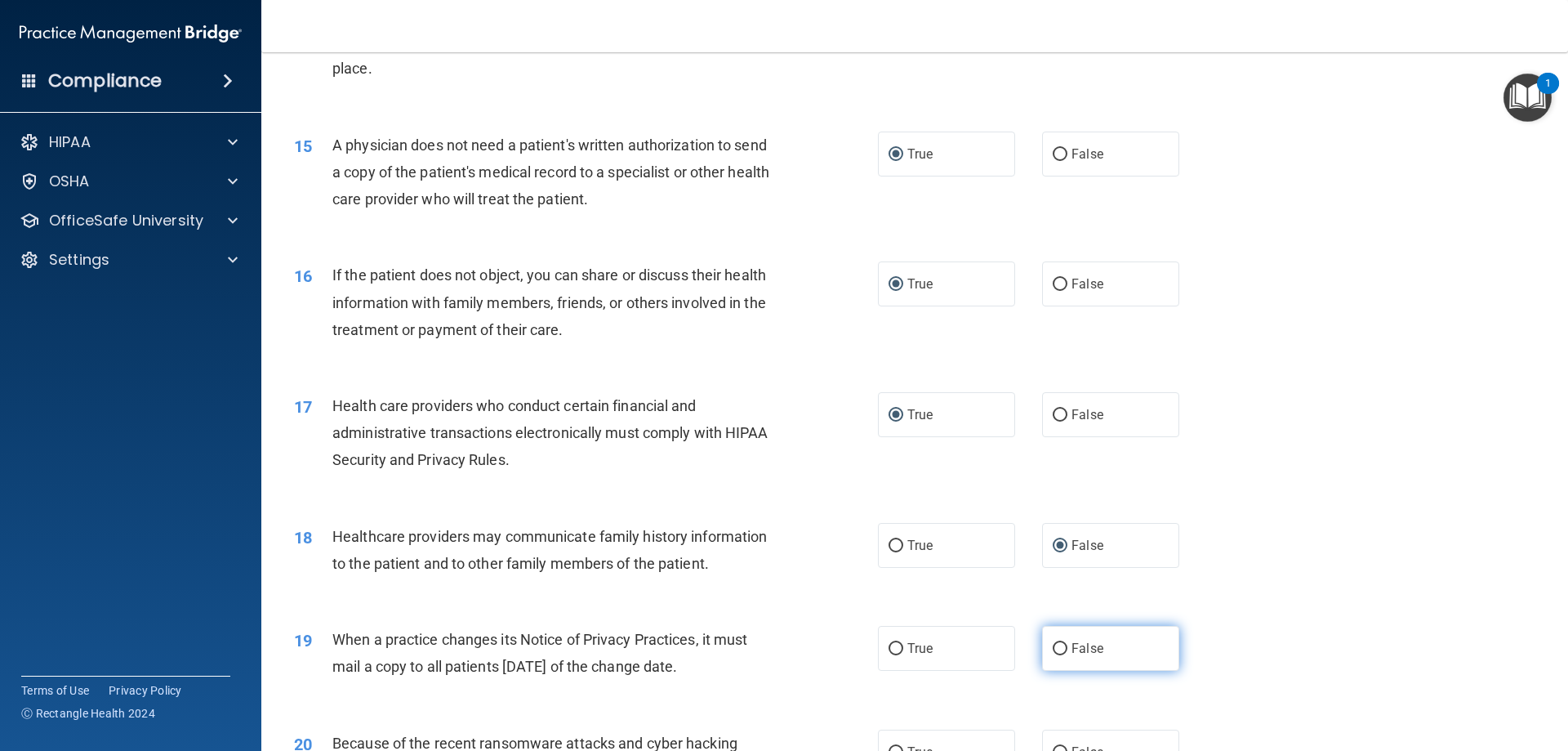
click at [1055, 647] on input "False" at bounding box center [1060, 649] width 15 height 12
radio input "true"
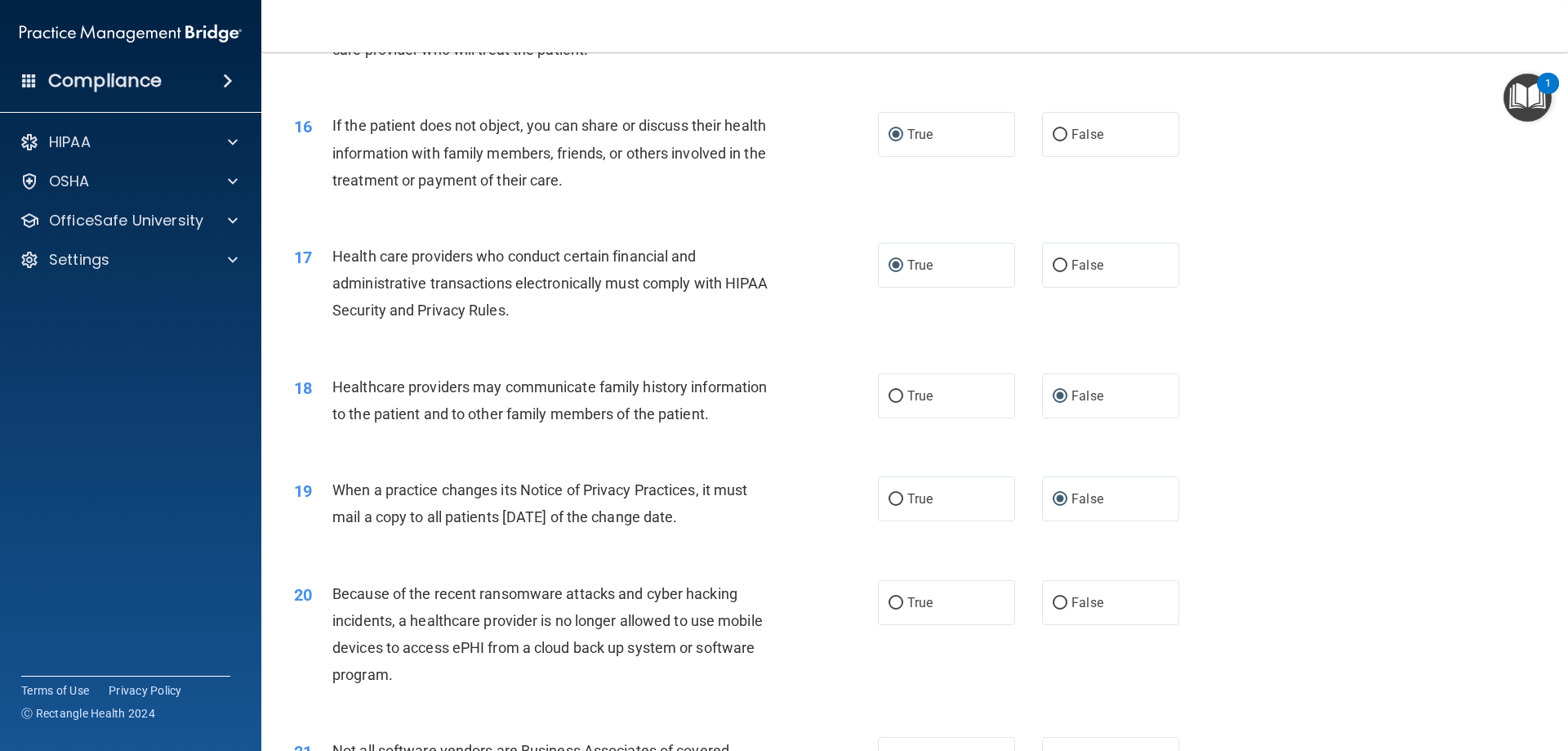
scroll to position [1879, 0]
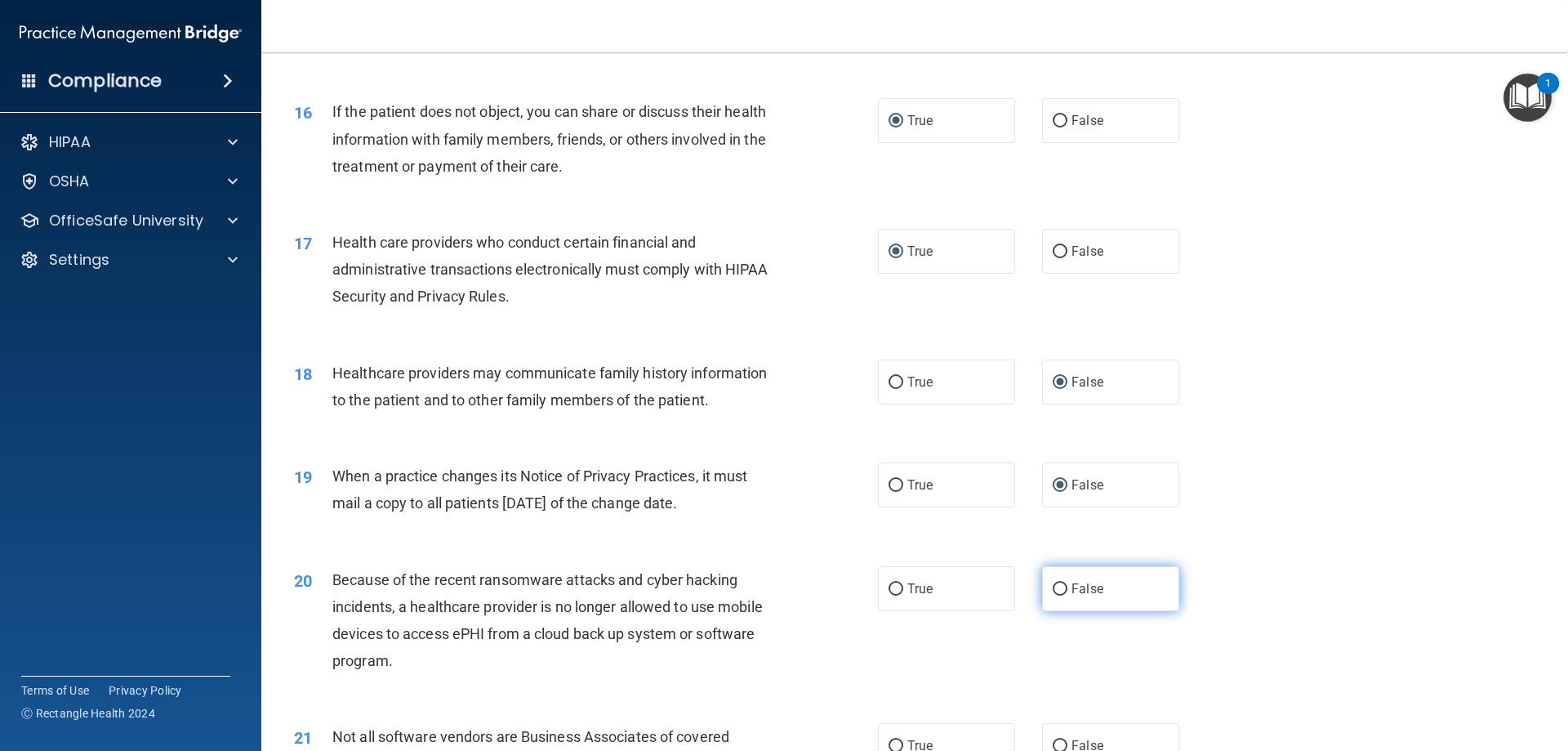
click at [1055, 589] on input "False" at bounding box center [1060, 589] width 15 height 12
radio input "true"
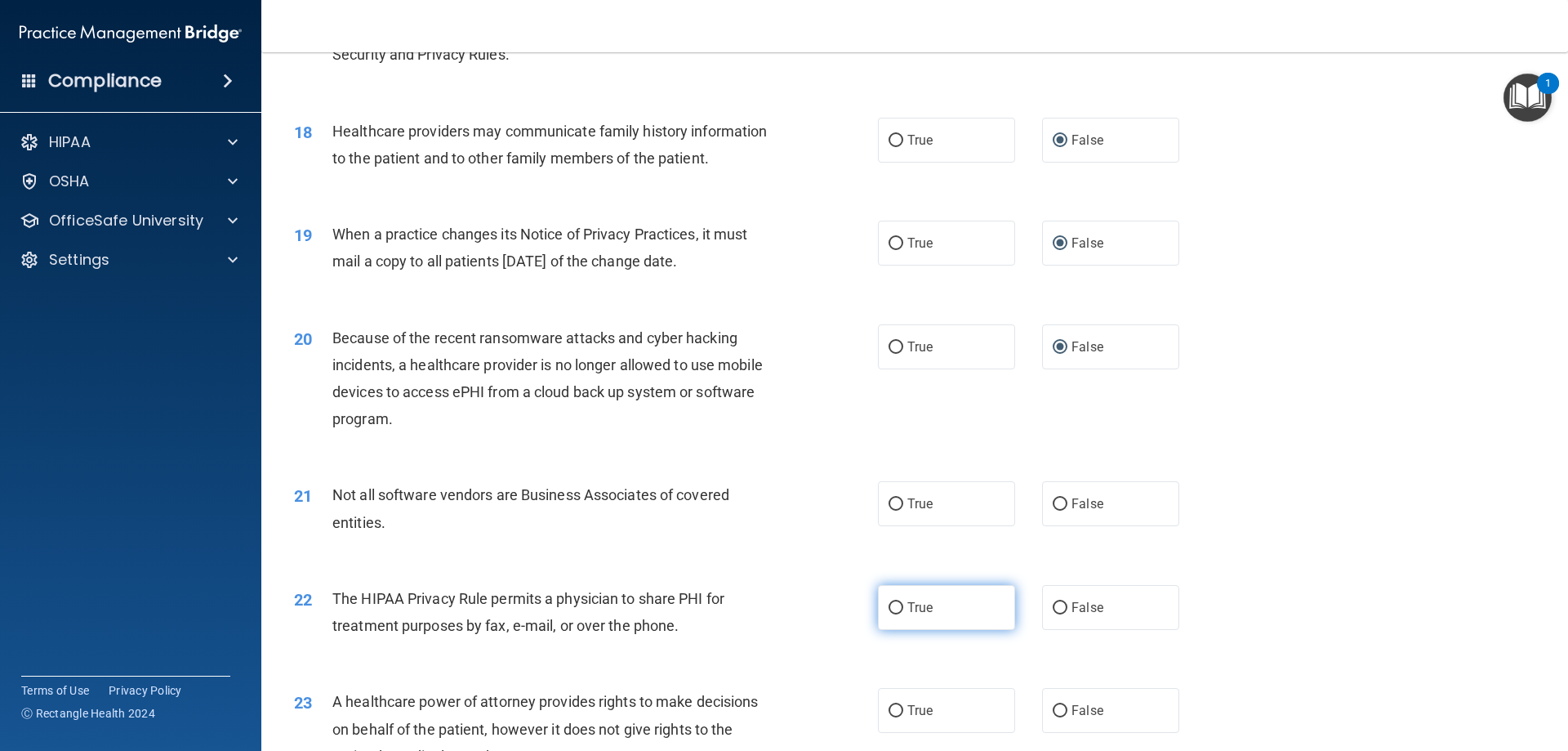
scroll to position [2123, 0]
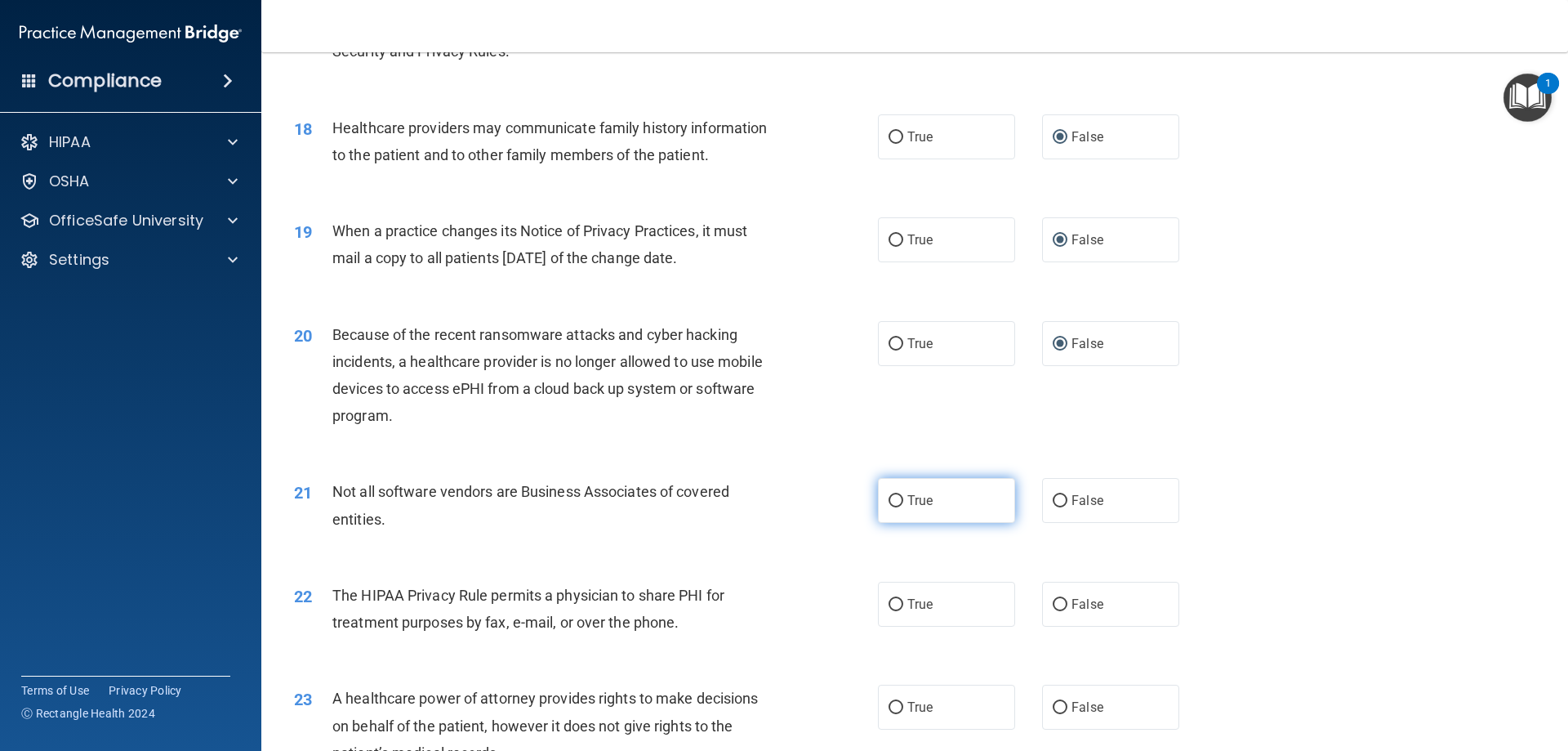
click at [893, 502] on input "True" at bounding box center [895, 501] width 15 height 12
radio input "true"
click at [896, 601] on input "True" at bounding box center [895, 605] width 15 height 12
radio input "true"
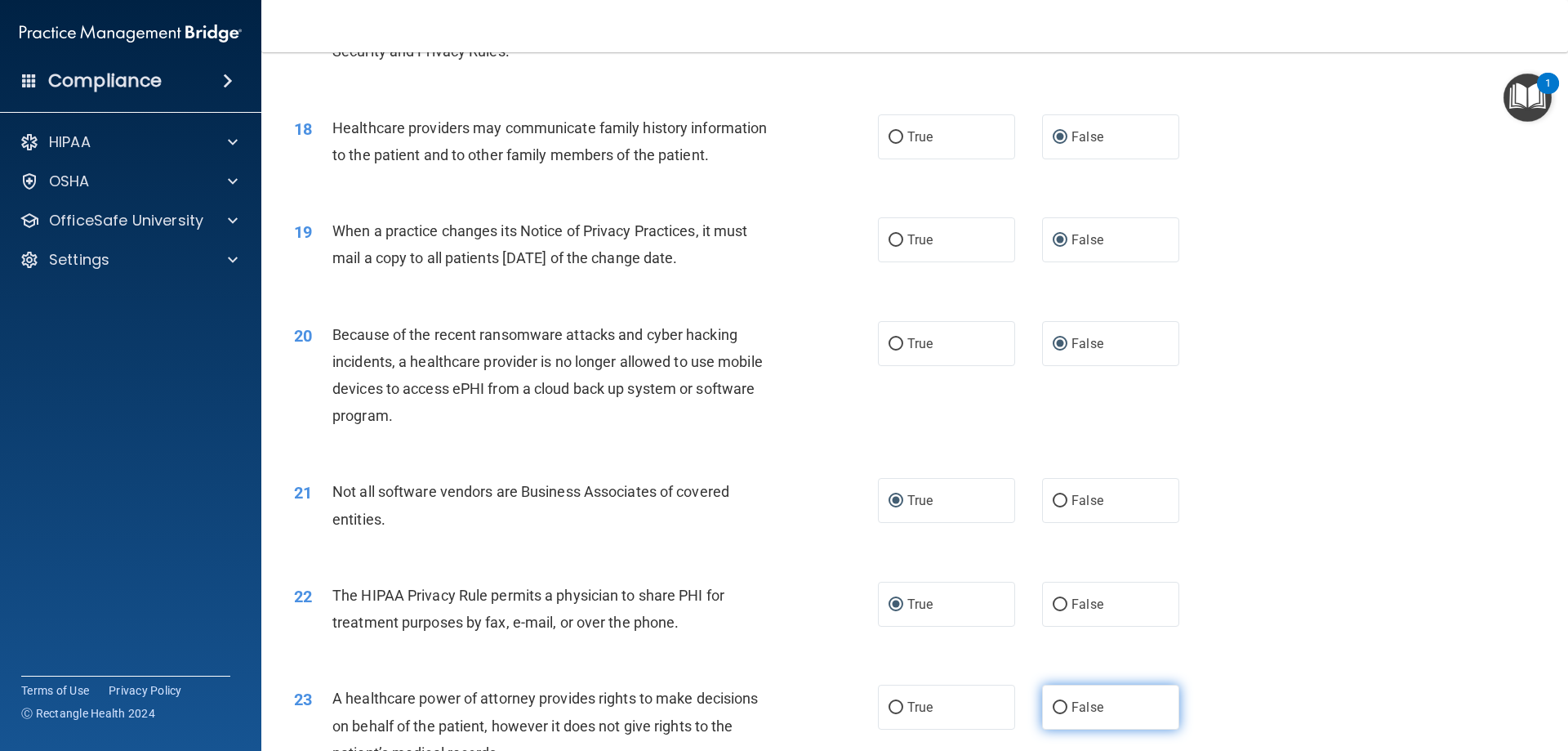
click at [1053, 703] on input "False" at bounding box center [1060, 708] width 15 height 12
radio input "true"
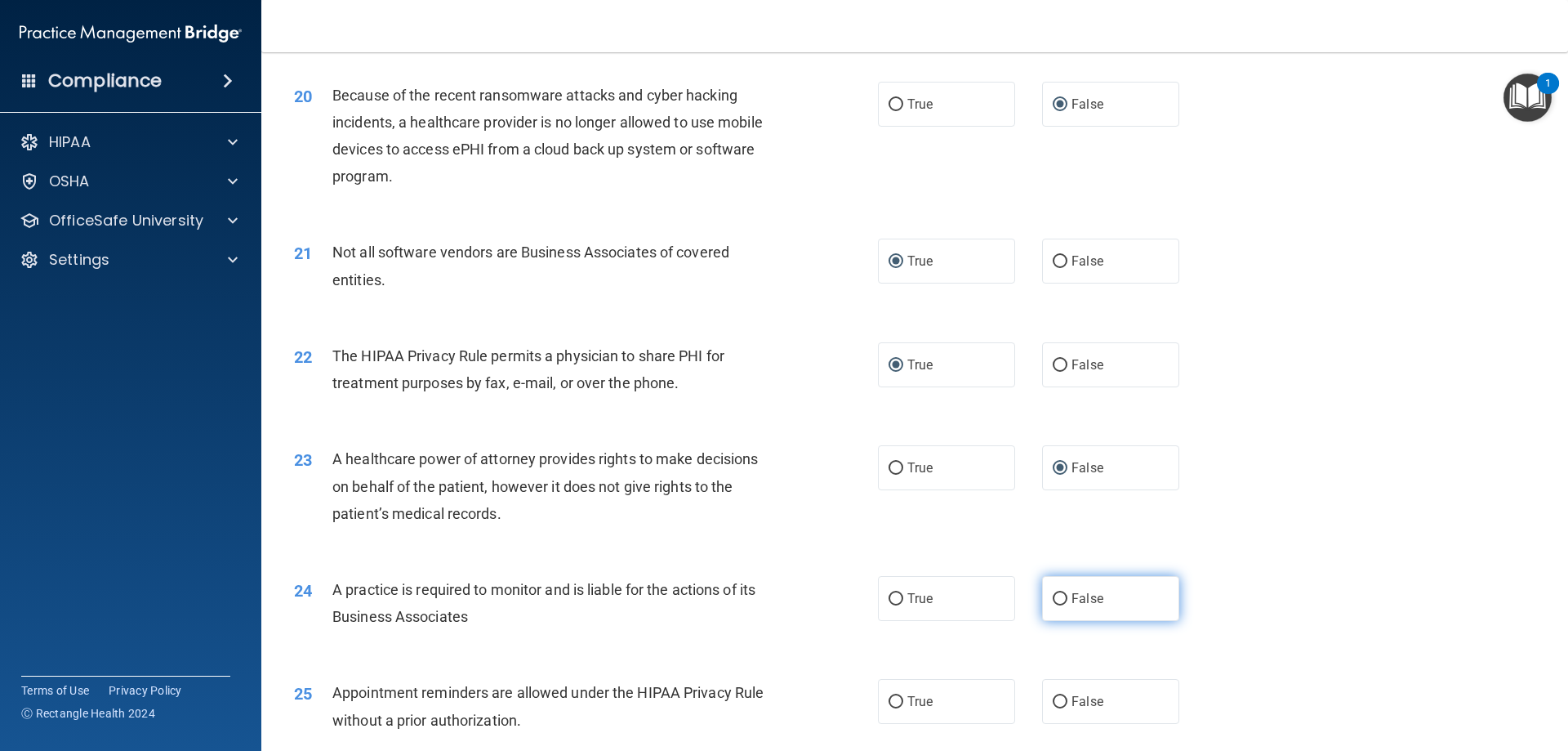
scroll to position [2369, 0]
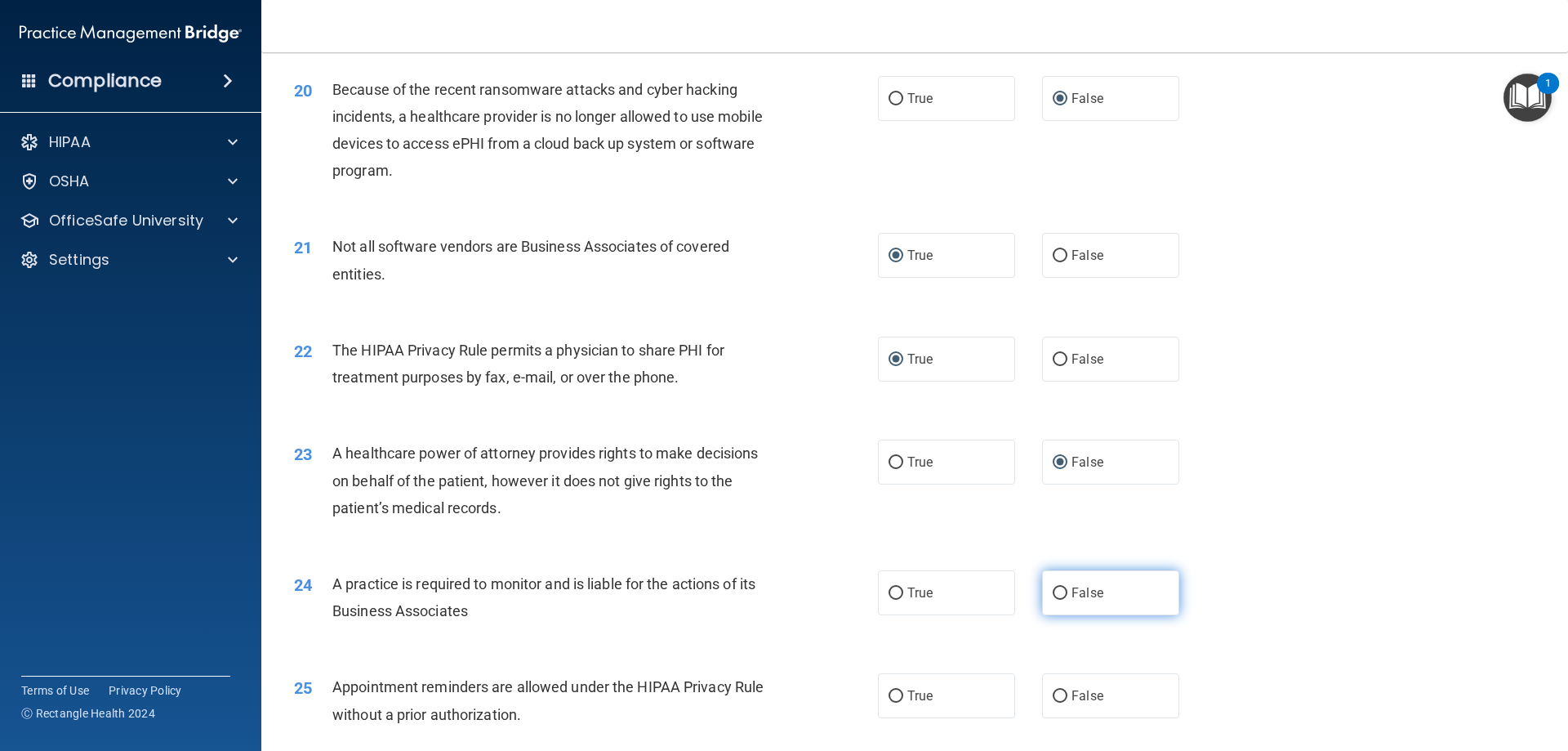
click at [1053, 589] on input "False" at bounding box center [1060, 593] width 15 height 12
radio input "true"
click at [889, 697] on input "True" at bounding box center [895, 696] width 15 height 12
radio input "true"
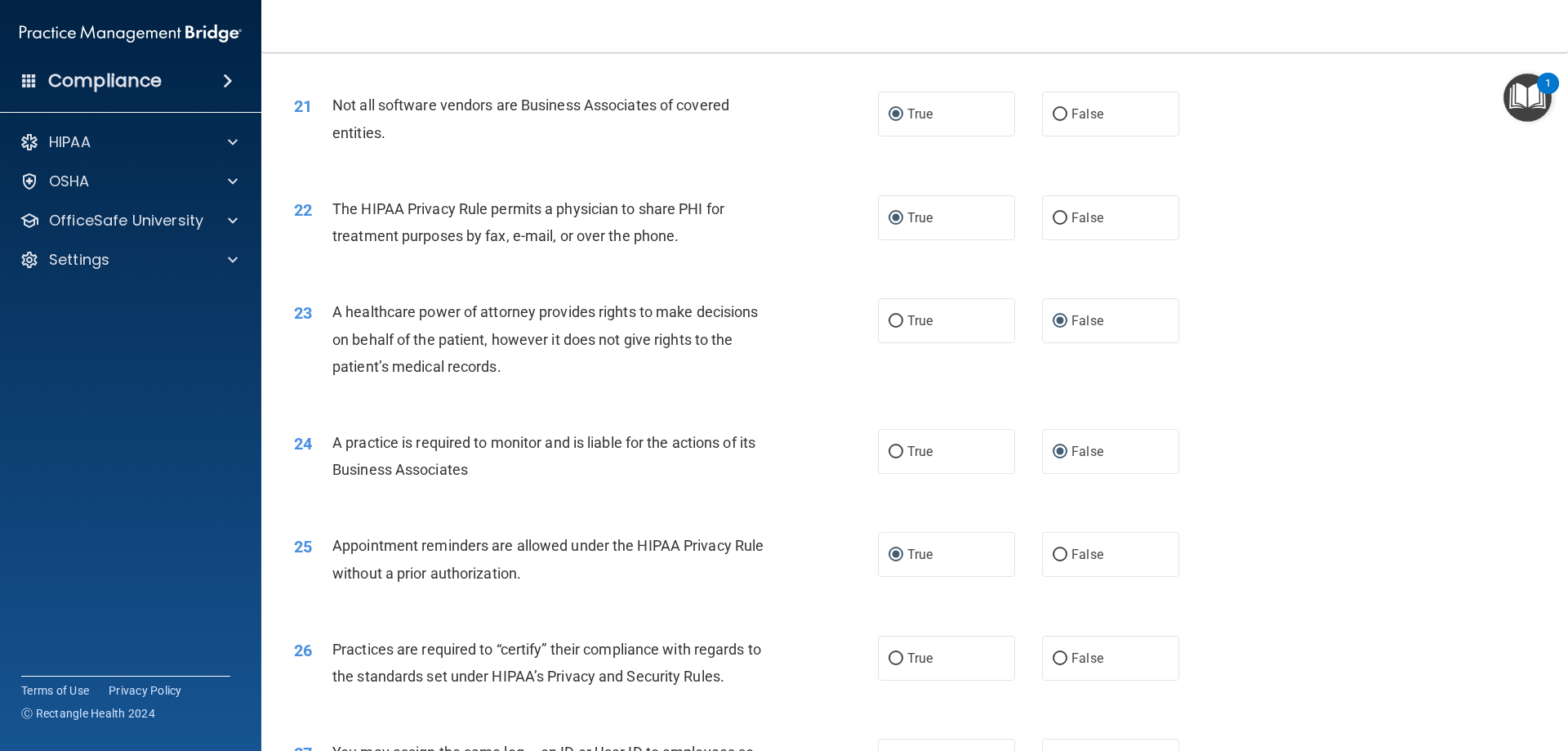
scroll to position [2532, 0]
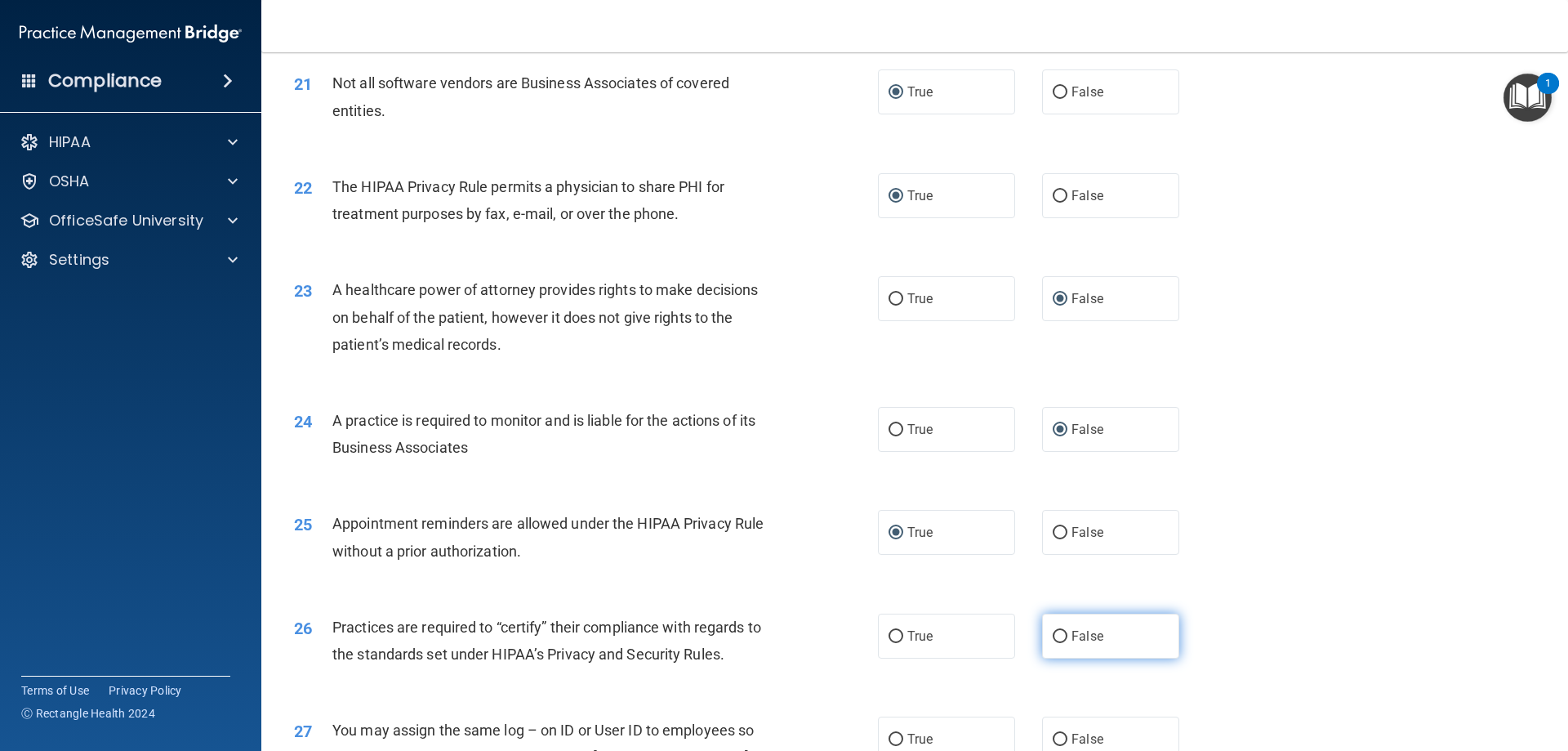
click at [1050, 628] on label "False" at bounding box center [1111, 636] width 137 height 45
click at [1053, 636] on input "False" at bounding box center [1060, 636] width 15 height 12
radio input "true"
click at [1056, 737] on input "False" at bounding box center [1060, 739] width 15 height 12
radio input "true"
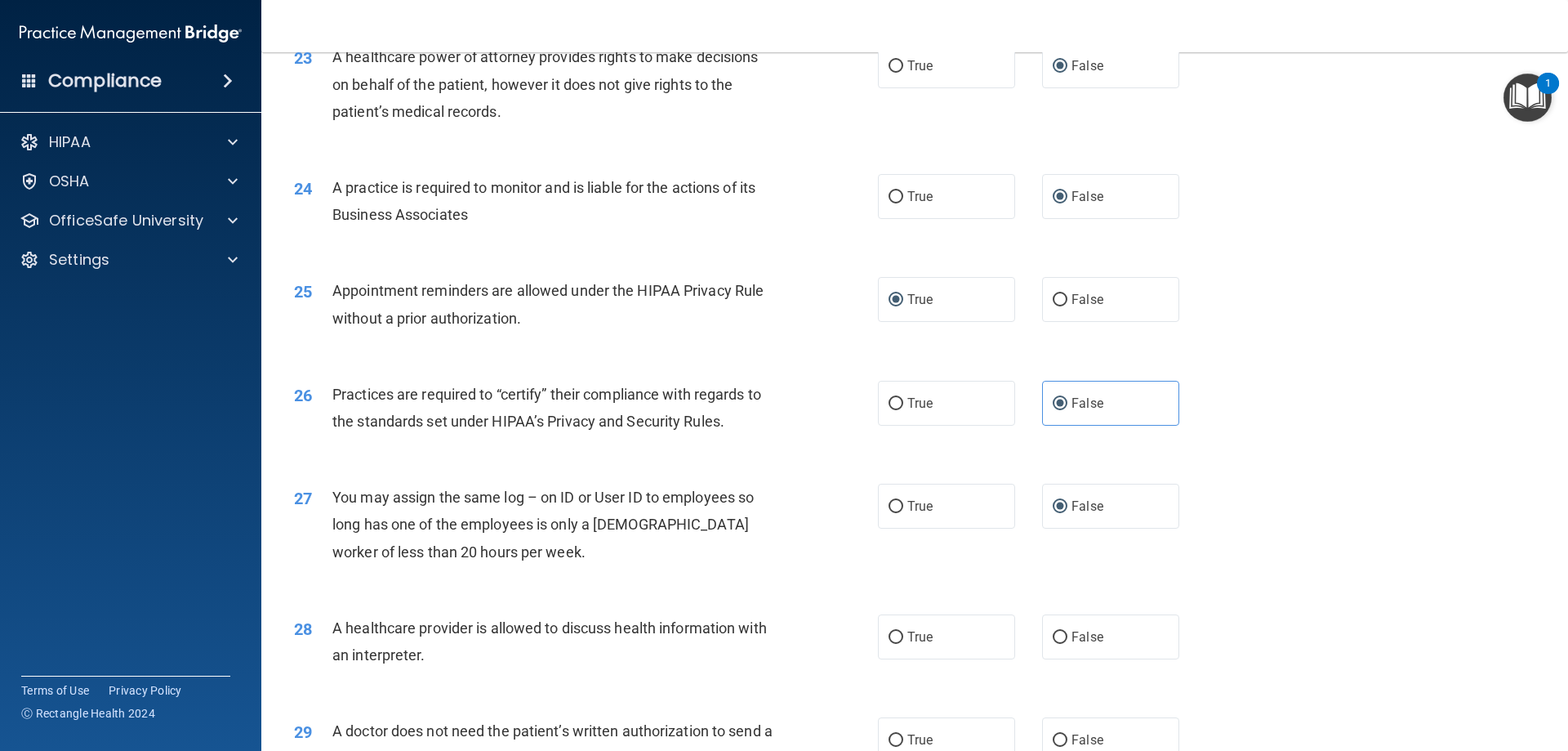
scroll to position [2777, 0]
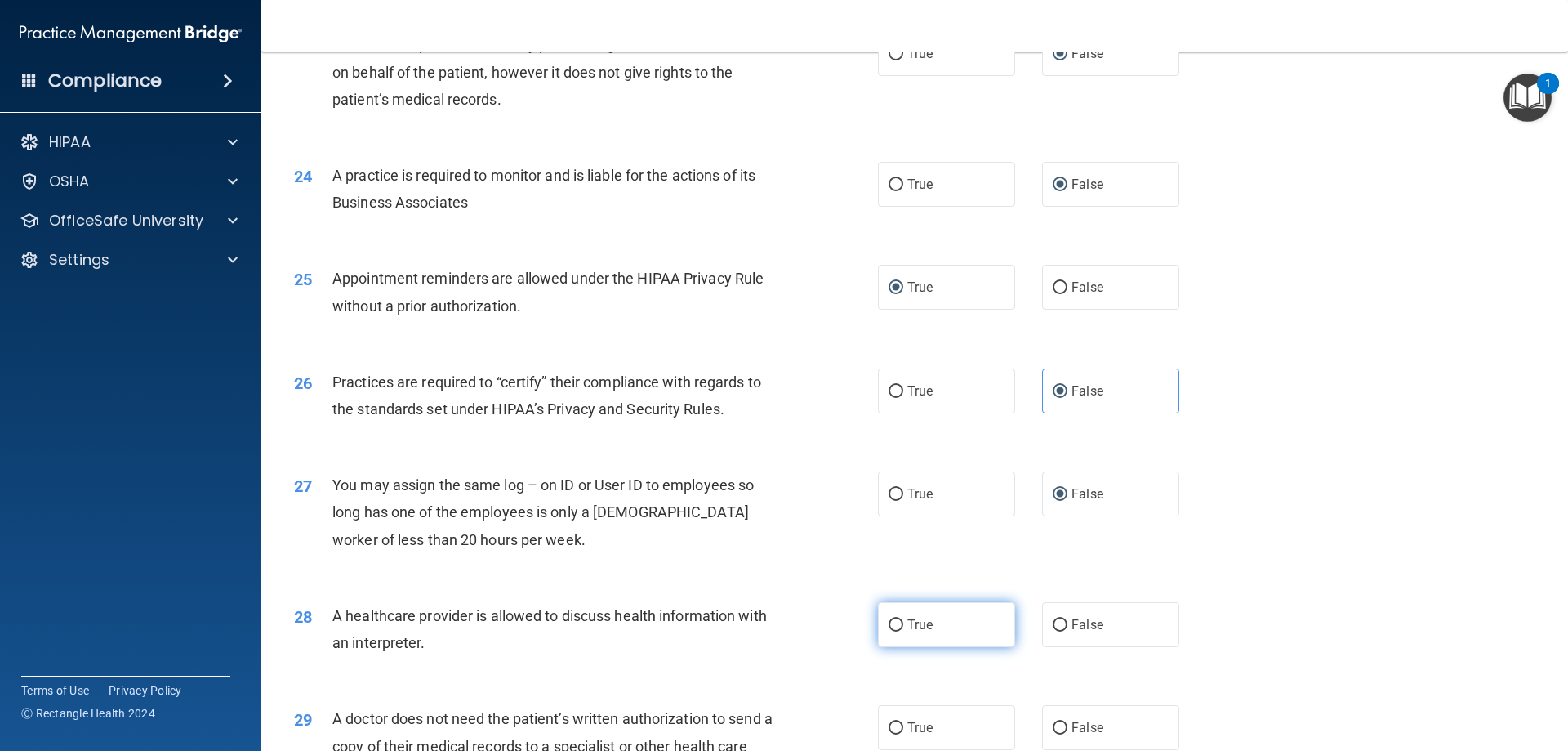
click at [900, 625] on label "True" at bounding box center [946, 624] width 137 height 45
click at [900, 625] on input "True" at bounding box center [895, 625] width 15 height 12
radio input "true"
click at [895, 728] on input "True" at bounding box center [895, 728] width 15 height 12
radio input "true"
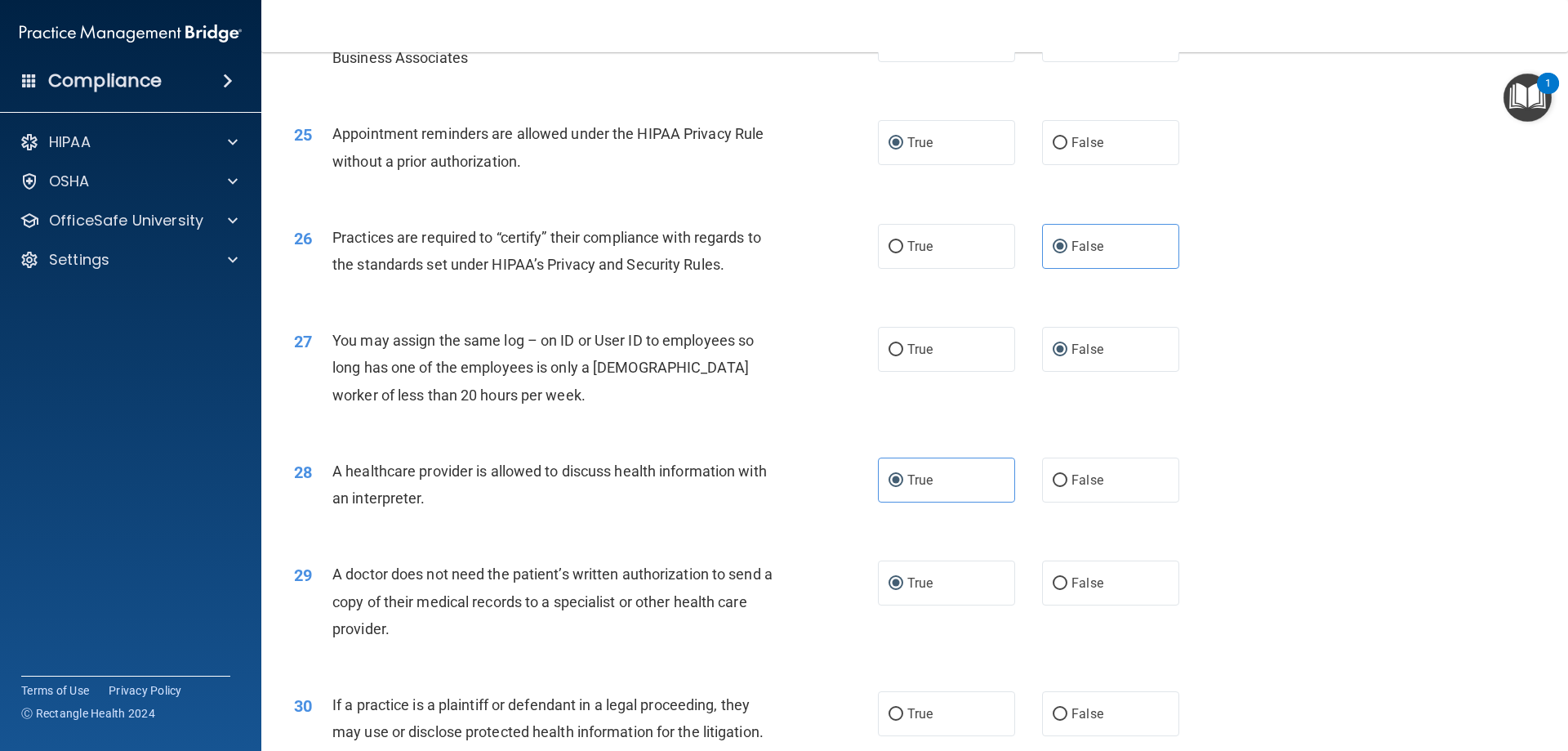
scroll to position [2940, 0]
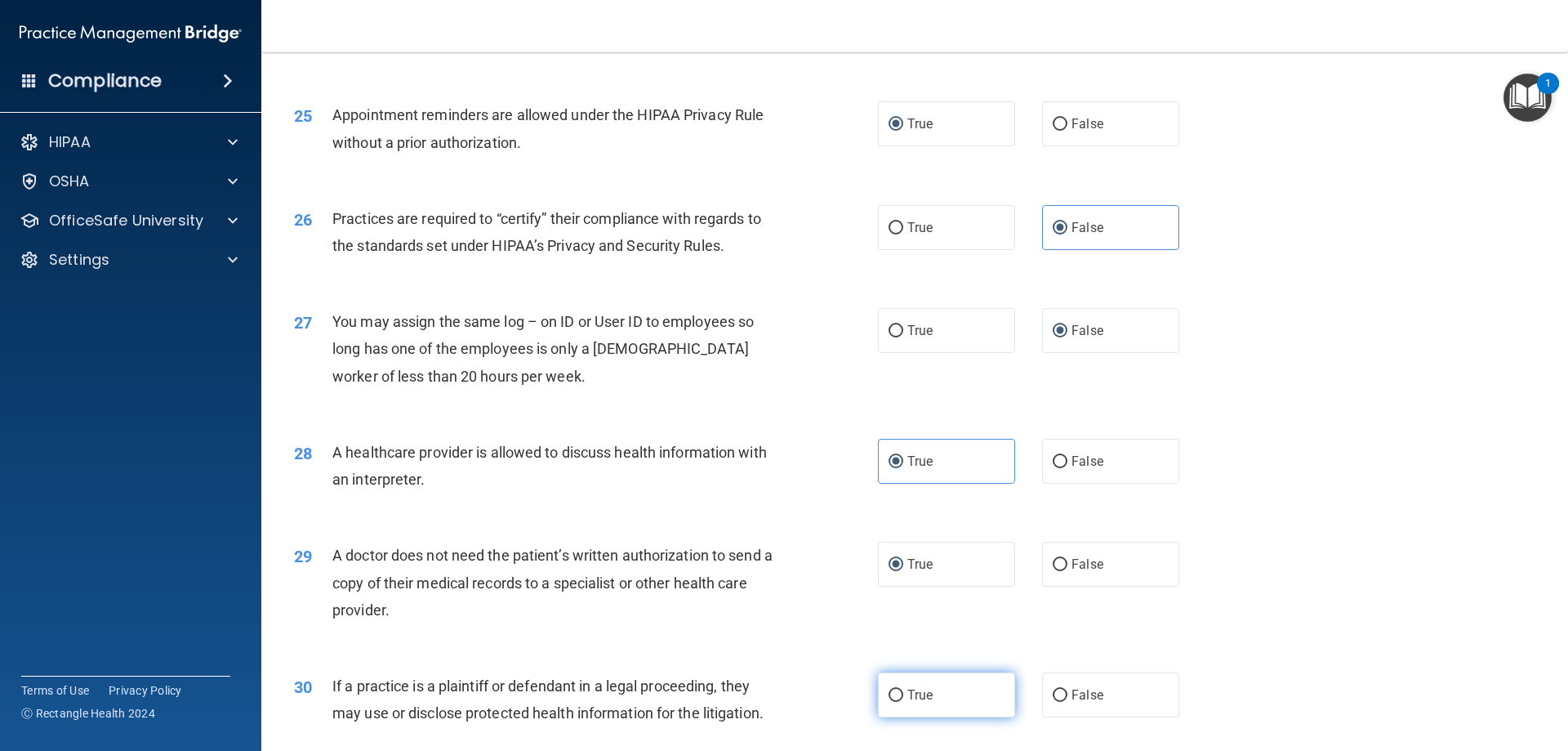
click at [888, 694] on input "True" at bounding box center [895, 695] width 15 height 12
radio input "true"
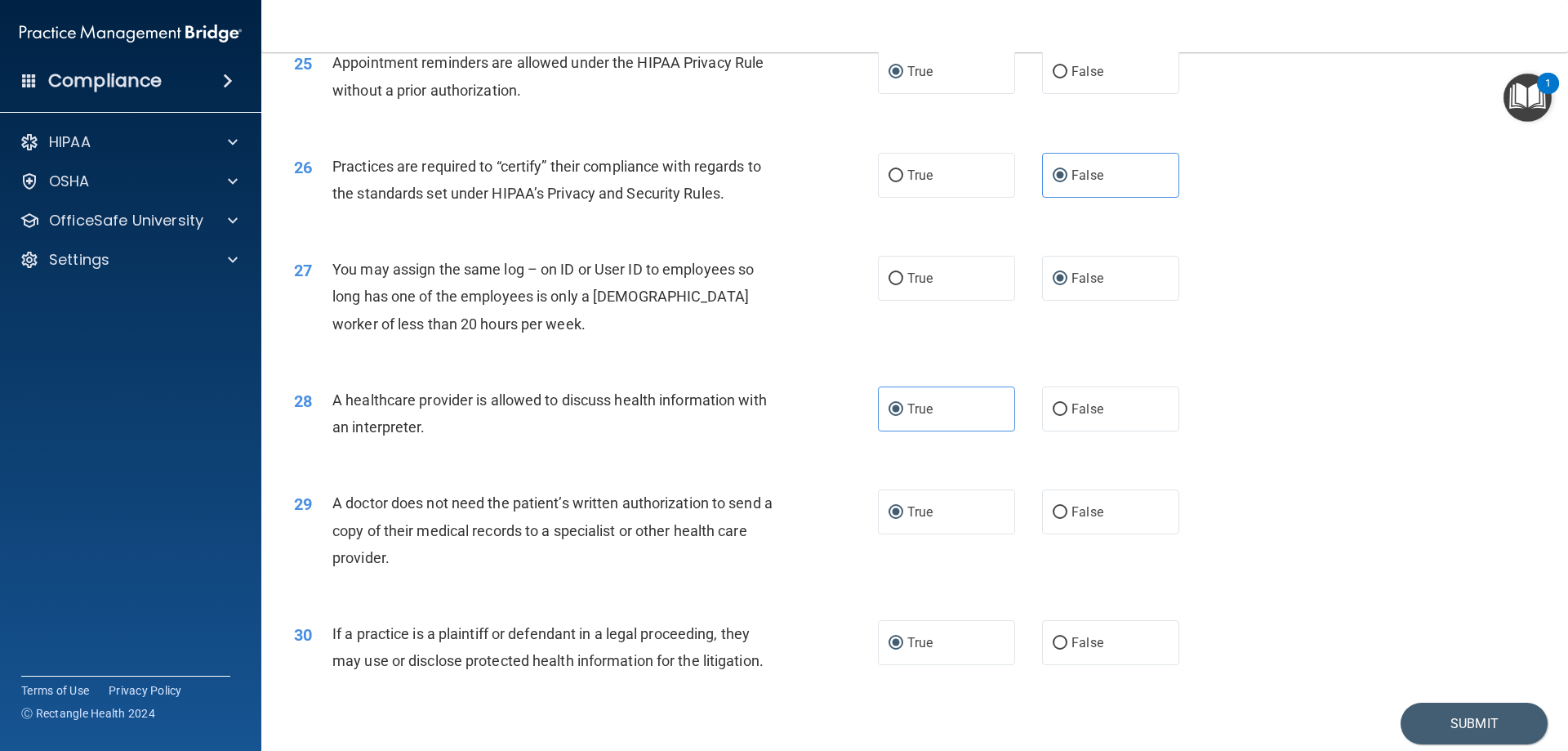
scroll to position [3052, 0]
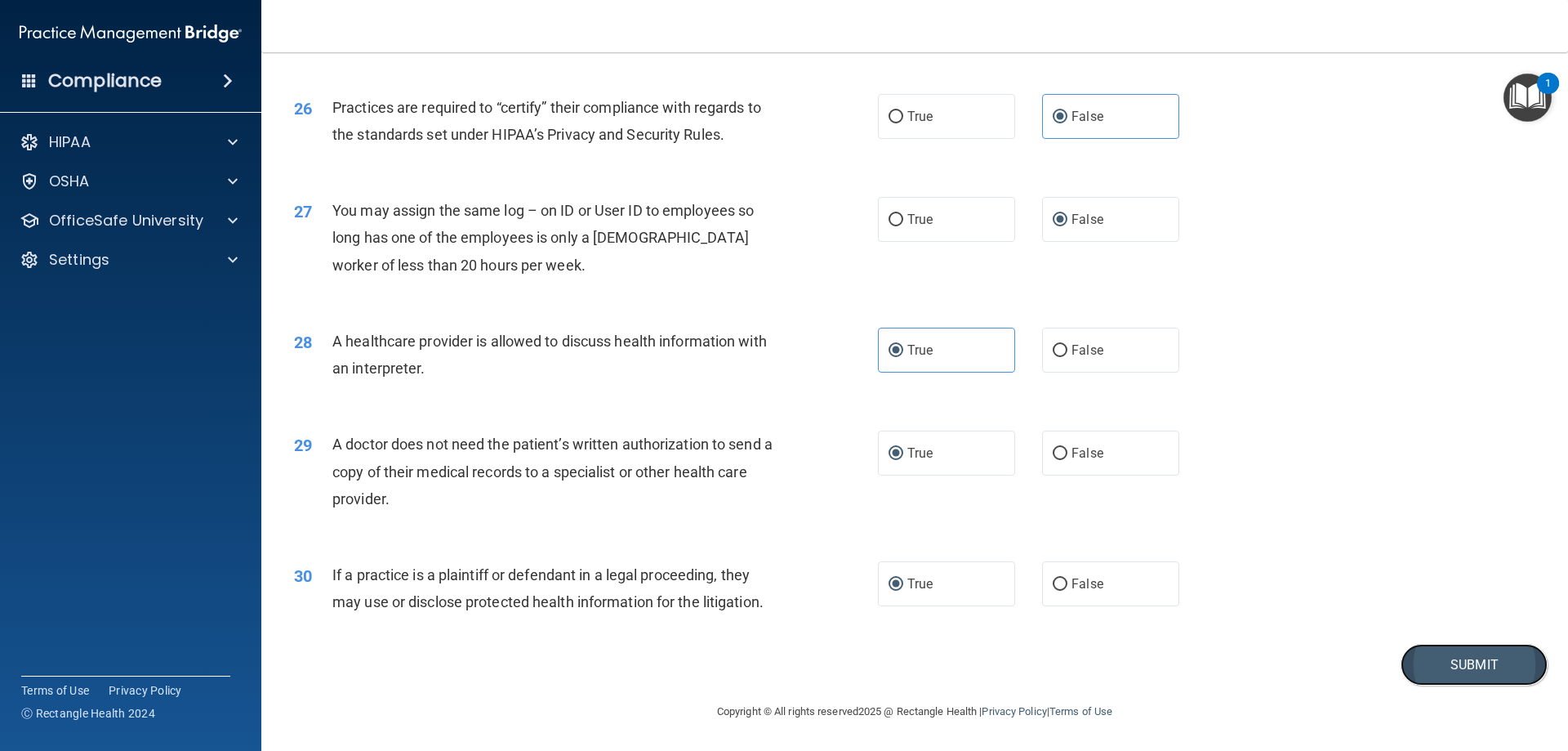
click at [1483, 663] on button "Submit" at bounding box center [1474, 665] width 147 height 41
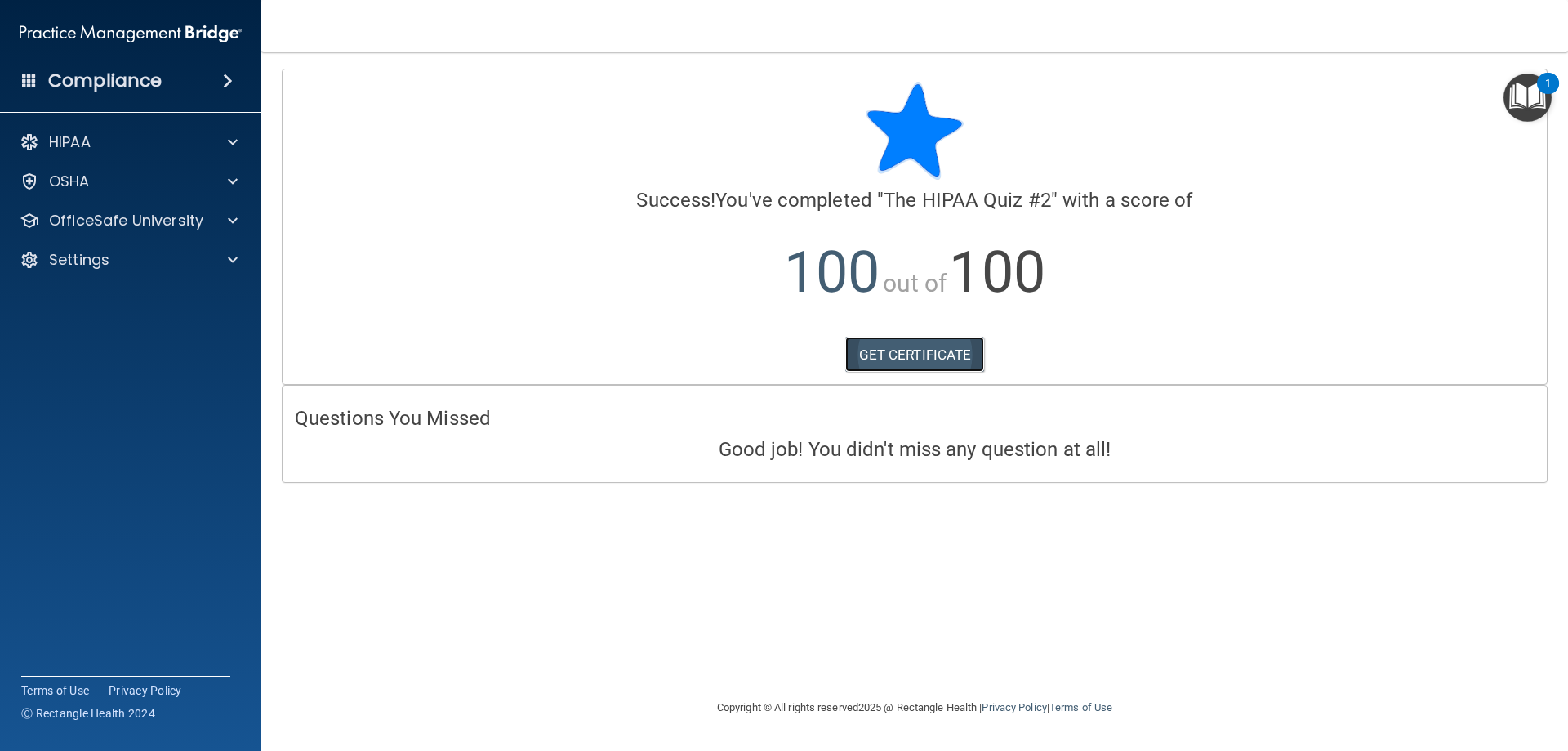
click at [907, 351] on link "GET CERTIFICATE" at bounding box center [915, 354] width 139 height 36
click at [79, 221] on p "OfficeSafe University" at bounding box center [126, 221] width 154 height 20
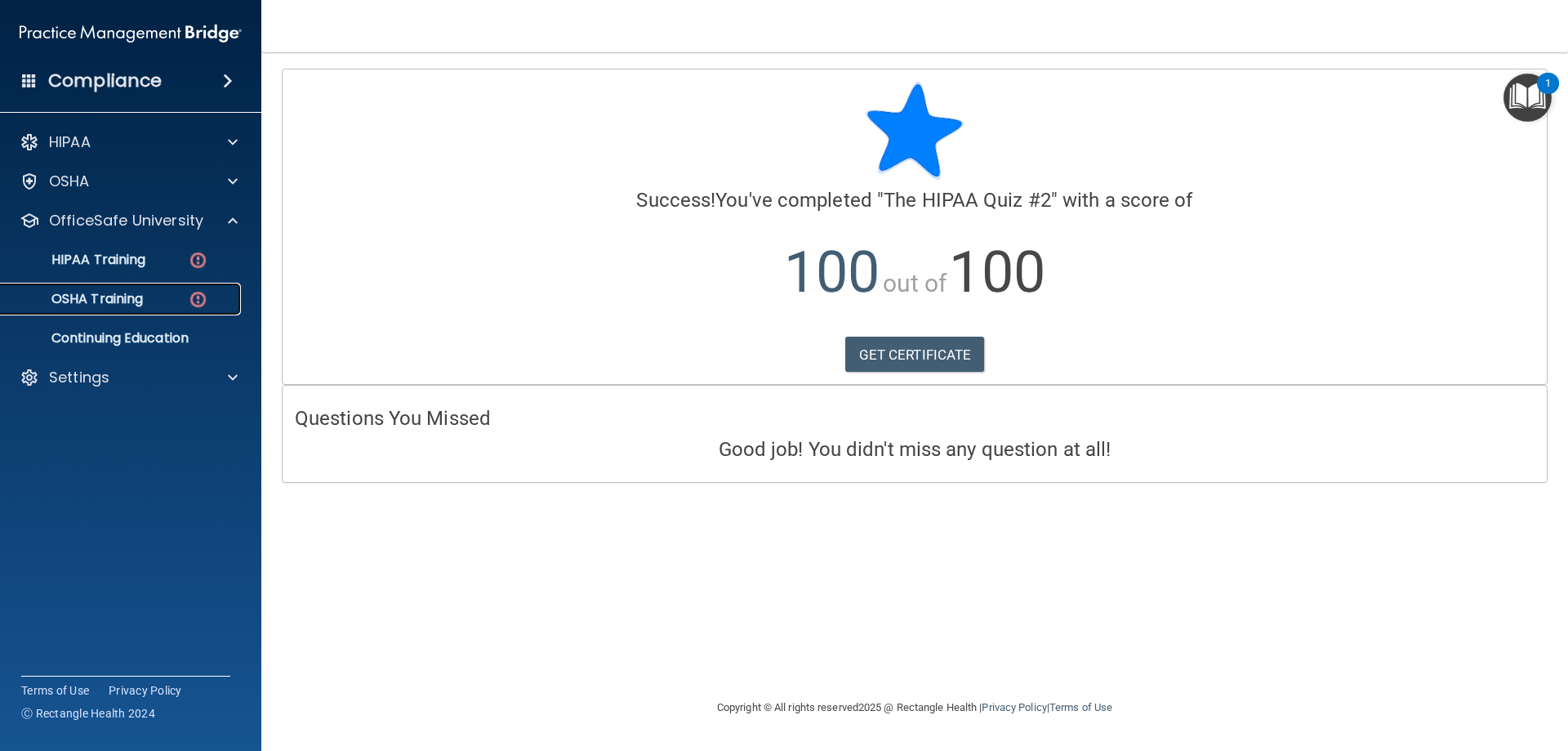
click at [129, 299] on p "OSHA Training" at bounding box center [77, 298] width 132 height 17
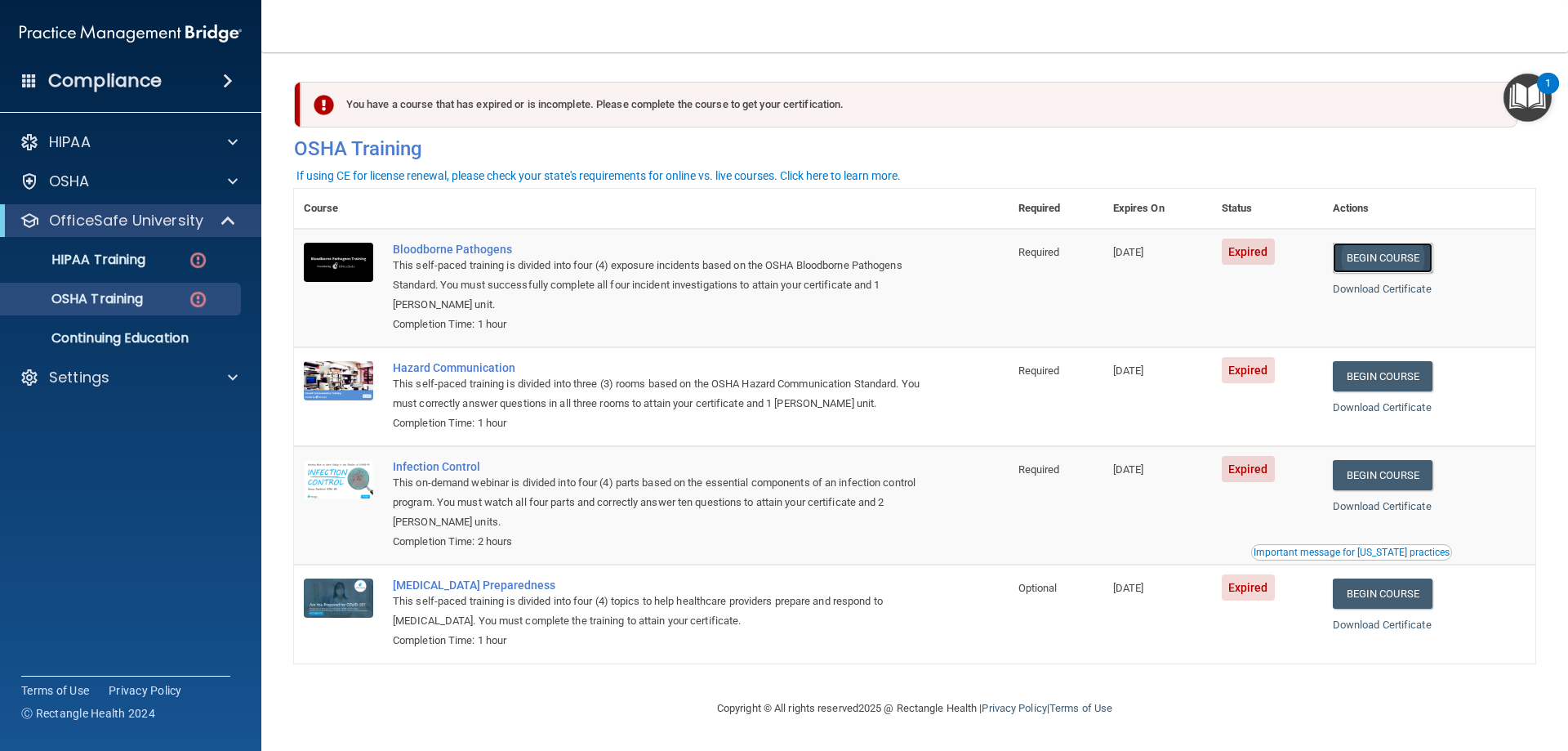
click at [1396, 257] on link "Begin Course" at bounding box center [1383, 257] width 100 height 30
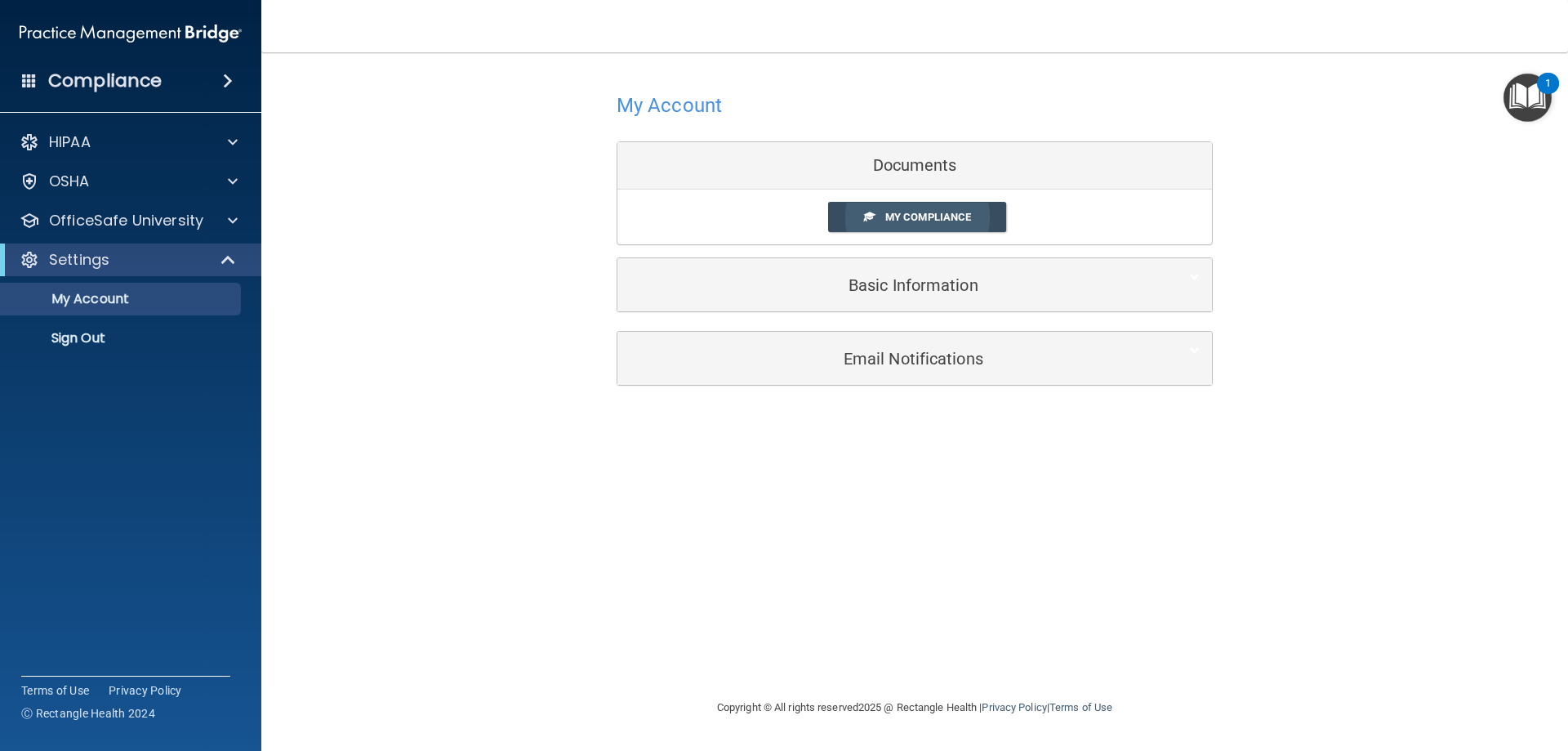
click at [900, 220] on span "My Compliance" at bounding box center [927, 217] width 85 height 12
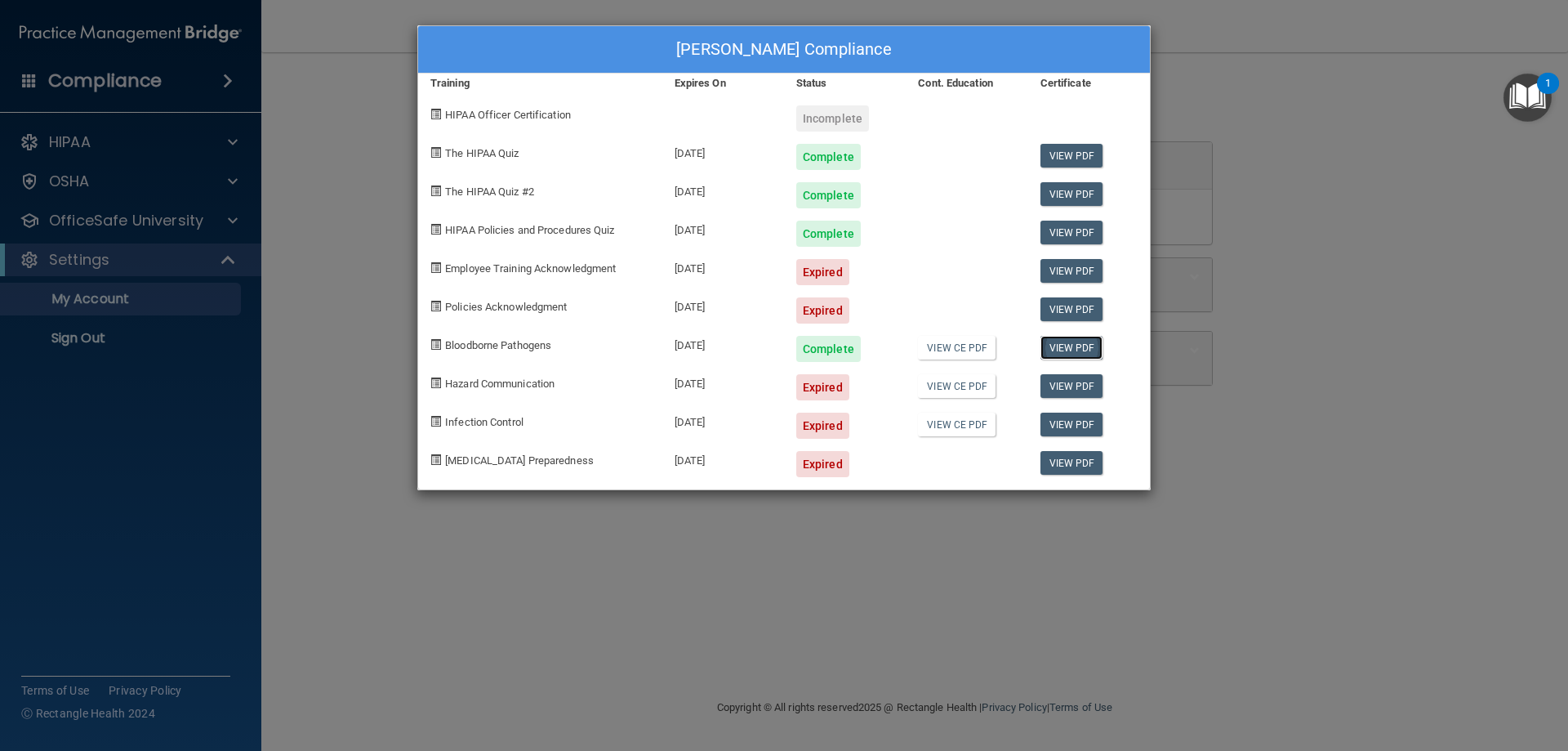
click at [1066, 349] on link "View PDF" at bounding box center [1071, 348] width 63 height 24
click at [142, 221] on div "Jackie Carver's Compliance Training Expires On Status Cont. Education Certifica…" at bounding box center [784, 375] width 1568 height 751
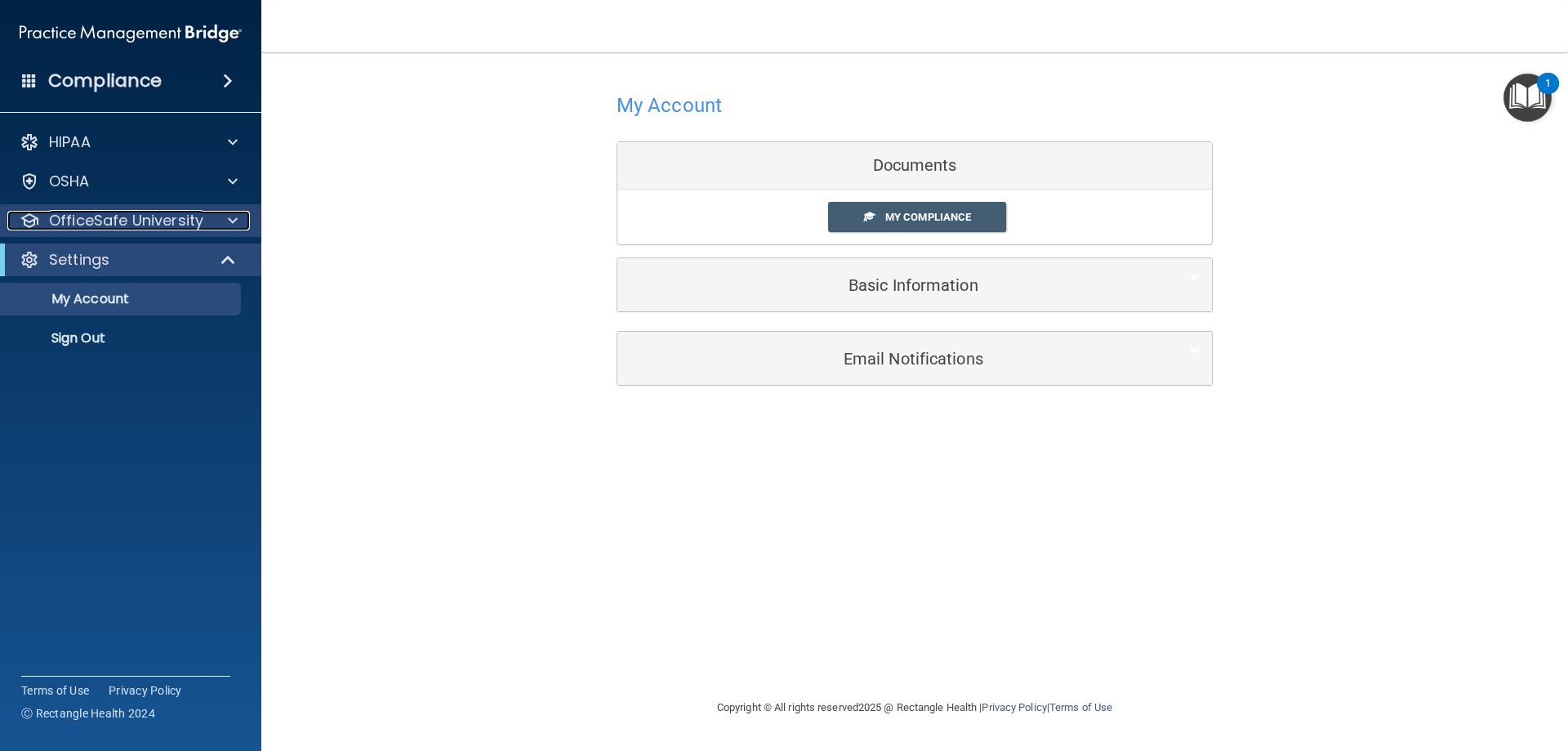
click at [158, 224] on p "OfficeSafe University" at bounding box center [126, 221] width 154 height 20
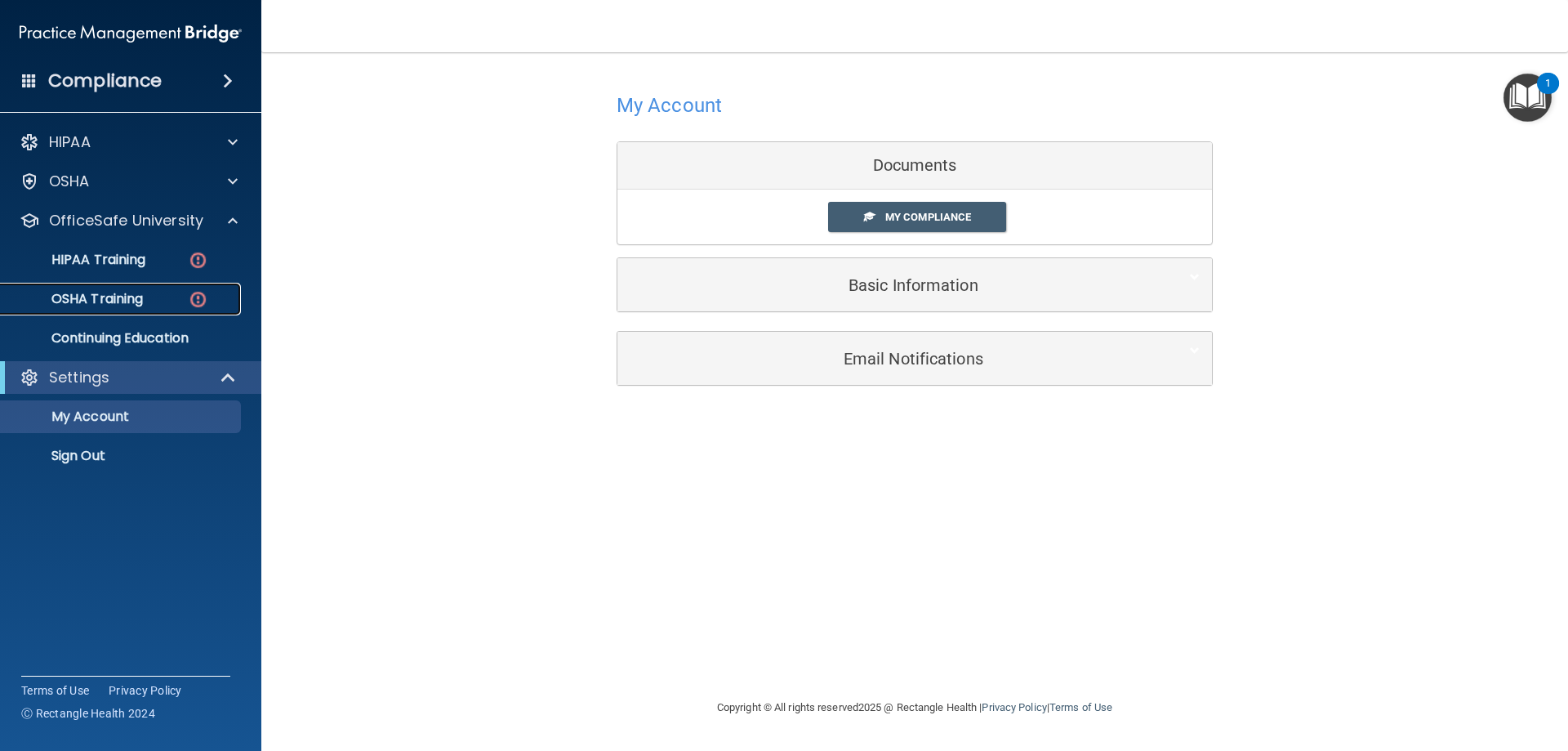
click at [199, 296] on img at bounding box center [197, 299] width 21 height 21
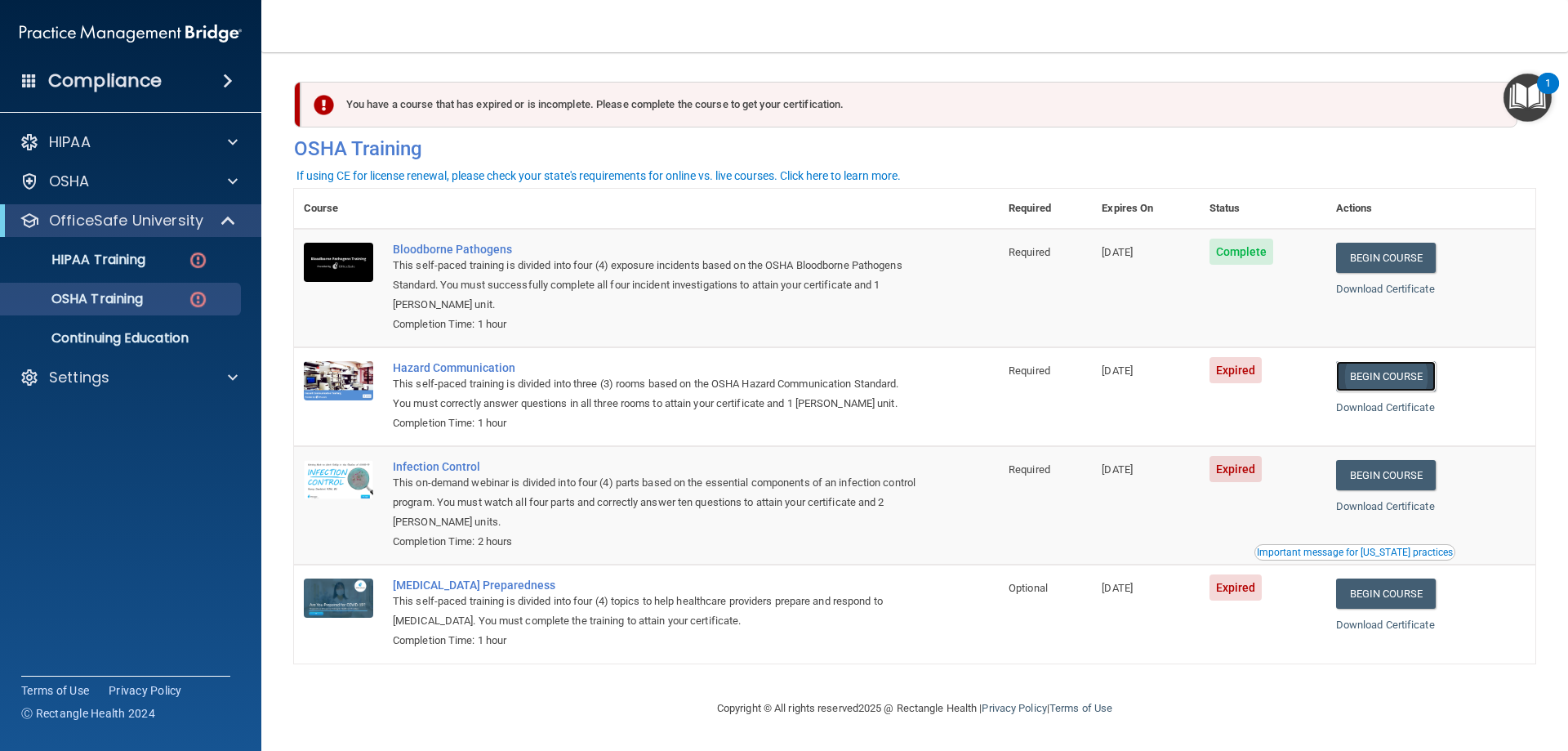
click at [1402, 385] on link "Begin Course" at bounding box center [1385, 376] width 100 height 30
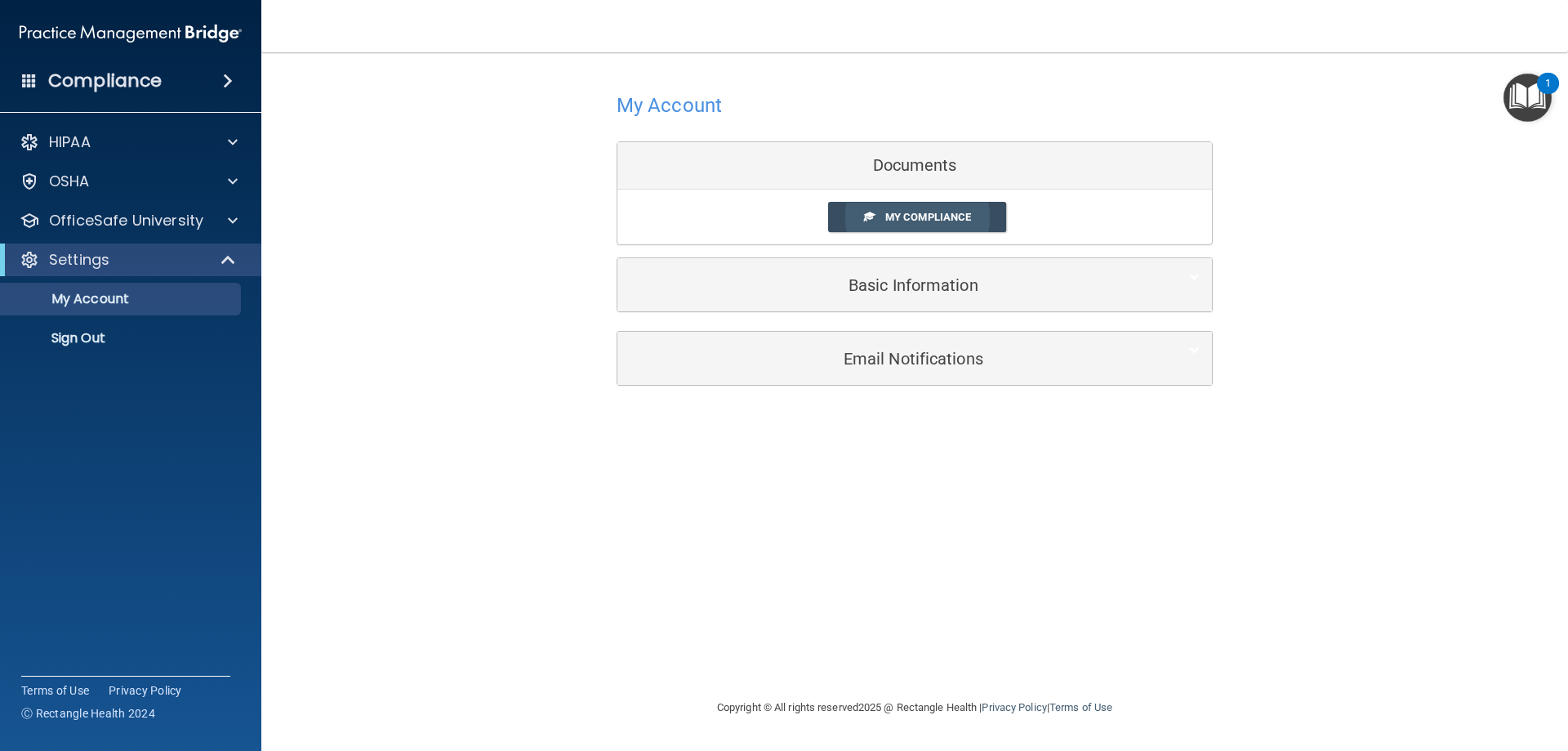
click at [902, 221] on span "My Compliance" at bounding box center [927, 217] width 85 height 12
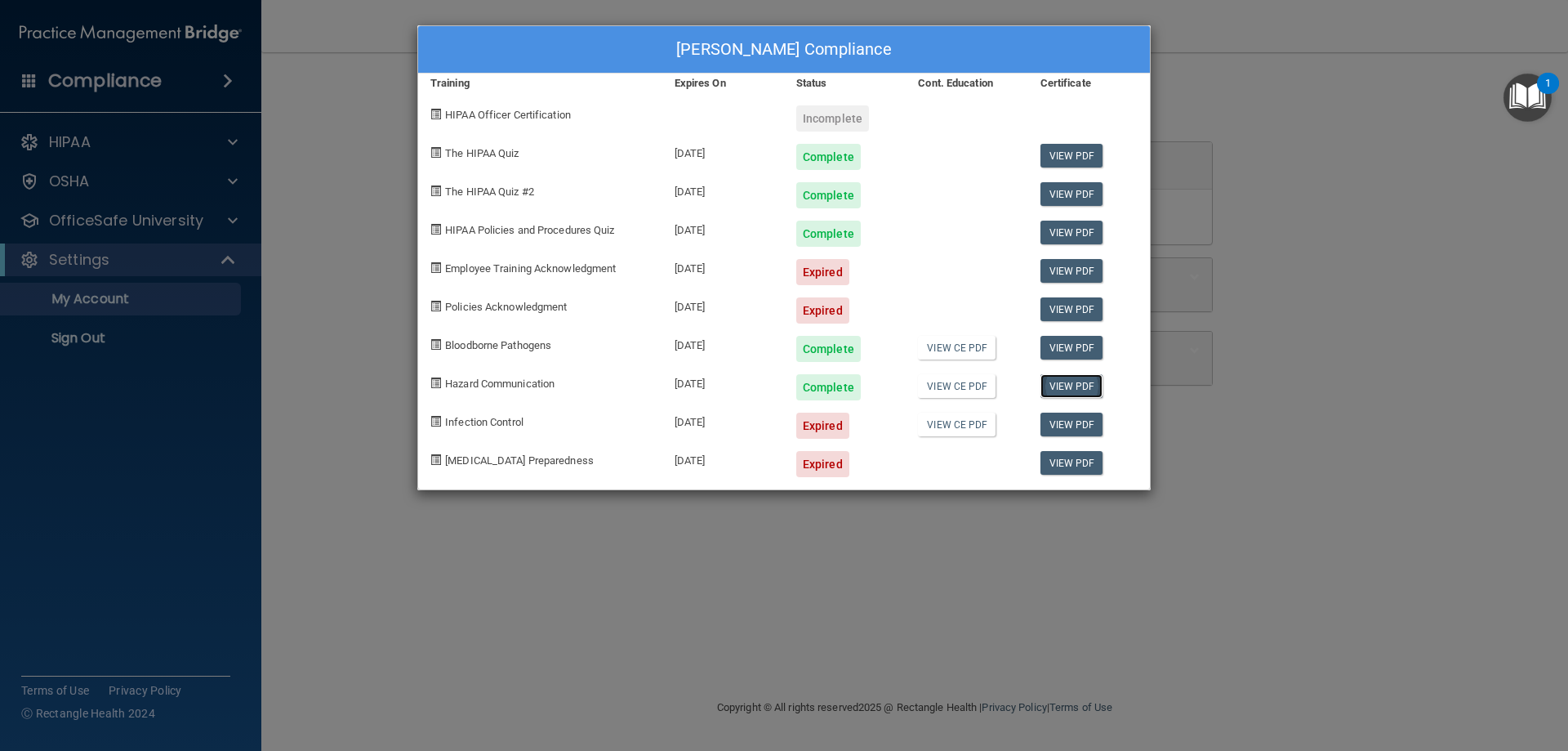
click at [1050, 388] on link "View PDF" at bounding box center [1071, 386] width 63 height 24
click at [146, 219] on div "[PERSON_NAME] Compliance Training Expires On Status Cont. Education Certificate…" at bounding box center [784, 375] width 1568 height 751
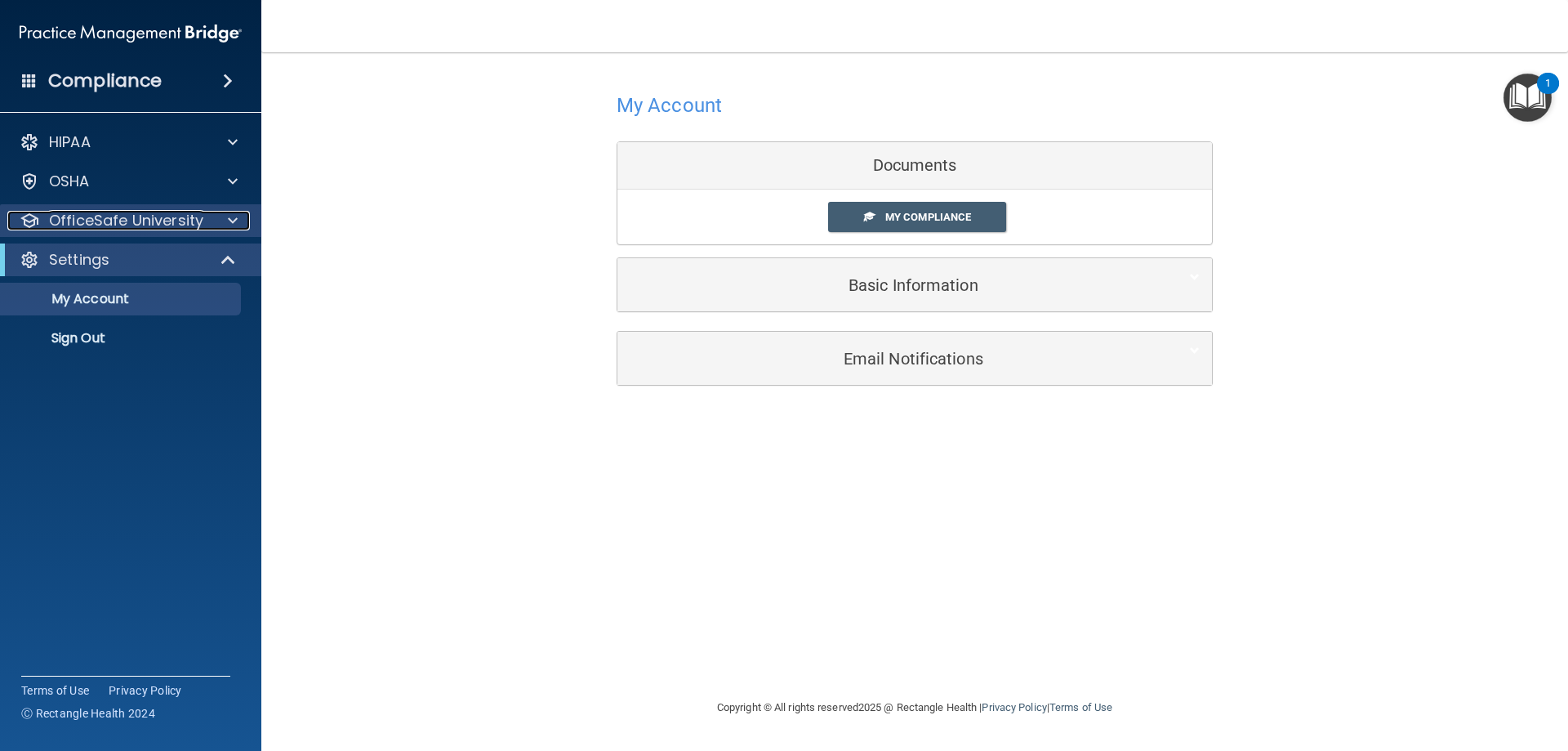
click at [235, 217] on span at bounding box center [233, 221] width 10 height 20
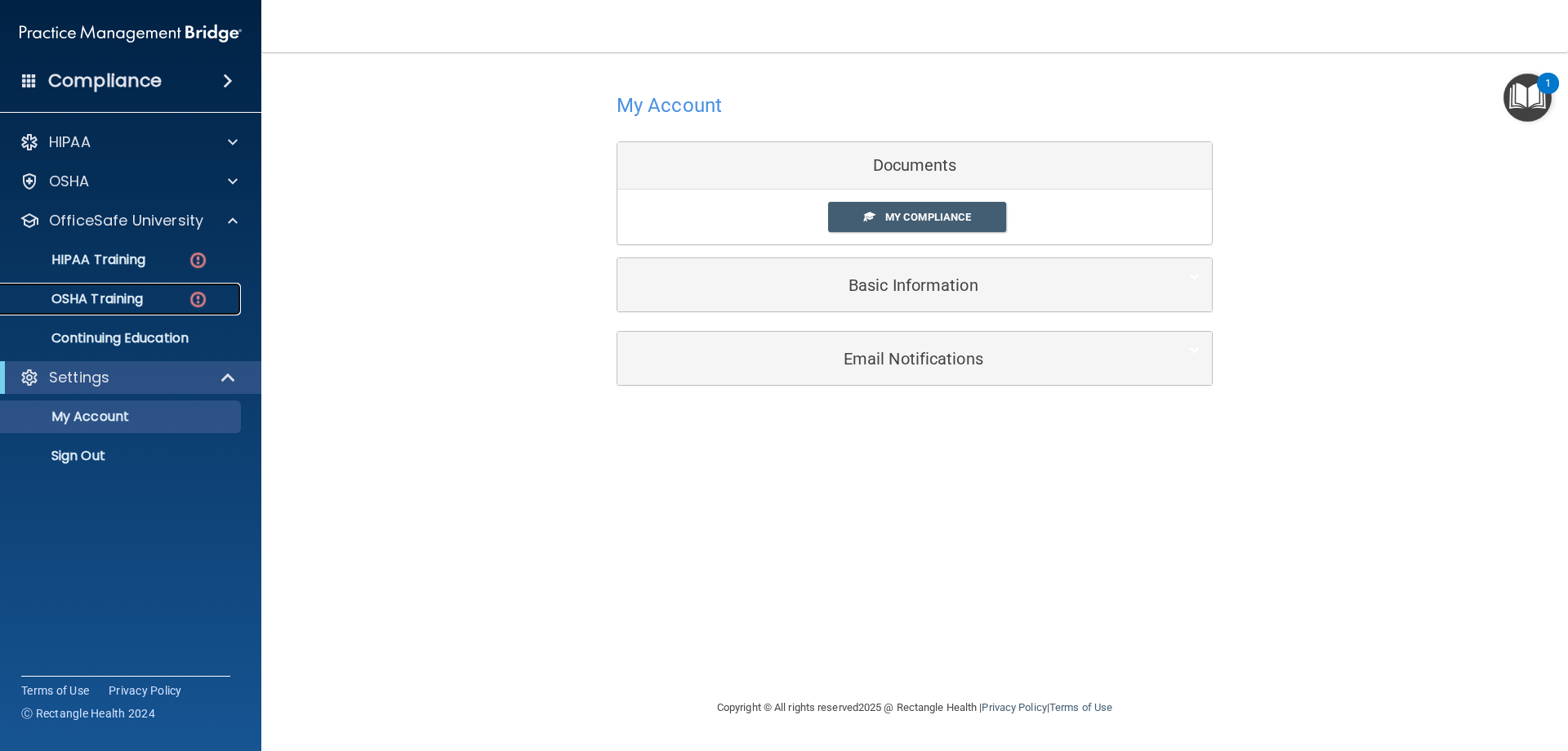
click at [199, 295] on img at bounding box center [197, 299] width 21 height 21
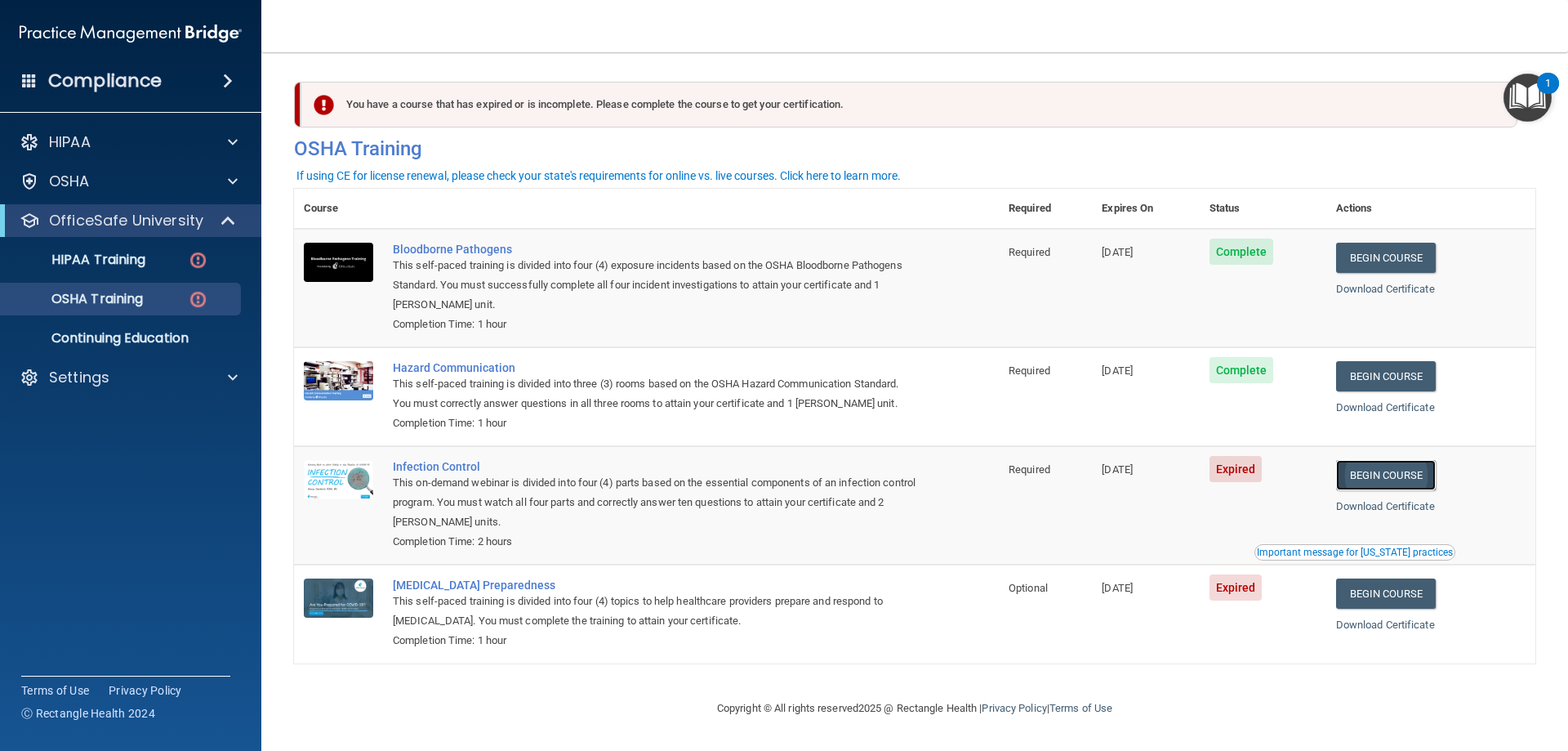
click at [1384, 473] on link "Begin Course" at bounding box center [1385, 474] width 100 height 30
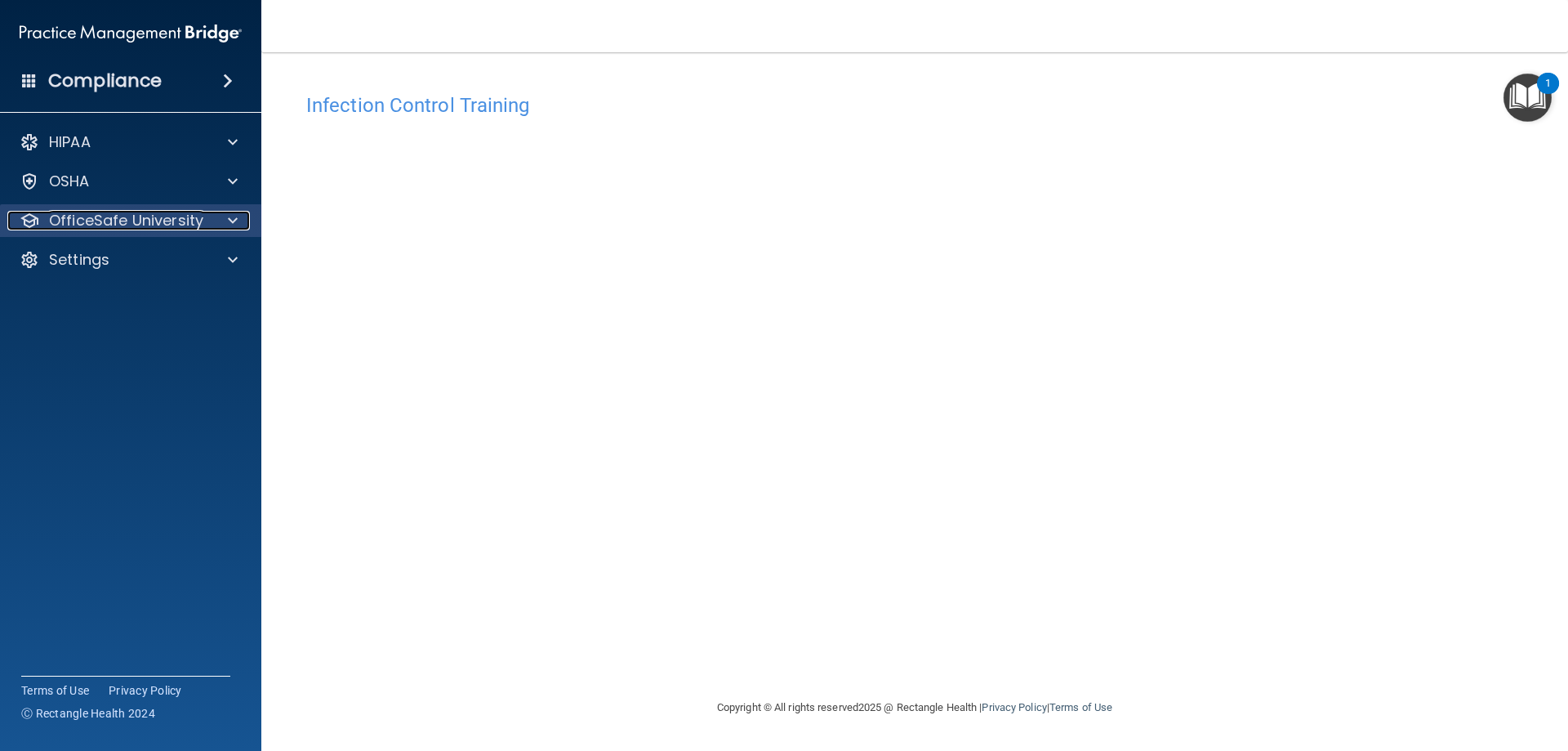
click at [128, 219] on p "OfficeSafe University" at bounding box center [126, 221] width 154 height 20
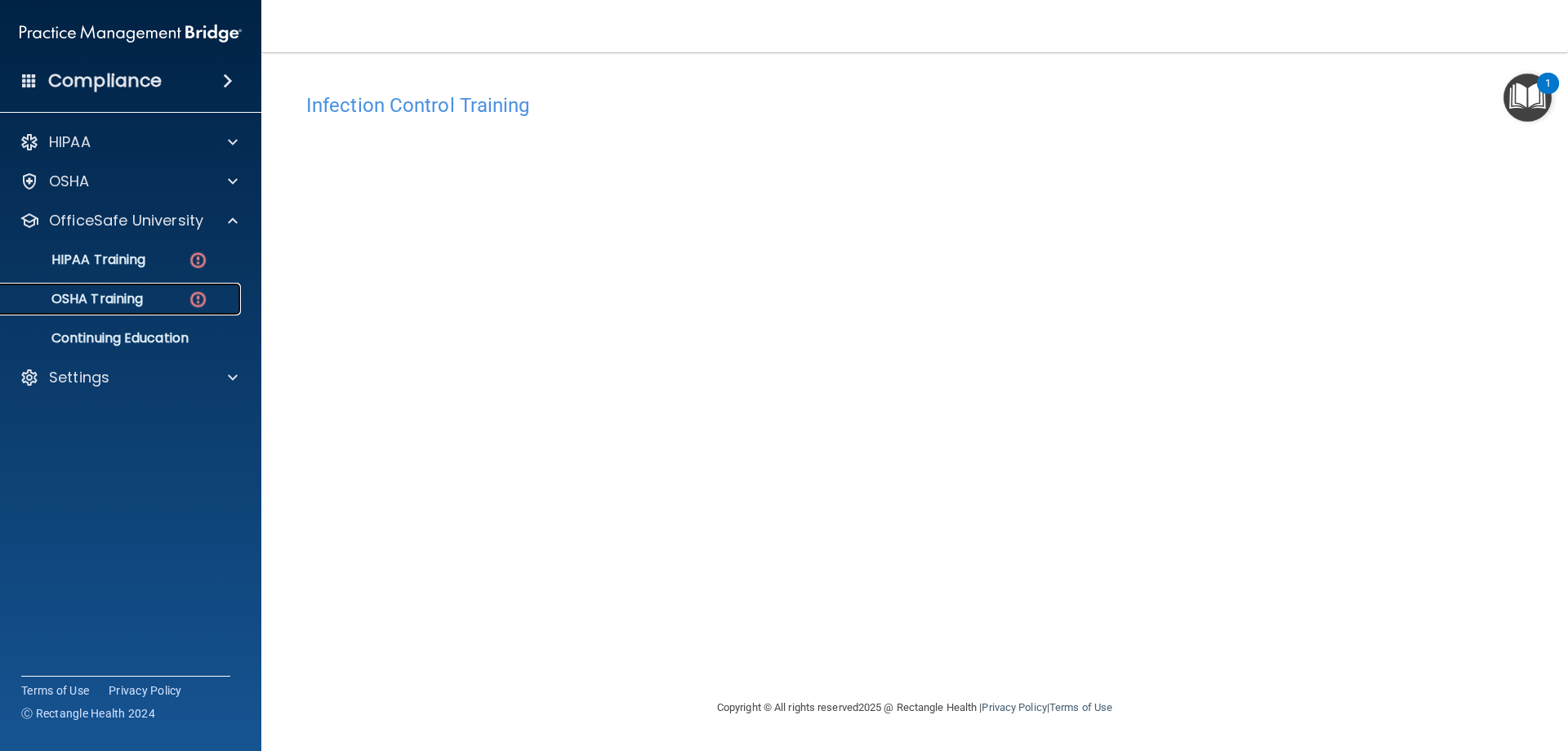
click at [139, 301] on p "OSHA Training" at bounding box center [77, 298] width 132 height 17
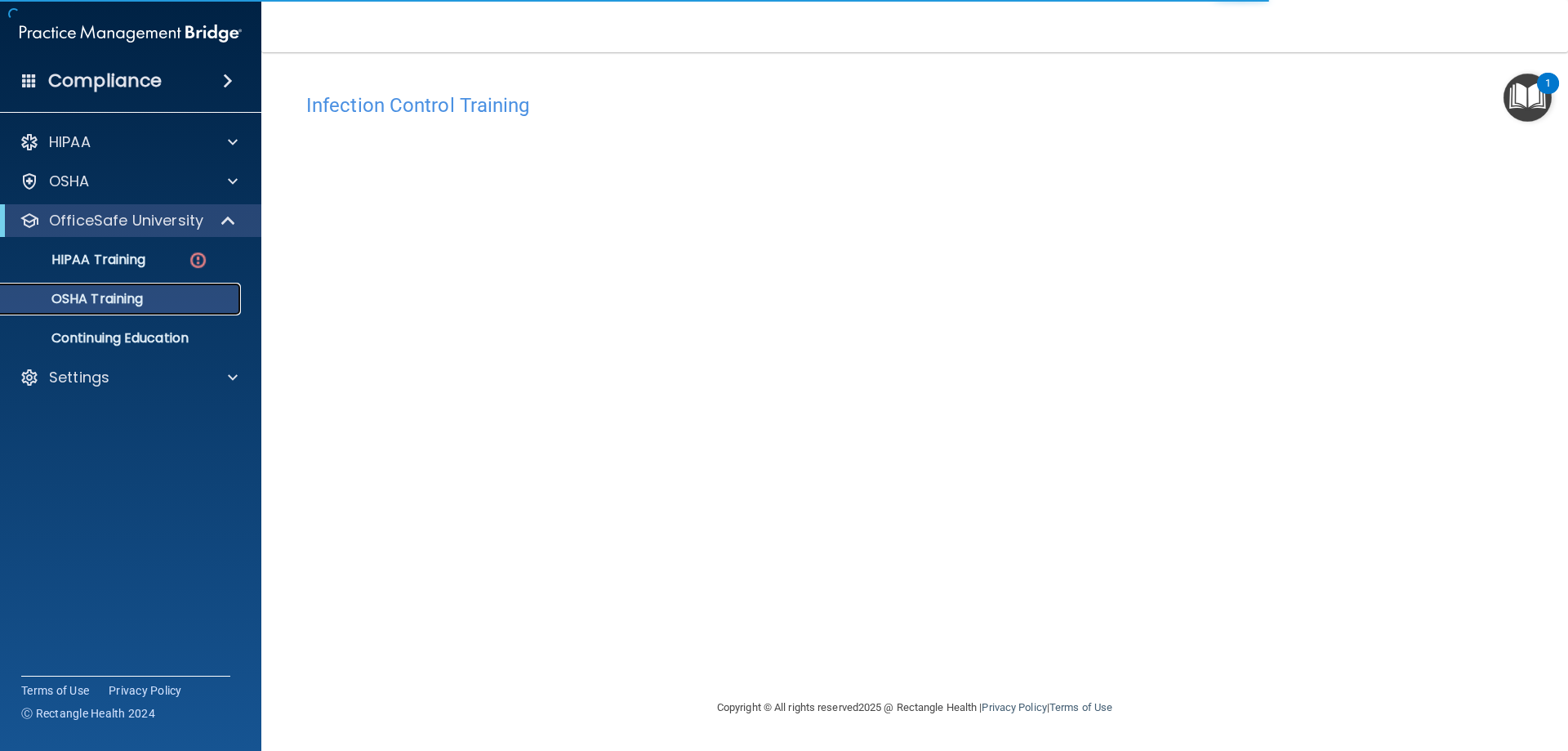
click at [131, 302] on p "OSHA Training" at bounding box center [77, 298] width 132 height 17
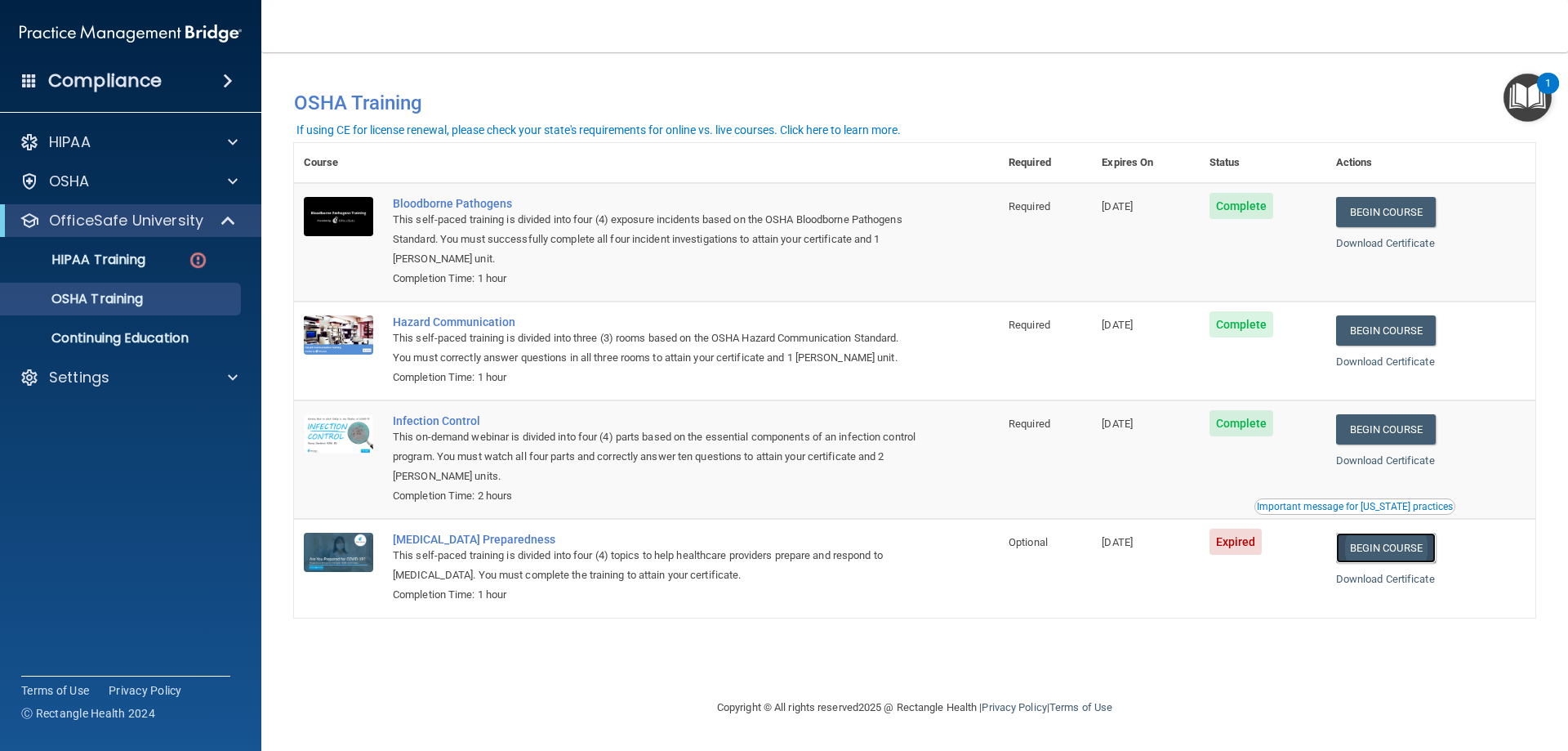
click at [1412, 543] on link "Begin Course" at bounding box center [1385, 548] width 100 height 30
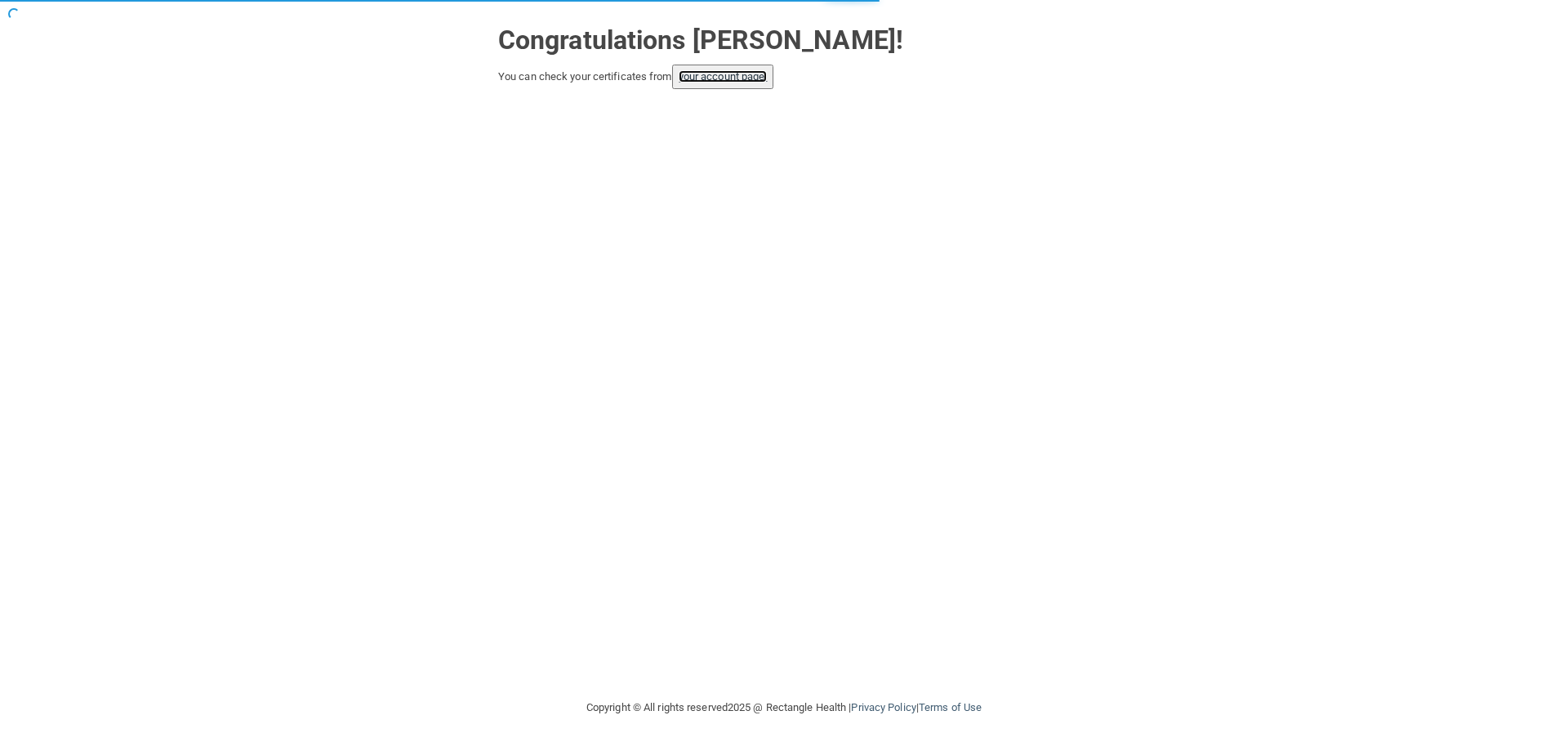
click at [712, 80] on link "your account page!" at bounding box center [722, 77] width 89 height 12
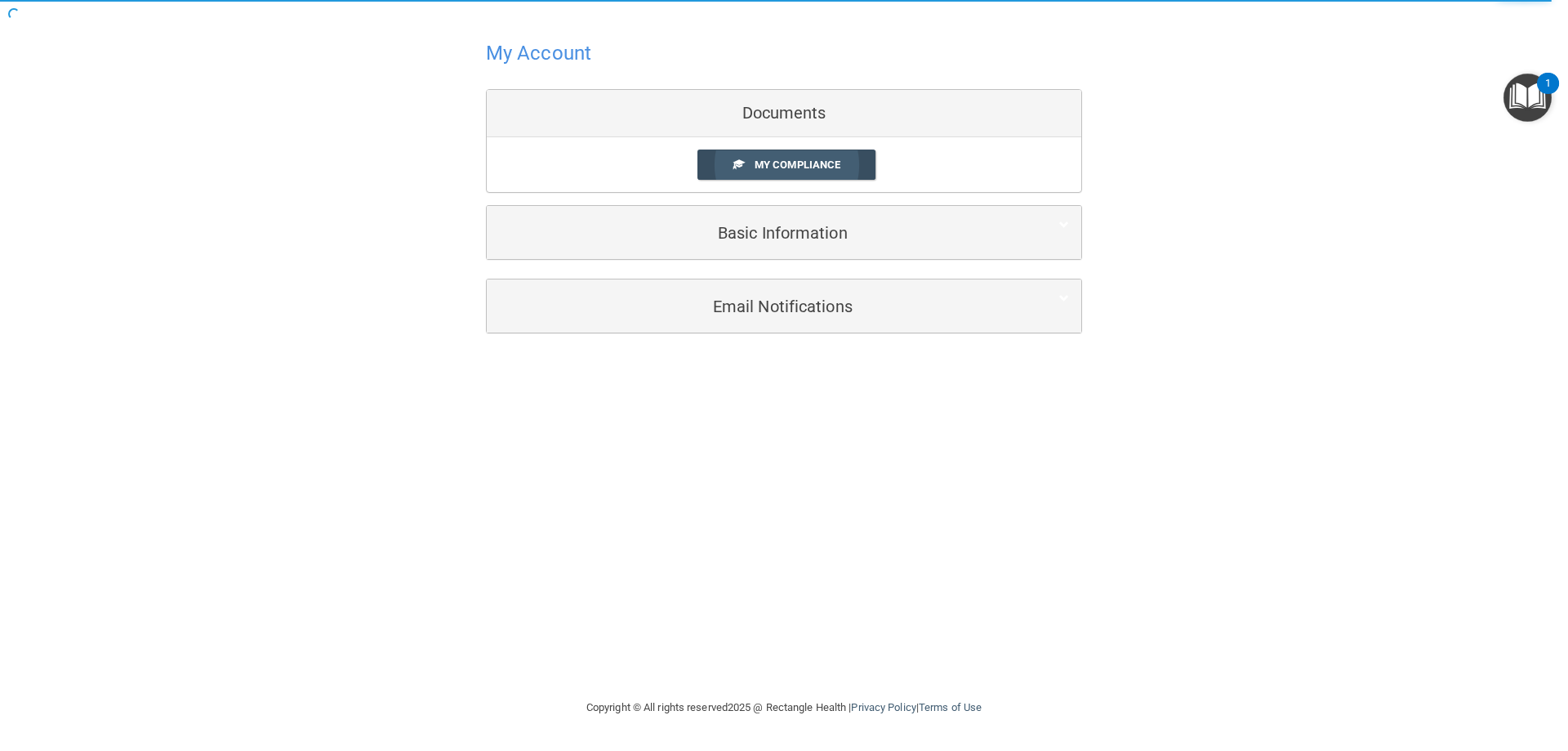
click at [776, 168] on span "My Compliance" at bounding box center [797, 164] width 85 height 12
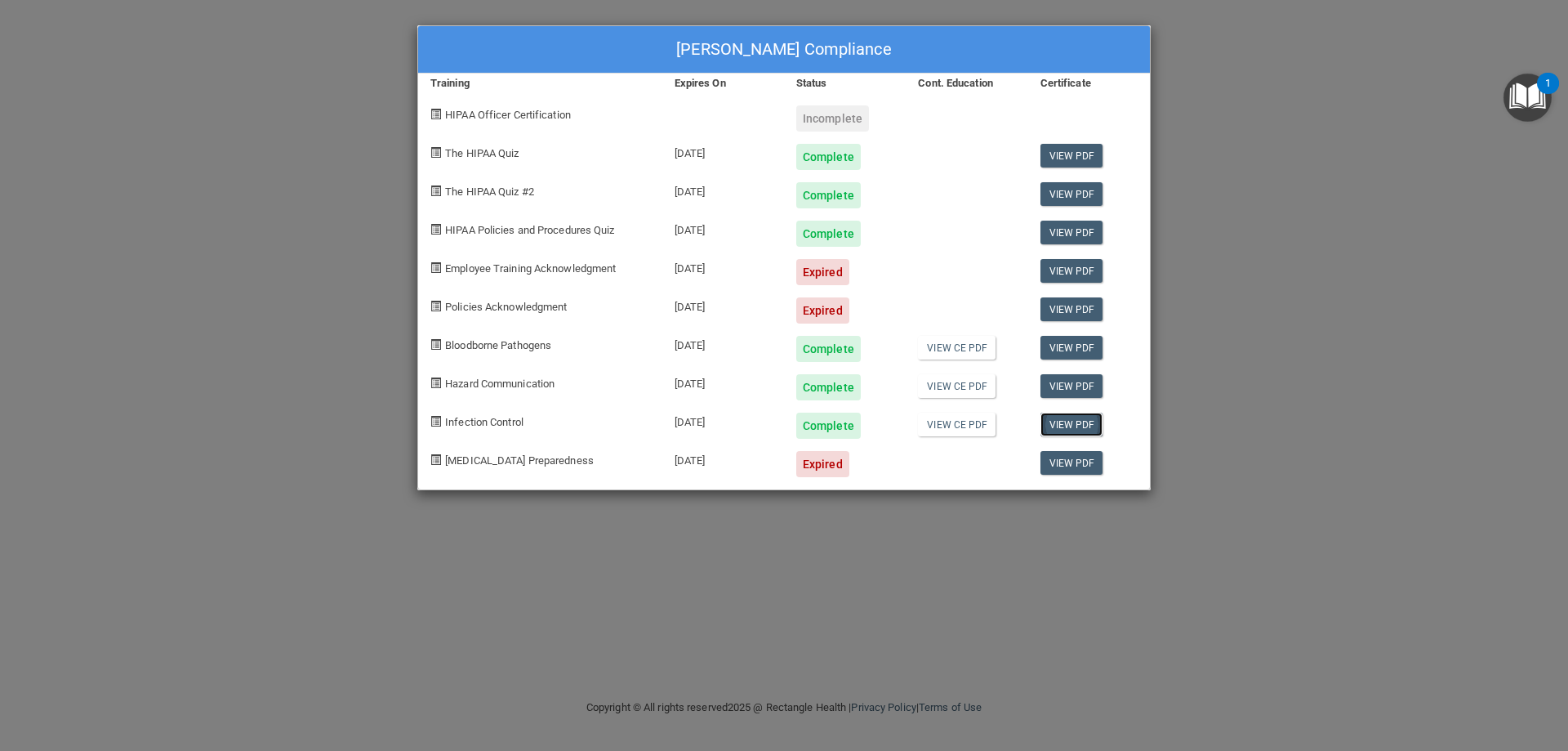
click at [1071, 422] on link "View PDF" at bounding box center [1071, 424] width 63 height 24
click at [1059, 271] on link "View PDF" at bounding box center [1071, 271] width 63 height 24
click at [468, 268] on span "Employee Training Acknowledgment" at bounding box center [530, 268] width 171 height 12
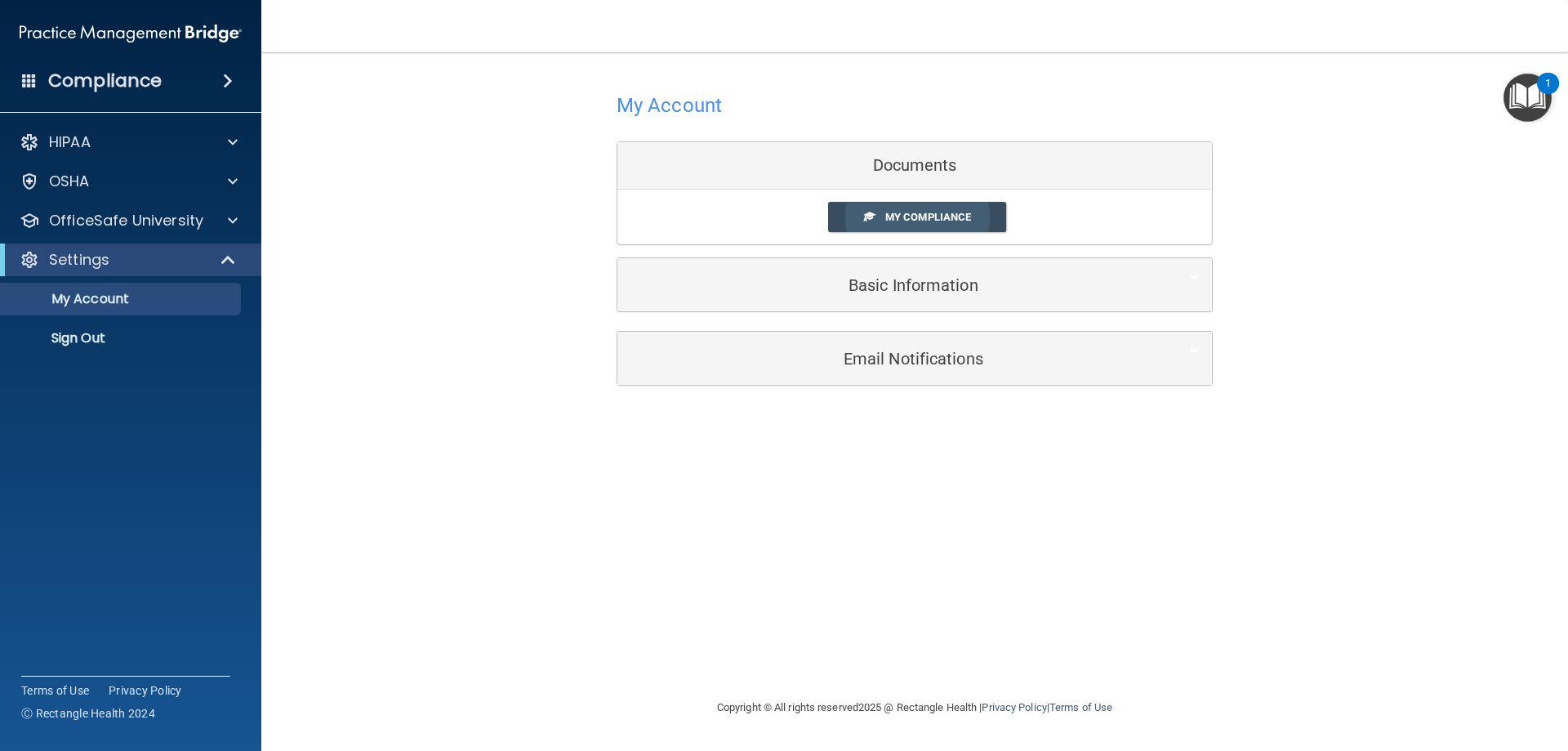
click at [924, 209] on link "My Compliance" at bounding box center [917, 217] width 179 height 30
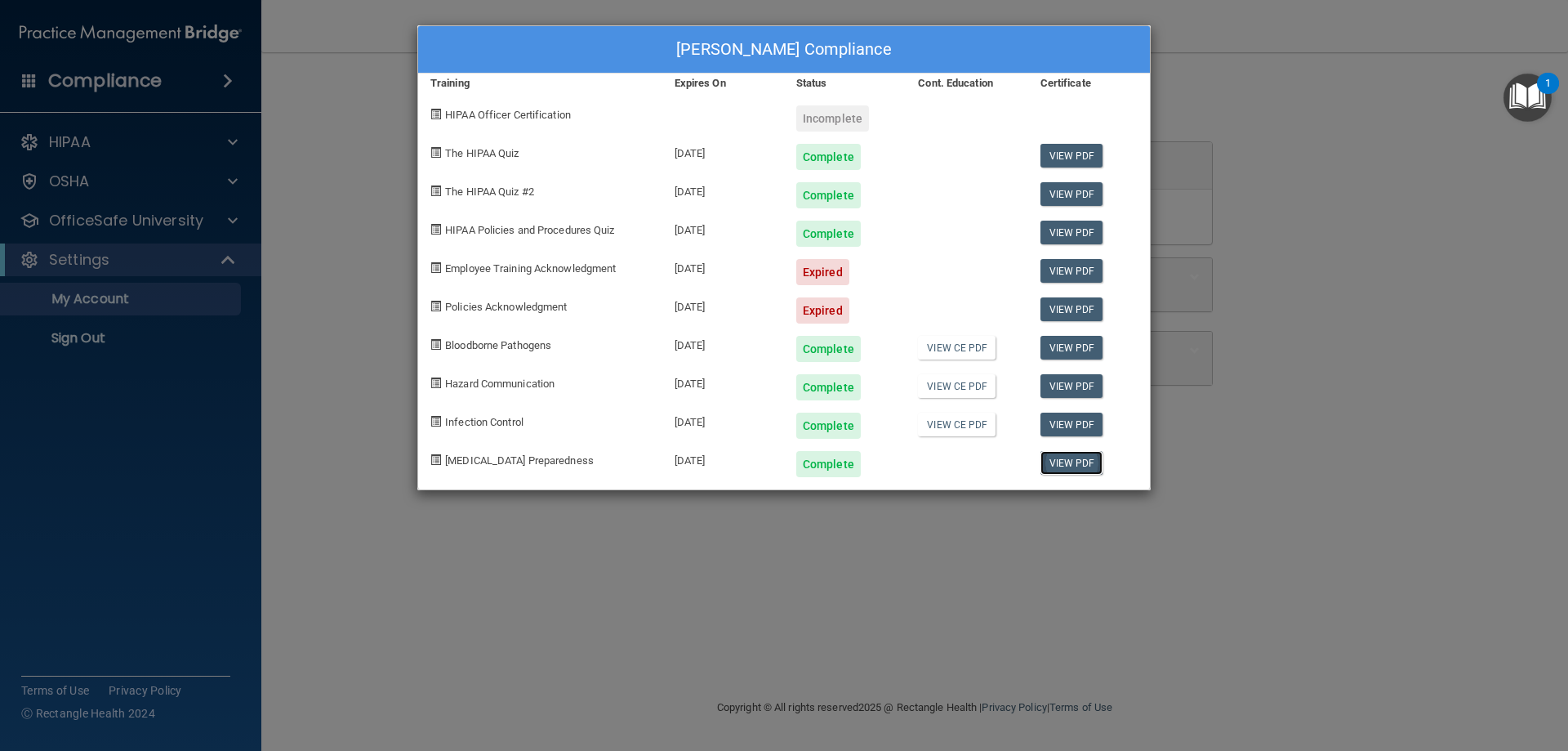
click at [1073, 463] on link "View PDF" at bounding box center [1071, 462] width 63 height 24
click at [92, 218] on div "Jackie Carver's Compliance Training Expires On Status Cont. Education Certifica…" at bounding box center [784, 375] width 1568 height 751
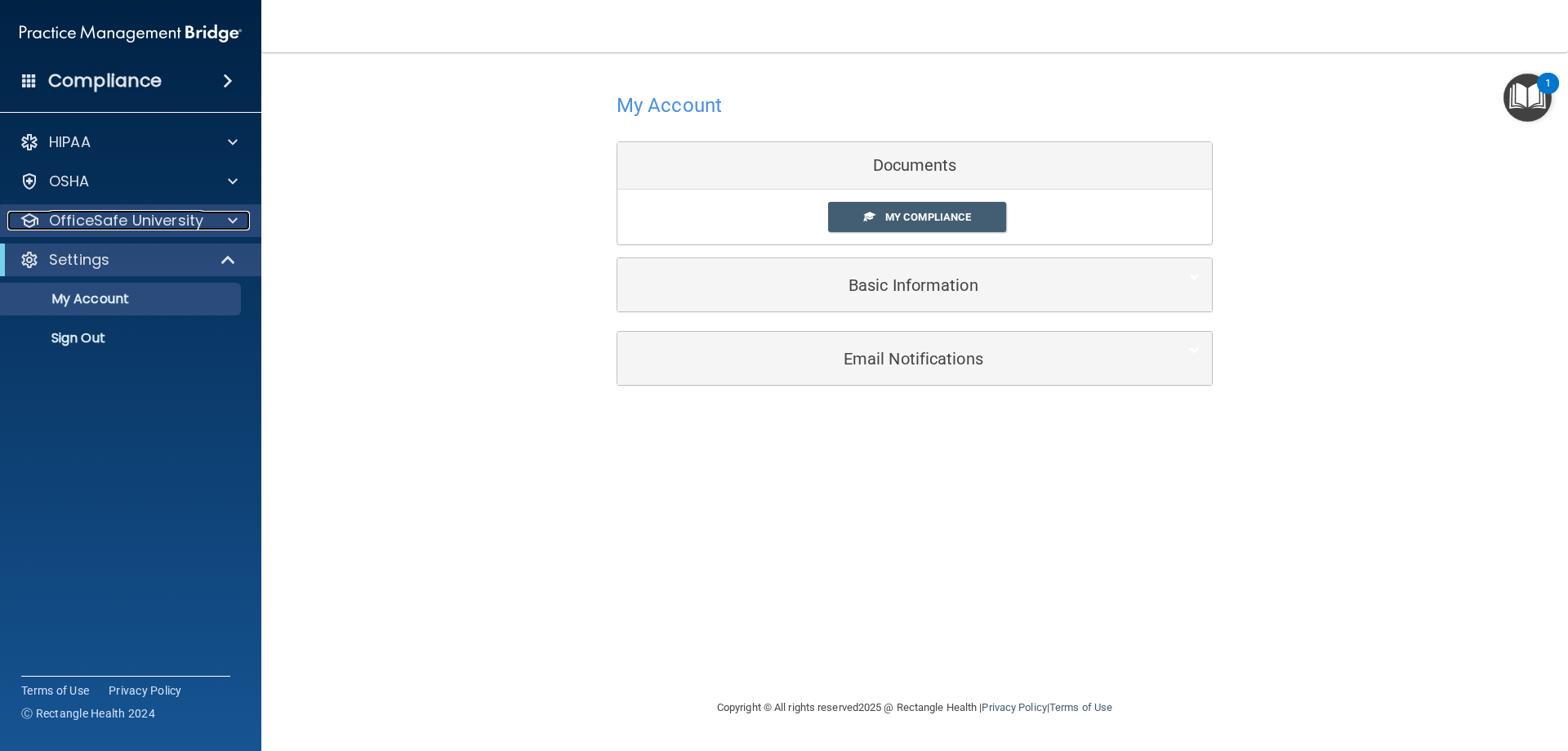
click at [231, 219] on span at bounding box center [233, 221] width 10 height 20
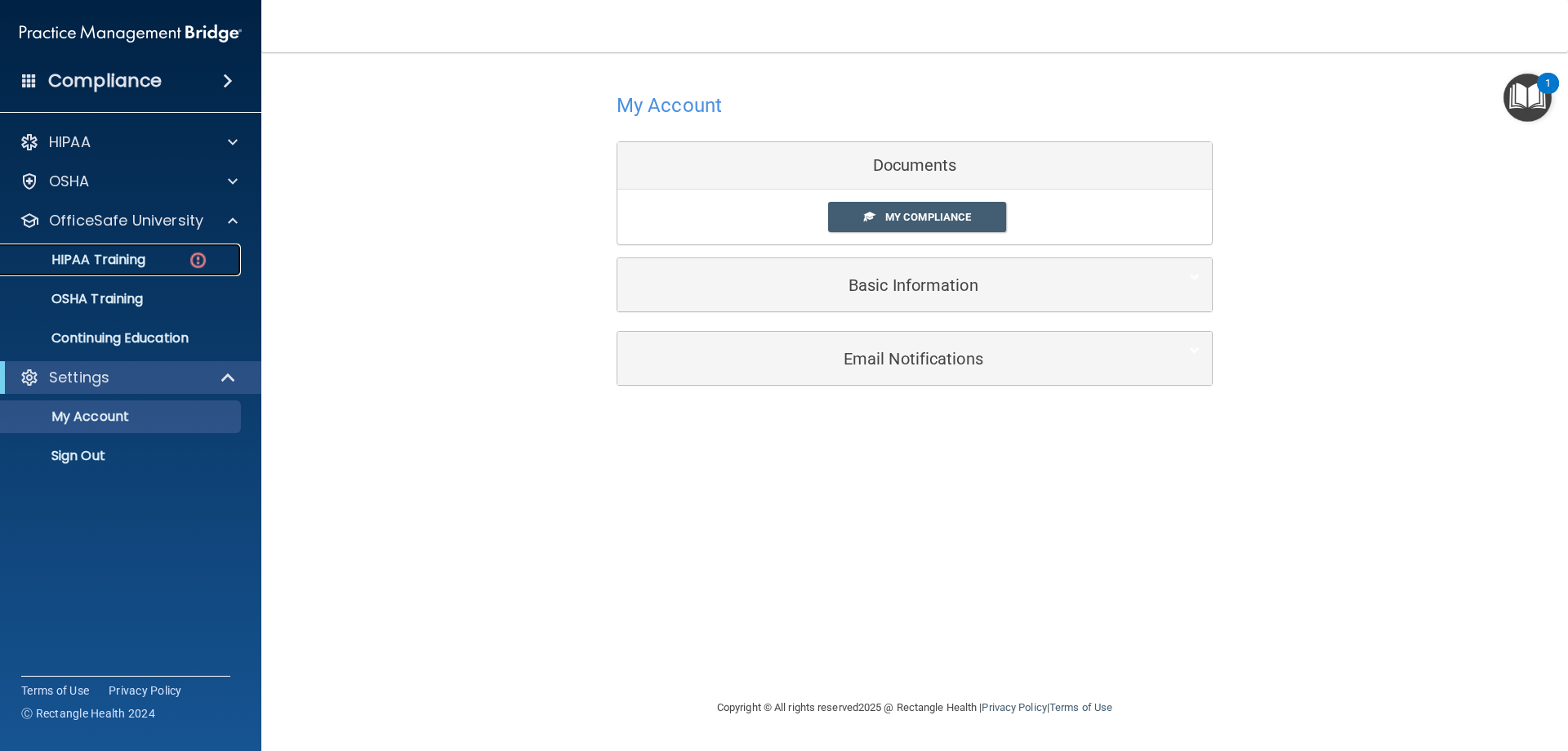
click at [138, 261] on p "HIPAA Training" at bounding box center [78, 259] width 134 height 17
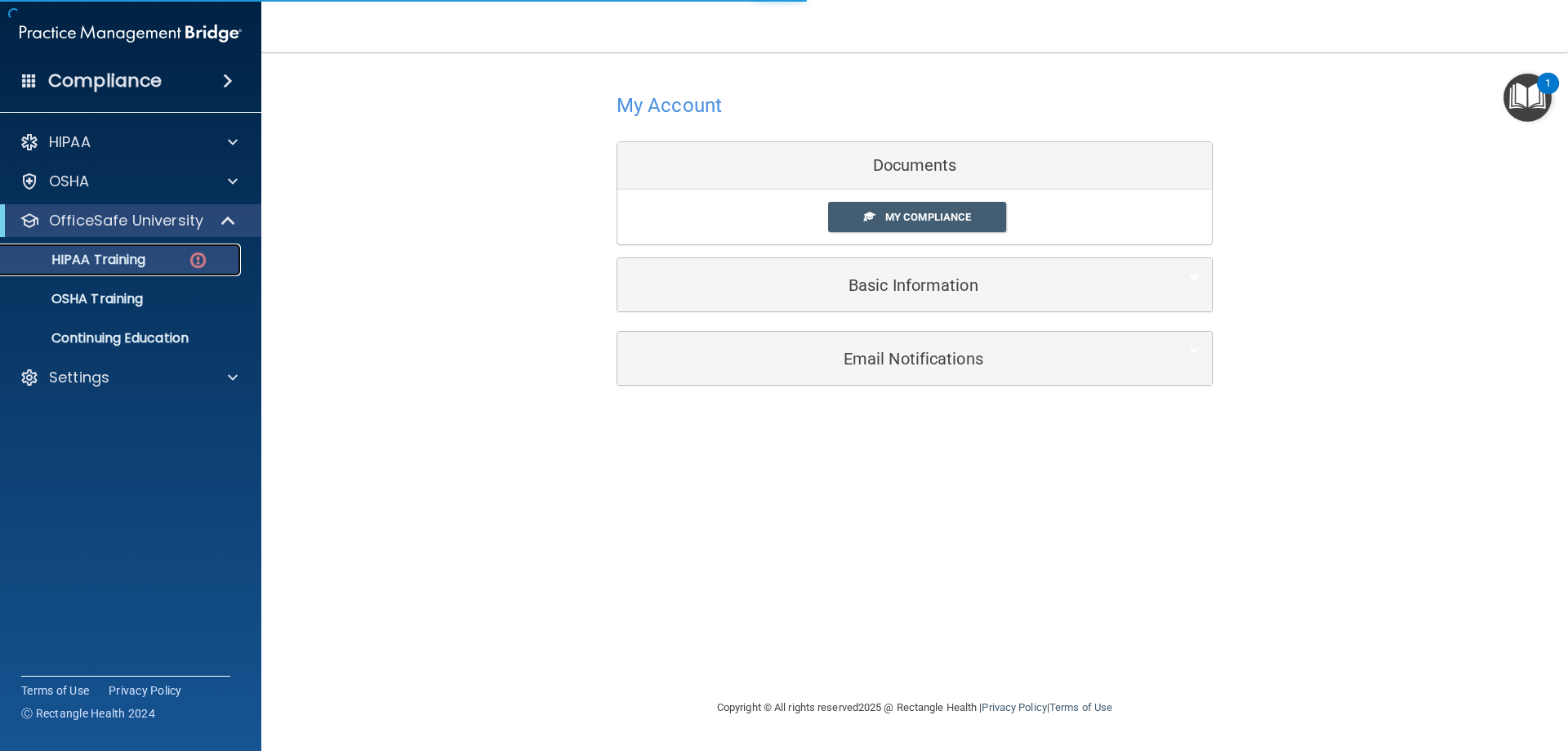
click at [184, 256] on div "HIPAA Training" at bounding box center [122, 259] width 223 height 17
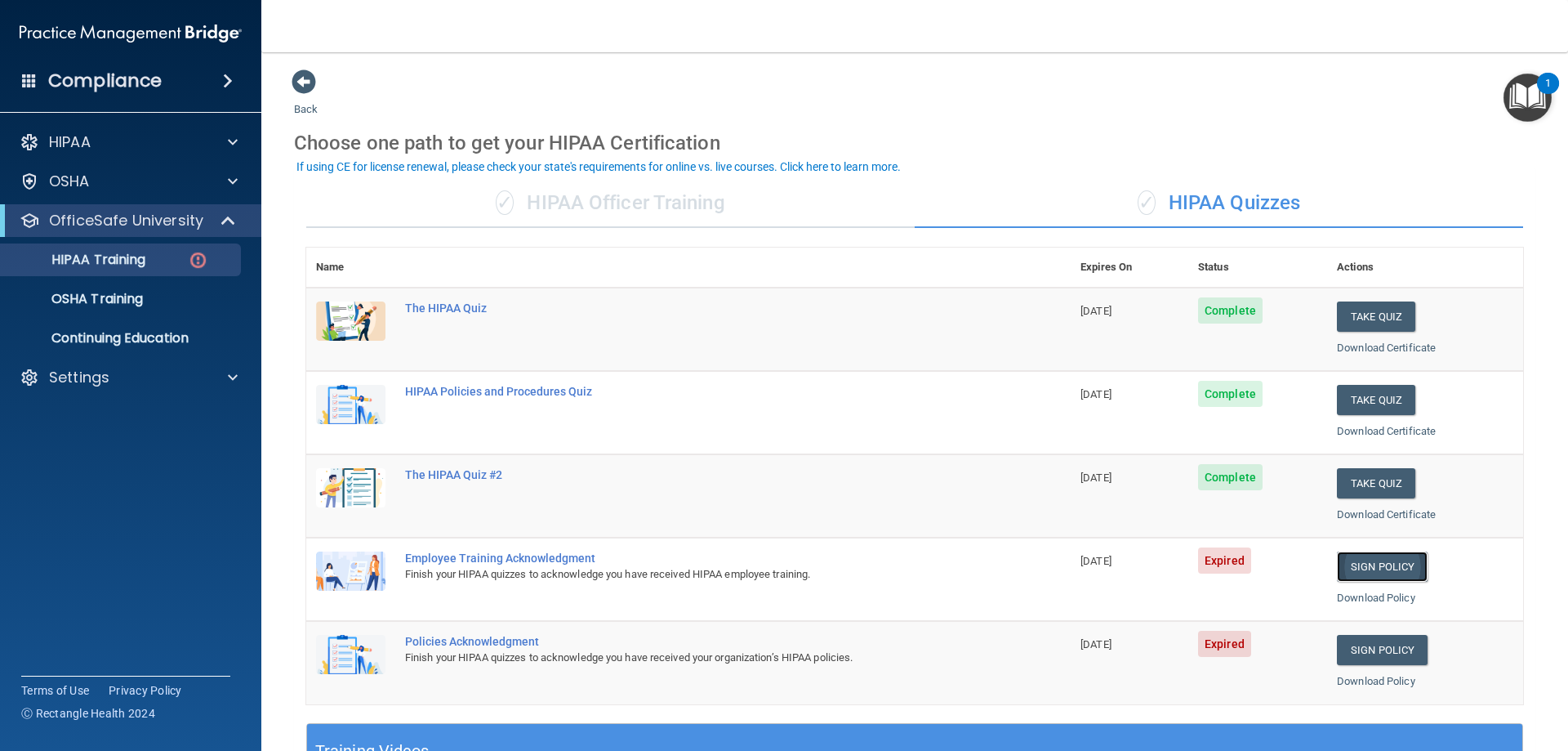
click at [1389, 564] on link "Sign Policy" at bounding box center [1382, 566] width 90 height 30
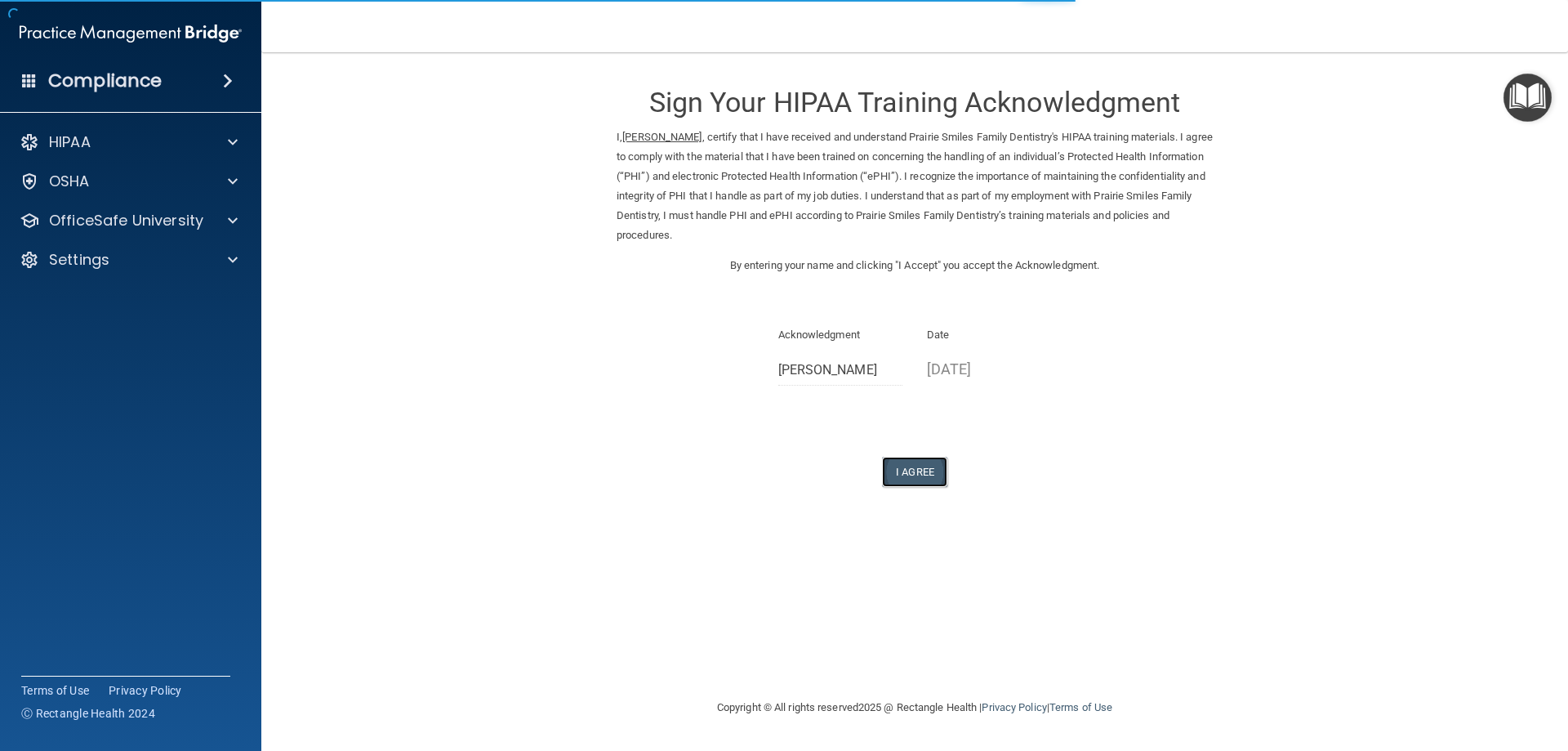
click at [895, 464] on button "I Agree" at bounding box center [915, 471] width 66 height 30
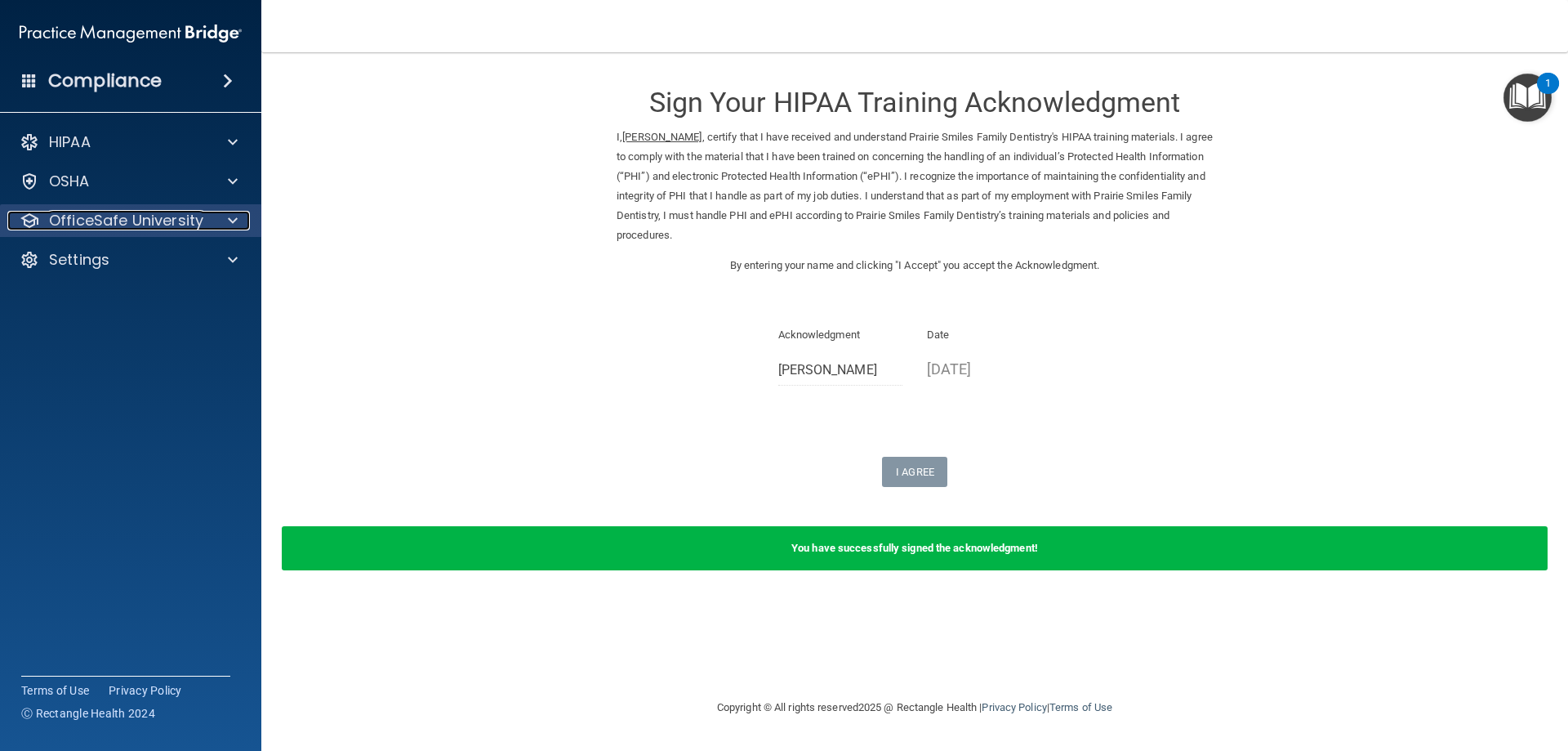
click at [111, 222] on p "OfficeSafe University" at bounding box center [126, 221] width 154 height 20
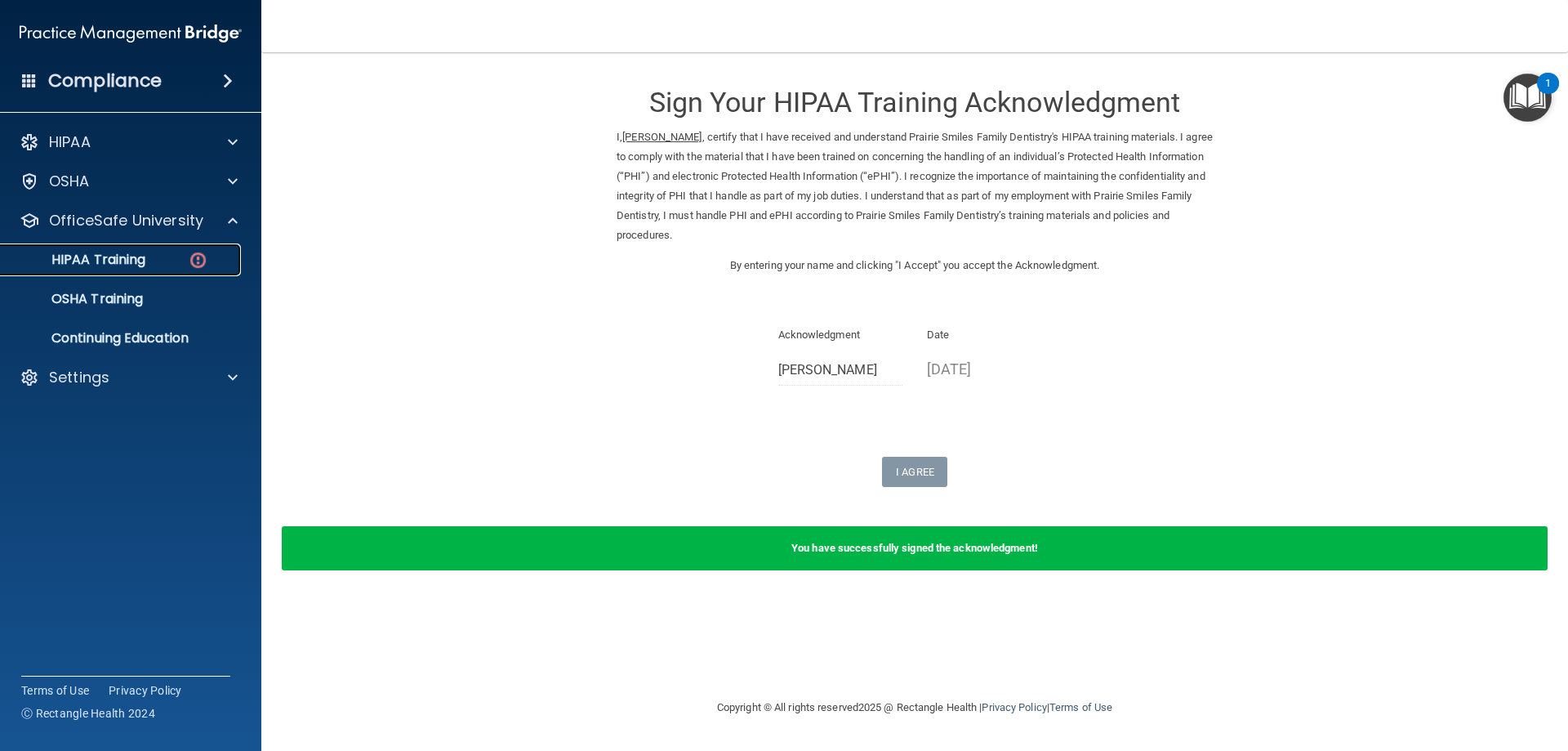
click at [161, 260] on div "HIPAA Training" at bounding box center [122, 259] width 223 height 17
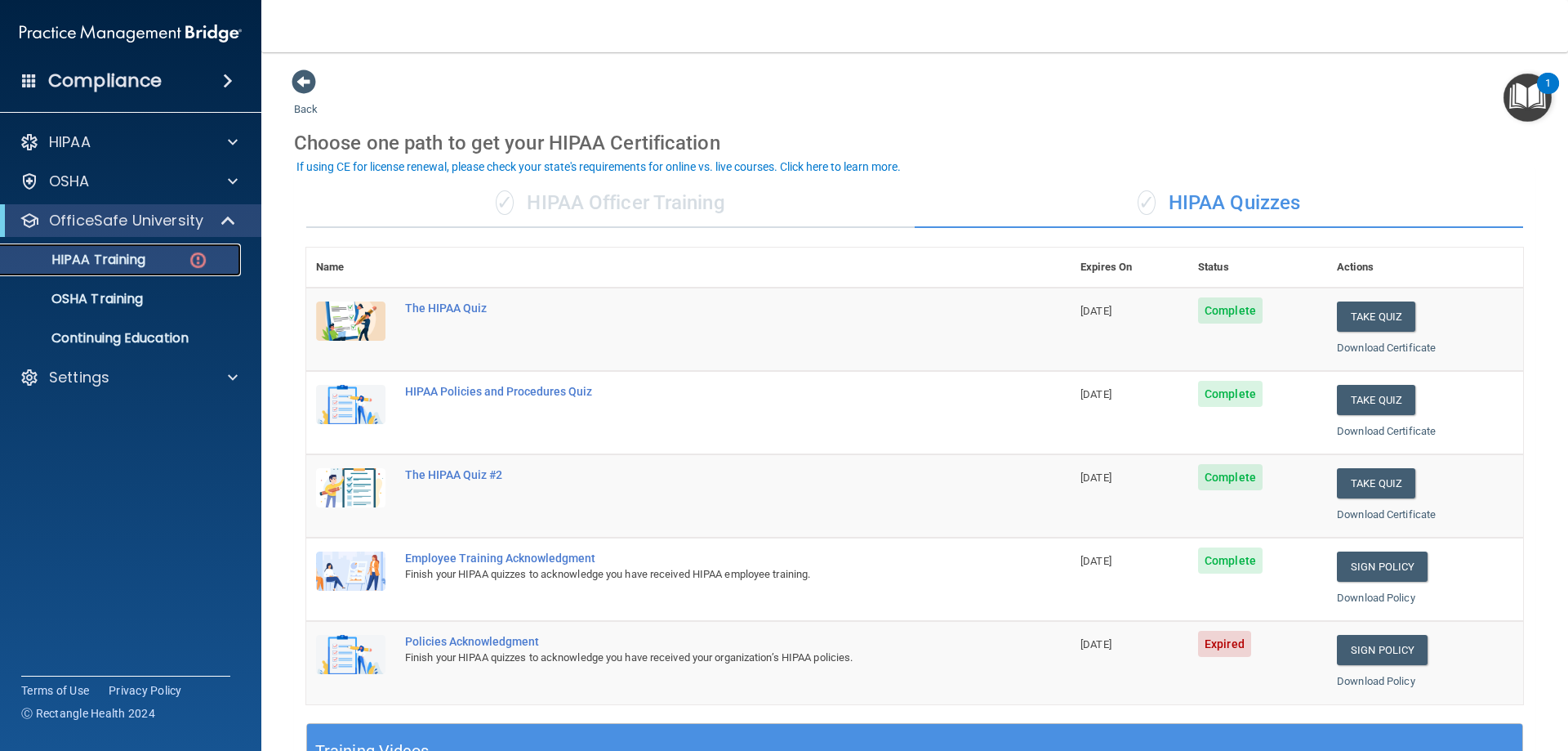
scroll to position [81, 0]
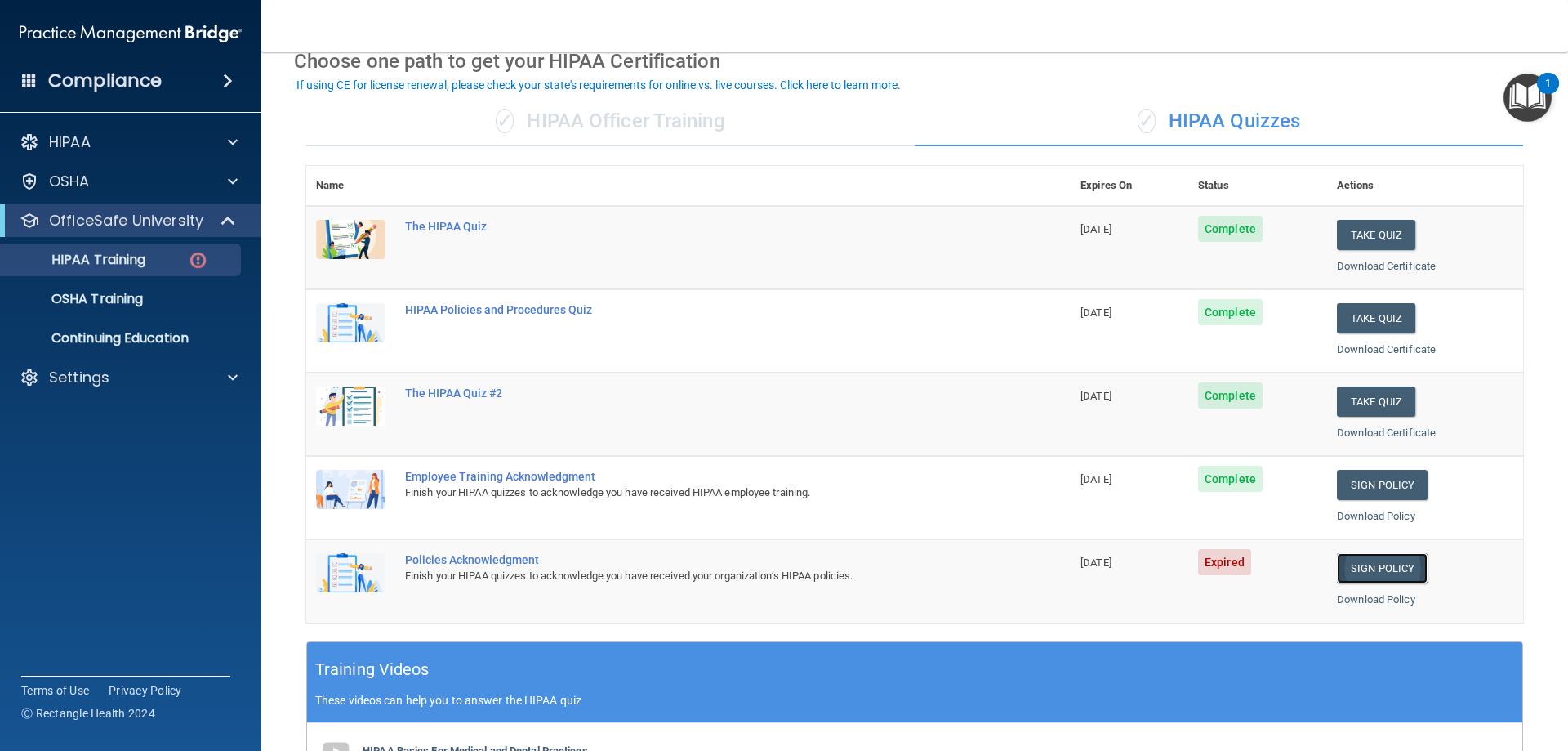
click at [1348, 562] on link "Sign Policy" at bounding box center [1382, 567] width 90 height 30
click at [1366, 563] on link "Sign Policy" at bounding box center [1382, 567] width 90 height 30
click at [457, 565] on div "Policies Acknowledgment" at bounding box center [697, 559] width 584 height 13
click at [1109, 564] on span "10/07/2025" at bounding box center [1096, 563] width 31 height 12
click at [439, 560] on div "Policies Acknowledgment" at bounding box center [697, 559] width 584 height 13
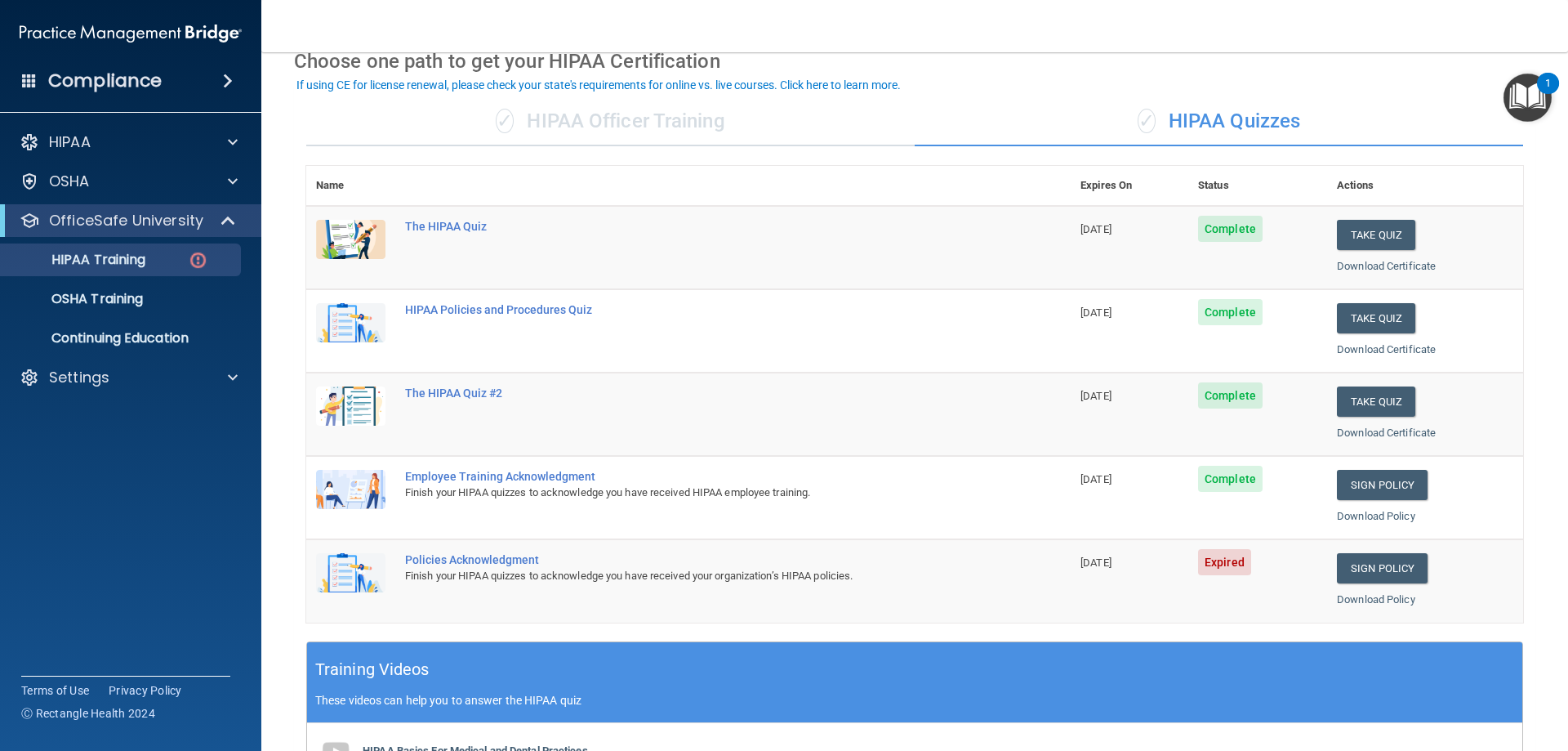
click at [341, 571] on img at bounding box center [350, 572] width 70 height 39
click at [1215, 558] on span "Expired" at bounding box center [1225, 562] width 53 height 27
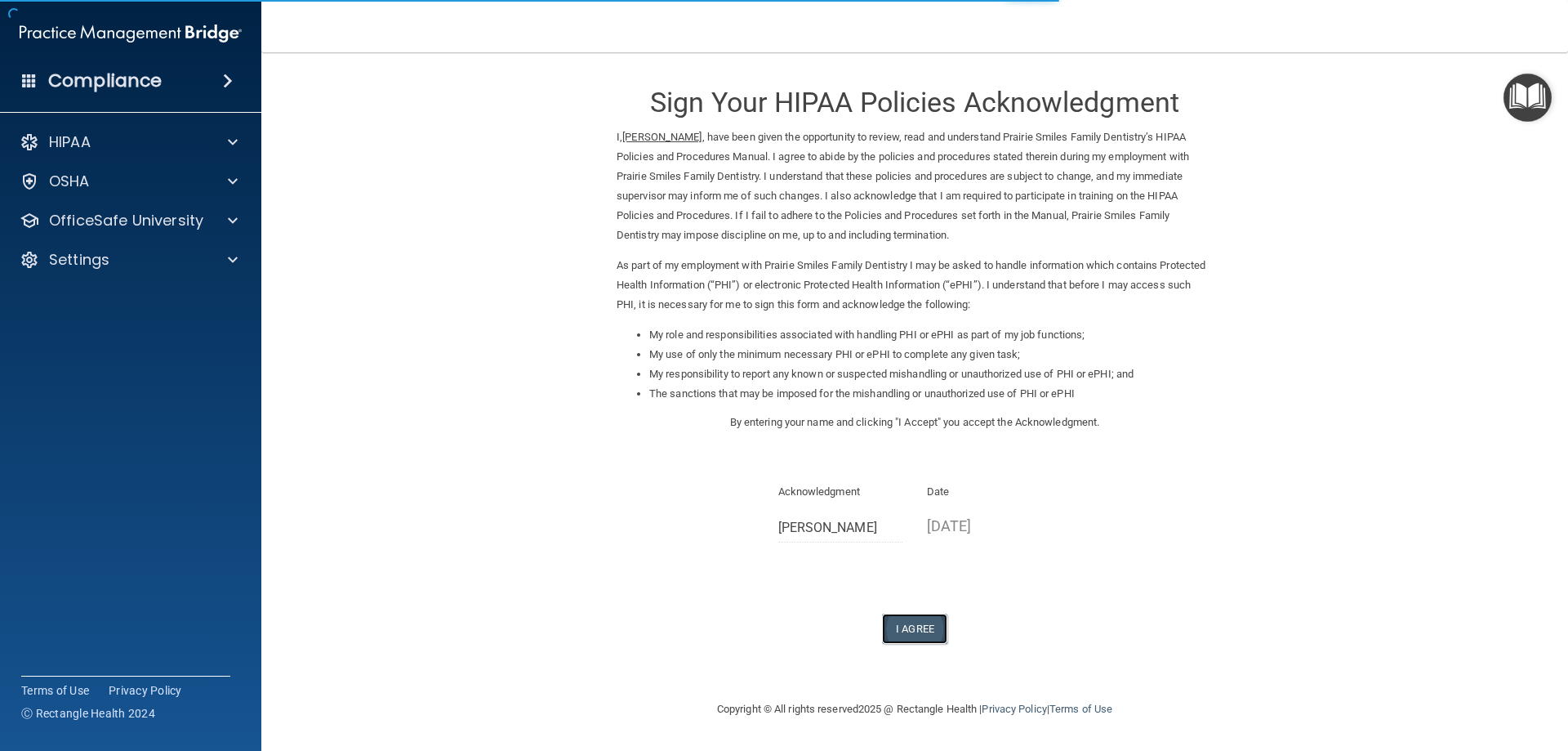
click at [894, 625] on button "I Agree" at bounding box center [915, 628] width 66 height 30
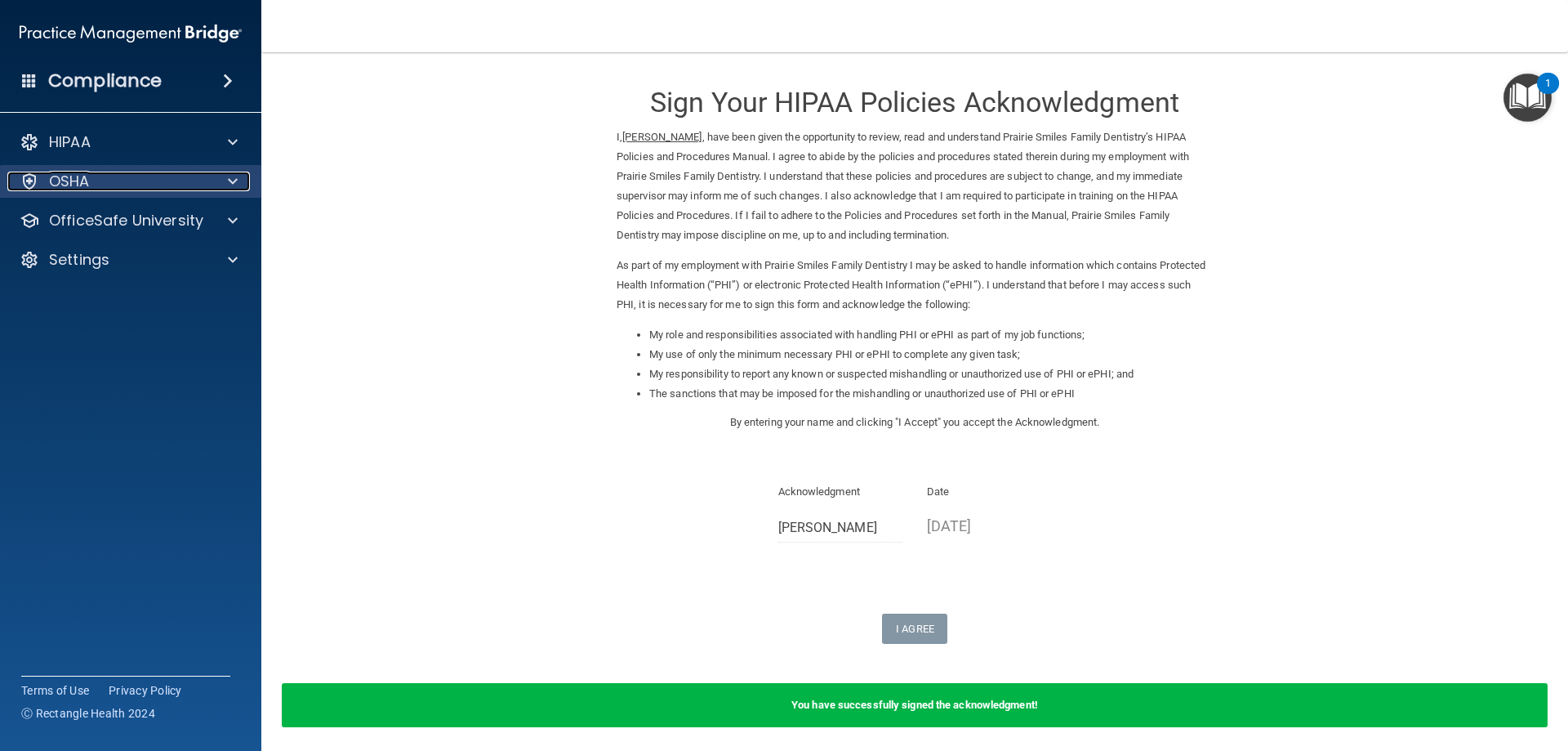
click at [73, 183] on p "OSHA" at bounding box center [70, 182] width 41 height 20
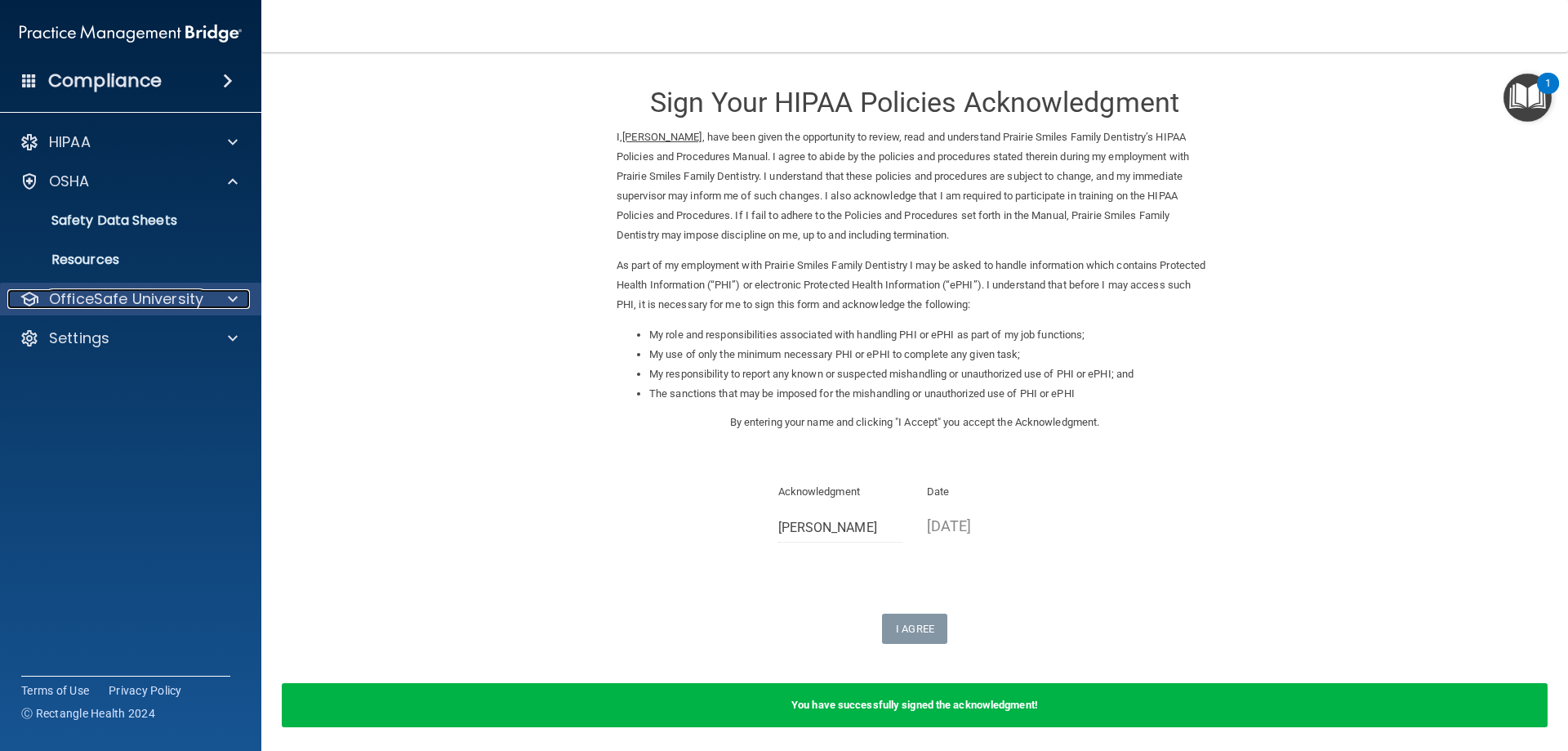
click at [100, 296] on p "OfficeSafe University" at bounding box center [126, 299] width 154 height 20
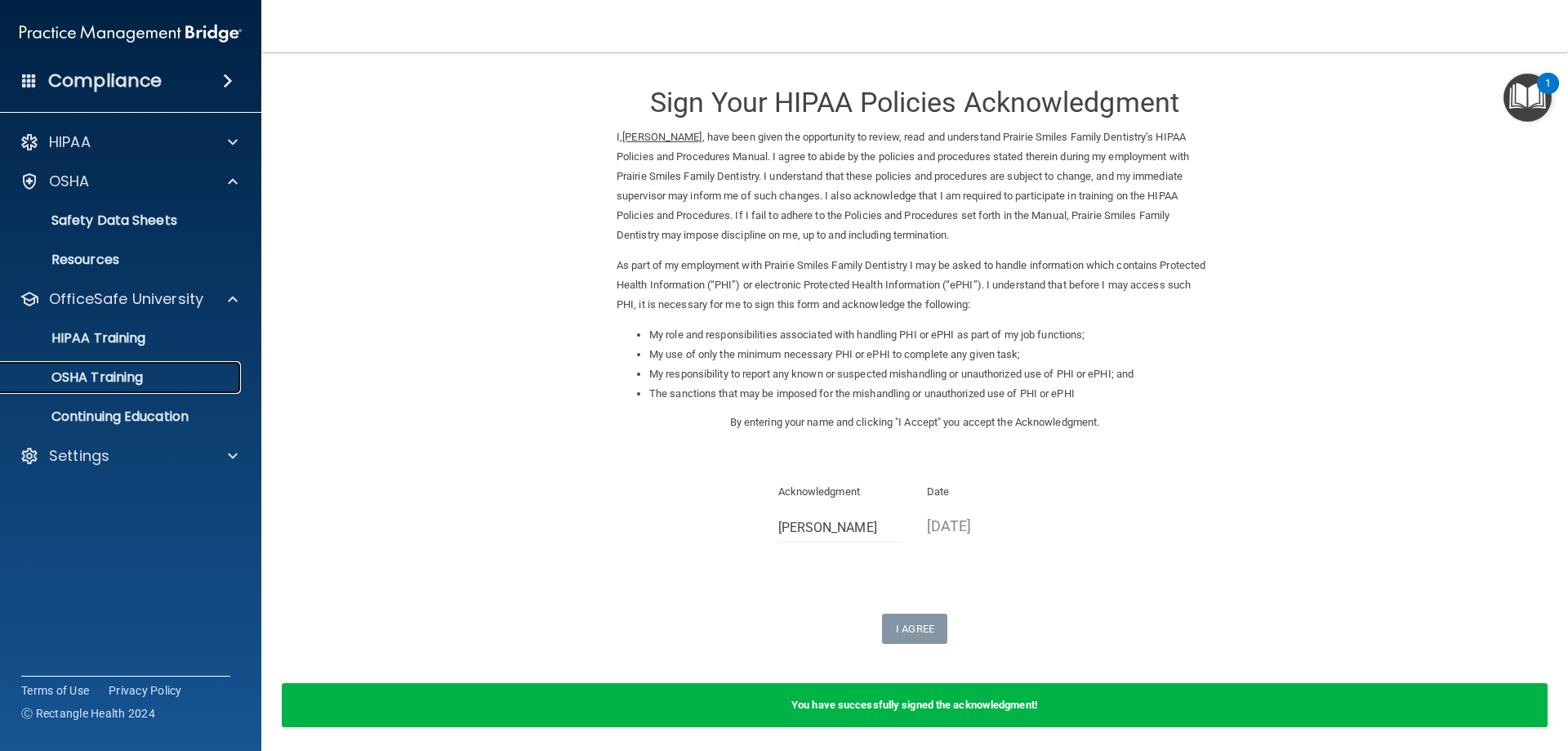
click at [114, 376] on p "OSHA Training" at bounding box center [77, 377] width 132 height 17
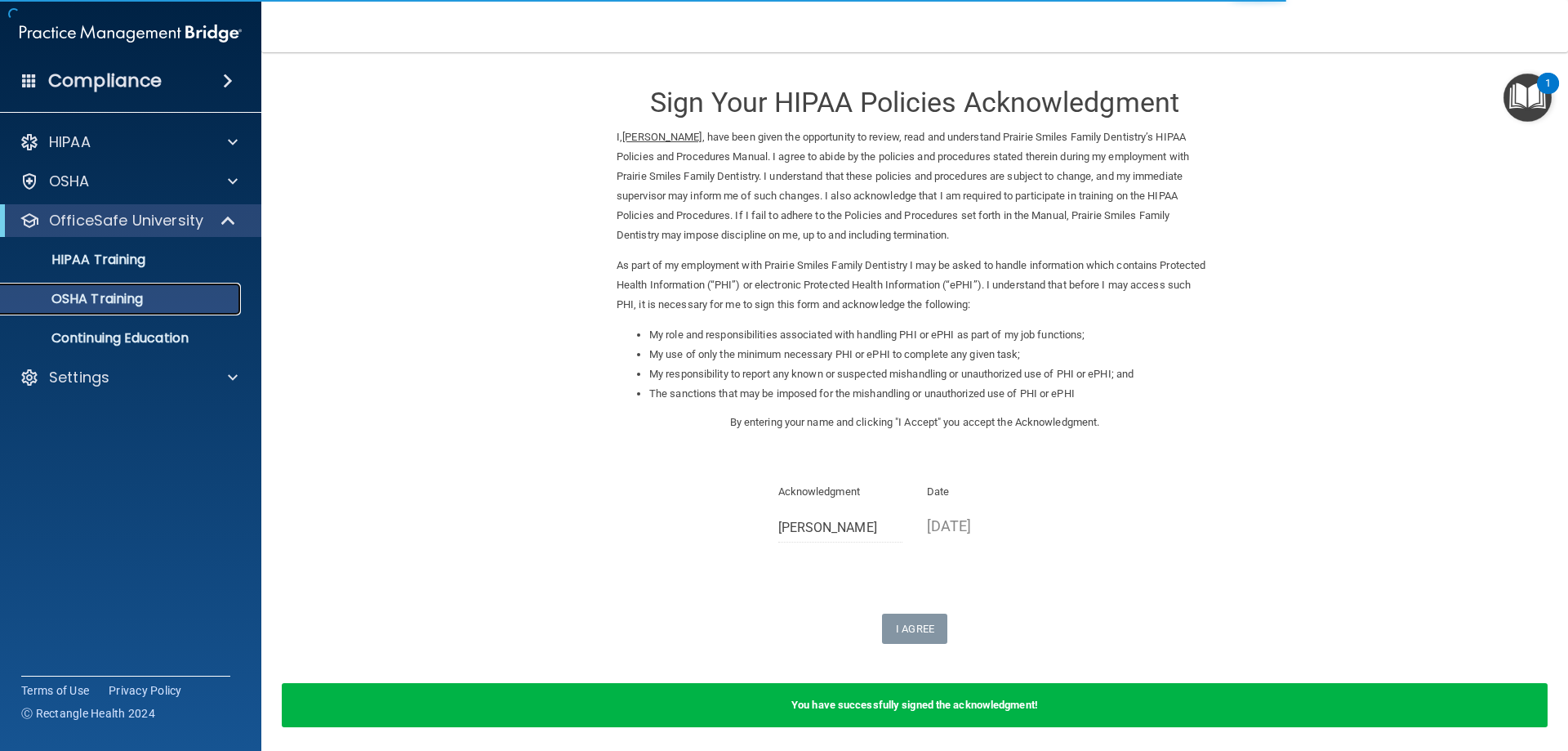
click at [130, 303] on p "OSHA Training" at bounding box center [77, 298] width 132 height 17
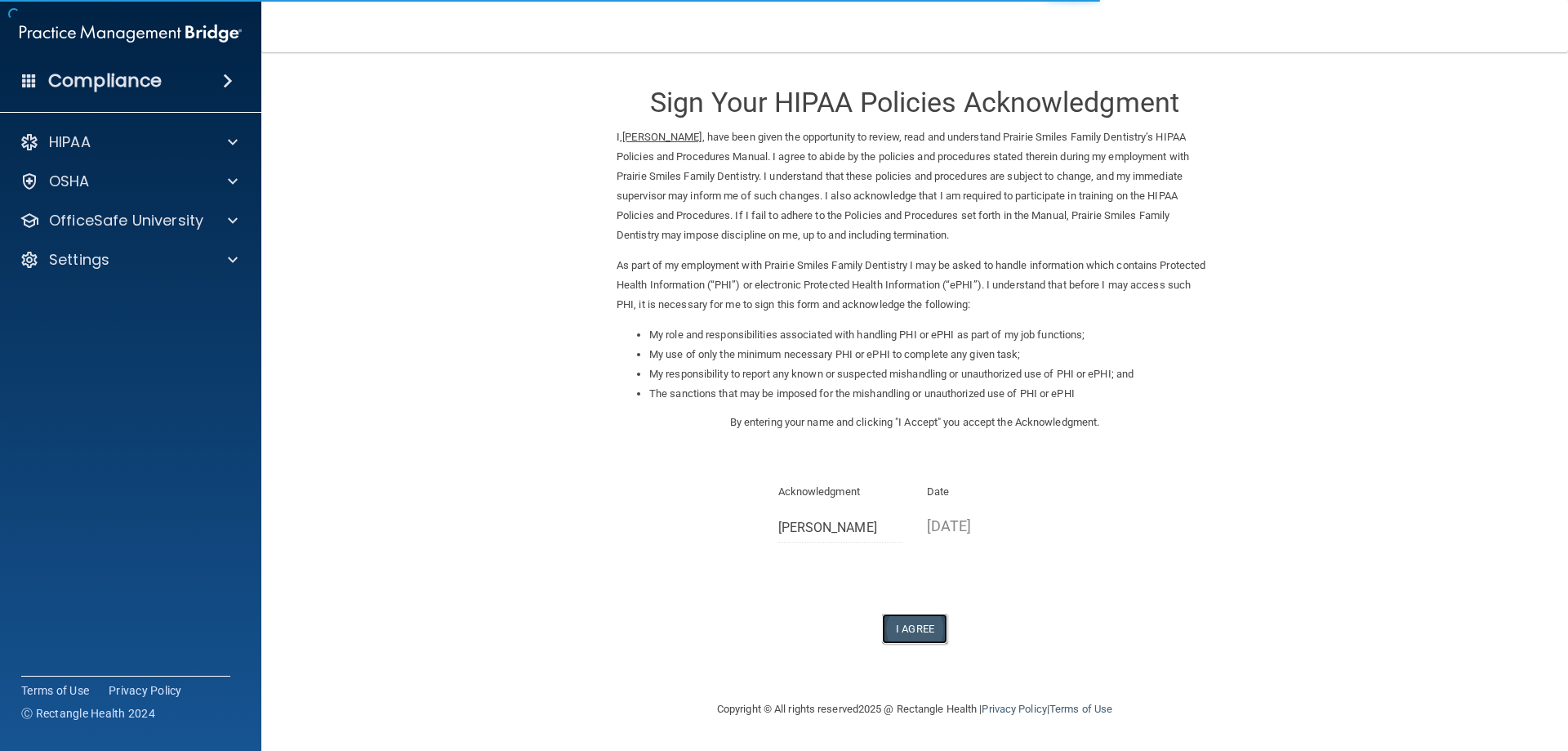
click at [915, 630] on button "I Agree" at bounding box center [915, 628] width 66 height 30
